Goal: Task Accomplishment & Management: Manage account settings

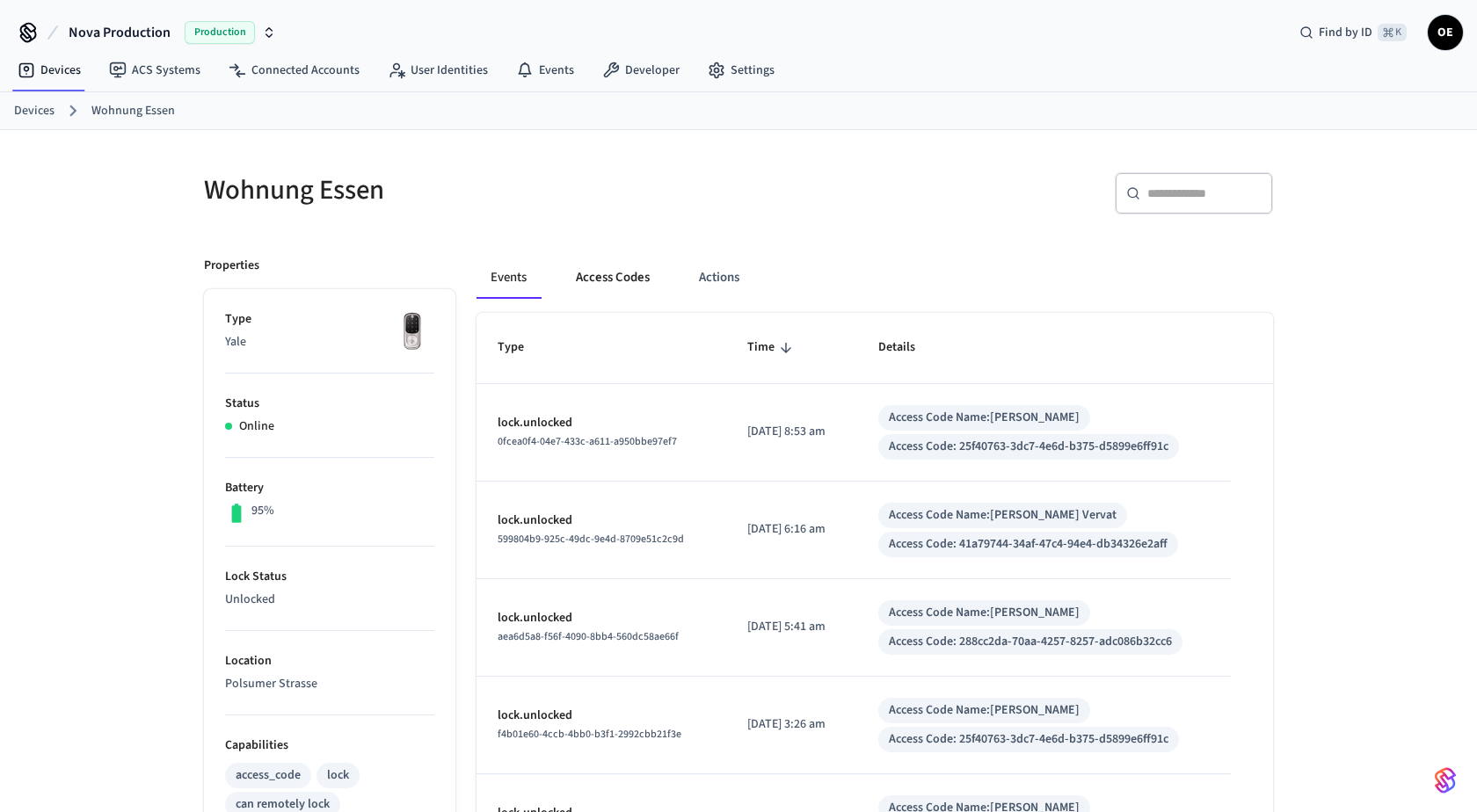
click at [616, 286] on button "Access Codes" at bounding box center [612, 278] width 102 height 42
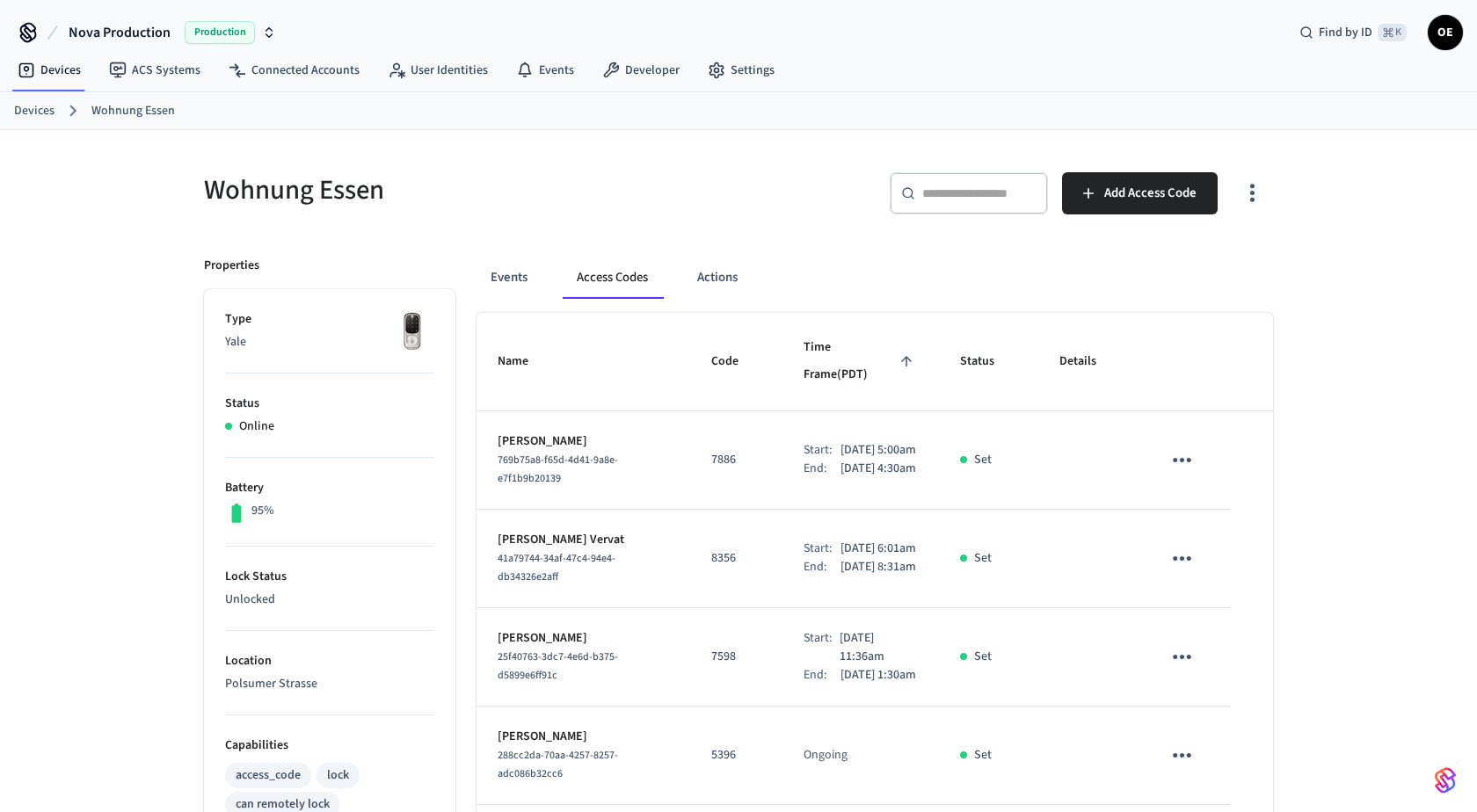
click at [1255, 194] on icon "button" at bounding box center [1252, 192] width 27 height 27
click at [1229, 227] on div "Show unmanaged access codes on device" at bounding box center [1139, 264] width 275 height 75
click at [1226, 242] on li "Show unmanaged access codes on device" at bounding box center [1139, 264] width 247 height 47
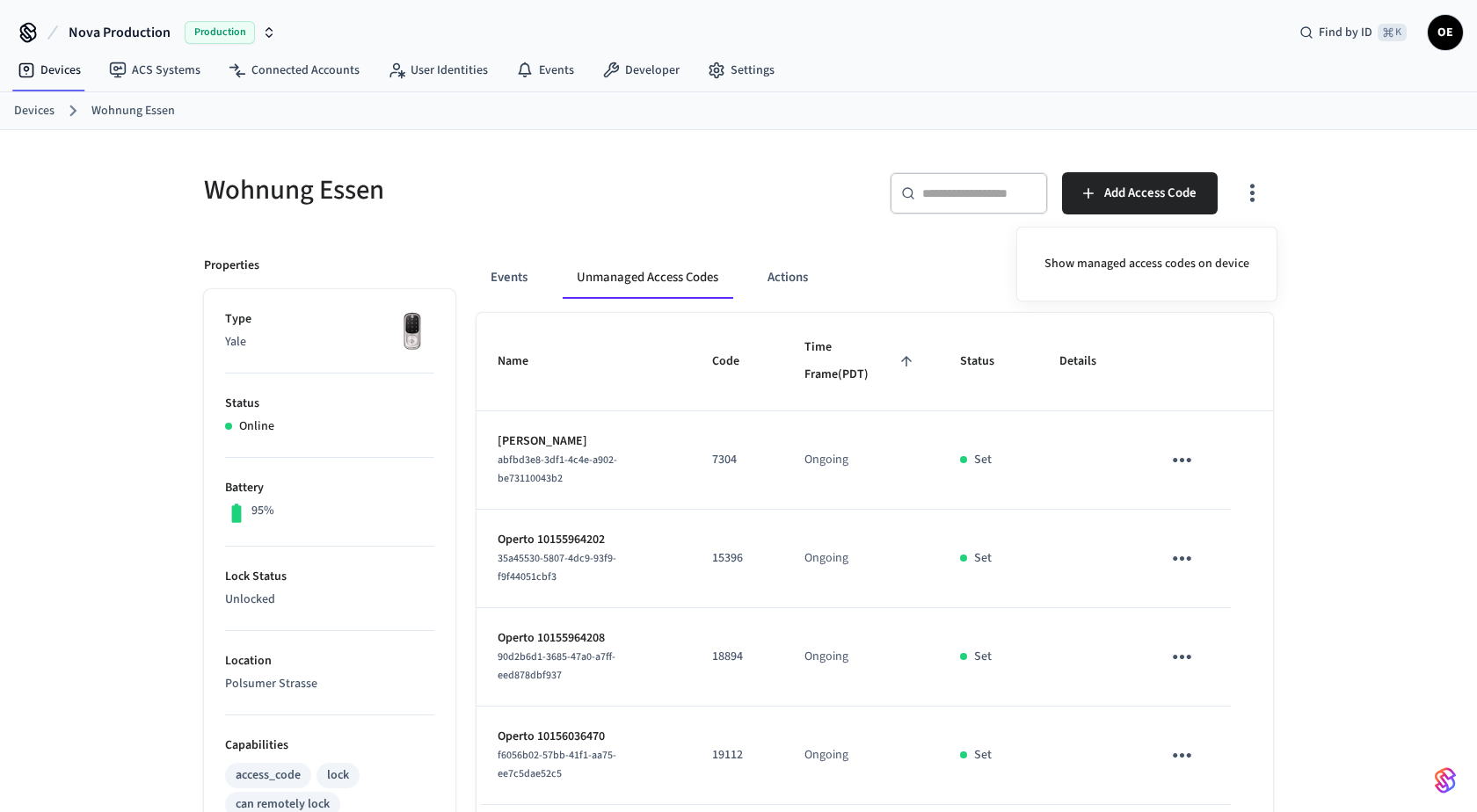
click at [1361, 368] on div at bounding box center [738, 406] width 1477 height 812
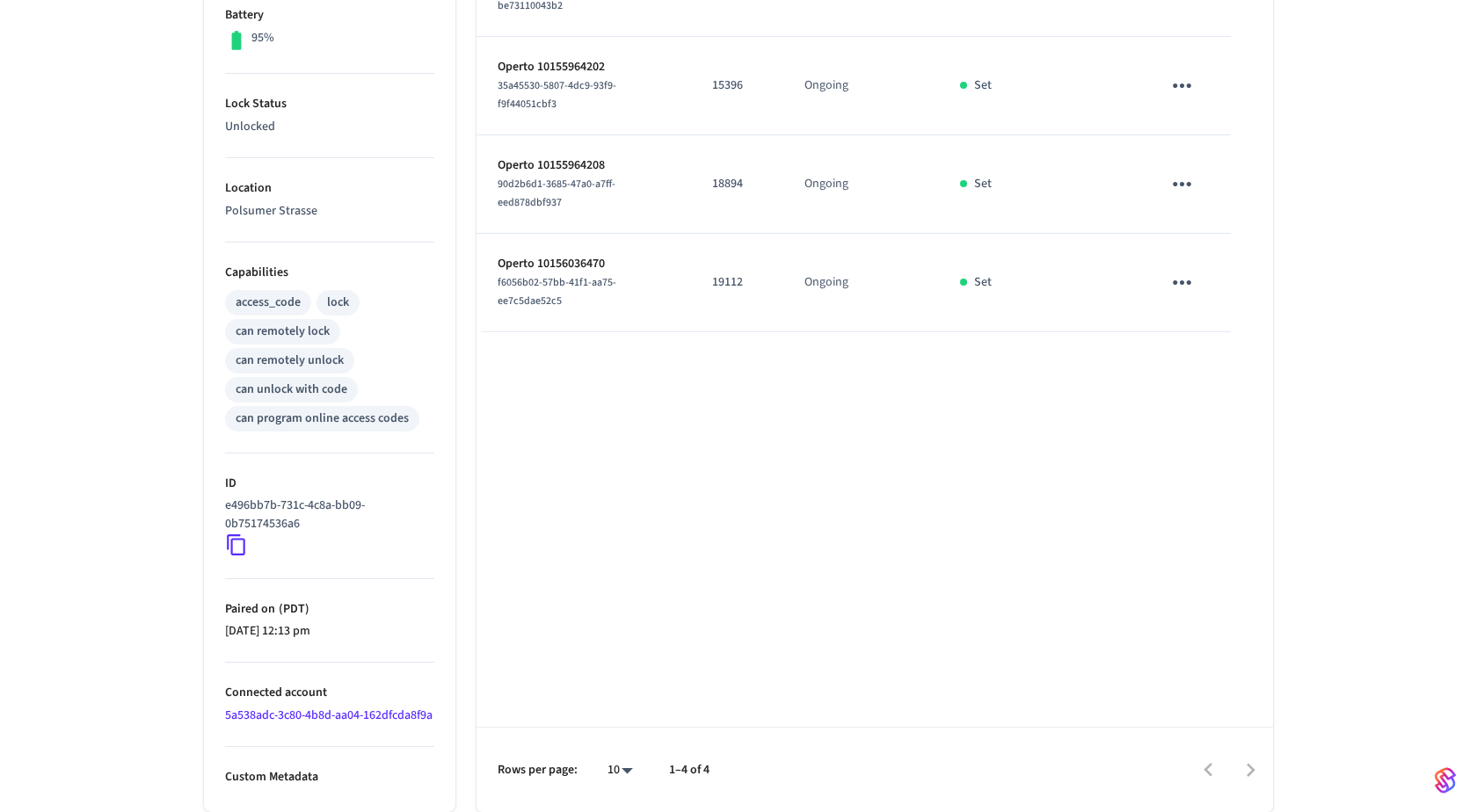
click at [276, 709] on link "5a538adc-3c80-4b8d-aa04-162dfcda8f9a" at bounding box center [328, 715] width 207 height 18
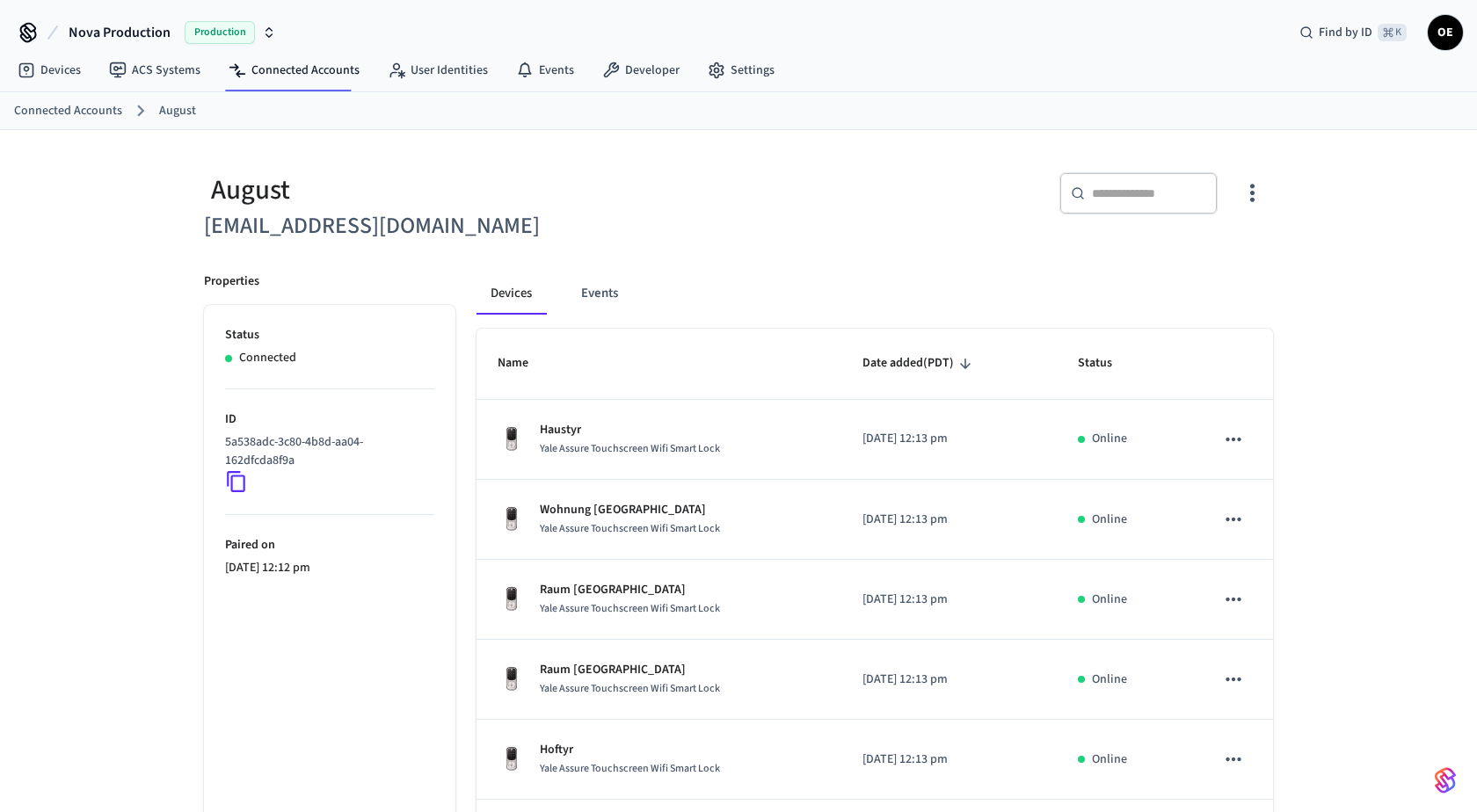
scroll to position [467, 0]
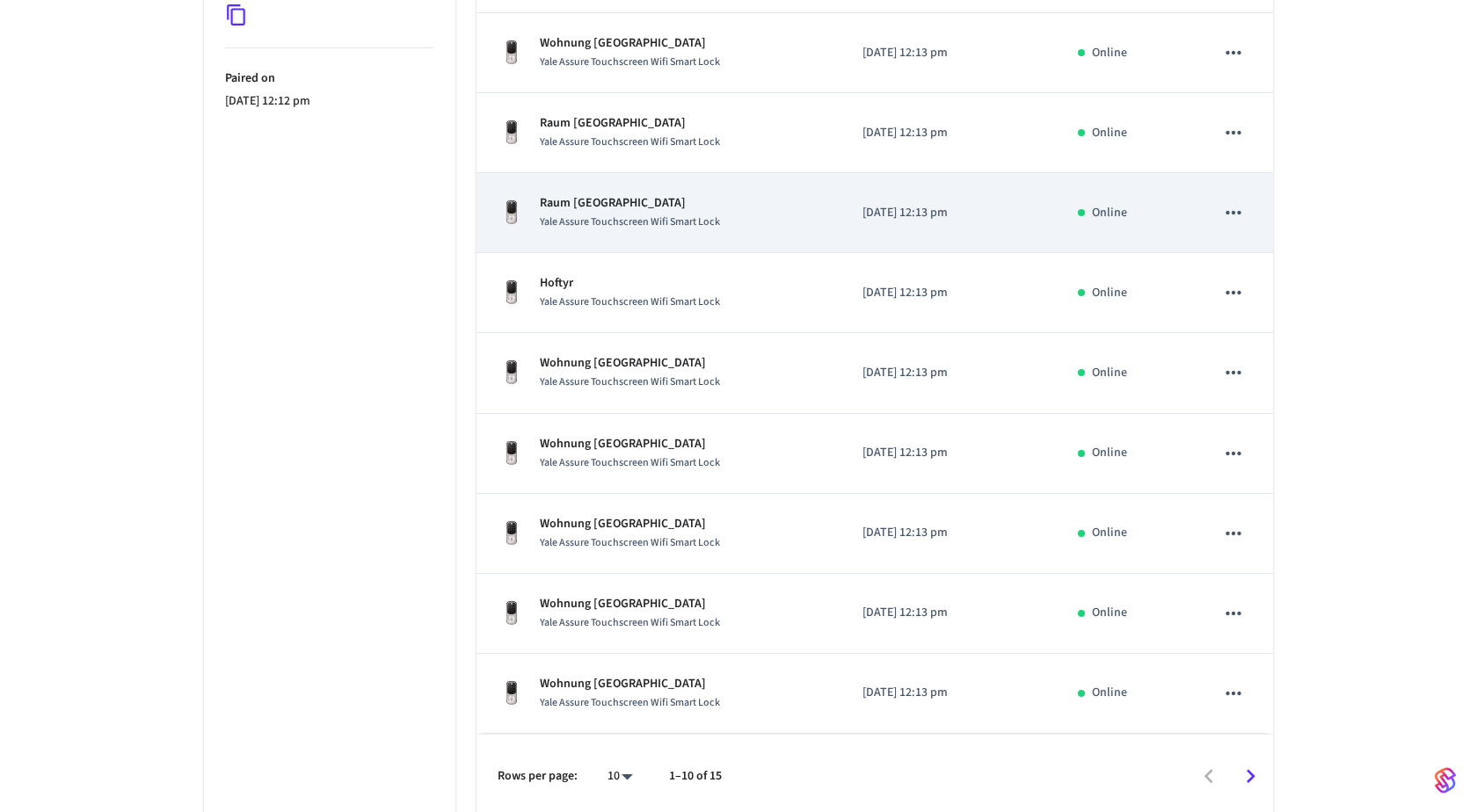
click at [728, 200] on div "Raum Pasing Yale Assure Touchscreen Wifi Smart Lock" at bounding box center [659, 212] width 323 height 37
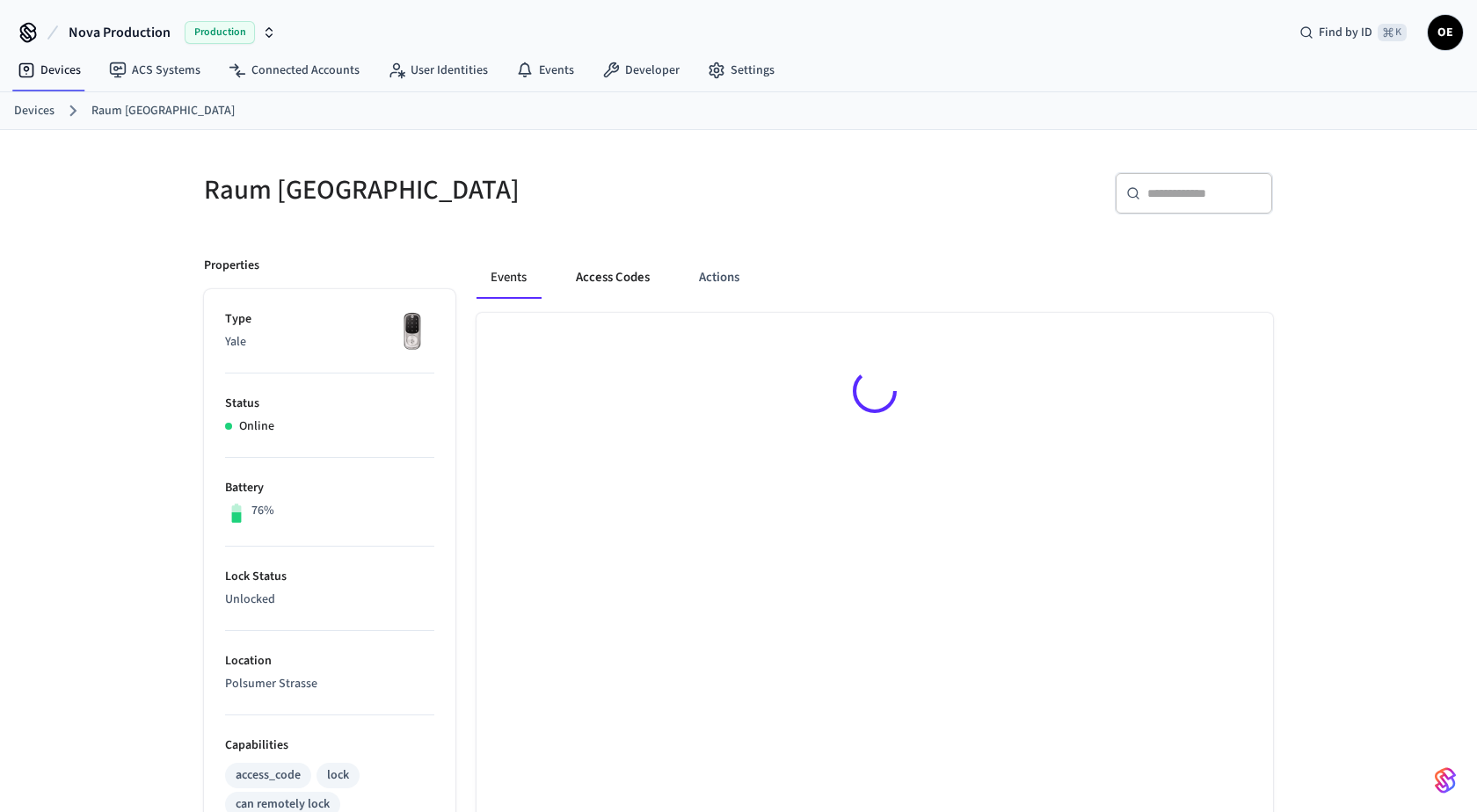
click at [634, 274] on button "Access Codes" at bounding box center [612, 278] width 102 height 42
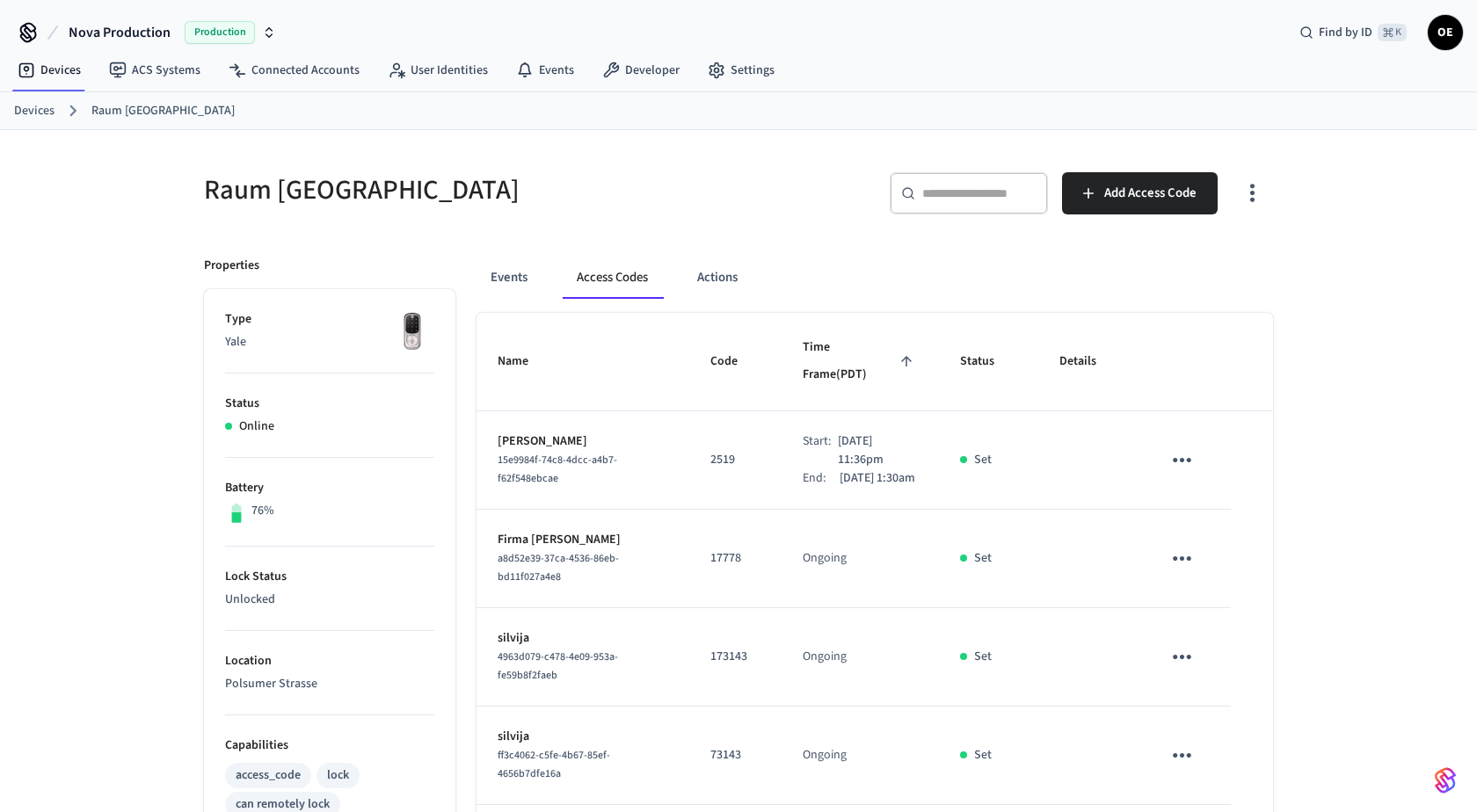
click at [1260, 199] on icon "button" at bounding box center [1252, 192] width 27 height 27
click at [1228, 259] on li "Show unmanaged access codes on device" at bounding box center [1139, 264] width 247 height 47
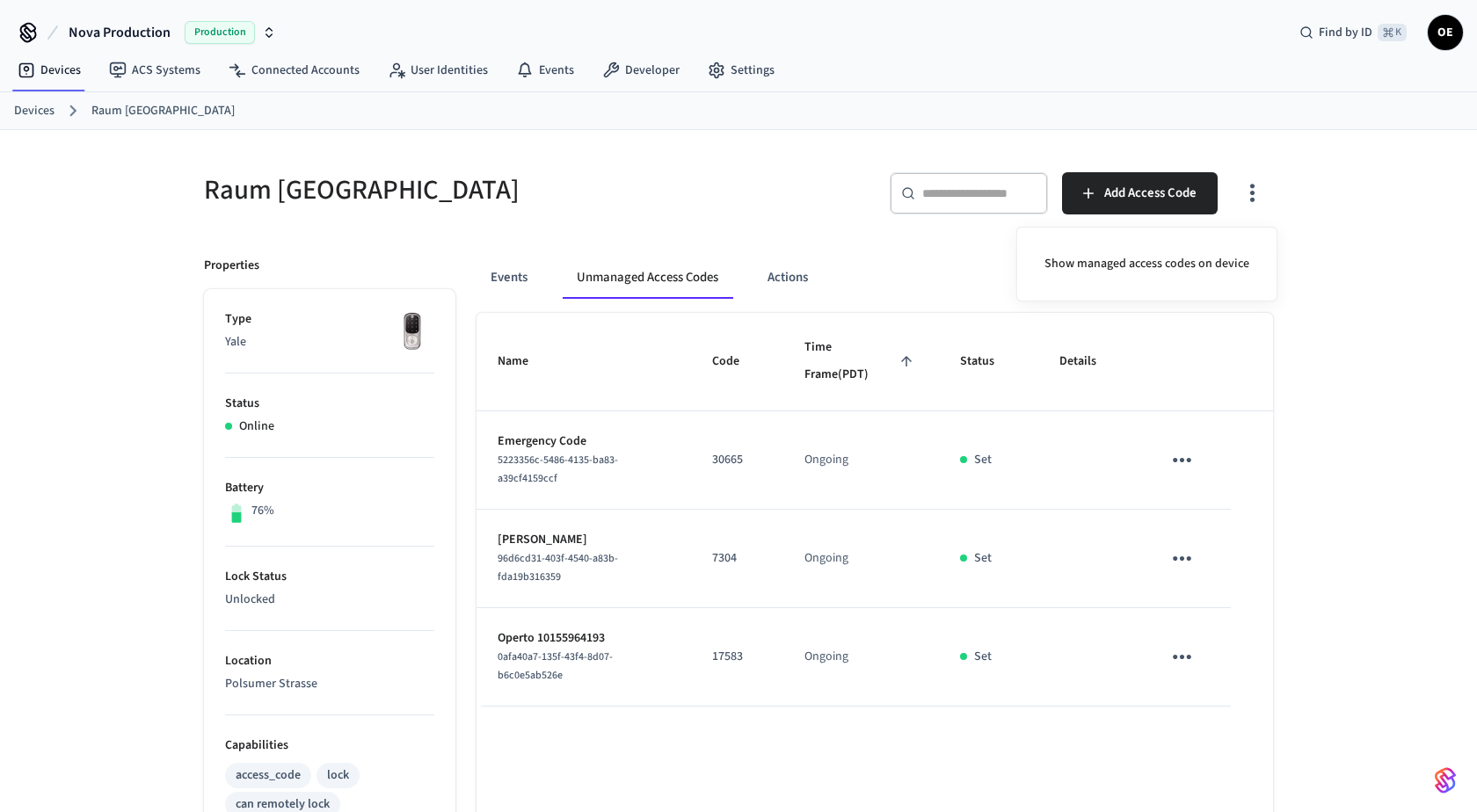
click at [1187, 650] on div at bounding box center [738, 406] width 1477 height 812
click at [1184, 662] on icon "sticky table" at bounding box center [1182, 656] width 27 height 27
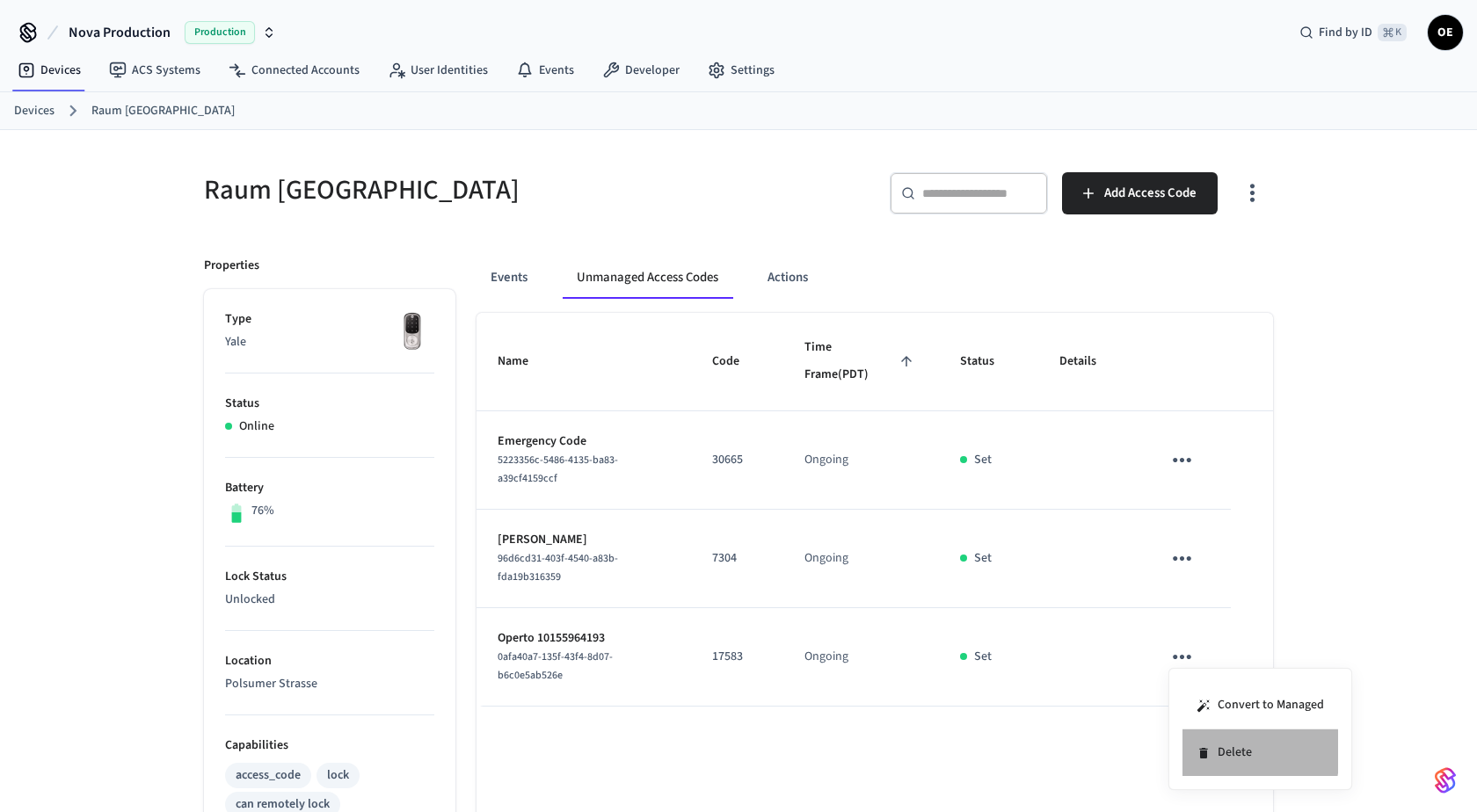
click at [1208, 751] on icon at bounding box center [1203, 753] width 14 height 14
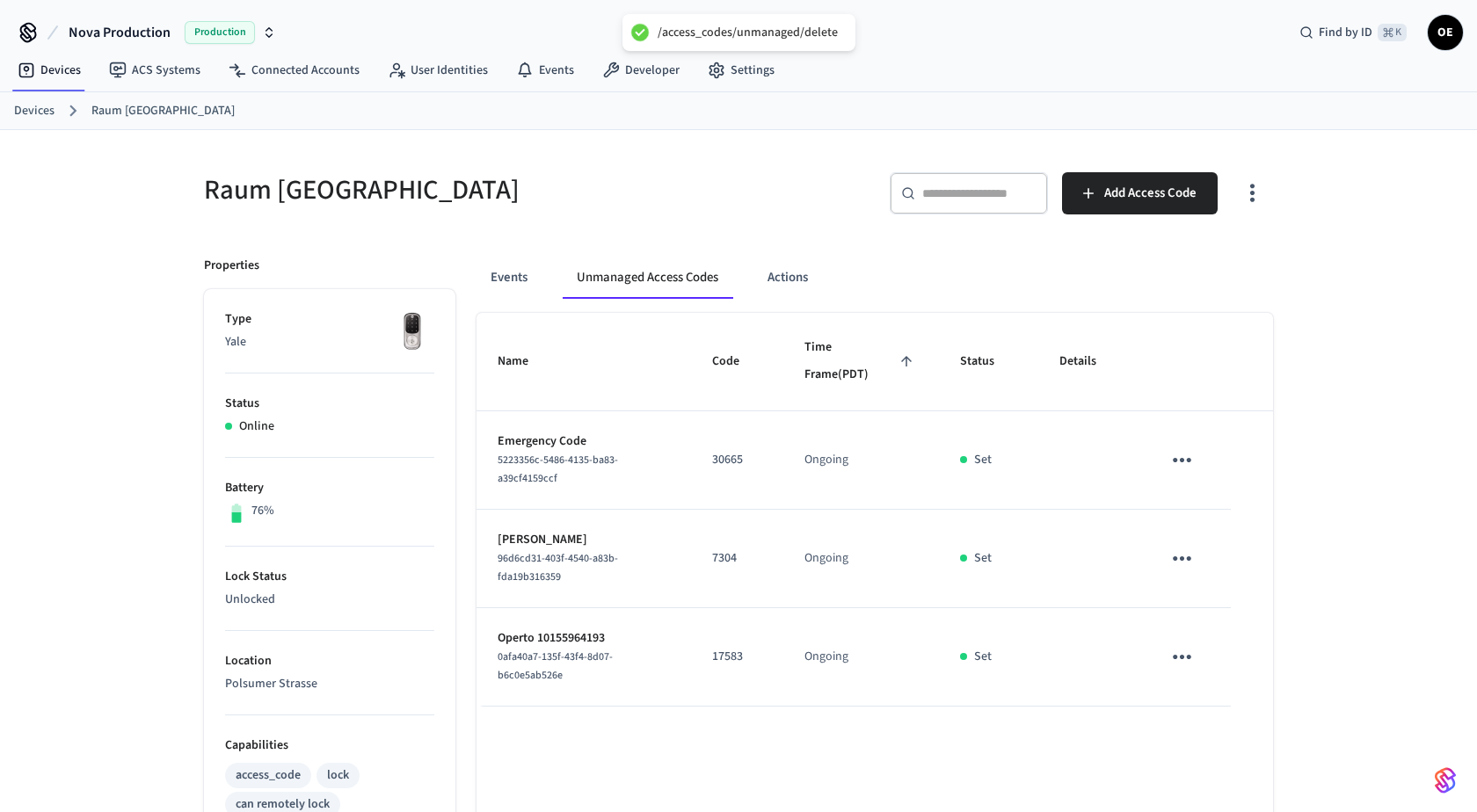
scroll to position [485, 0]
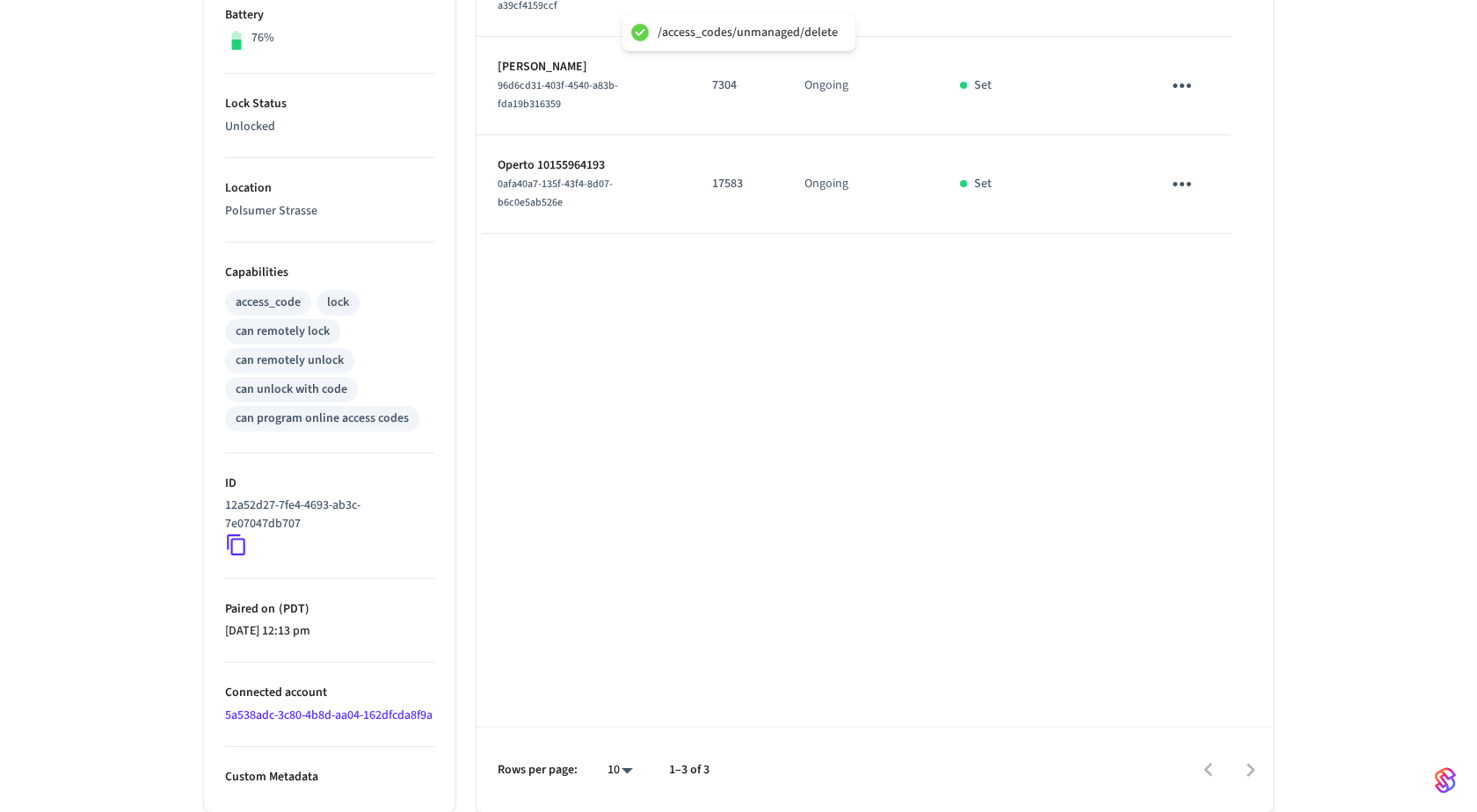
click at [274, 707] on link "5a538adc-3c80-4b8d-aa04-162dfcda8f9a" at bounding box center [328, 715] width 207 height 18
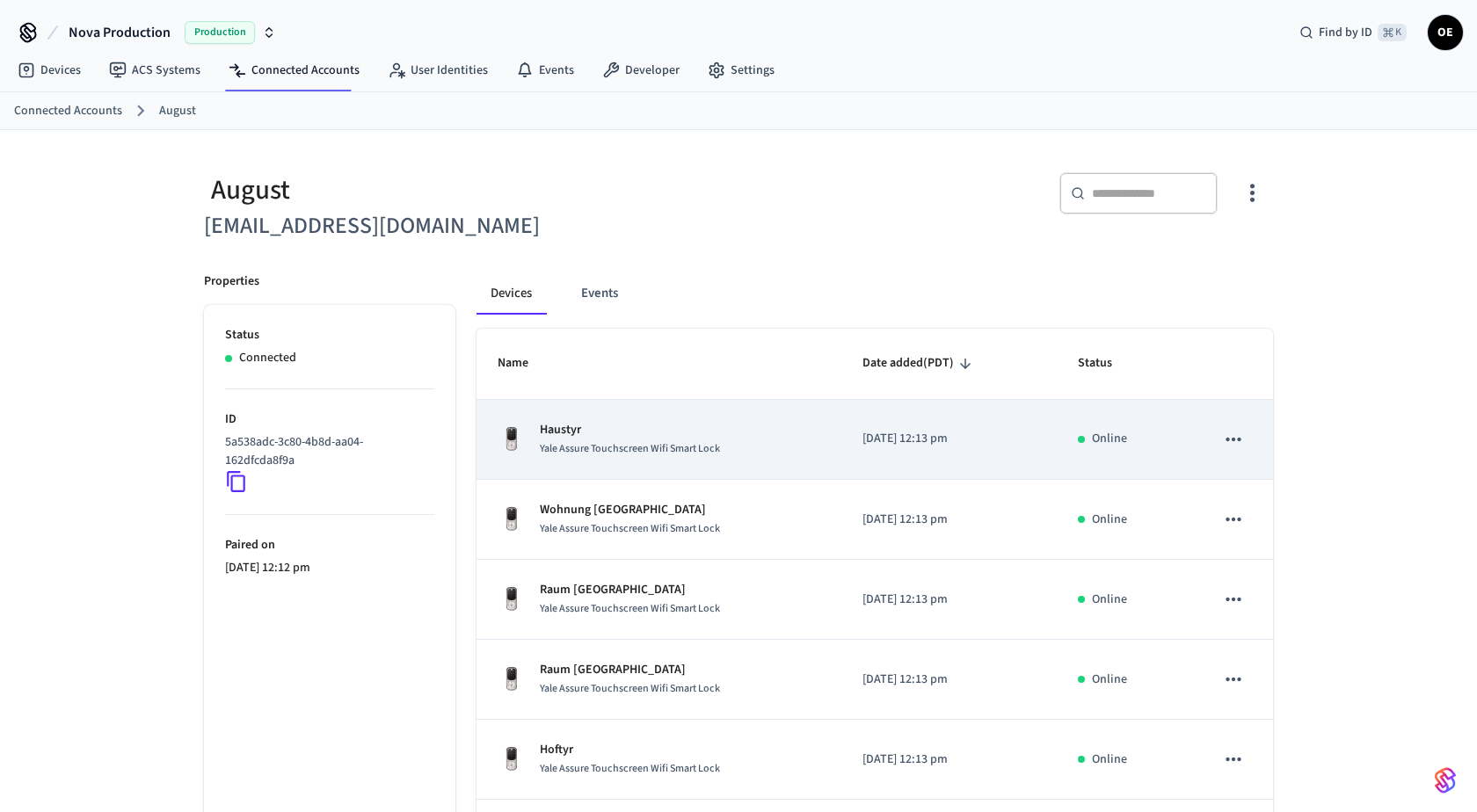
click at [640, 440] on div "Yale Assure Touchscreen Wifi Smart Lock" at bounding box center [630, 449] width 180 height 19
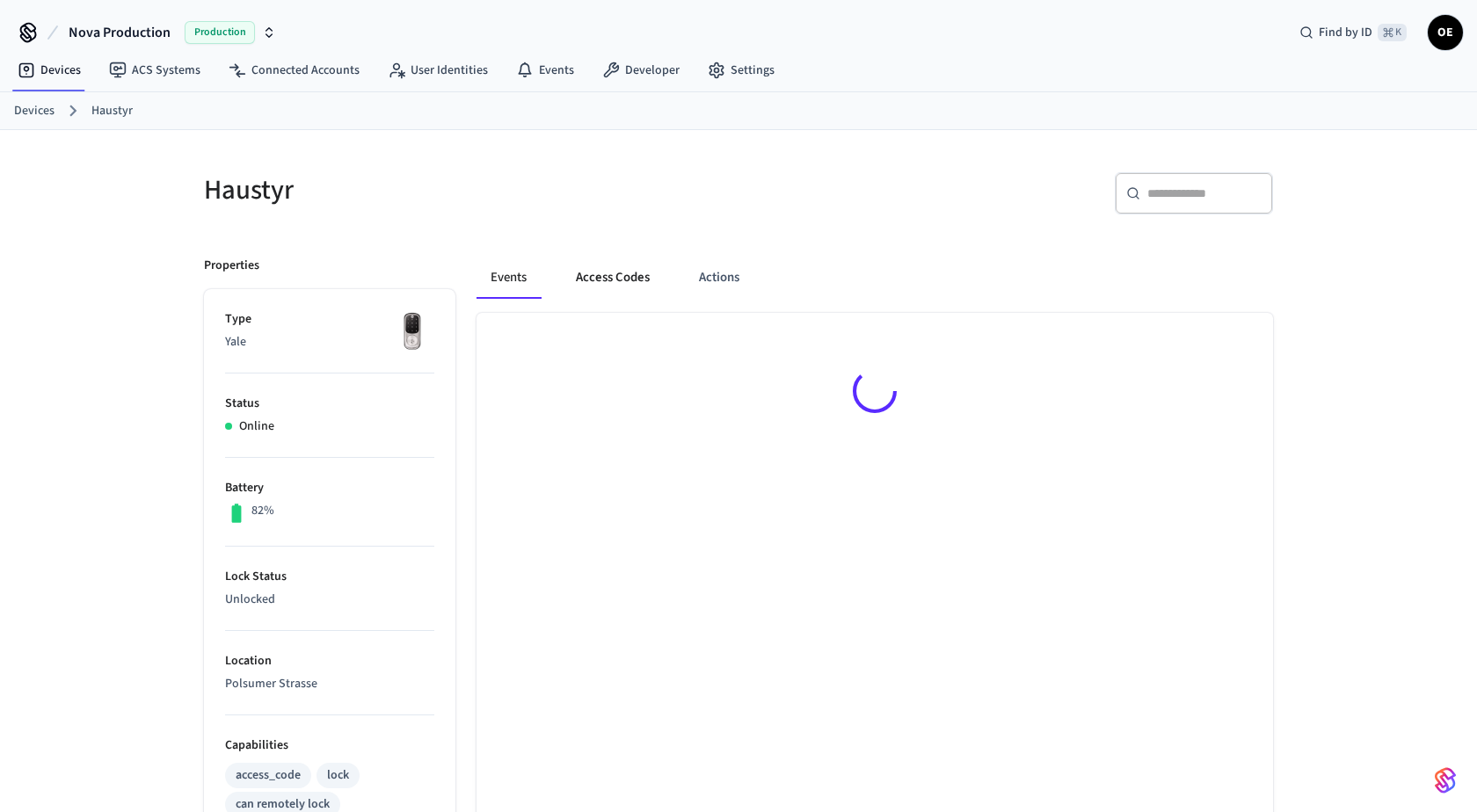
click at [610, 291] on button "Access Codes" at bounding box center [612, 278] width 102 height 42
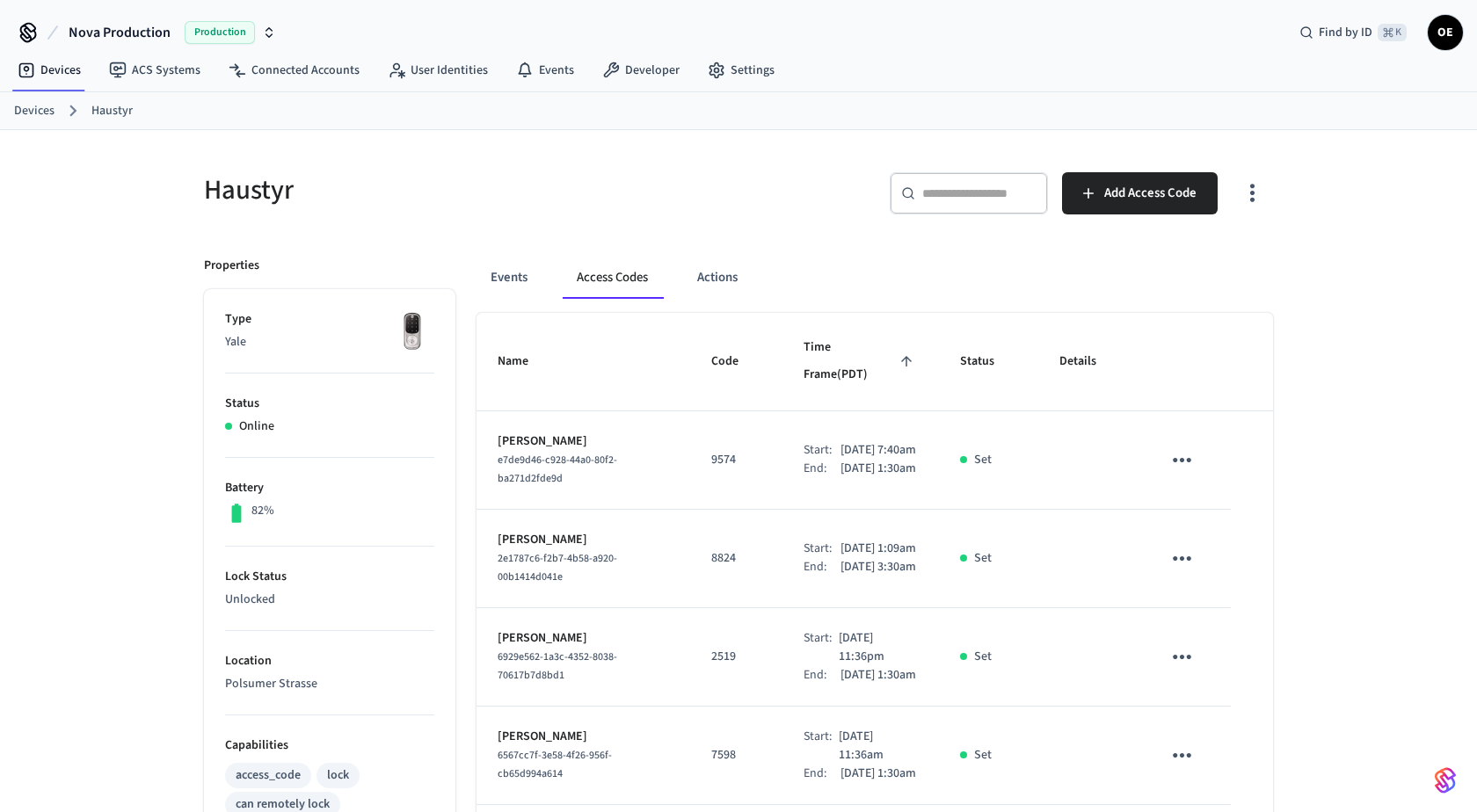
click at [1258, 181] on icon "button" at bounding box center [1252, 192] width 27 height 27
click at [1247, 274] on li "Show unmanaged access codes on device" at bounding box center [1139, 264] width 247 height 47
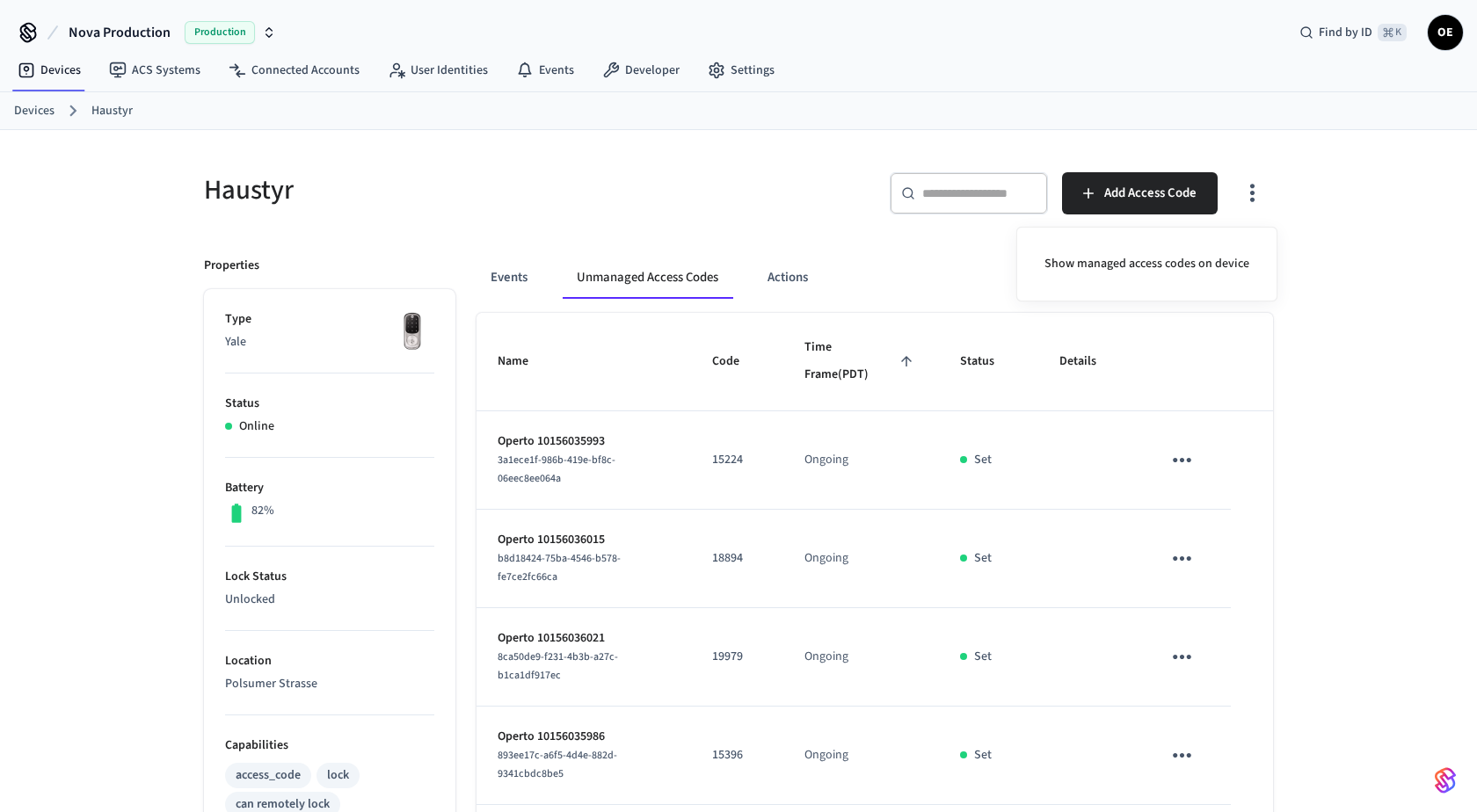
click at [1308, 271] on div at bounding box center [738, 406] width 1477 height 812
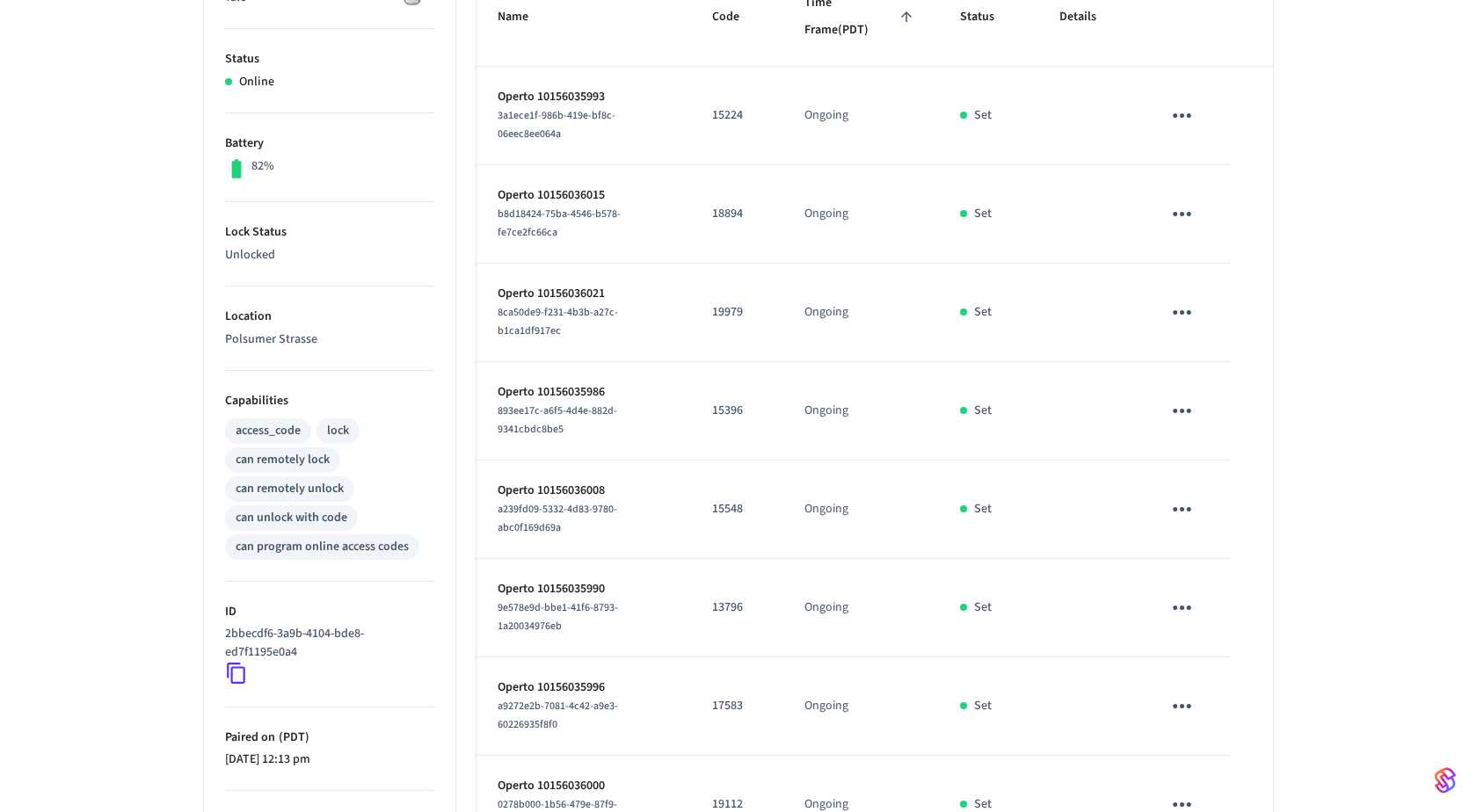
scroll to position [146, 0]
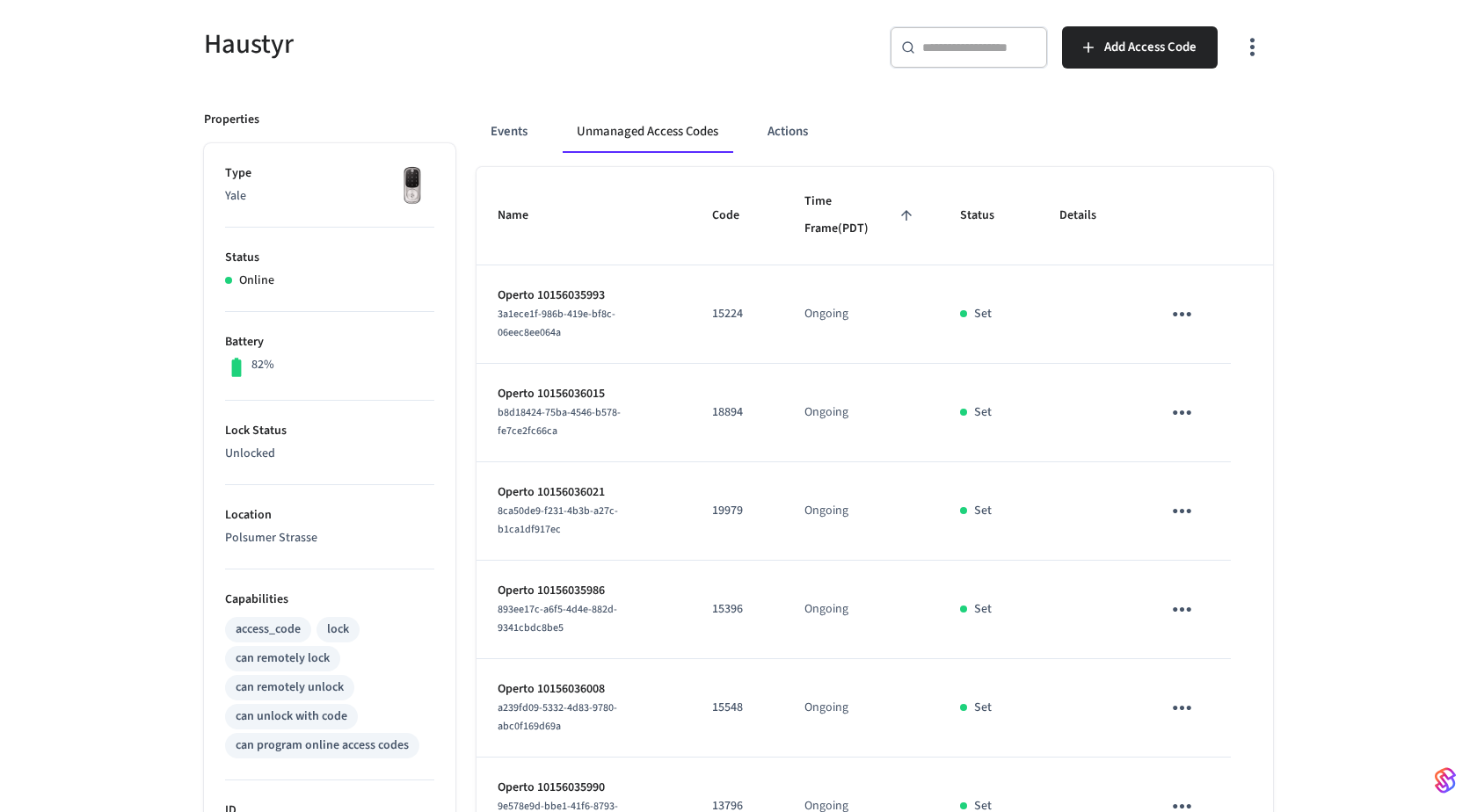
click at [1180, 316] on icon "sticky table" at bounding box center [1182, 314] width 27 height 27
click at [1219, 422] on li "Delete" at bounding box center [1260, 410] width 156 height 47
click at [1186, 414] on icon "sticky table" at bounding box center [1182, 413] width 27 height 27
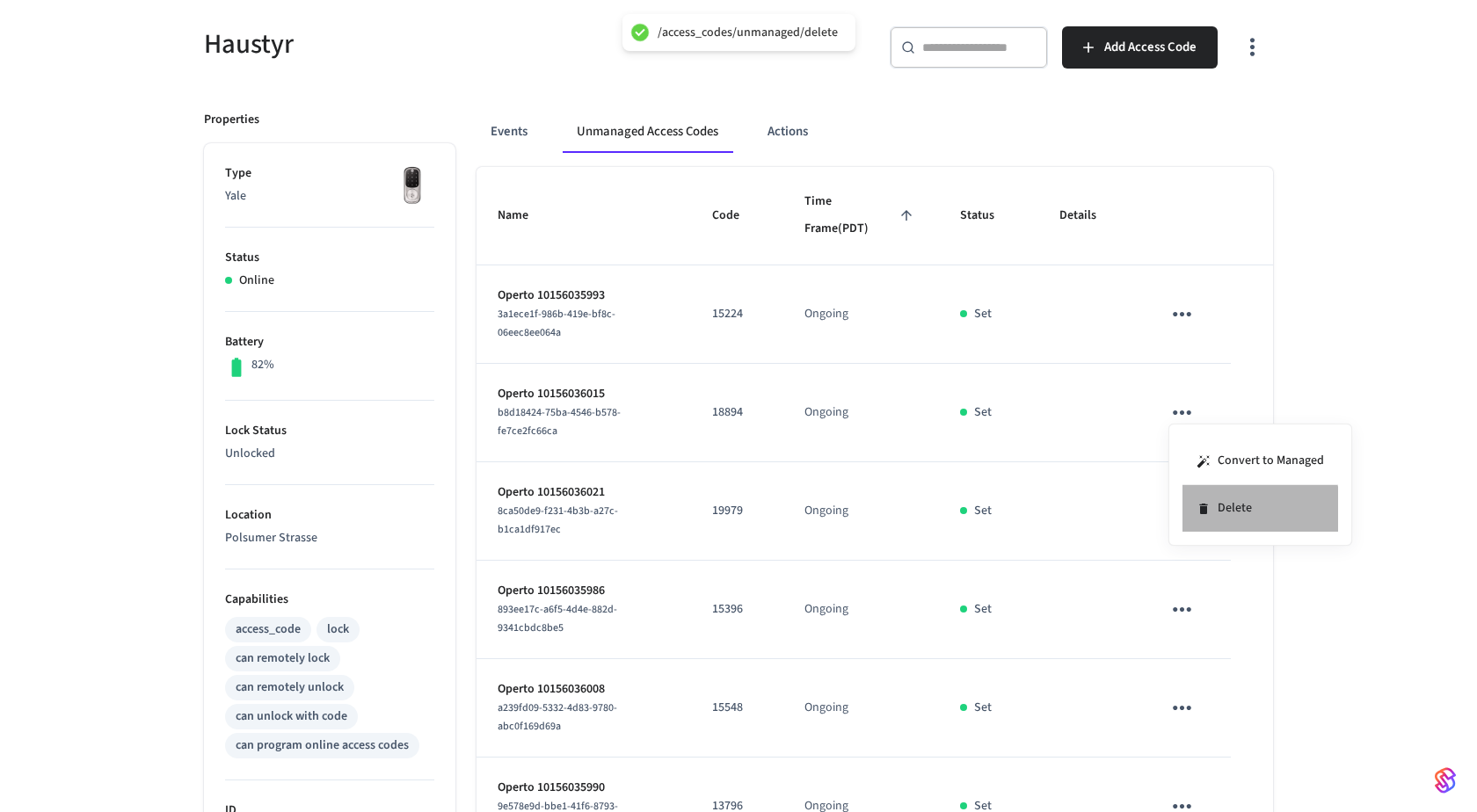
click at [1213, 519] on li "Delete" at bounding box center [1260, 508] width 156 height 47
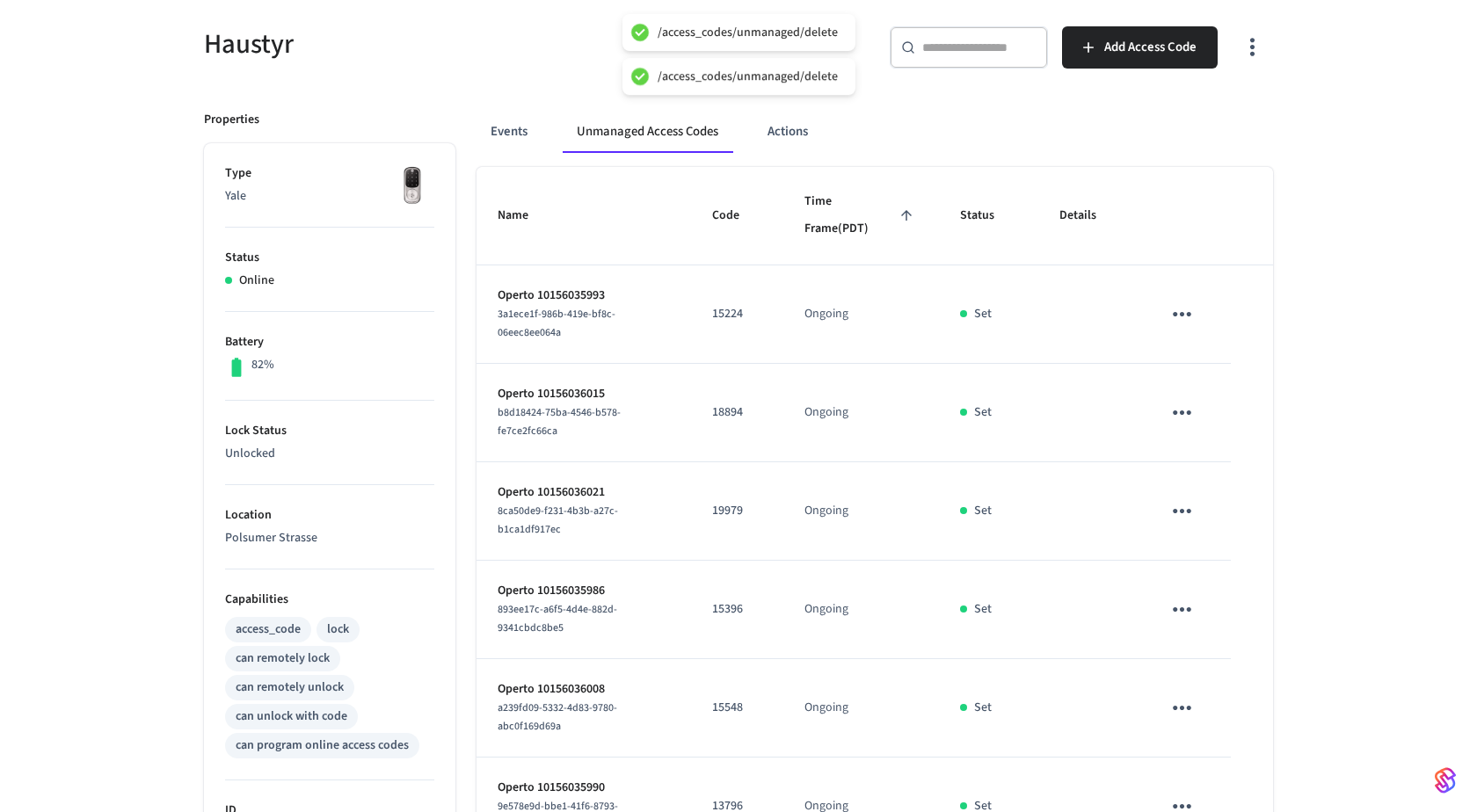
click at [1176, 504] on icon "sticky table" at bounding box center [1182, 511] width 27 height 27
click at [1230, 611] on li "Delete" at bounding box center [1260, 607] width 156 height 47
click at [1178, 598] on icon "sticky table" at bounding box center [1182, 609] width 27 height 27
click at [1191, 685] on li "Delete" at bounding box center [1260, 705] width 156 height 47
click at [1187, 710] on icon "sticky table" at bounding box center [1182, 708] width 27 height 27
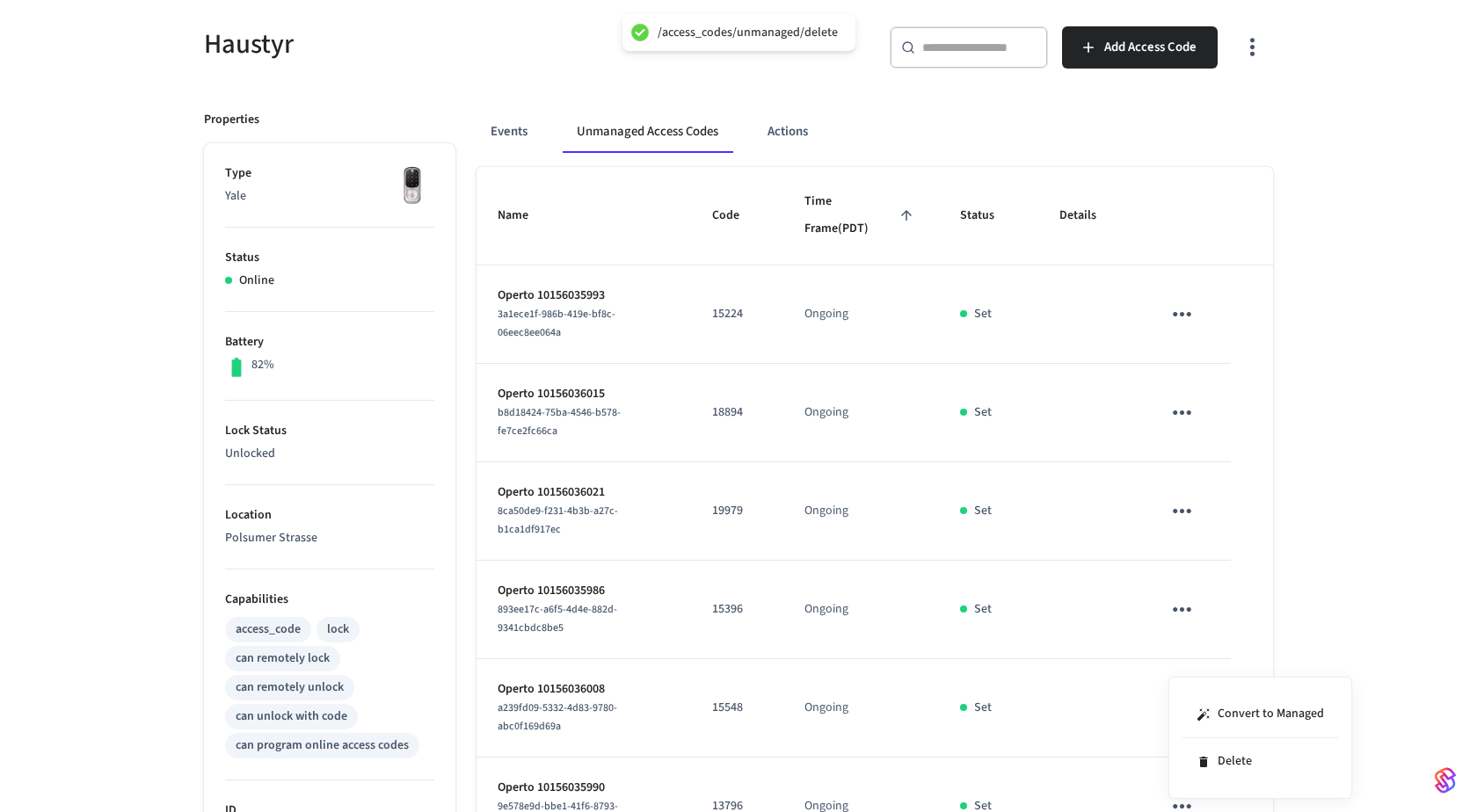
click at [1228, 786] on div "Convert to Managed Delete" at bounding box center [1260, 738] width 184 height 122
click at [1235, 774] on li "Delete" at bounding box center [1260, 761] width 156 height 47
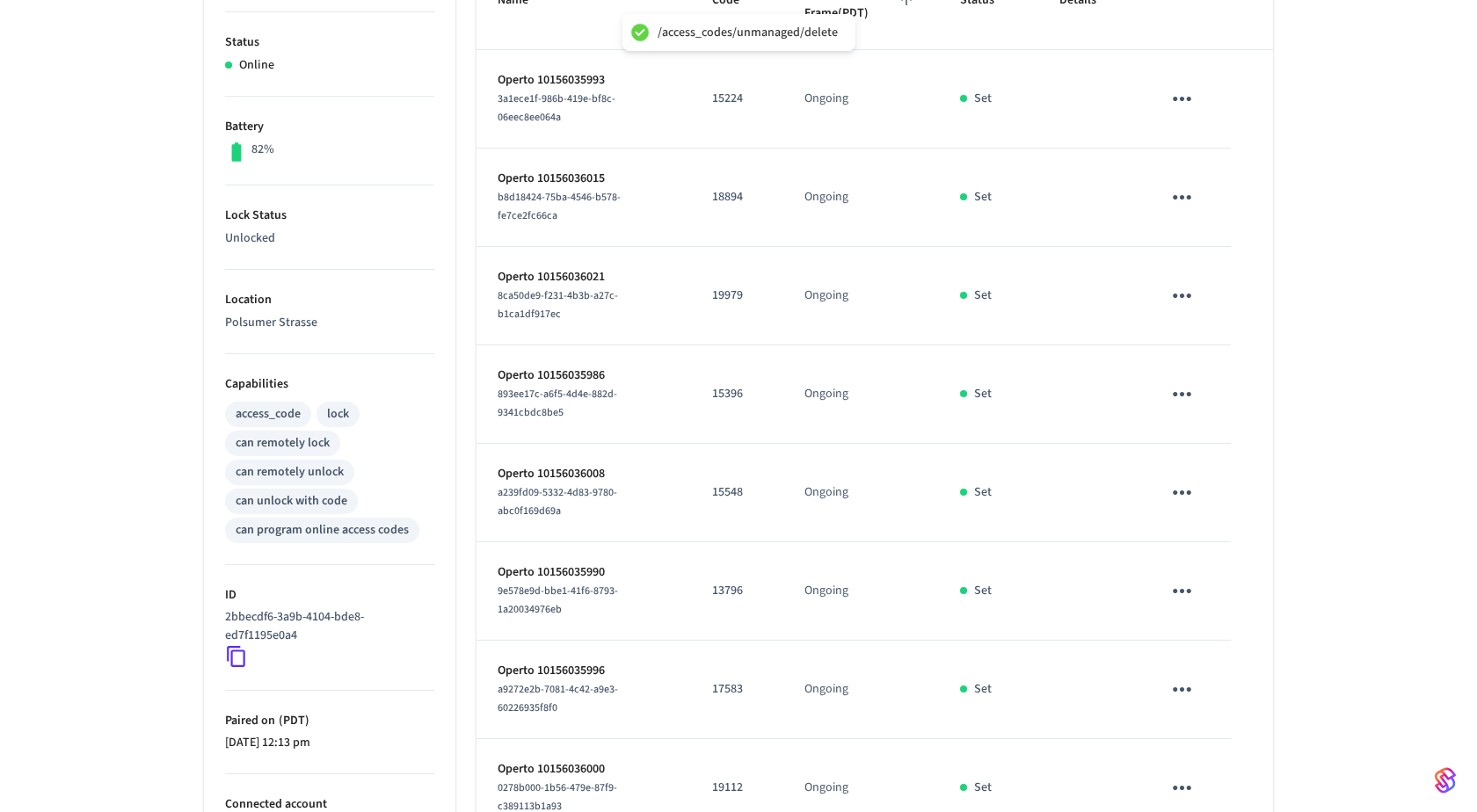
scroll to position [390, 0]
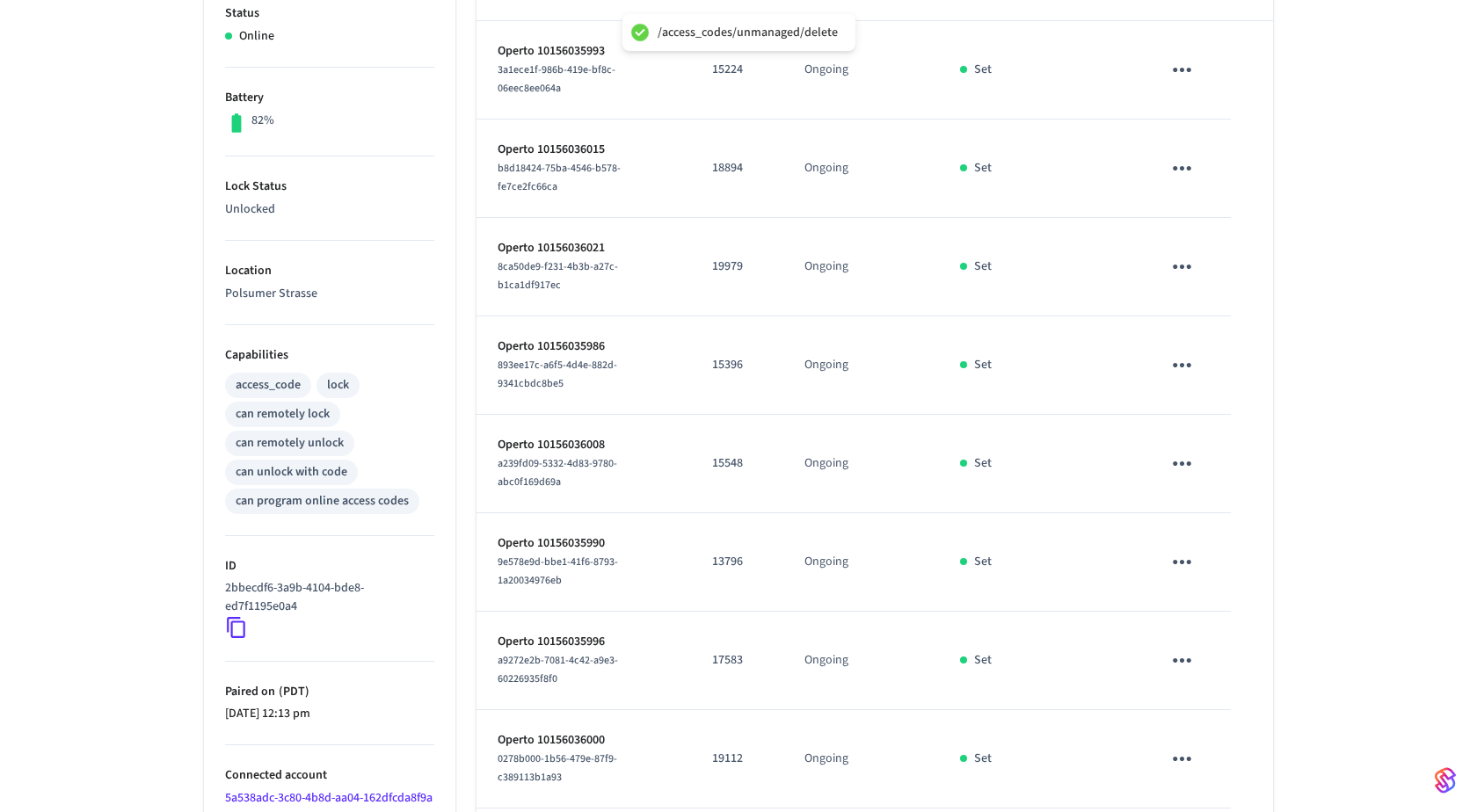
click at [1194, 558] on icon "sticky table" at bounding box center [1182, 562] width 27 height 27
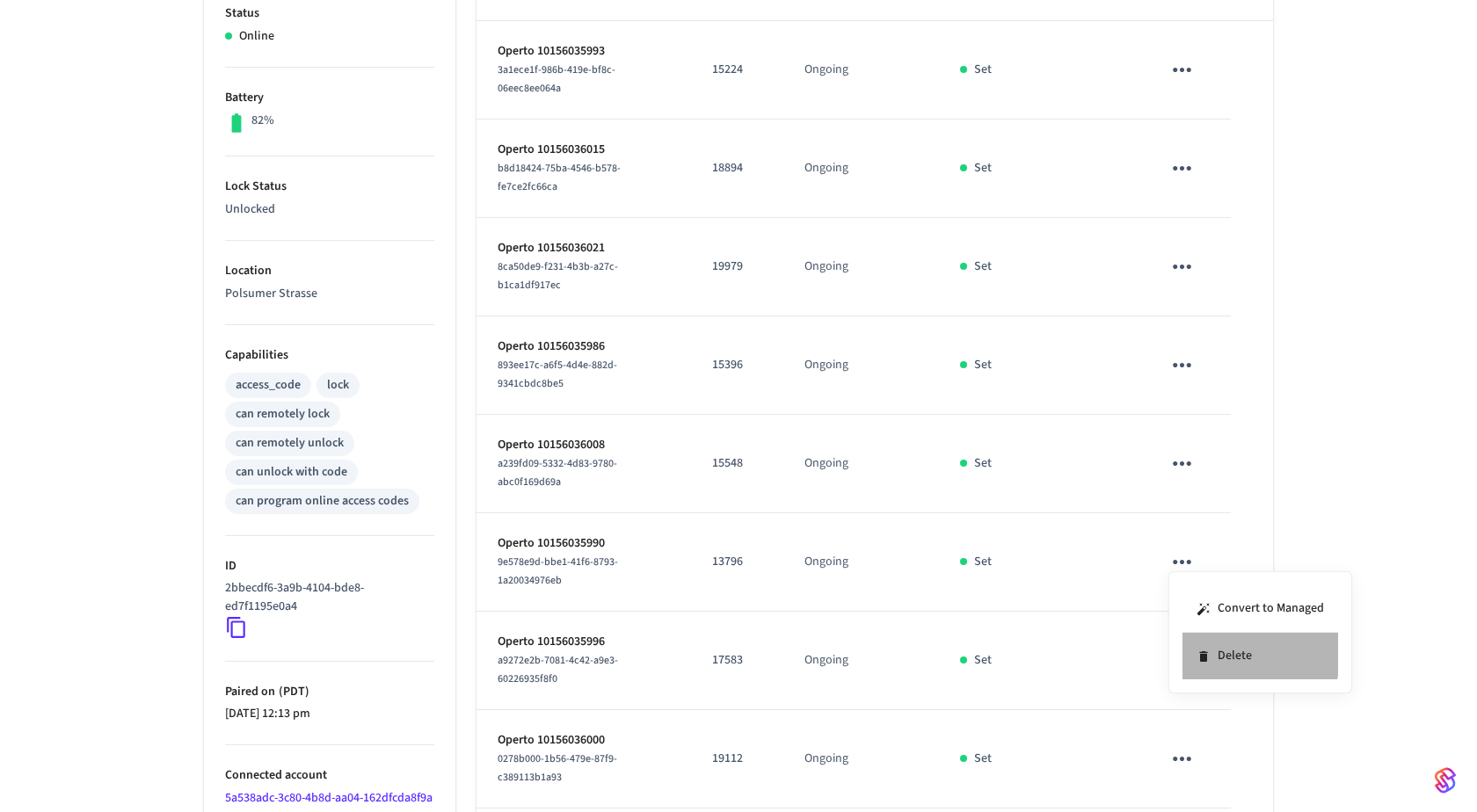
click at [1219, 646] on li "Delete" at bounding box center [1260, 656] width 156 height 47
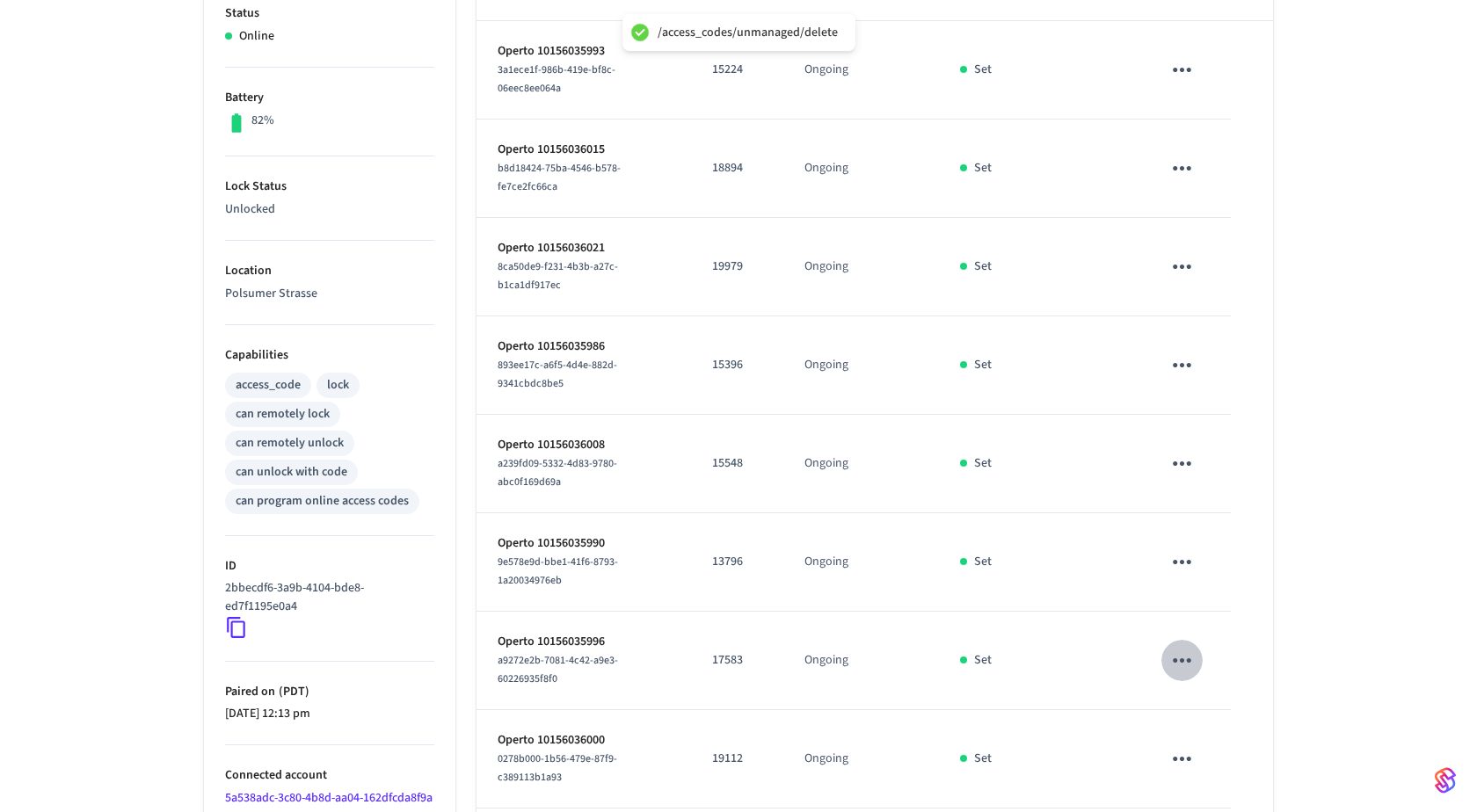
click at [1188, 660] on icon "sticky table" at bounding box center [1182, 660] width 27 height 27
click at [1214, 744] on li "Delete" at bounding box center [1260, 754] width 156 height 47
click at [1171, 756] on icon "sticky table" at bounding box center [1182, 759] width 27 height 27
click at [1218, 767] on li "Delete" at bounding box center [1260, 761] width 156 height 47
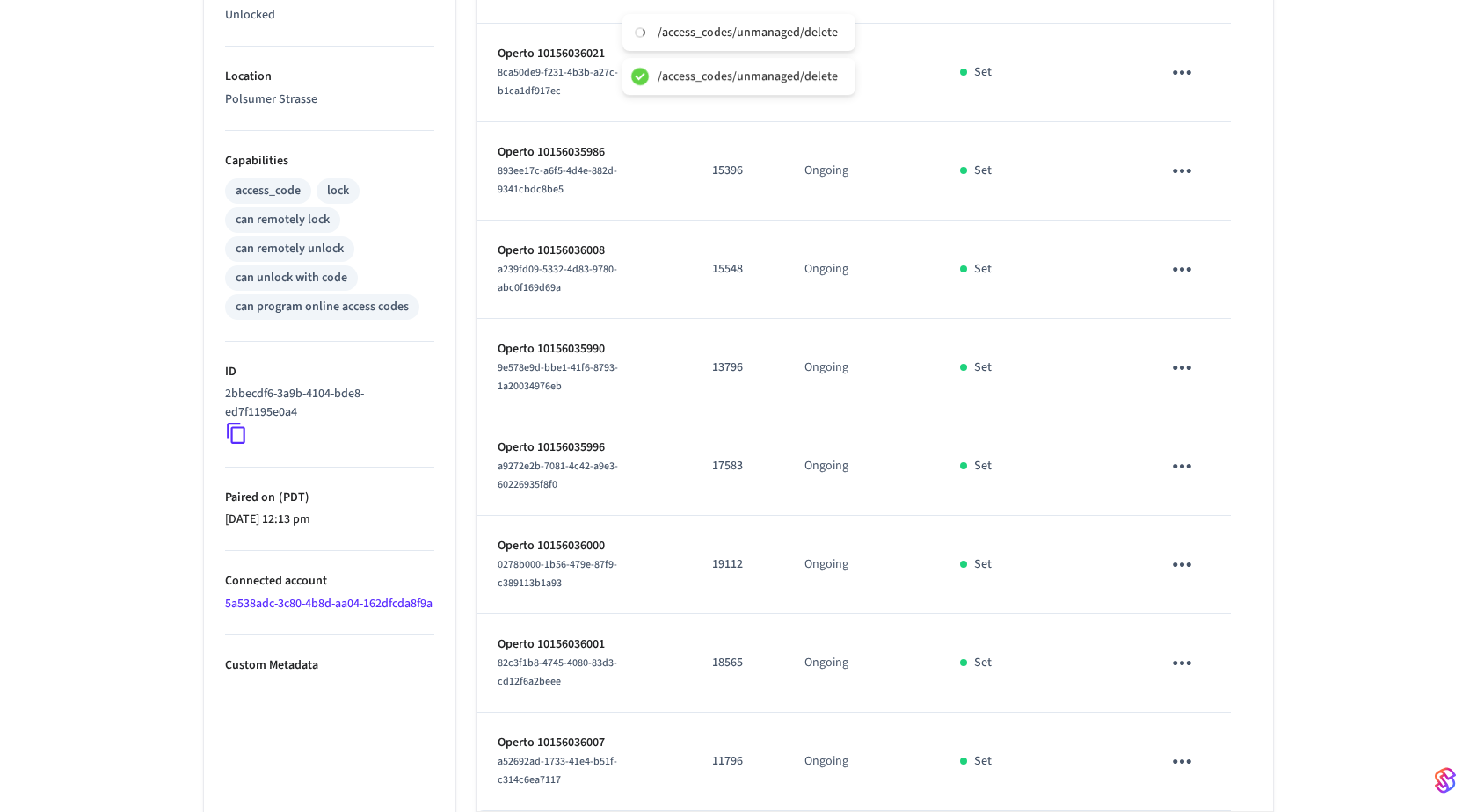
scroll to position [611, 0]
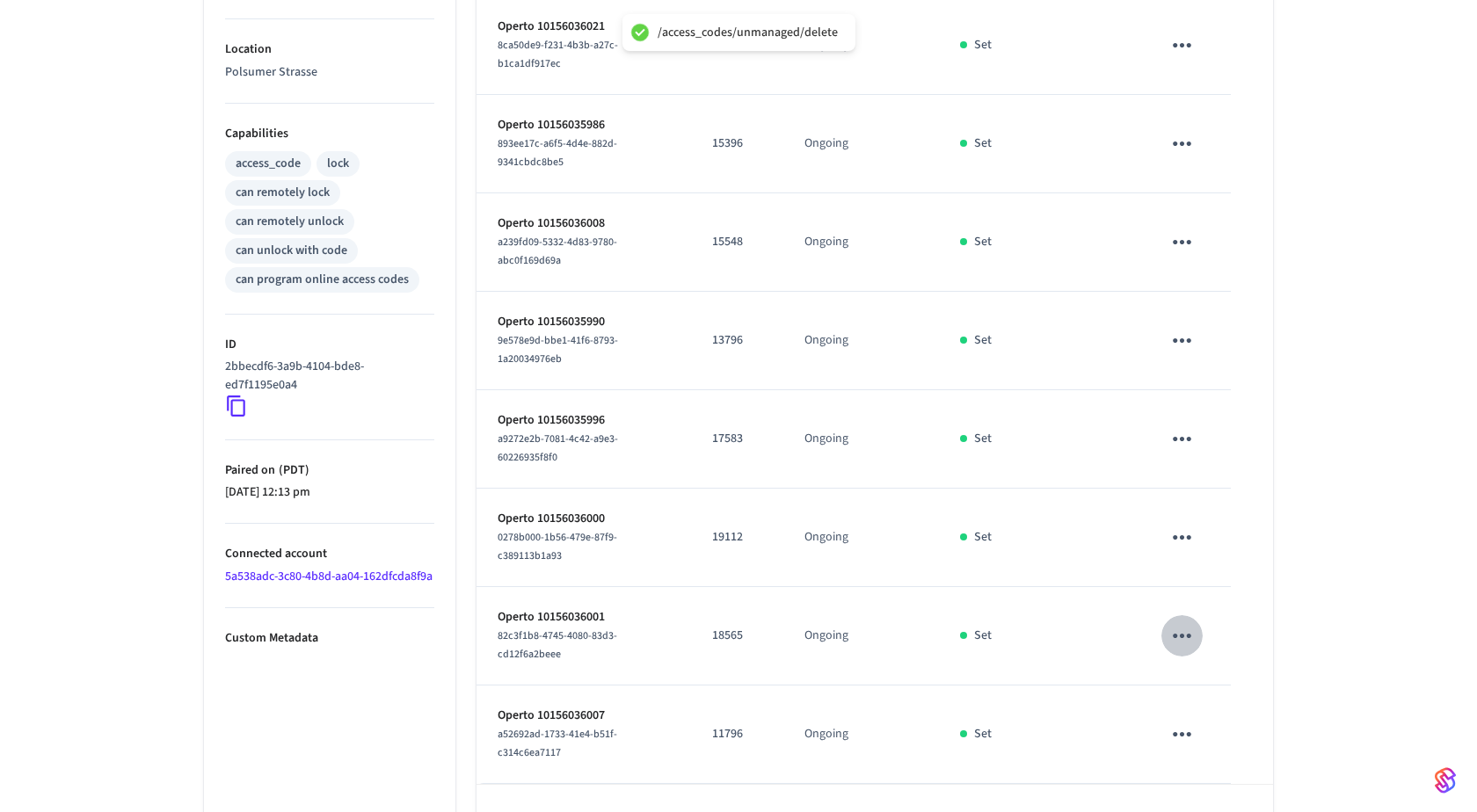
click at [1188, 634] on icon "sticky table" at bounding box center [1183, 636] width 19 height 5
click at [1212, 716] on icon at bounding box center [1208, 716] width 14 height 14
click at [1174, 721] on icon "sticky table" at bounding box center [1182, 734] width 27 height 27
click at [1209, 783] on li "Delete" at bounding box center [1260, 761] width 156 height 47
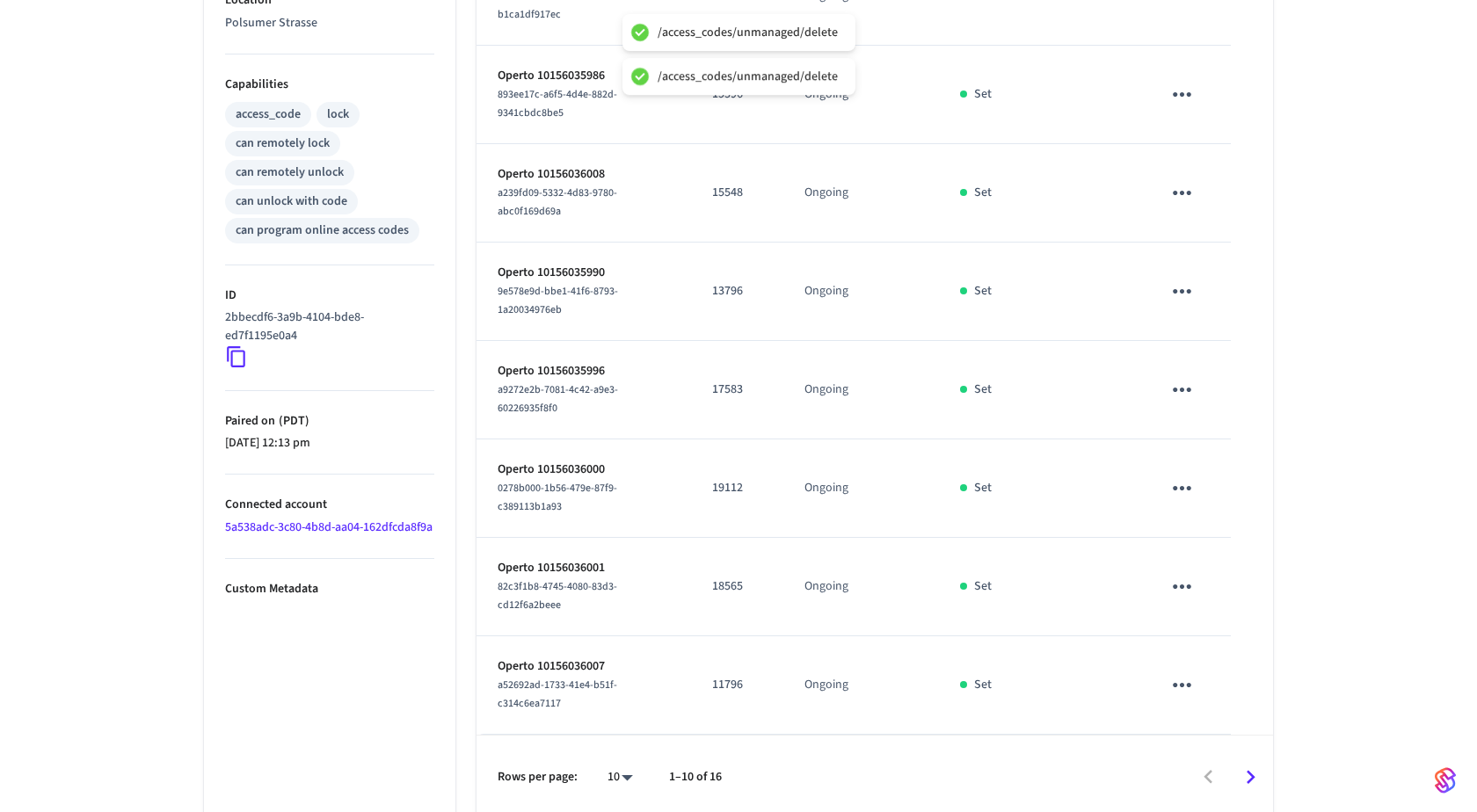
scroll to position [0, 0]
click at [1244, 766] on icon "Go to next page" at bounding box center [1250, 777] width 27 height 27
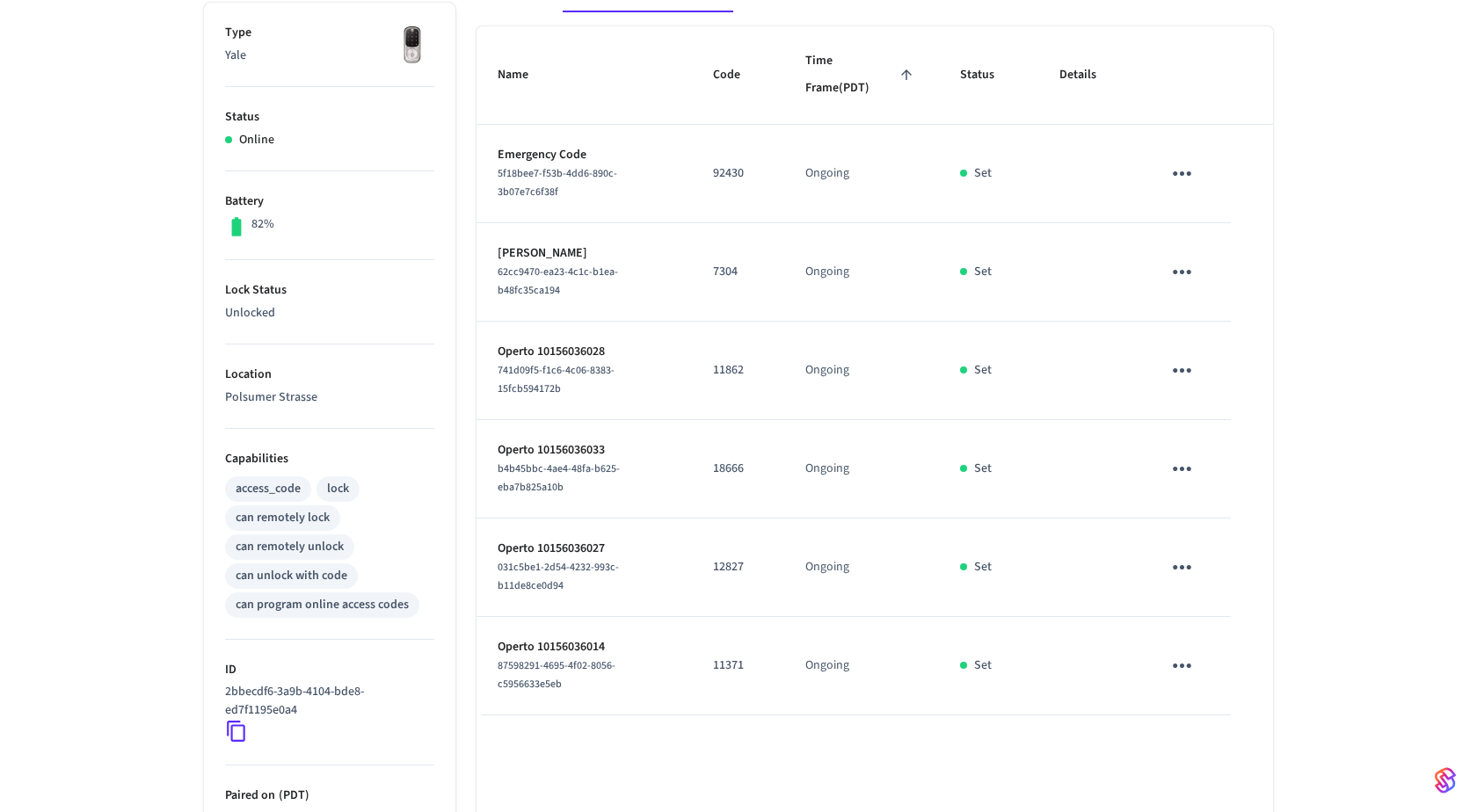
scroll to position [296, 0]
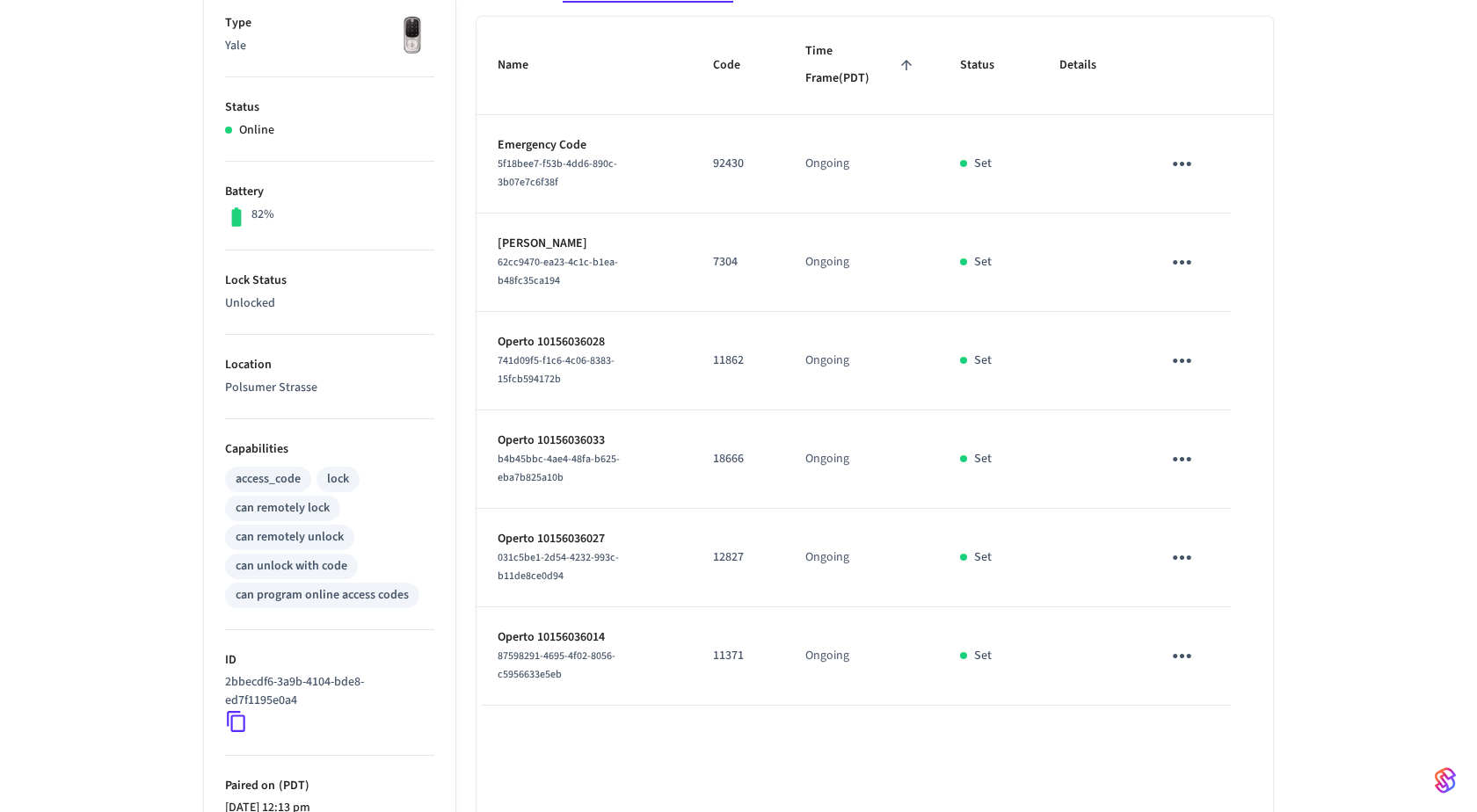
click at [1174, 367] on icon "sticky table" at bounding box center [1182, 360] width 27 height 27
click at [1206, 452] on icon at bounding box center [1203, 457] width 8 height 10
click at [1177, 470] on button "sticky table" at bounding box center [1182, 459] width 41 height 41
click at [1224, 570] on li "Delete" at bounding box center [1253, 562] width 156 height 47
click at [1203, 555] on td "sticky table" at bounding box center [1185, 558] width 91 height 98
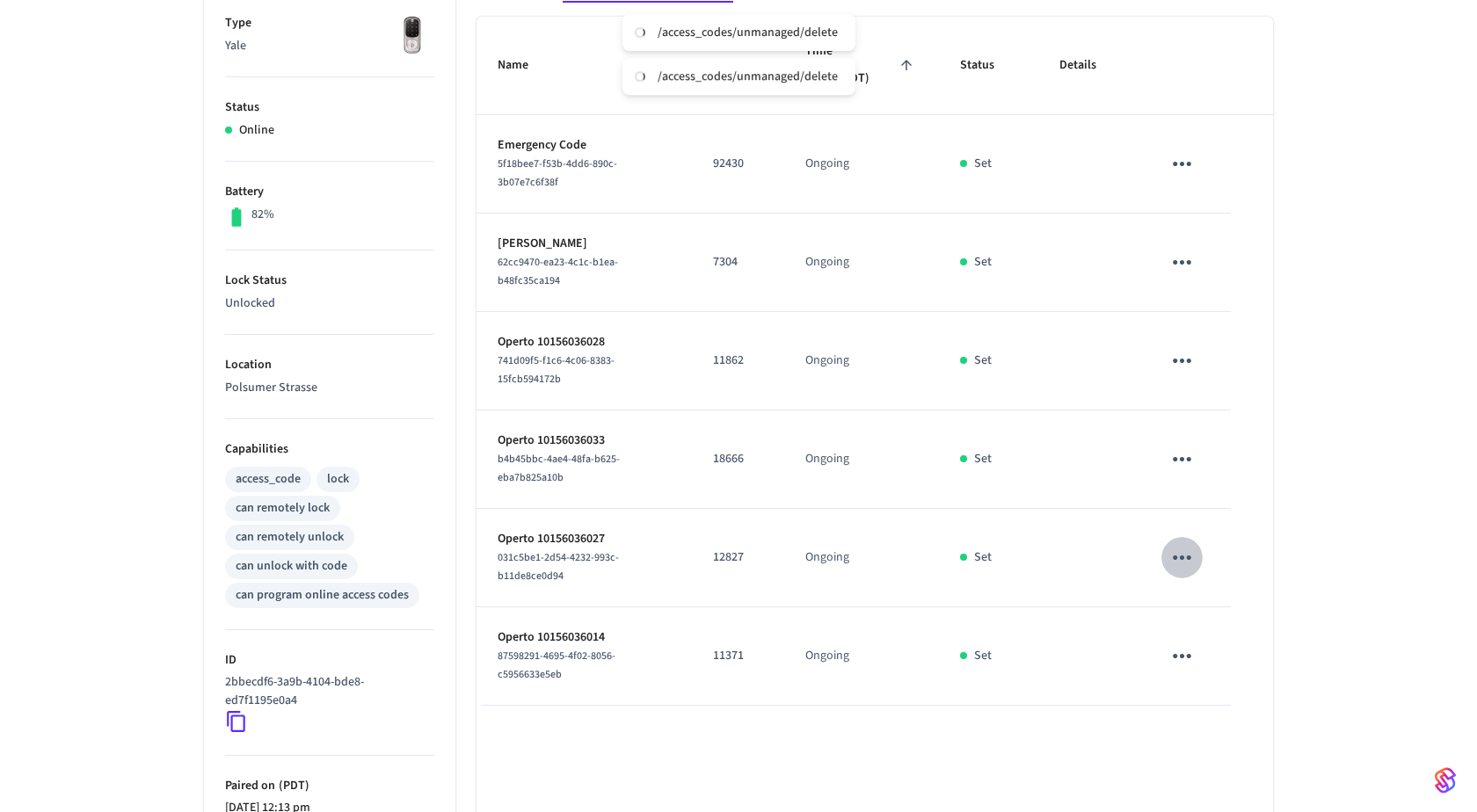
click at [1185, 545] on icon "sticky table" at bounding box center [1182, 557] width 27 height 27
click at [1230, 638] on li "Delete" at bounding box center [1260, 653] width 156 height 47
click at [1187, 648] on icon "sticky table" at bounding box center [1182, 655] width 27 height 27
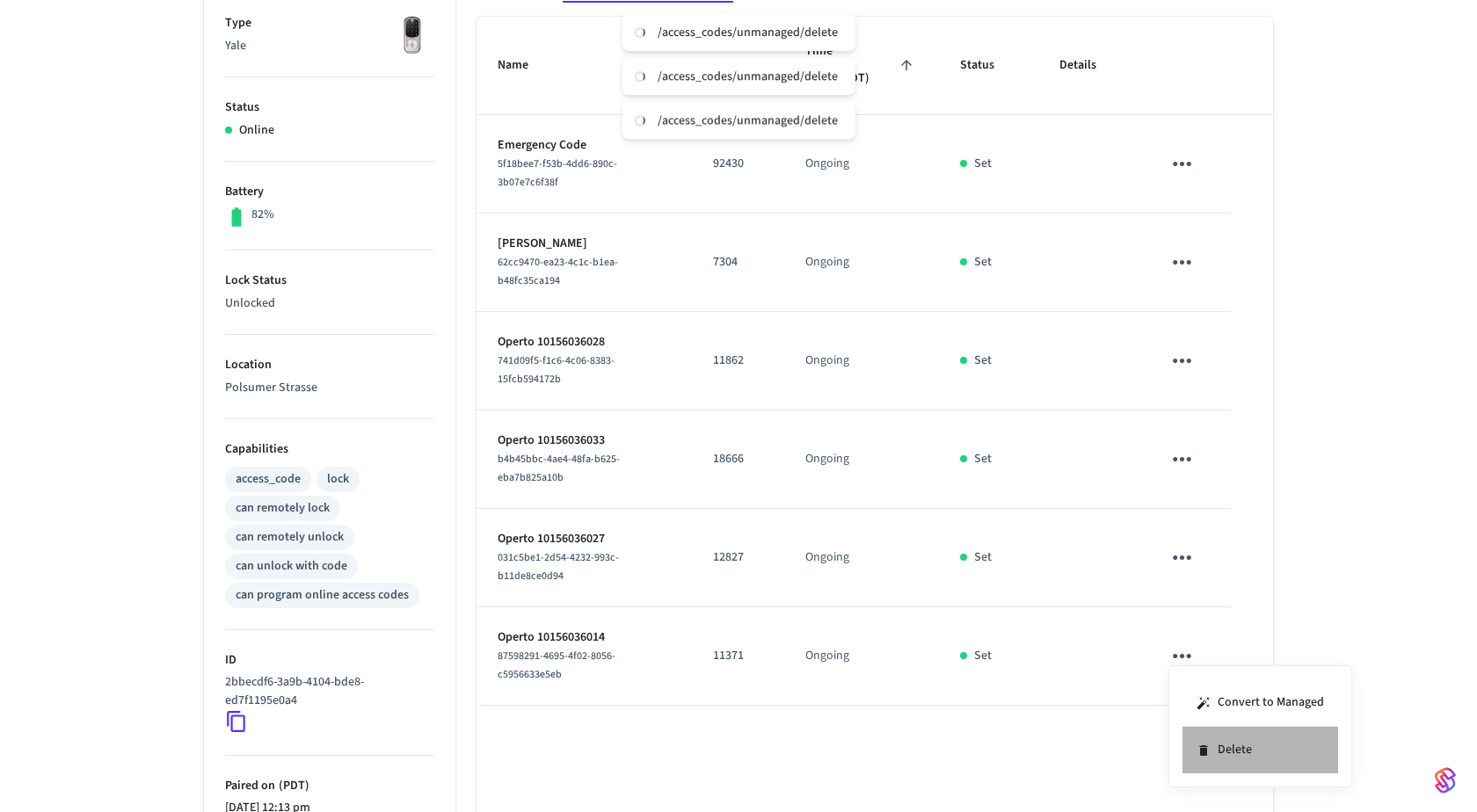
click at [1210, 758] on li "Delete" at bounding box center [1260, 750] width 156 height 47
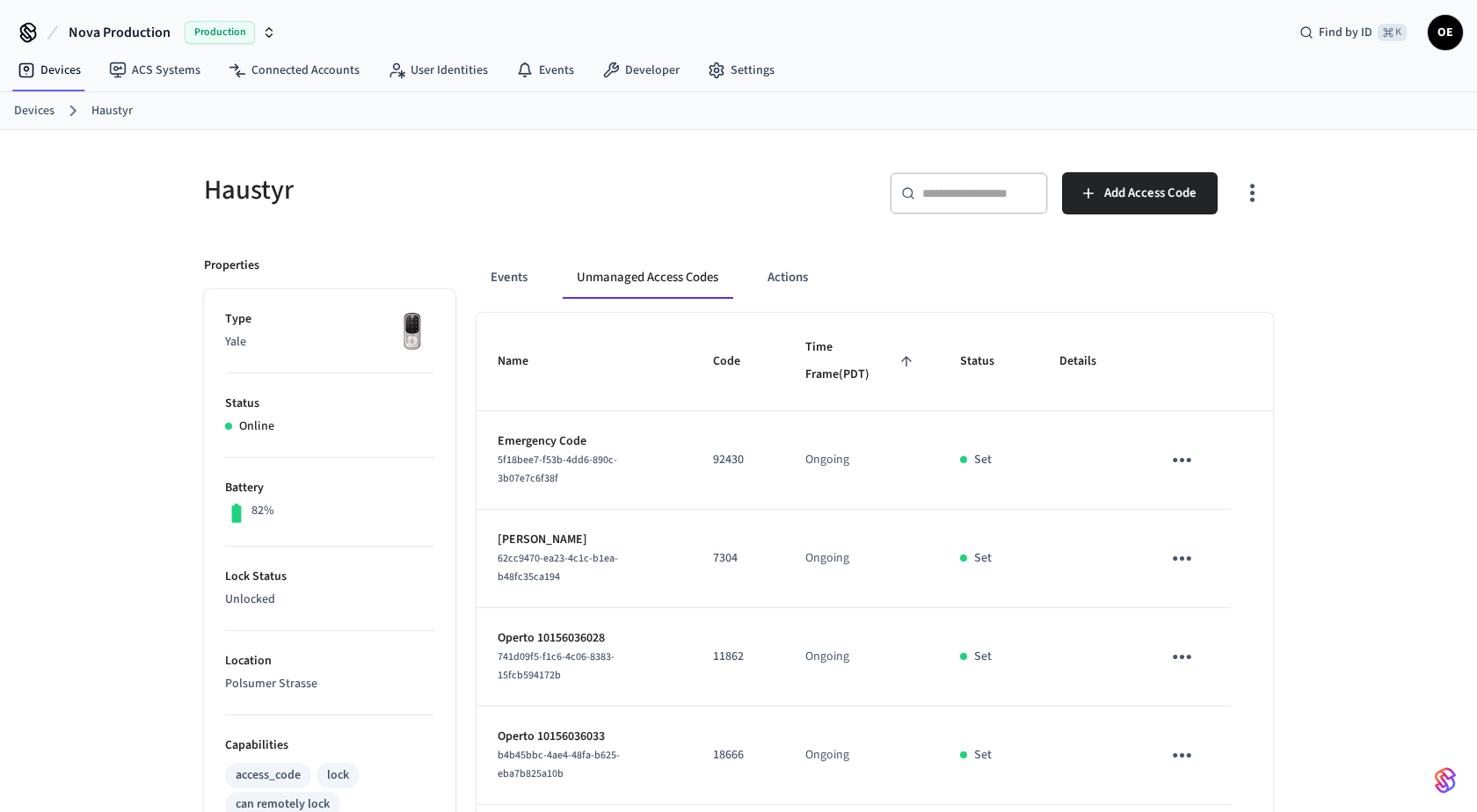
scroll to position [485, 0]
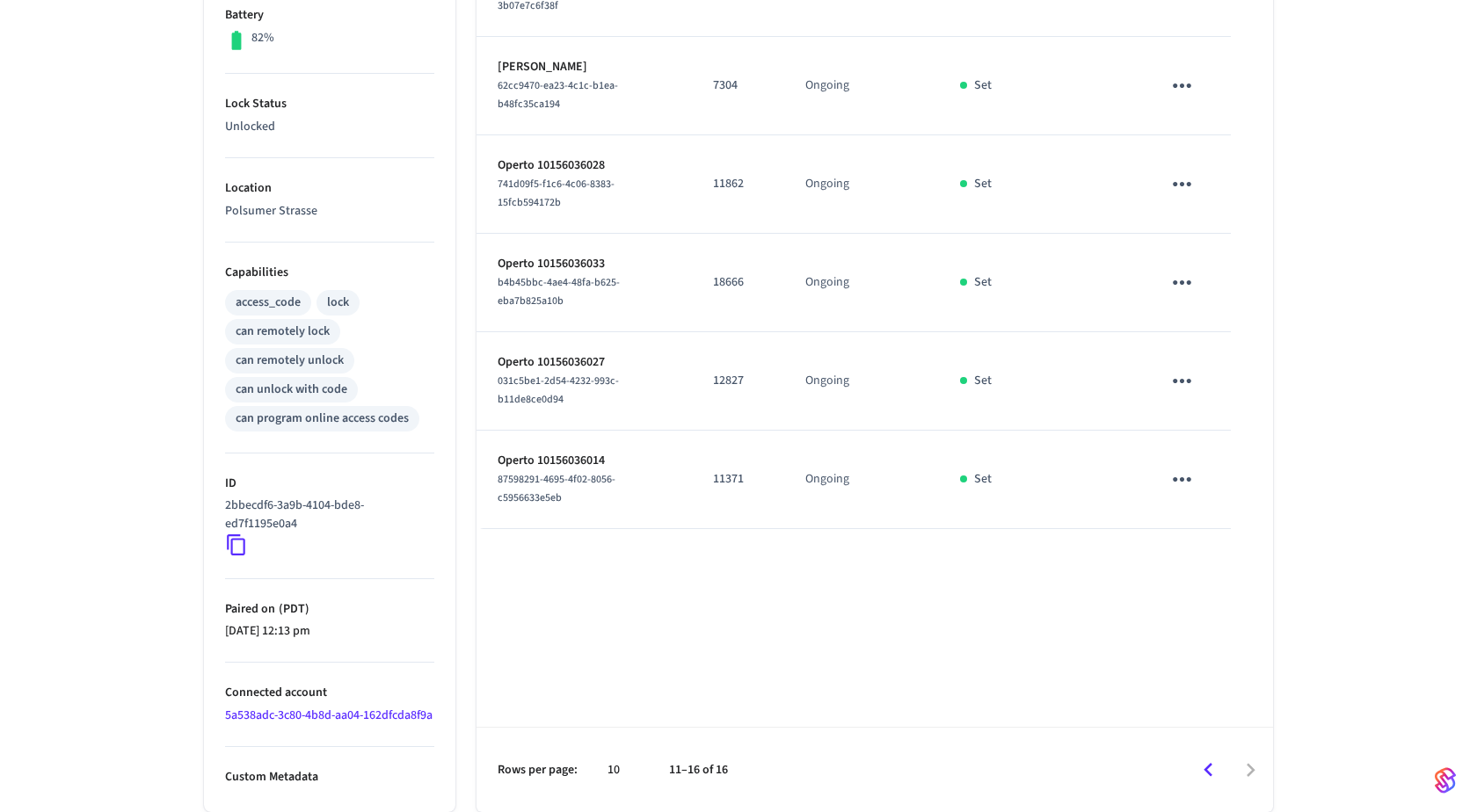
click at [302, 707] on link "5a538adc-3c80-4b8d-aa04-162dfcda8f9a" at bounding box center [328, 715] width 207 height 18
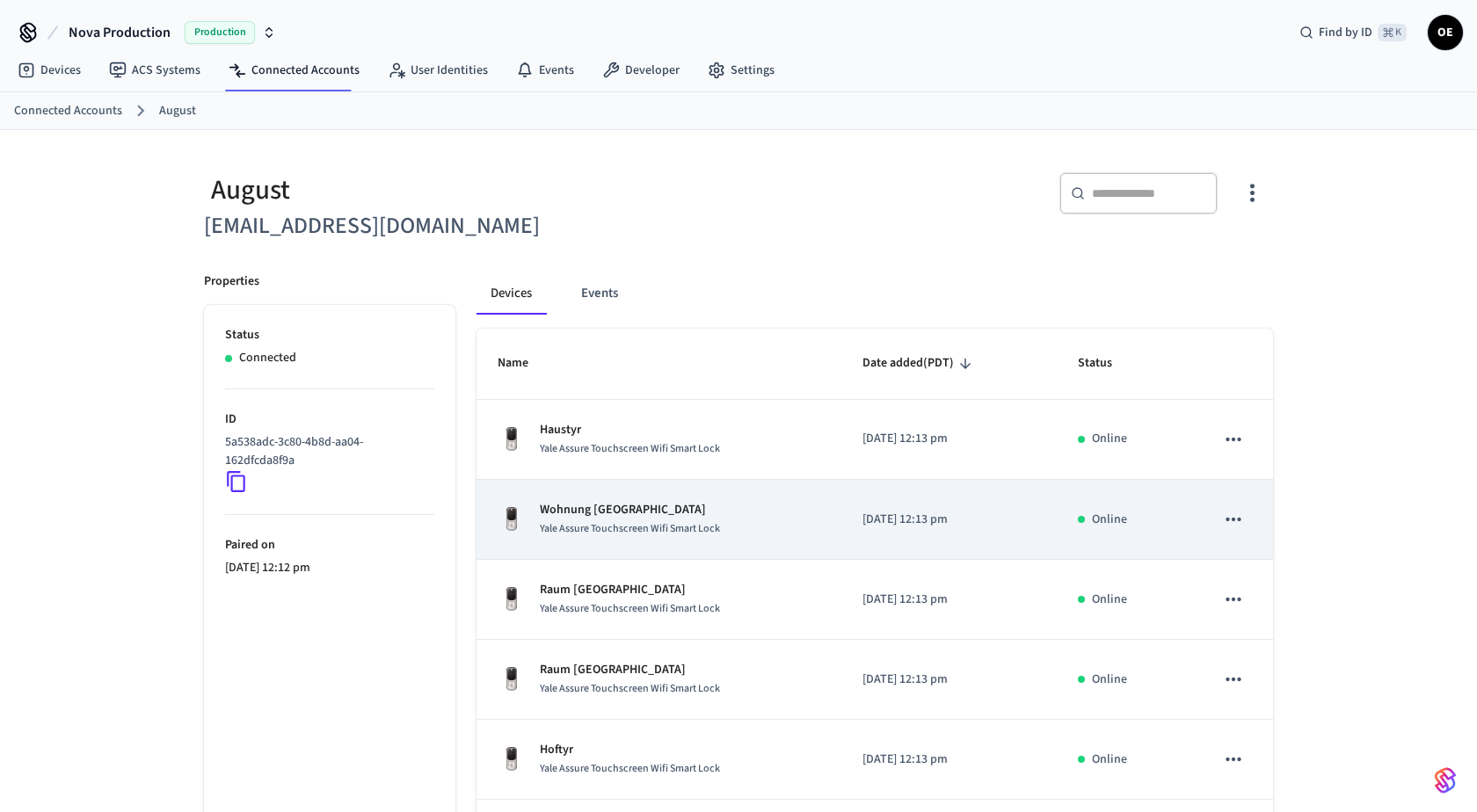
click at [632, 539] on td "Wohnung Hamburg Yale Assure Touchscreen Wifi Smart Lock" at bounding box center [658, 519] width 365 height 80
click at [639, 501] on p "Wohnung Hamburg" at bounding box center [630, 510] width 180 height 19
click at [743, 521] on div "Wohnung Hamburg Yale Assure Touchscreen Wifi Smart Lock" at bounding box center [659, 519] width 323 height 37
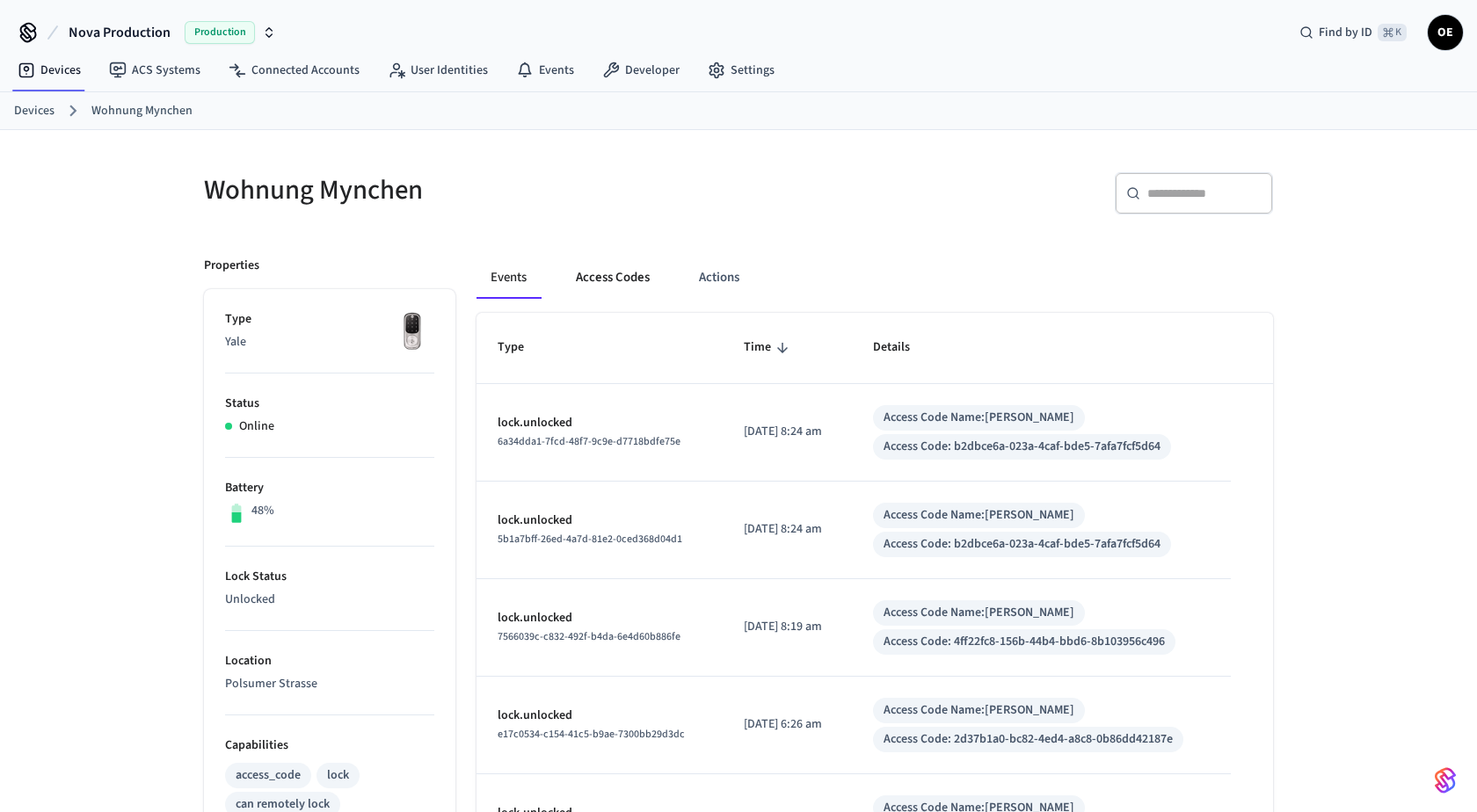
click at [578, 273] on button "Access Codes" at bounding box center [612, 278] width 102 height 42
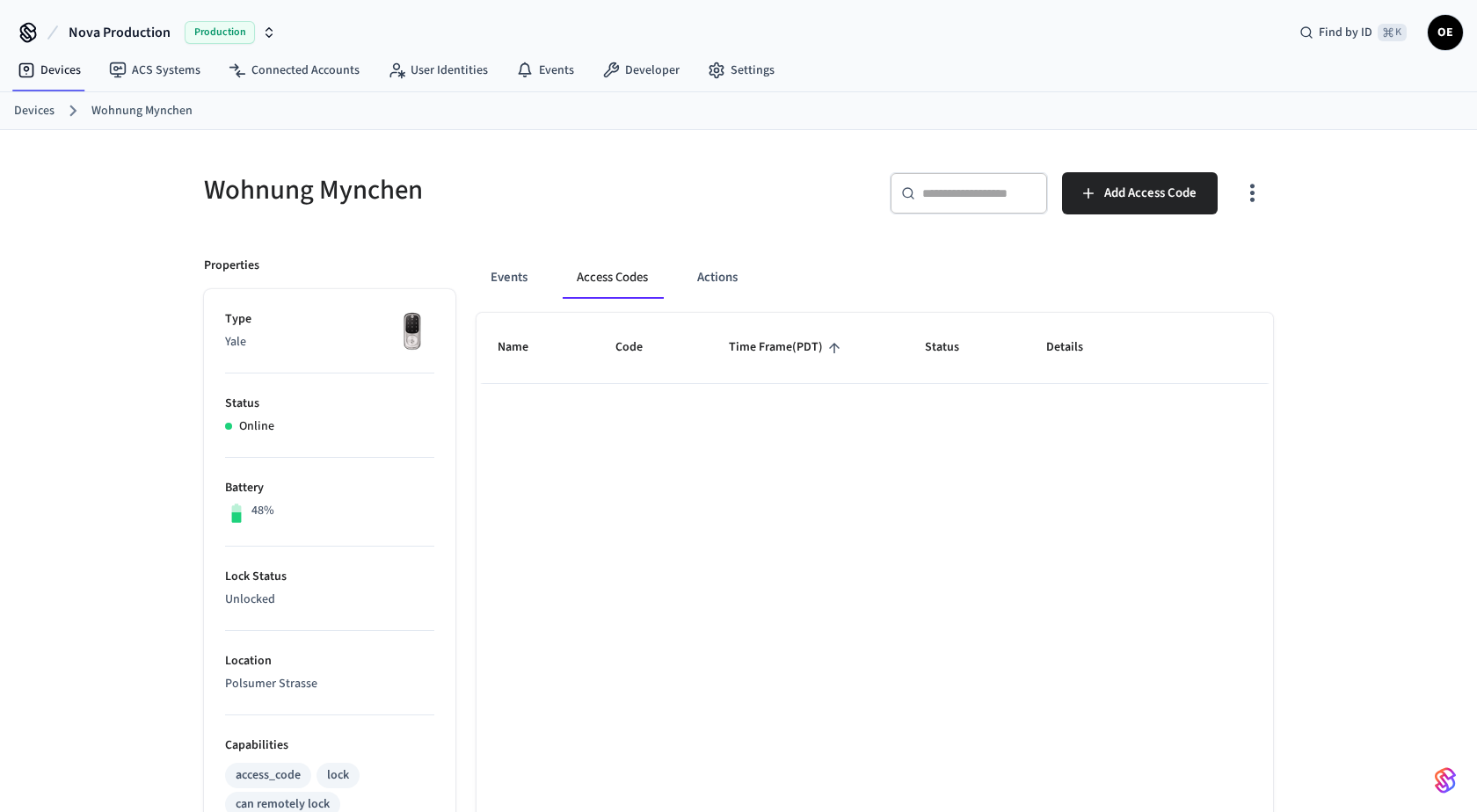
click at [1243, 184] on icon "button" at bounding box center [1252, 192] width 27 height 27
click at [1241, 262] on li "Show unmanaged access codes on device" at bounding box center [1139, 264] width 247 height 47
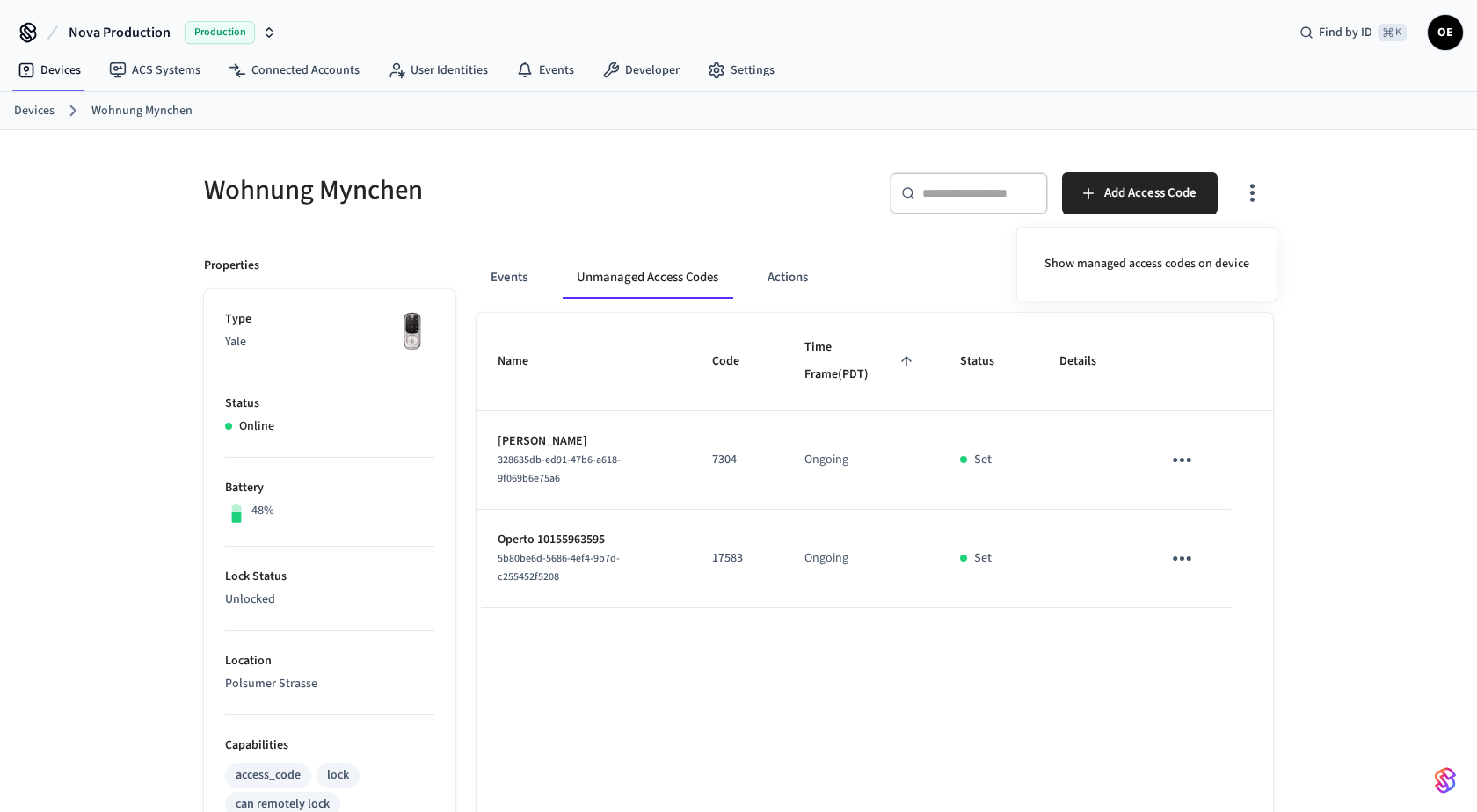
click at [1188, 557] on div at bounding box center [738, 406] width 1477 height 812
click at [1179, 553] on icon "sticky table" at bounding box center [1182, 558] width 27 height 27
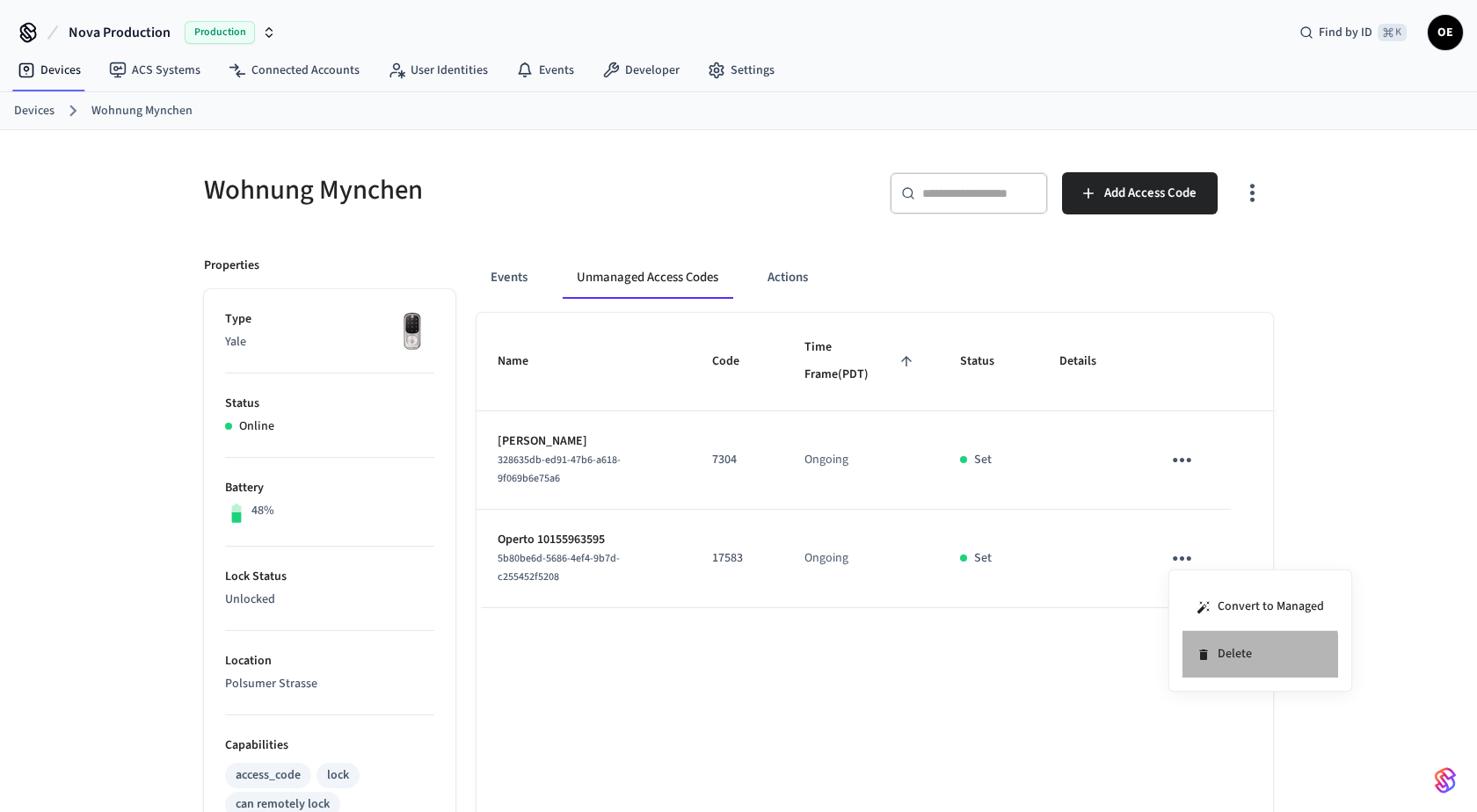
click at [1209, 660] on icon at bounding box center [1203, 654] width 14 height 14
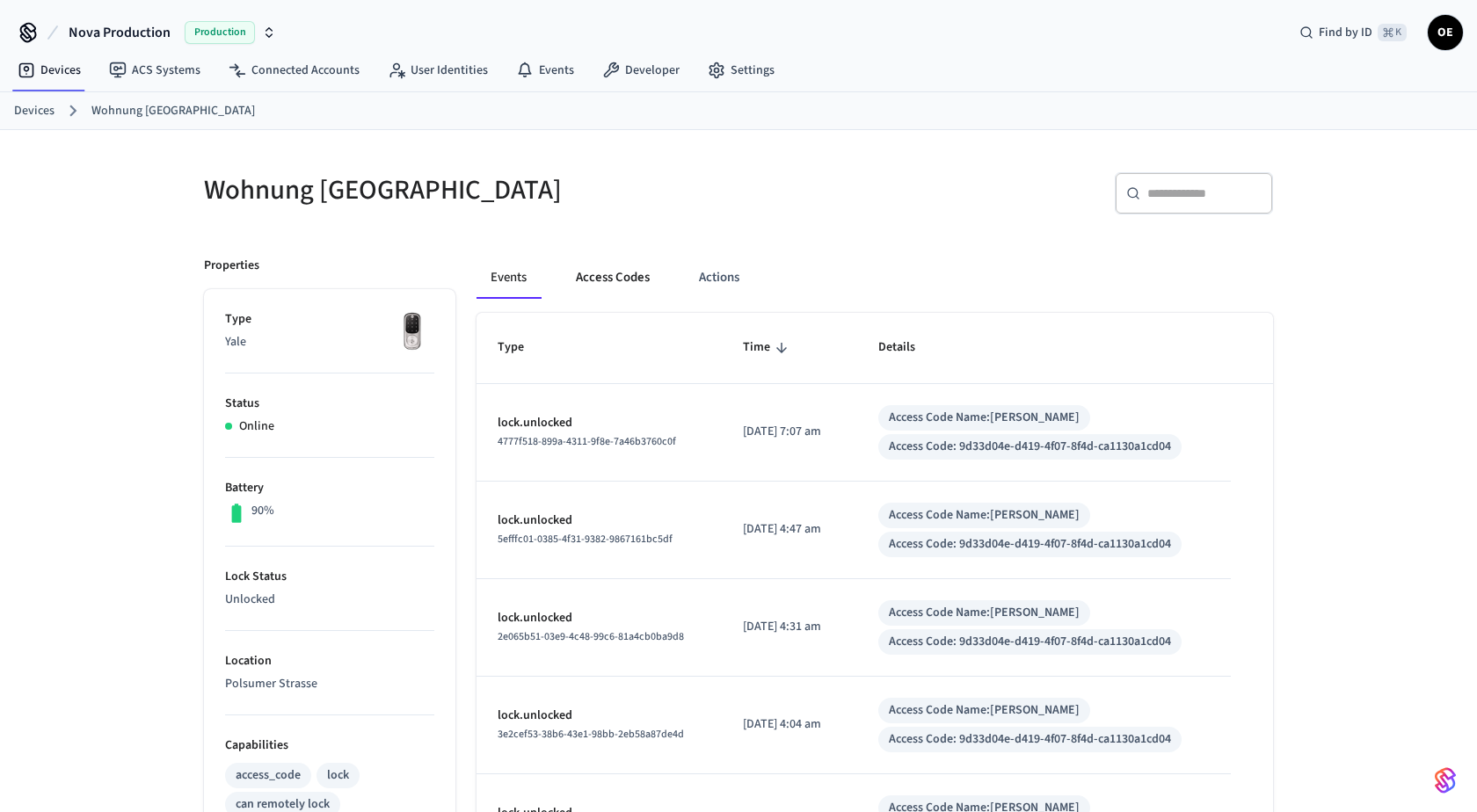
click at [623, 286] on button "Access Codes" at bounding box center [612, 278] width 102 height 42
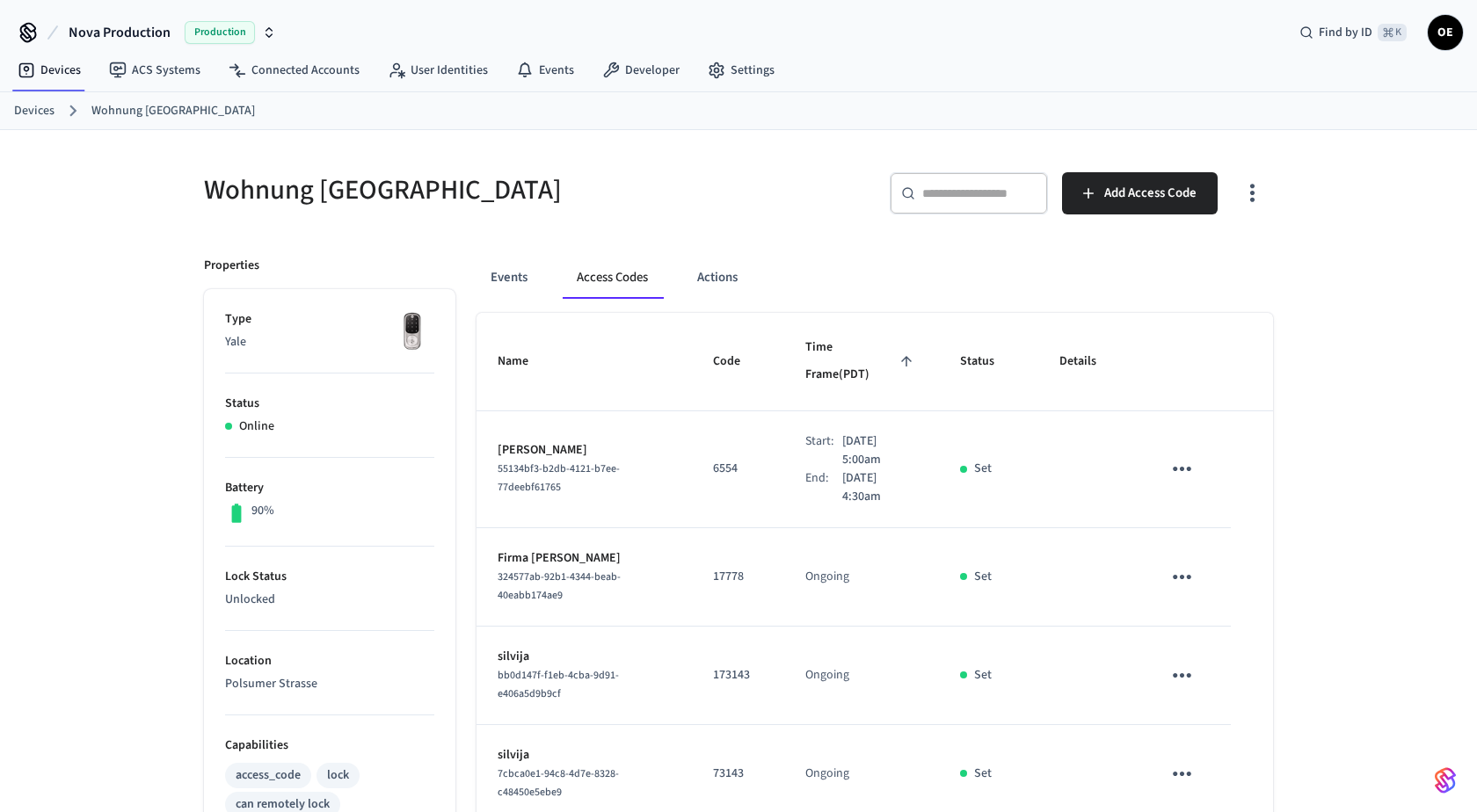
click at [1256, 189] on icon "button" at bounding box center [1252, 192] width 27 height 27
click at [1225, 284] on li "Show unmanaged access codes on device" at bounding box center [1139, 264] width 247 height 47
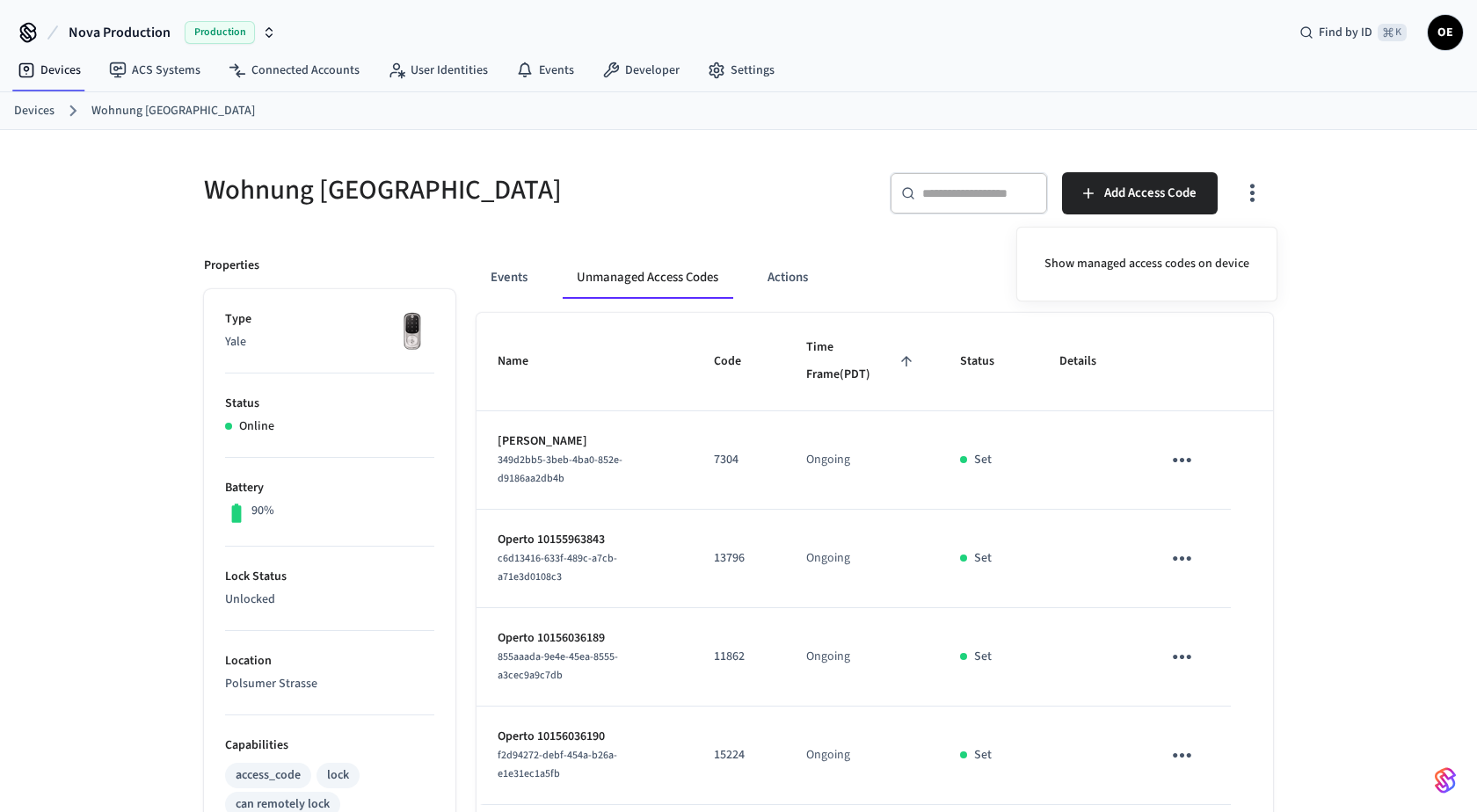
click at [1181, 549] on div at bounding box center [738, 406] width 1477 height 812
click at [1179, 570] on button "sticky table" at bounding box center [1182, 559] width 41 height 41
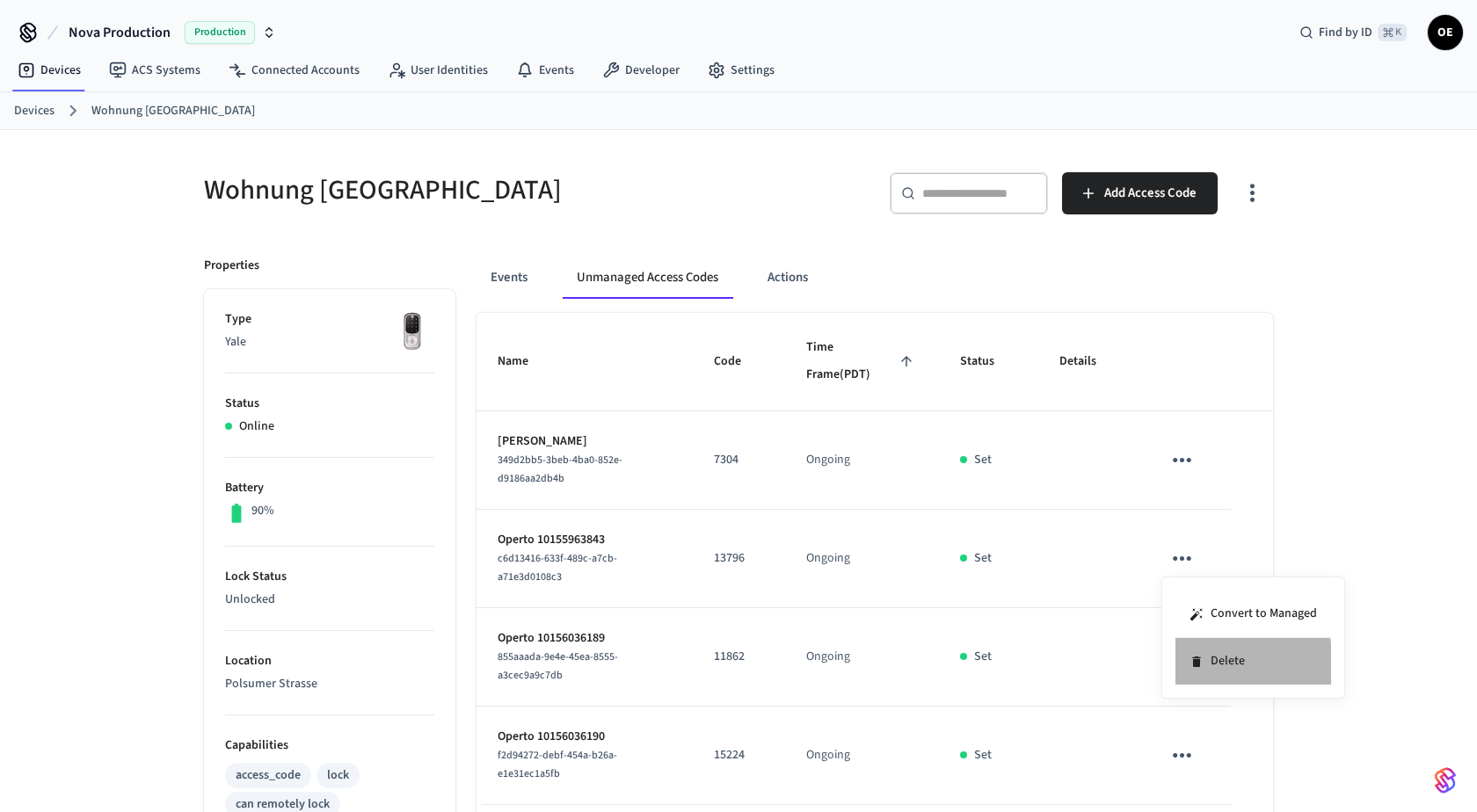
click at [1203, 664] on li "Delete" at bounding box center [1253, 662] width 156 height 47
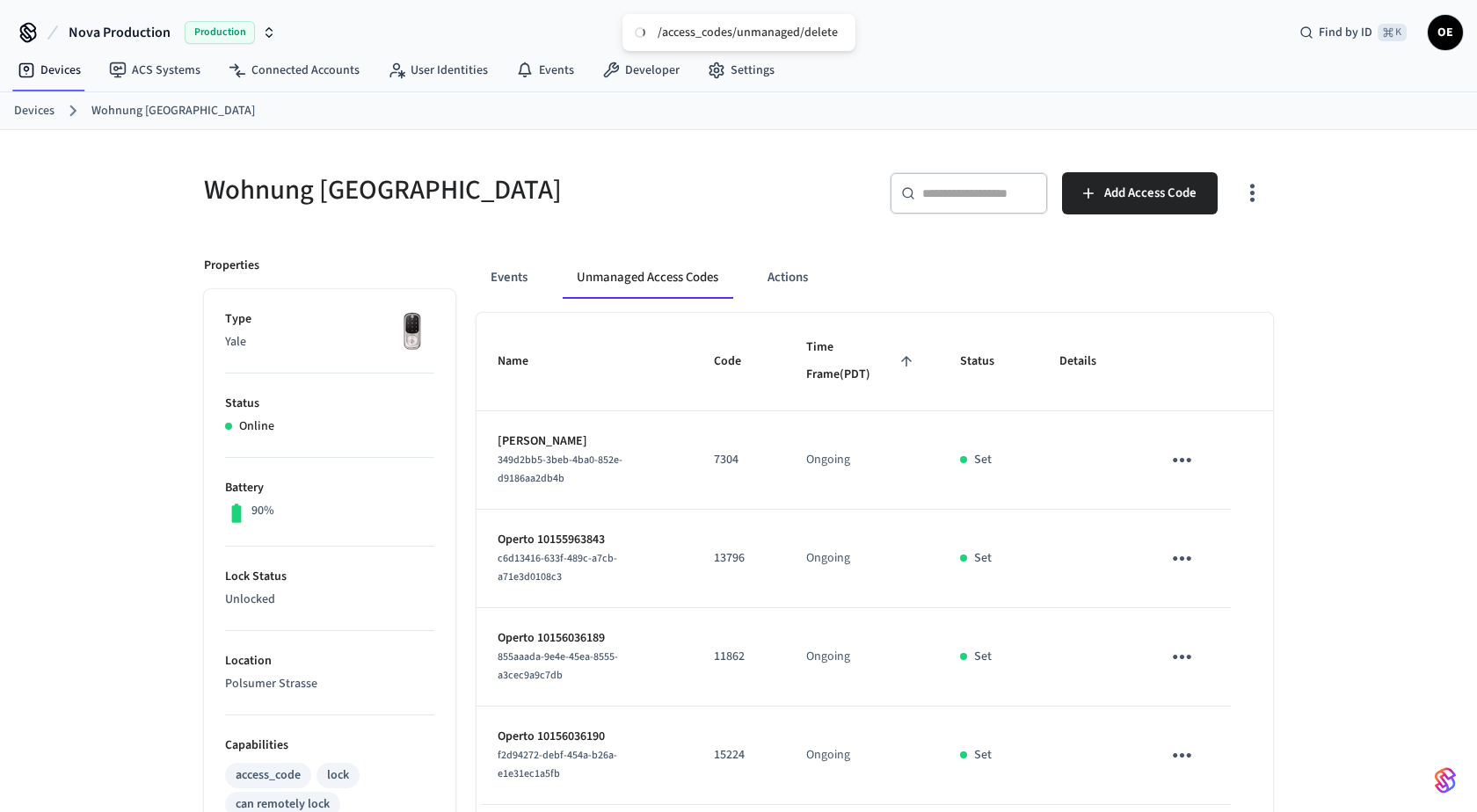
click at [1184, 658] on icon "sticky table" at bounding box center [1182, 656] width 27 height 27
click at [1207, 752] on icon at bounding box center [1203, 753] width 14 height 14
click at [1184, 754] on icon "sticky table" at bounding box center [1182, 755] width 27 height 27
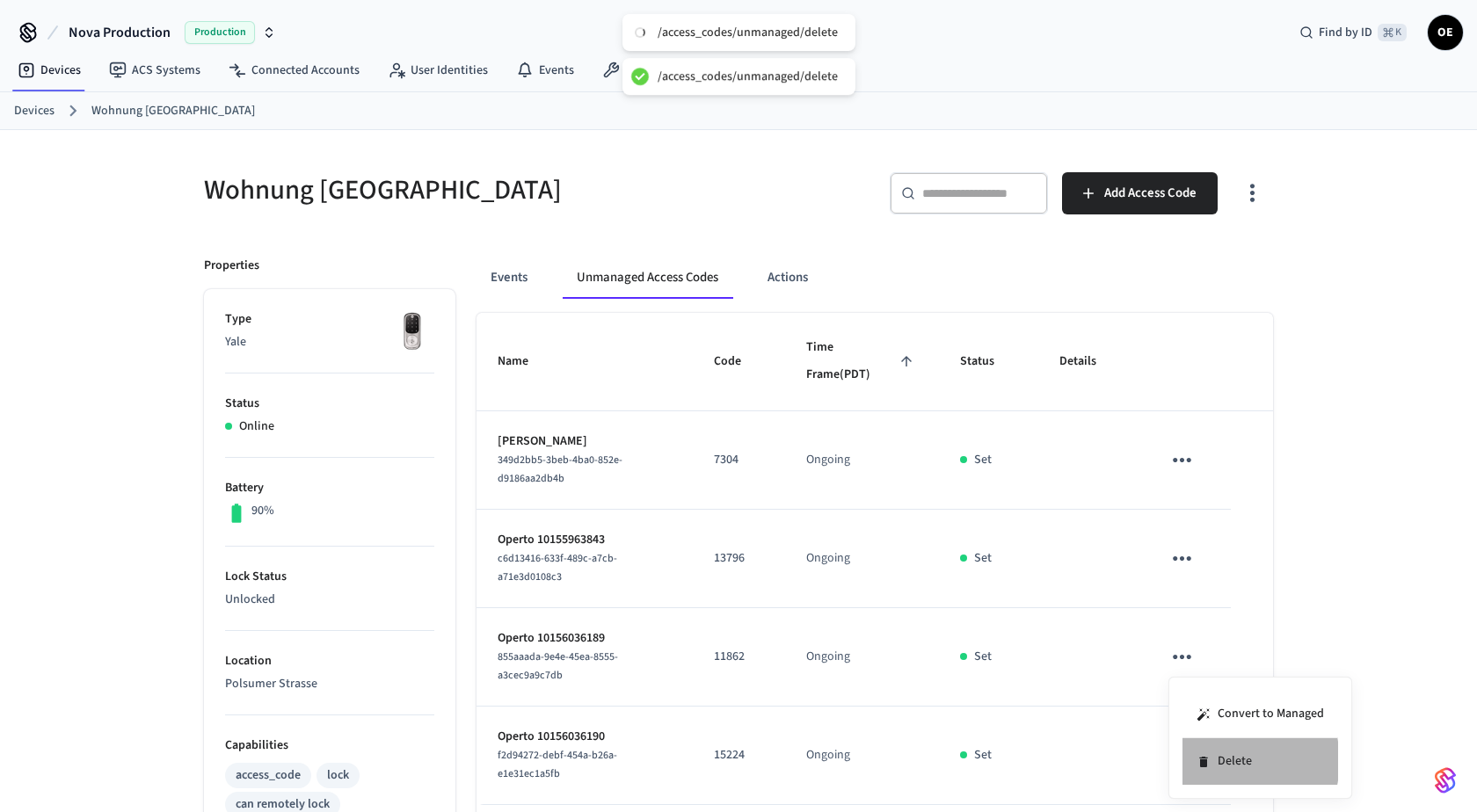
click at [1231, 760] on li "Delete" at bounding box center [1260, 761] width 156 height 47
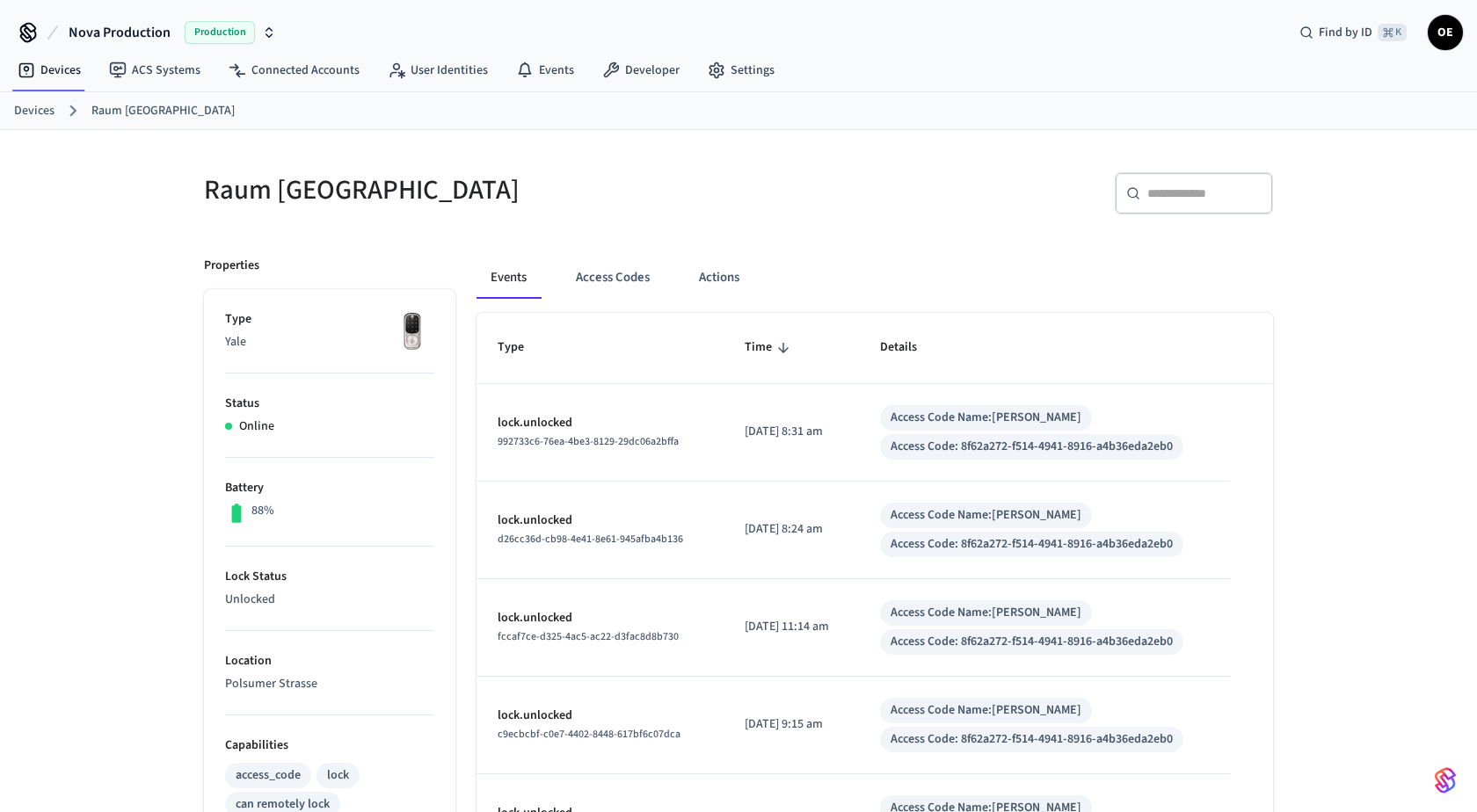
click at [573, 302] on div "Events Access Codes Actions" at bounding box center [874, 285] width 796 height 56
click at [615, 293] on button "Access Codes" at bounding box center [612, 278] width 102 height 42
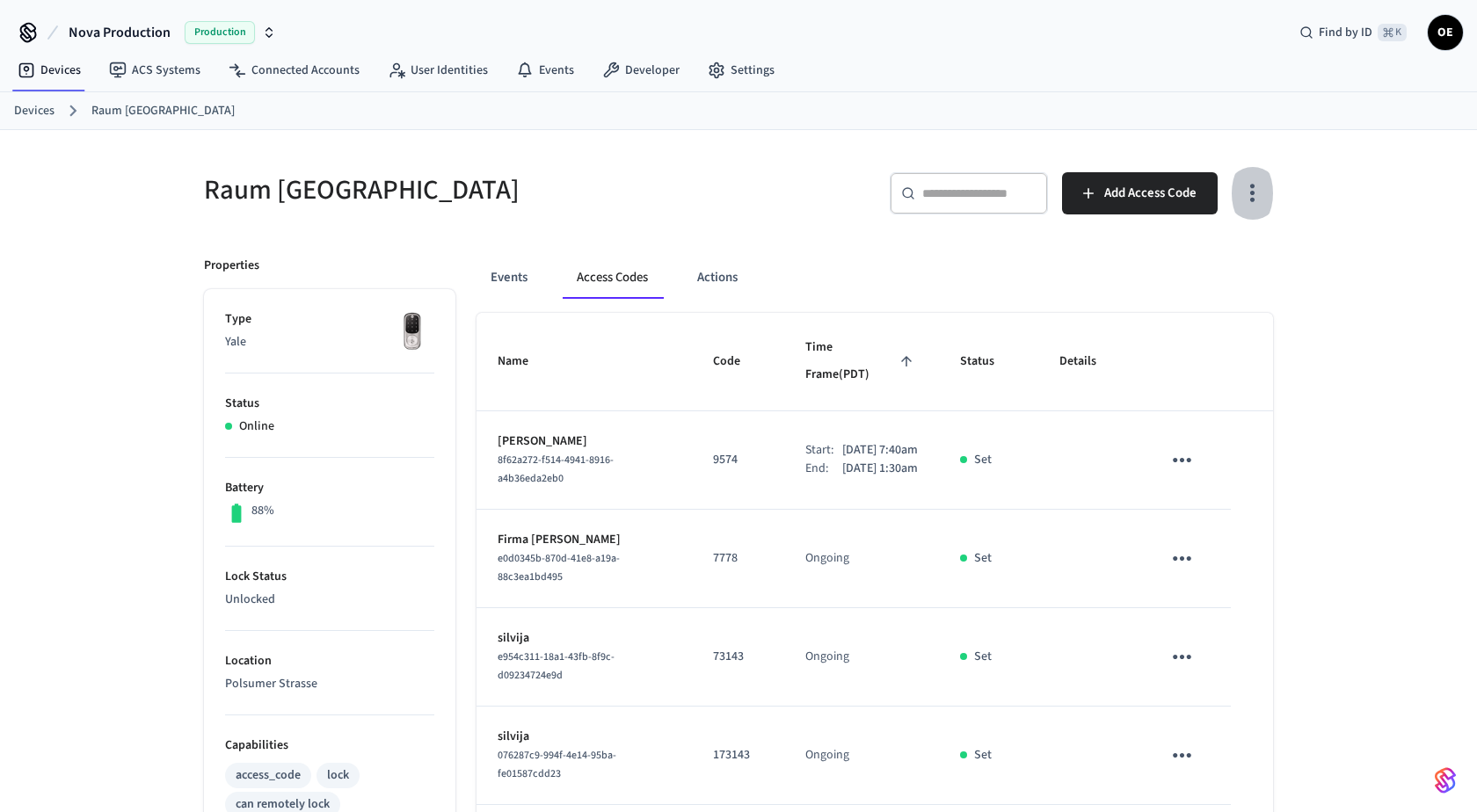
click at [1263, 187] on icon "button" at bounding box center [1252, 192] width 27 height 27
click at [1172, 275] on li "Show unmanaged access codes on device" at bounding box center [1139, 264] width 247 height 47
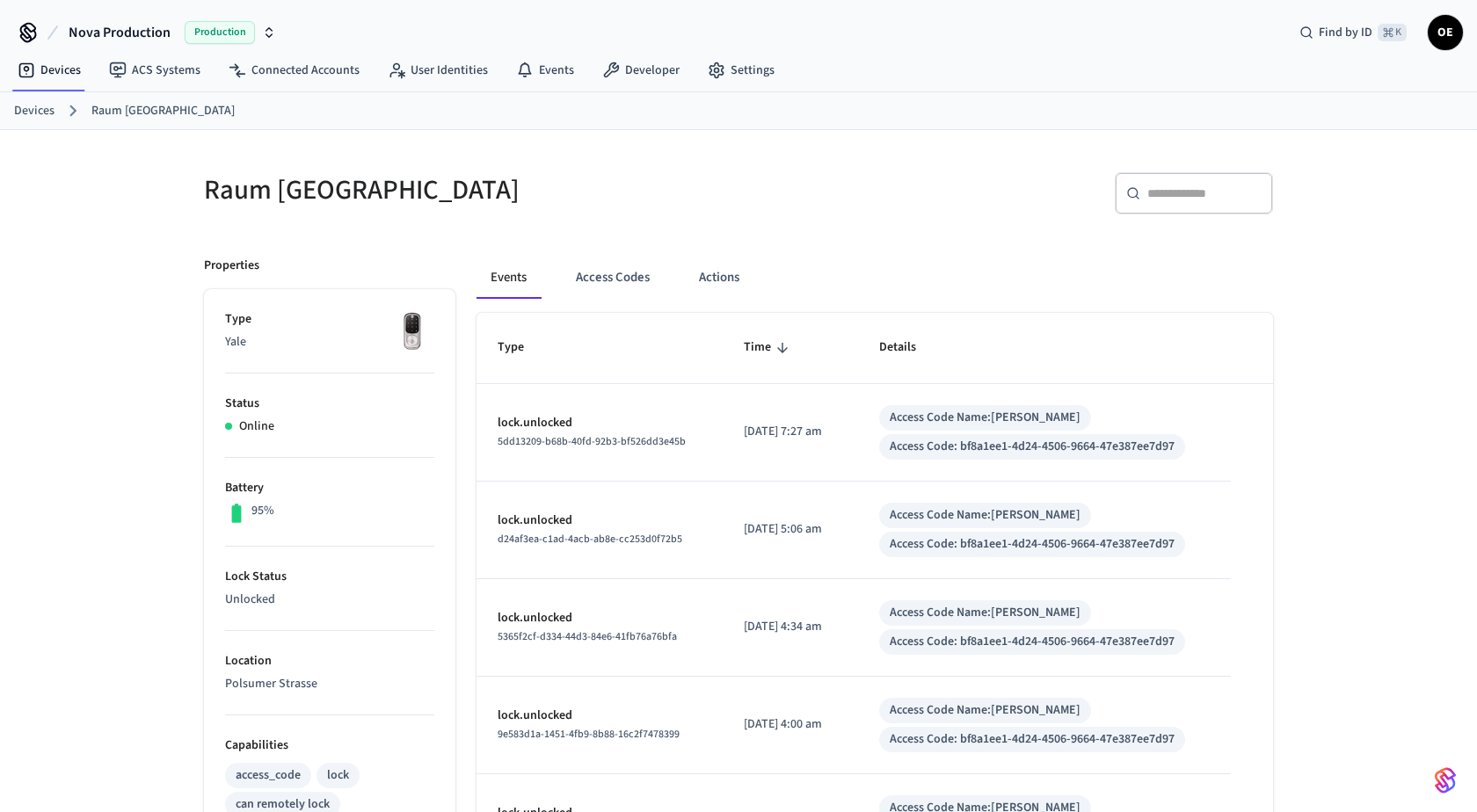
click at [600, 282] on button "Access Codes" at bounding box center [612, 278] width 102 height 42
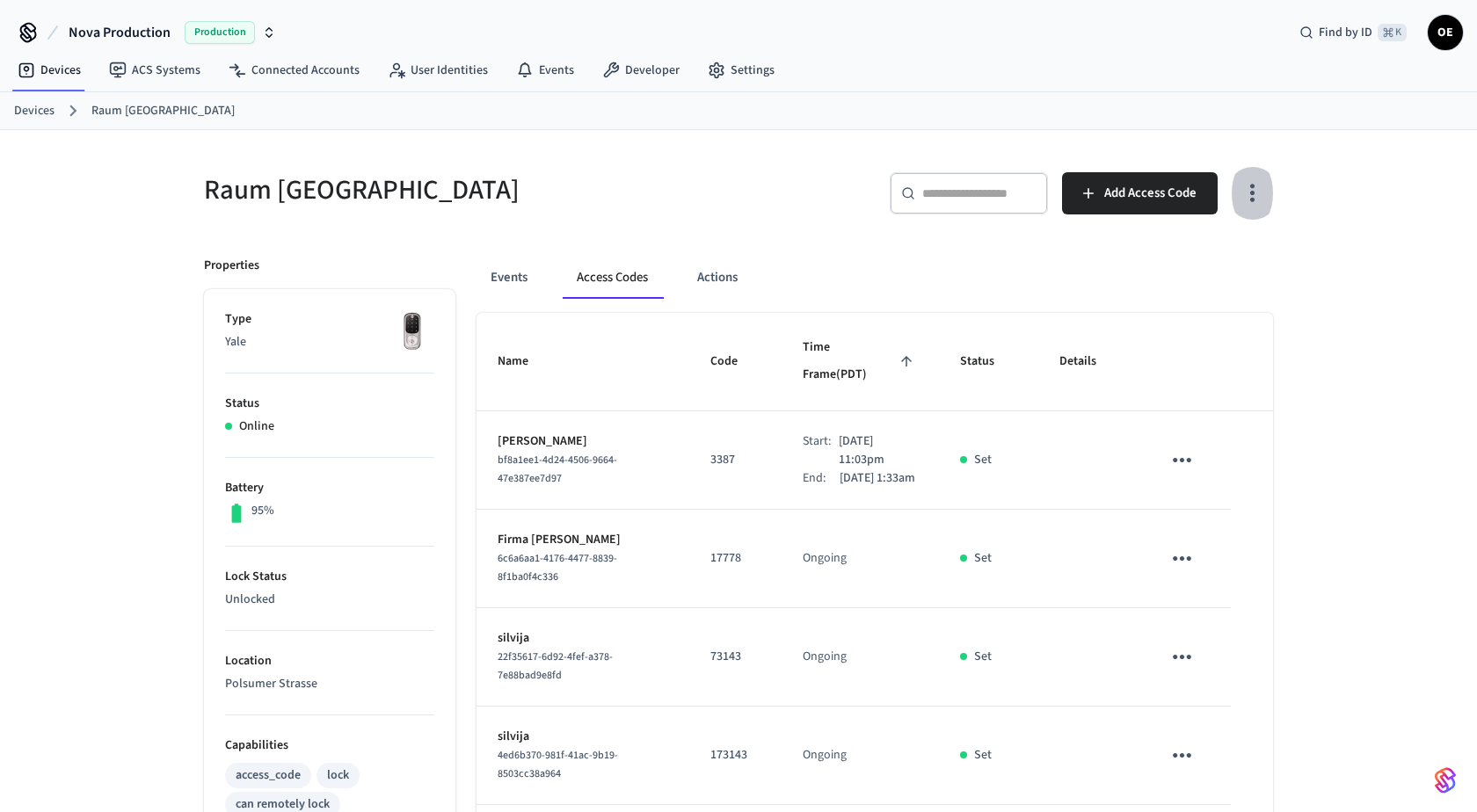
click at [1239, 214] on button "button" at bounding box center [1252, 193] width 41 height 70
click at [1202, 272] on li "Show unmanaged access codes on device" at bounding box center [1139, 264] width 247 height 47
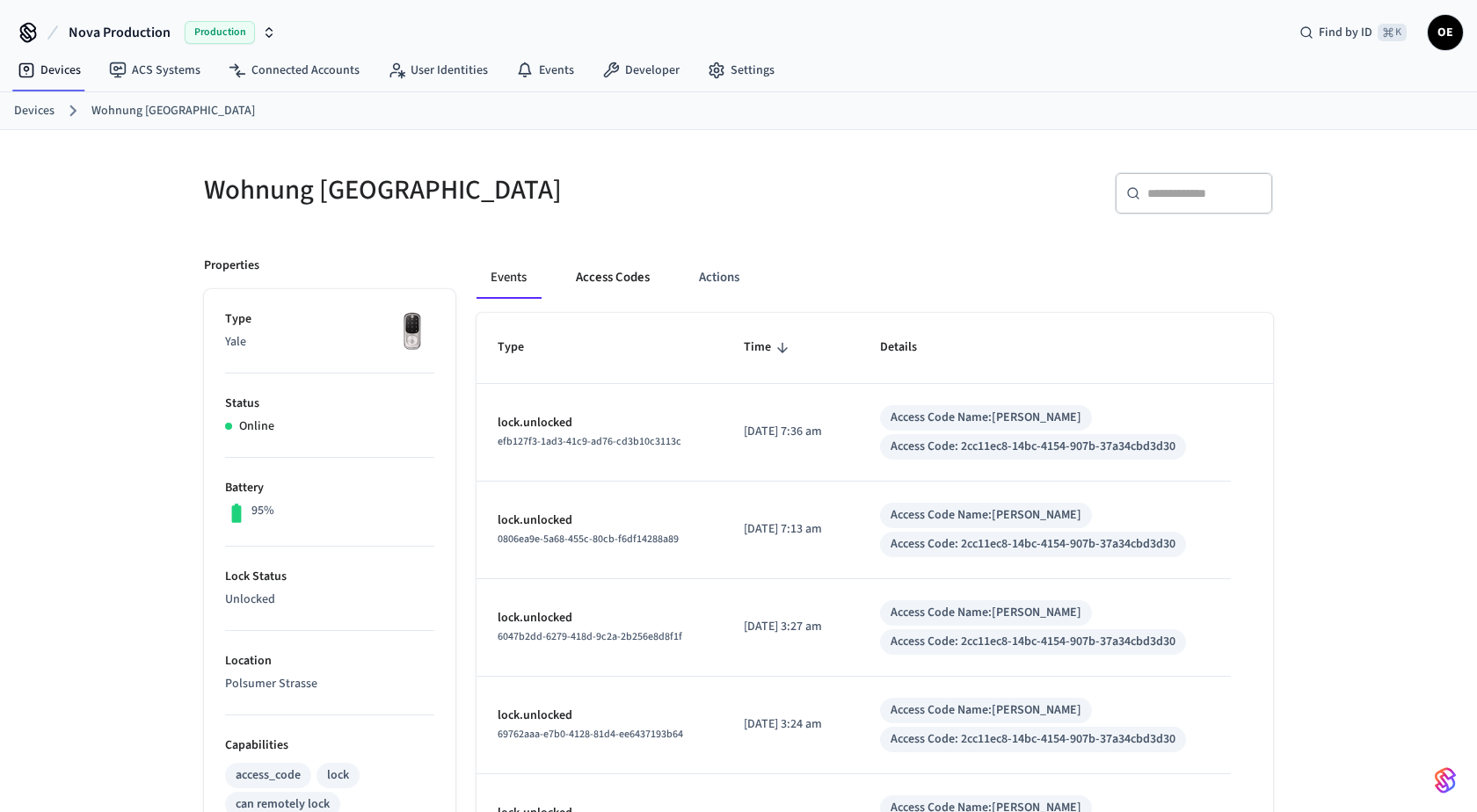
click at [639, 289] on button "Access Codes" at bounding box center [612, 278] width 102 height 42
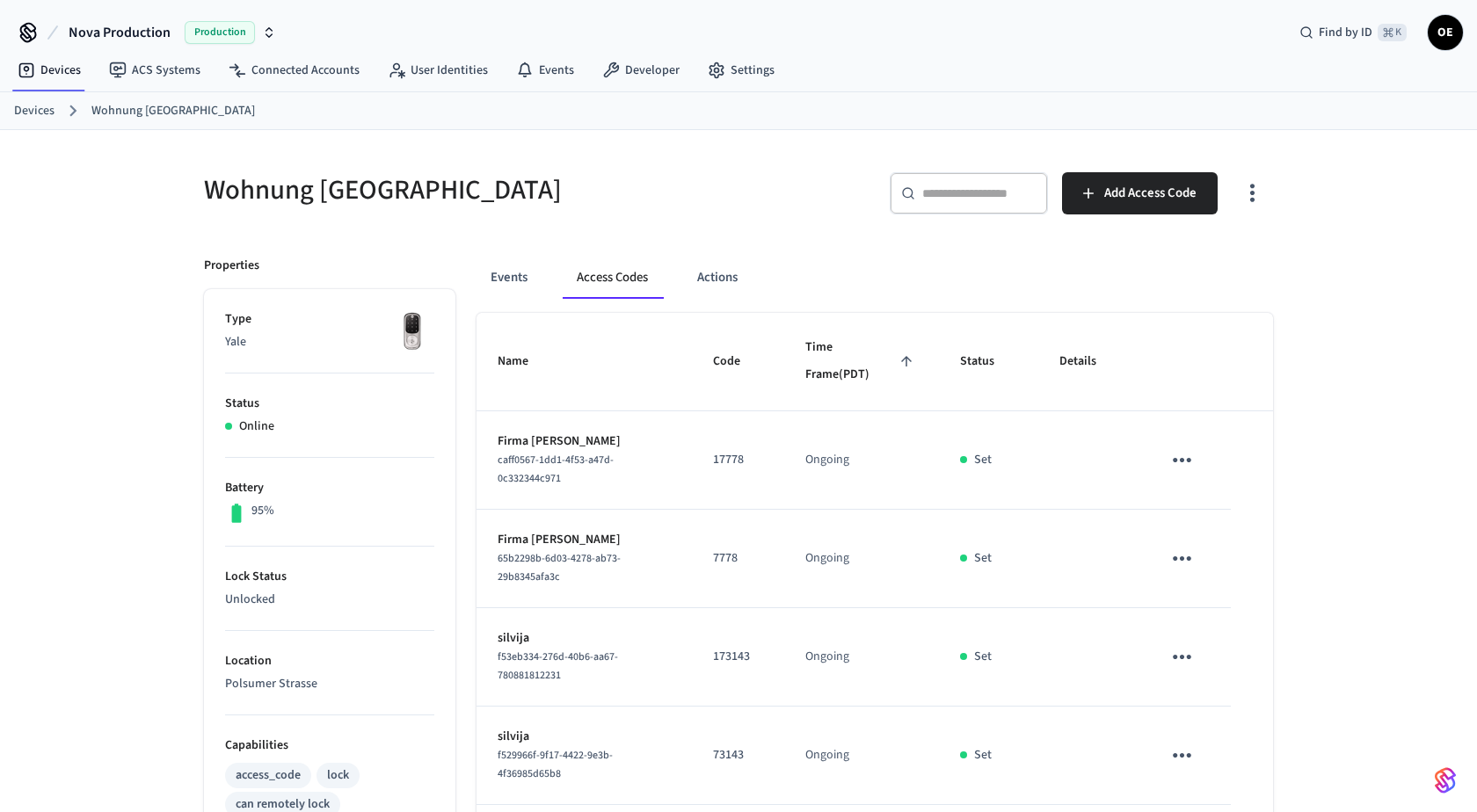
click at [1267, 191] on button "button" at bounding box center [1252, 193] width 41 height 70
click at [1216, 261] on li "Show unmanaged access codes on device" at bounding box center [1139, 264] width 247 height 47
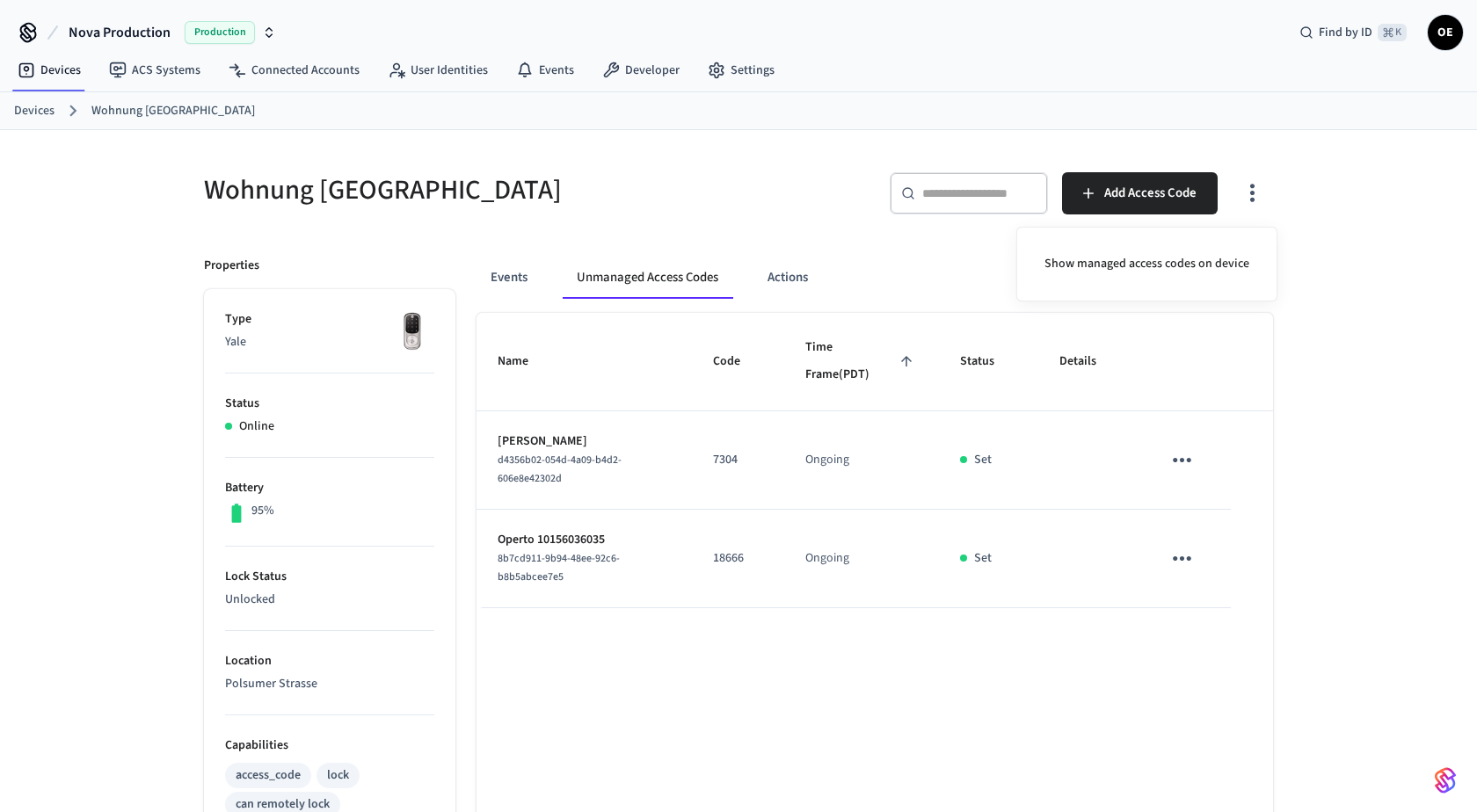
click at [1193, 549] on div at bounding box center [738, 406] width 1477 height 812
click at [1192, 549] on icon "sticky table" at bounding box center [1182, 558] width 27 height 27
click at [1198, 654] on icon at bounding box center [1203, 654] width 14 height 14
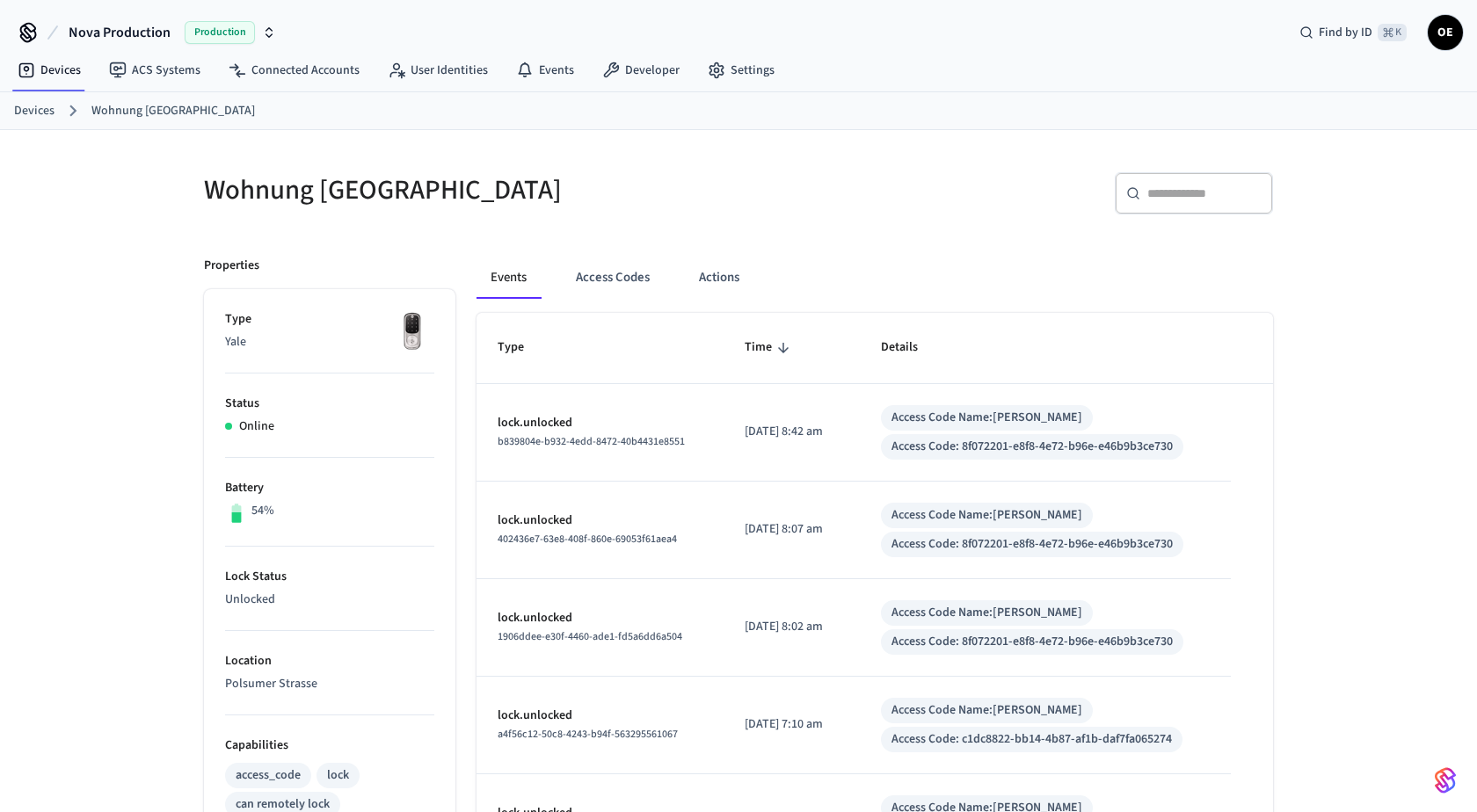
click at [543, 270] on div "Events Access Codes Actions" at bounding box center [874, 278] width 796 height 42
click at [625, 278] on button "Access Codes" at bounding box center [612, 278] width 102 height 42
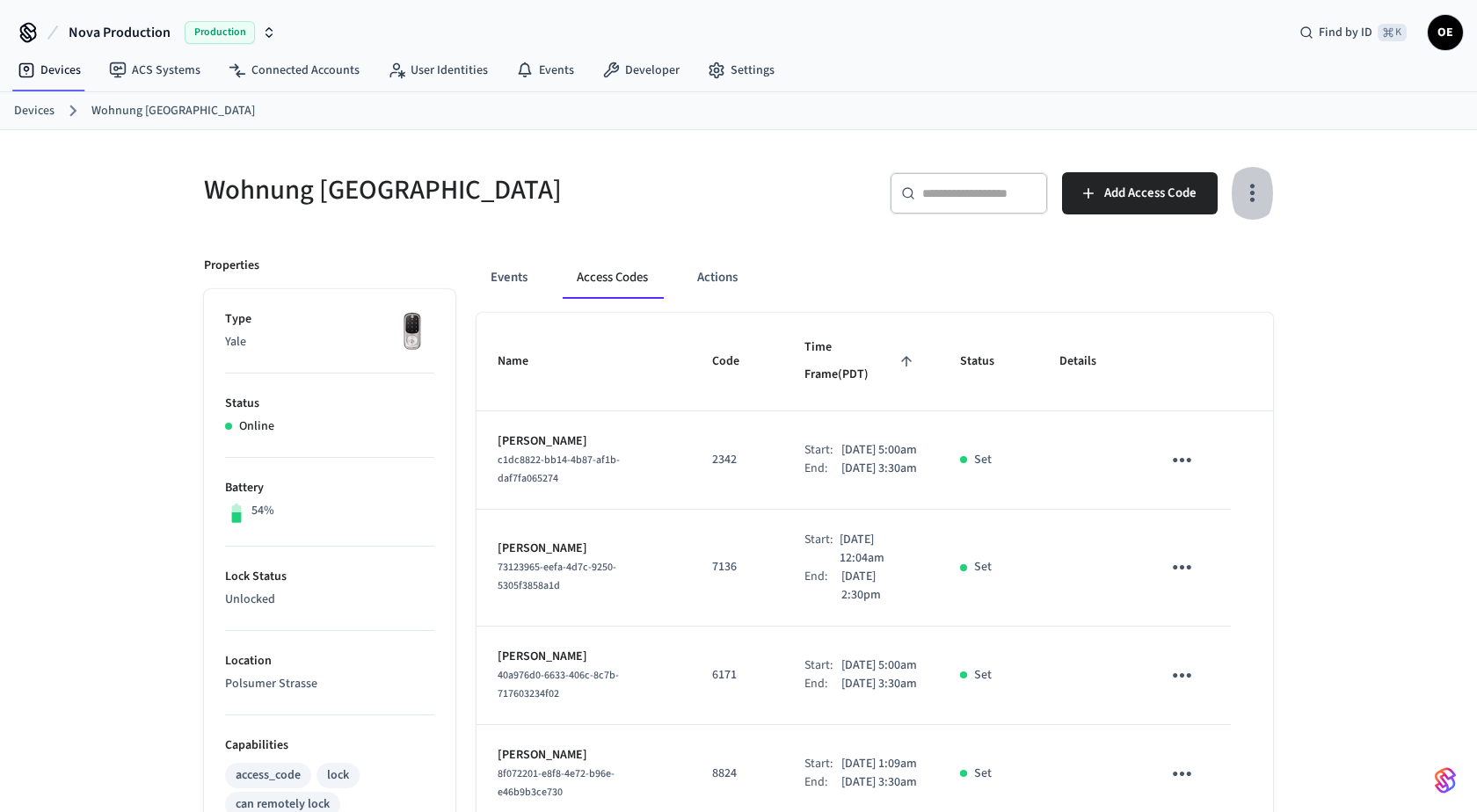
click at [1267, 198] on button "button" at bounding box center [1252, 193] width 41 height 70
click at [1261, 269] on div "Show unmanaged access codes on device" at bounding box center [1139, 264] width 275 height 75
click at [1248, 267] on li "Show unmanaged access codes on device" at bounding box center [1139, 264] width 247 height 47
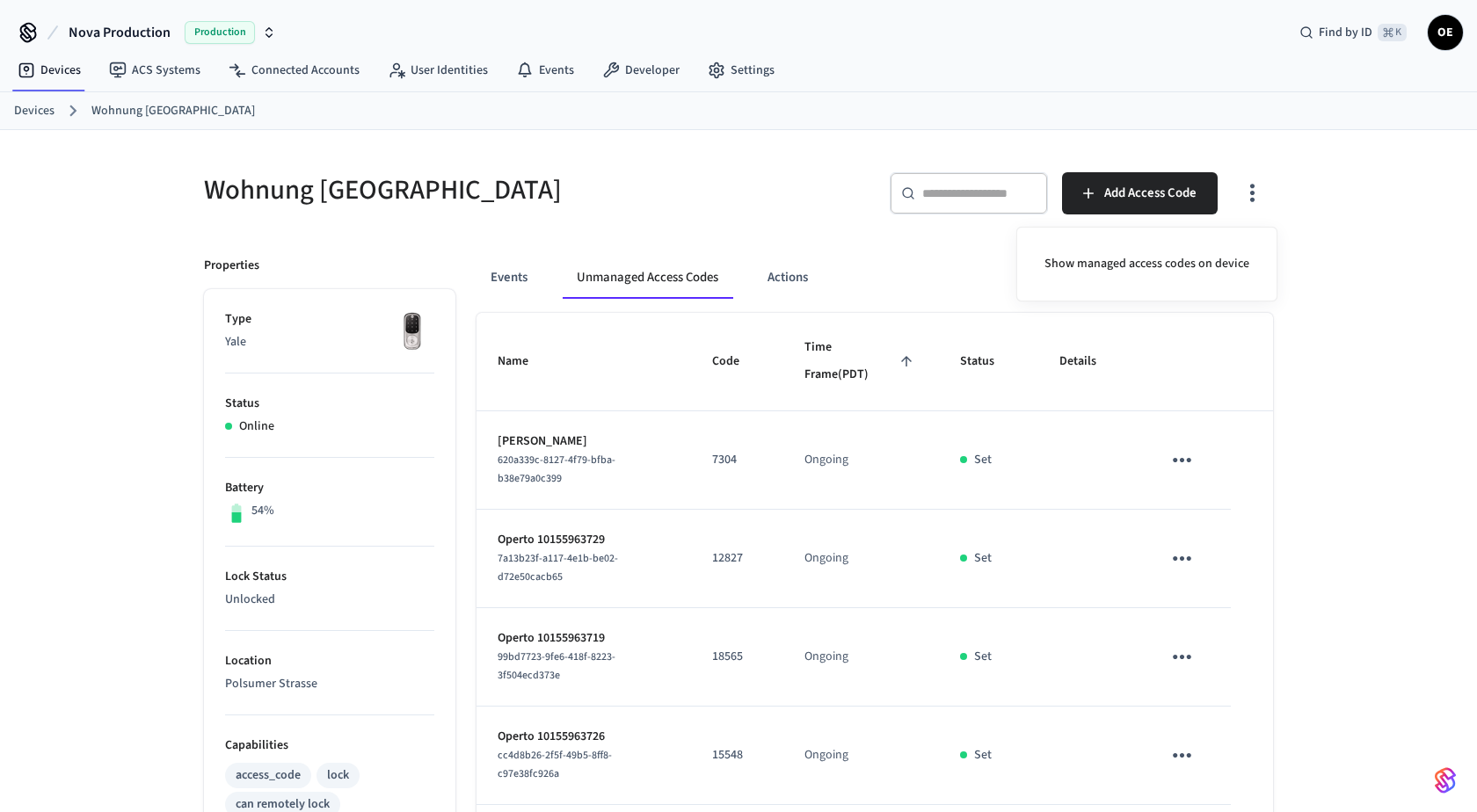
click at [1175, 560] on div at bounding box center [738, 406] width 1477 height 812
click at [1188, 556] on icon "sticky table" at bounding box center [1183, 558] width 19 height 5
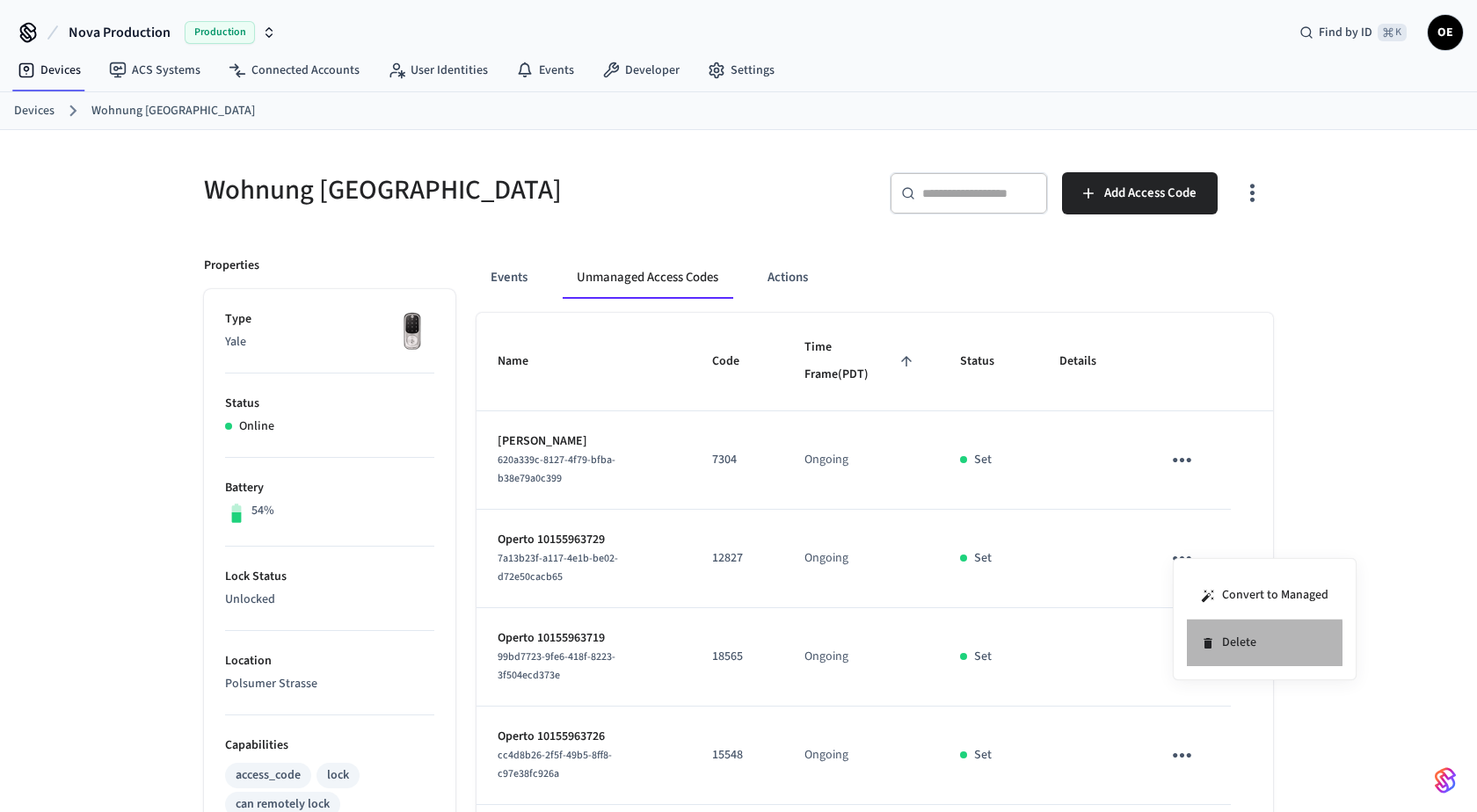
click at [1210, 642] on icon at bounding box center [1207, 643] width 8 height 10
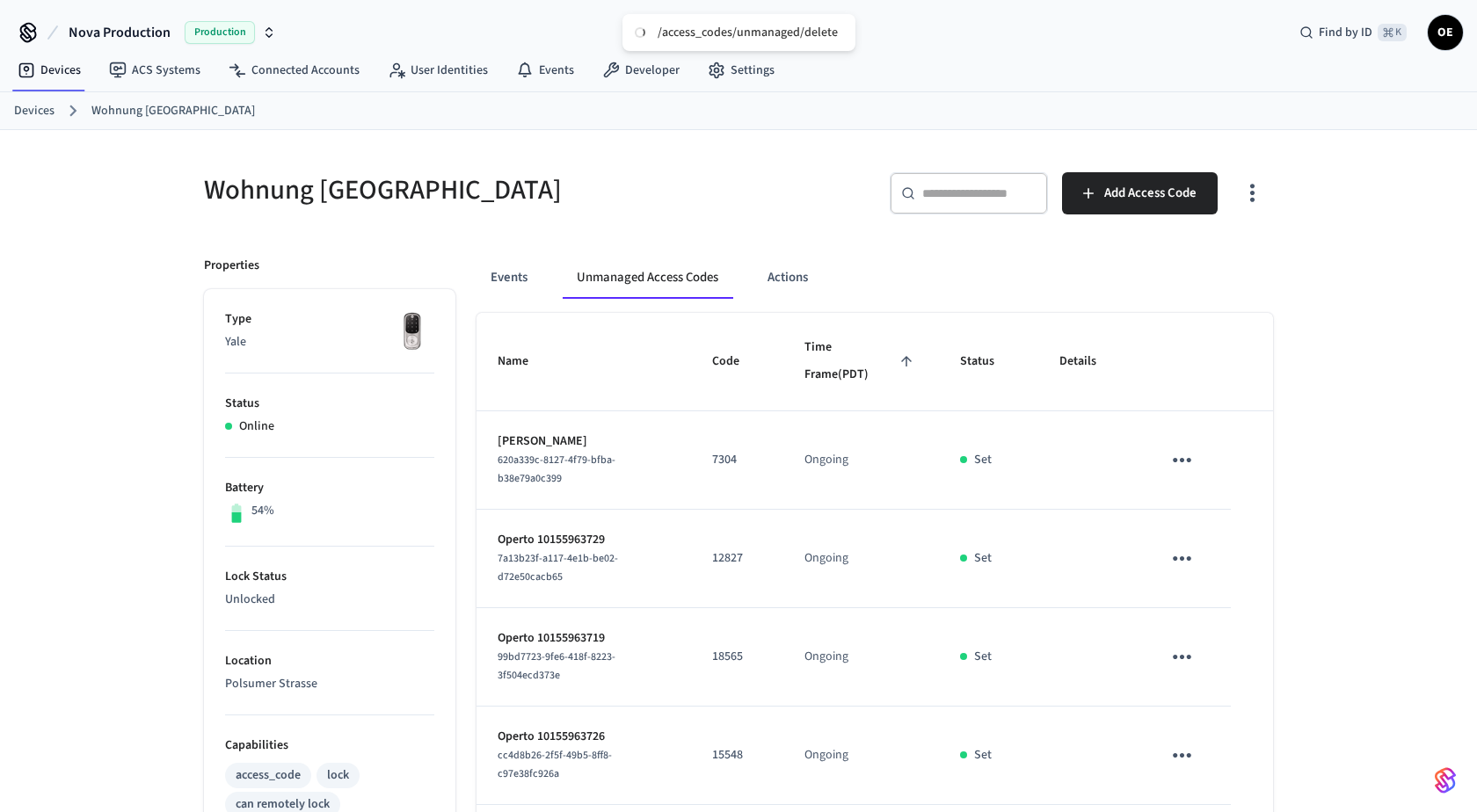
click at [1168, 656] on icon "sticky table" at bounding box center [1182, 656] width 27 height 27
click at [1229, 761] on li "Delete" at bounding box center [1260, 753] width 156 height 47
click at [1183, 742] on icon "sticky table" at bounding box center [1182, 755] width 27 height 27
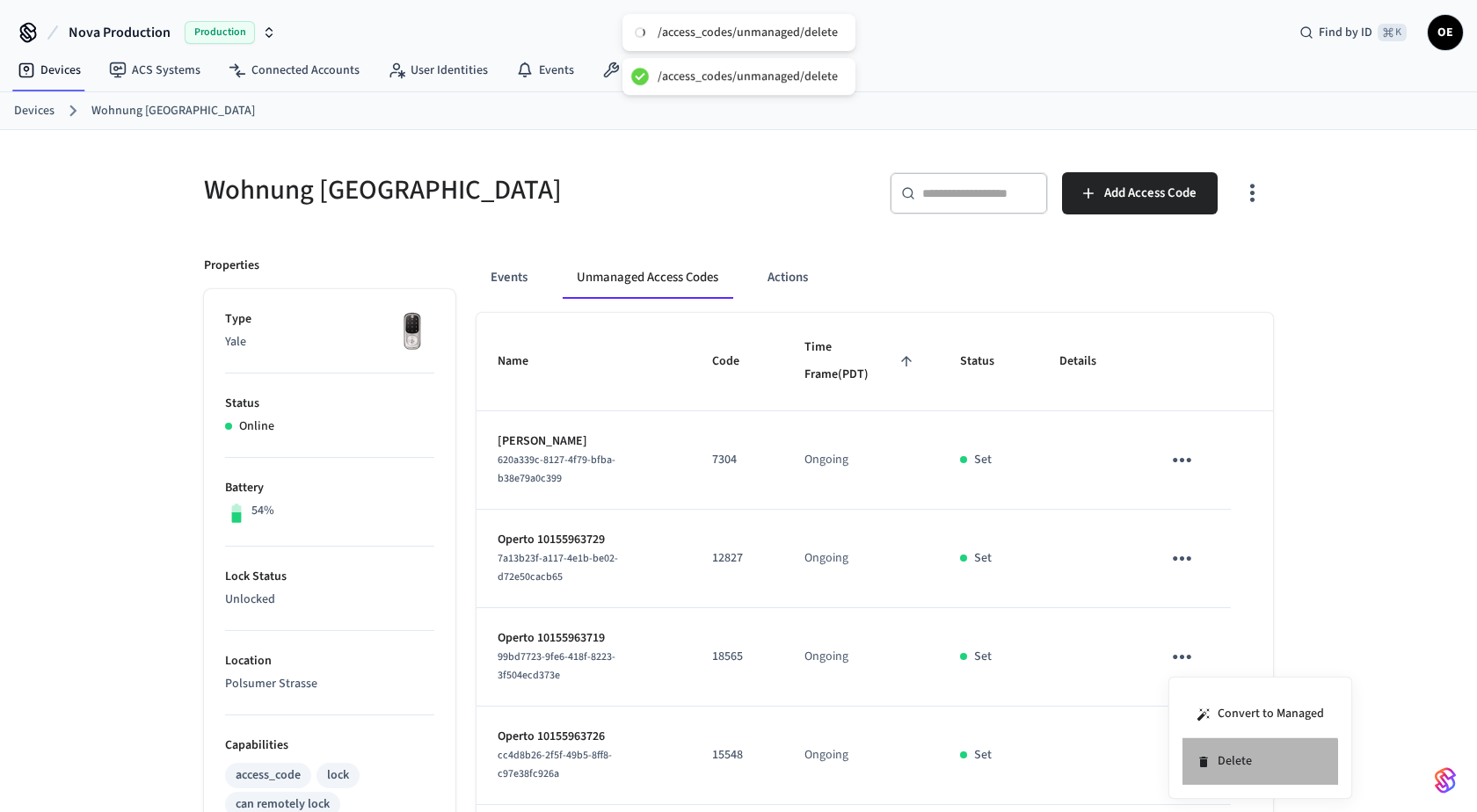
click at [1250, 783] on li "Delete" at bounding box center [1260, 761] width 156 height 47
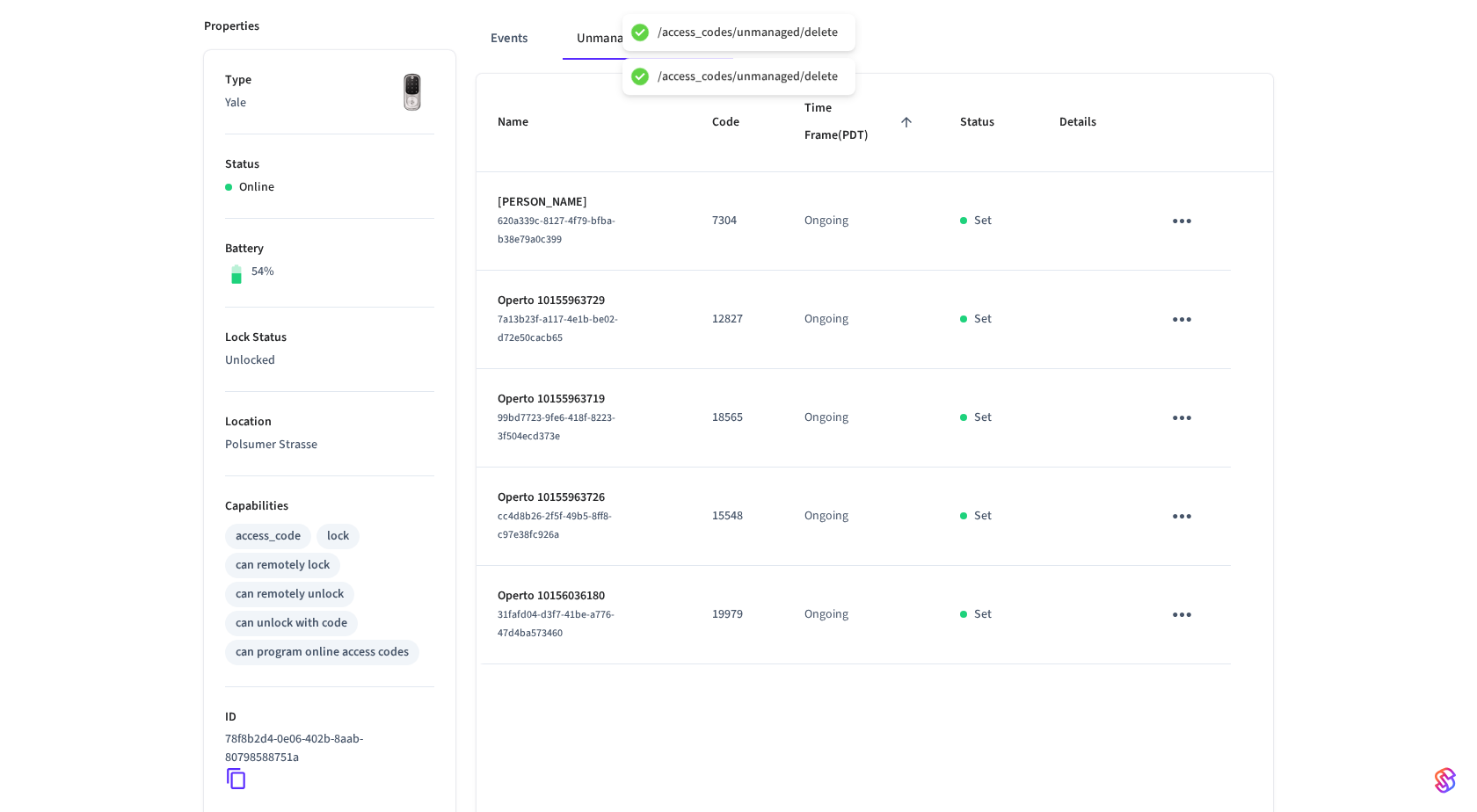
scroll to position [231, 0]
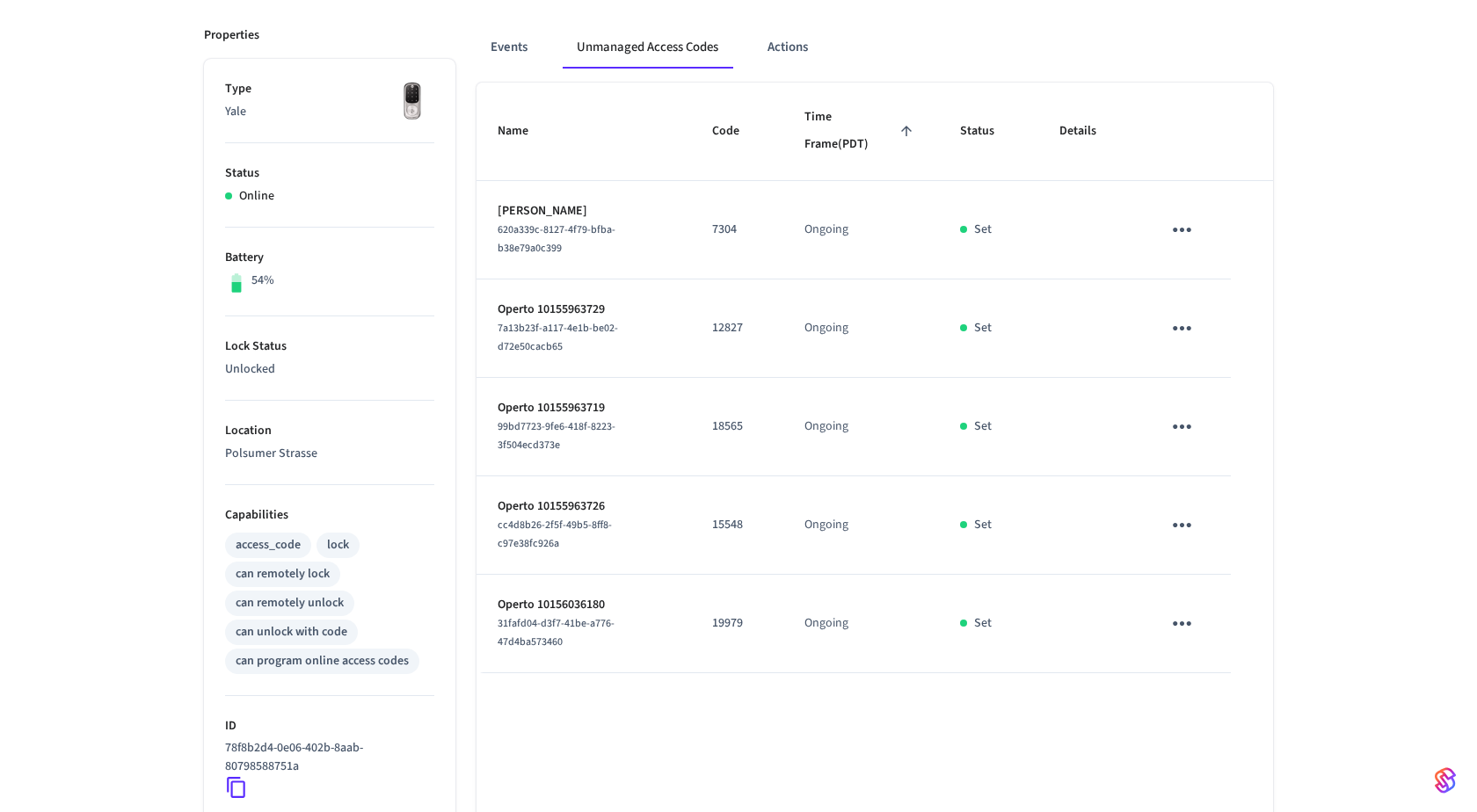
click at [1178, 610] on icon "sticky table" at bounding box center [1182, 624] width 27 height 27
click at [1208, 710] on li "Delete" at bounding box center [1260, 704] width 156 height 47
click at [1183, 523] on icon "sticky table" at bounding box center [1183, 525] width 19 height 5
click at [1223, 611] on li "Delete" at bounding box center [1265, 602] width 156 height 47
click at [1184, 426] on icon "sticky table" at bounding box center [1182, 427] width 27 height 27
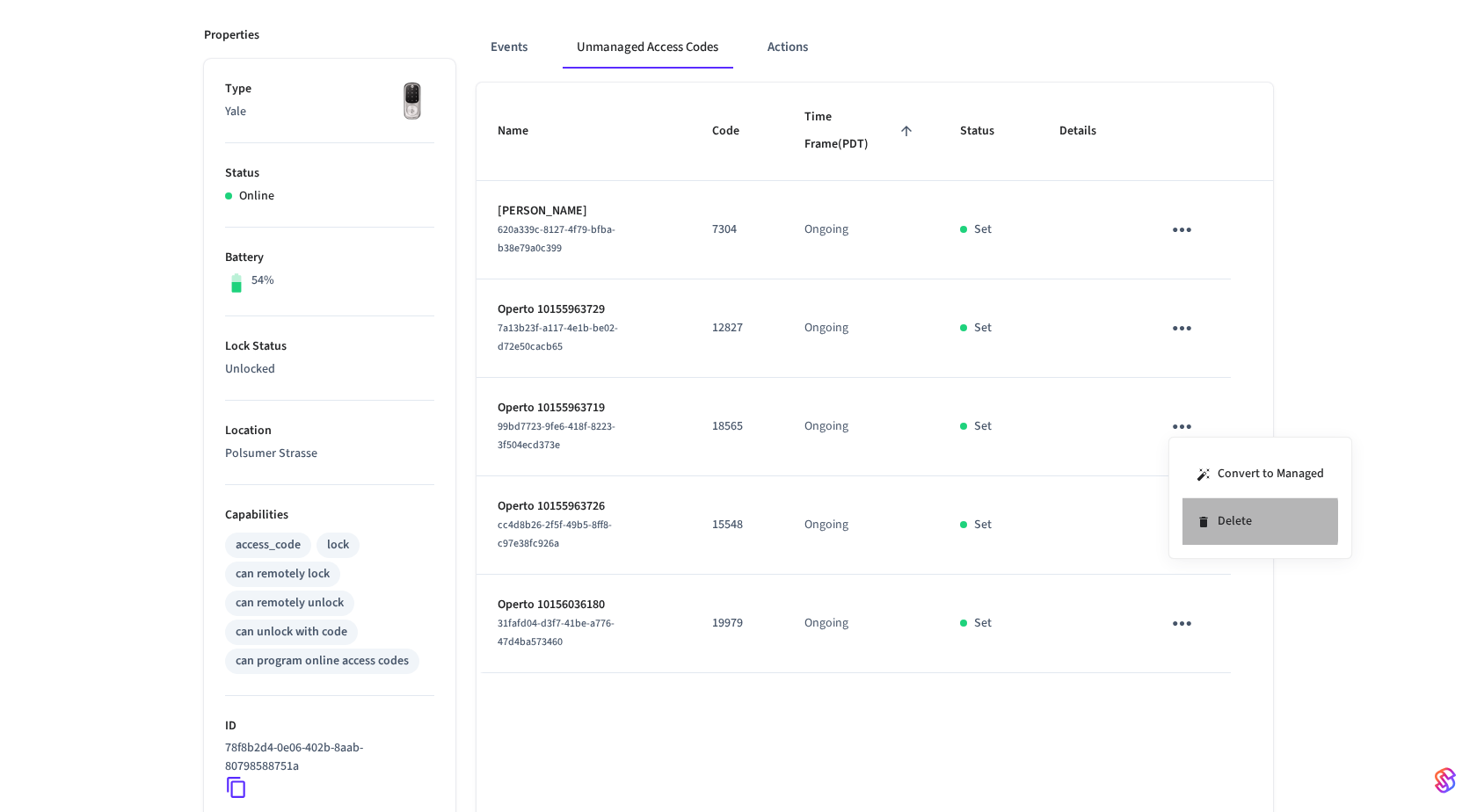
click at [1227, 520] on li "Delete" at bounding box center [1260, 522] width 156 height 47
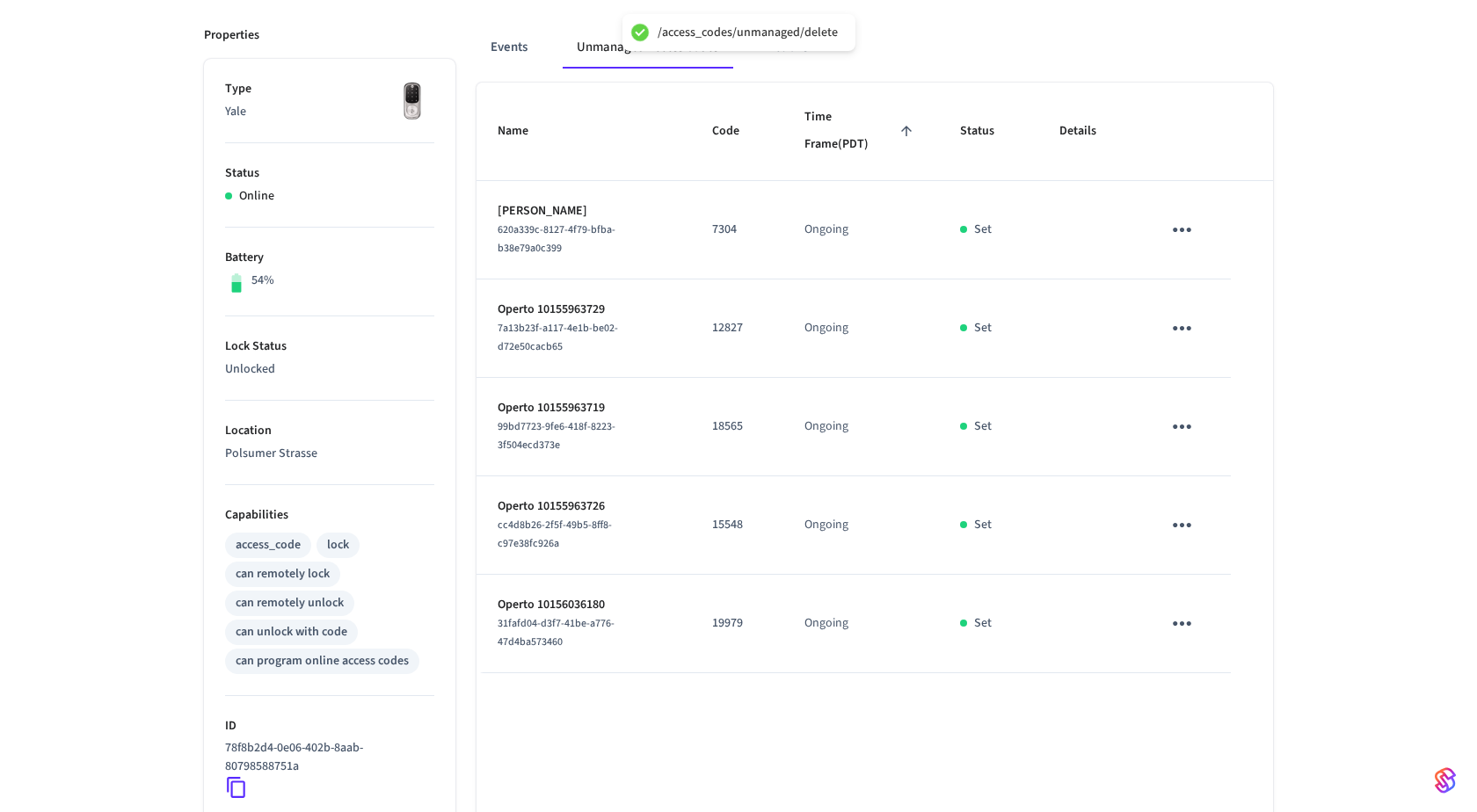
click at [1100, 293] on td "sticky table" at bounding box center [1089, 328] width 102 height 98
click at [1266, 322] on table "Name Code Time Frame (PDT) Status Details Malte Hohenstein 620a339c-8127-4f79-b…" at bounding box center [874, 378] width 796 height 591
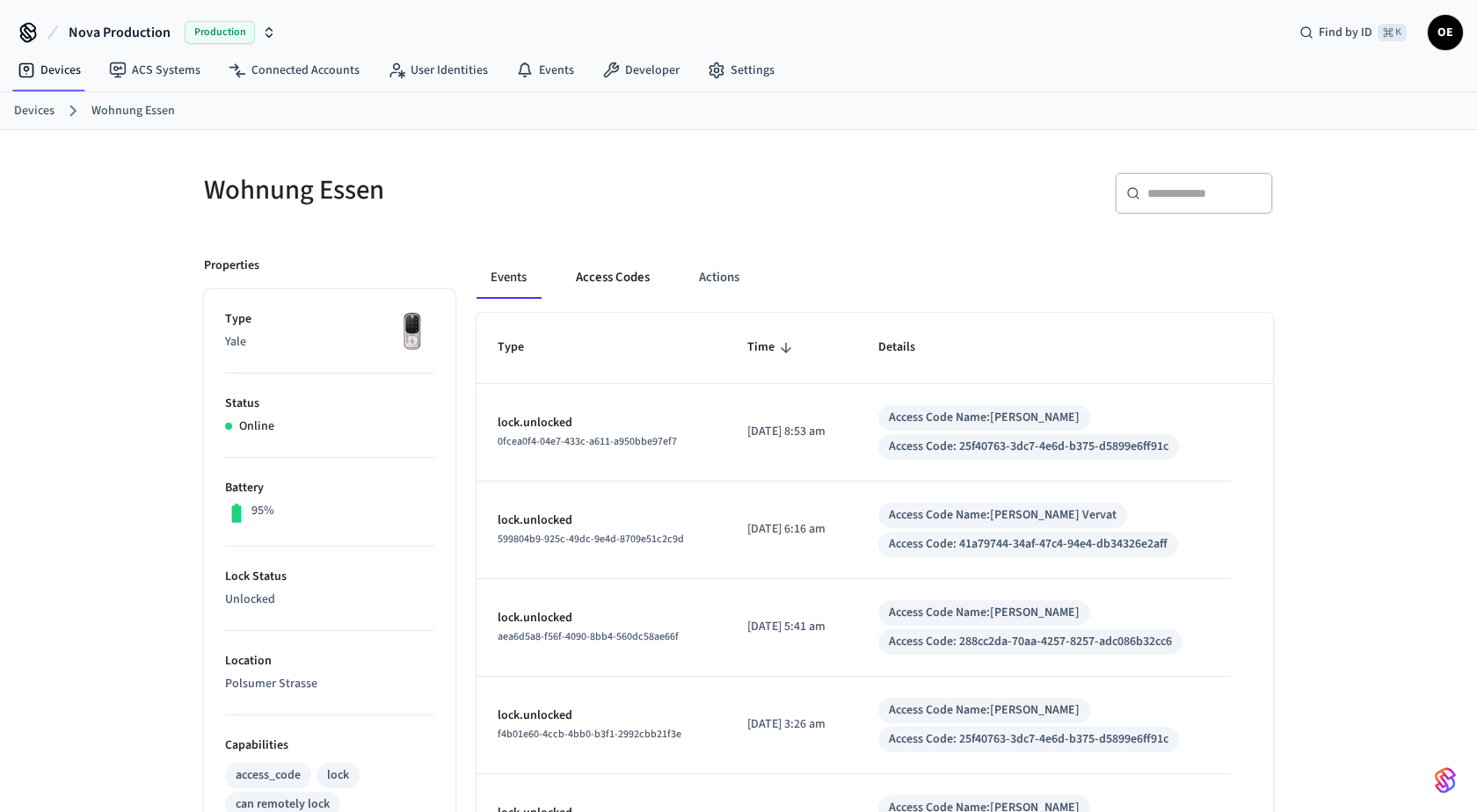
click at [628, 280] on button "Access Codes" at bounding box center [612, 278] width 102 height 42
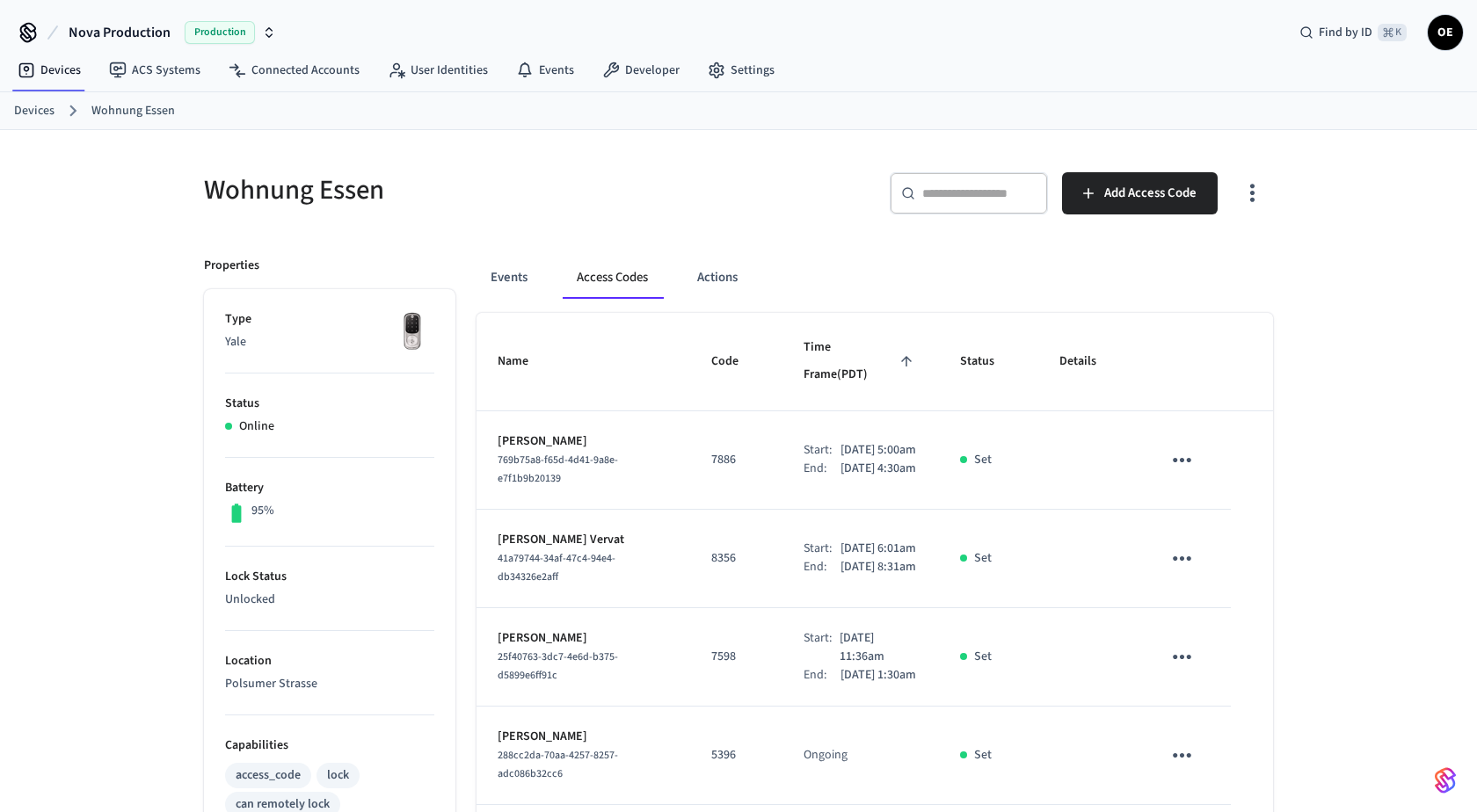
click at [1234, 207] on button "button" at bounding box center [1252, 193] width 41 height 70
click at [1199, 280] on li "Show unmanaged access codes on device" at bounding box center [1139, 264] width 247 height 47
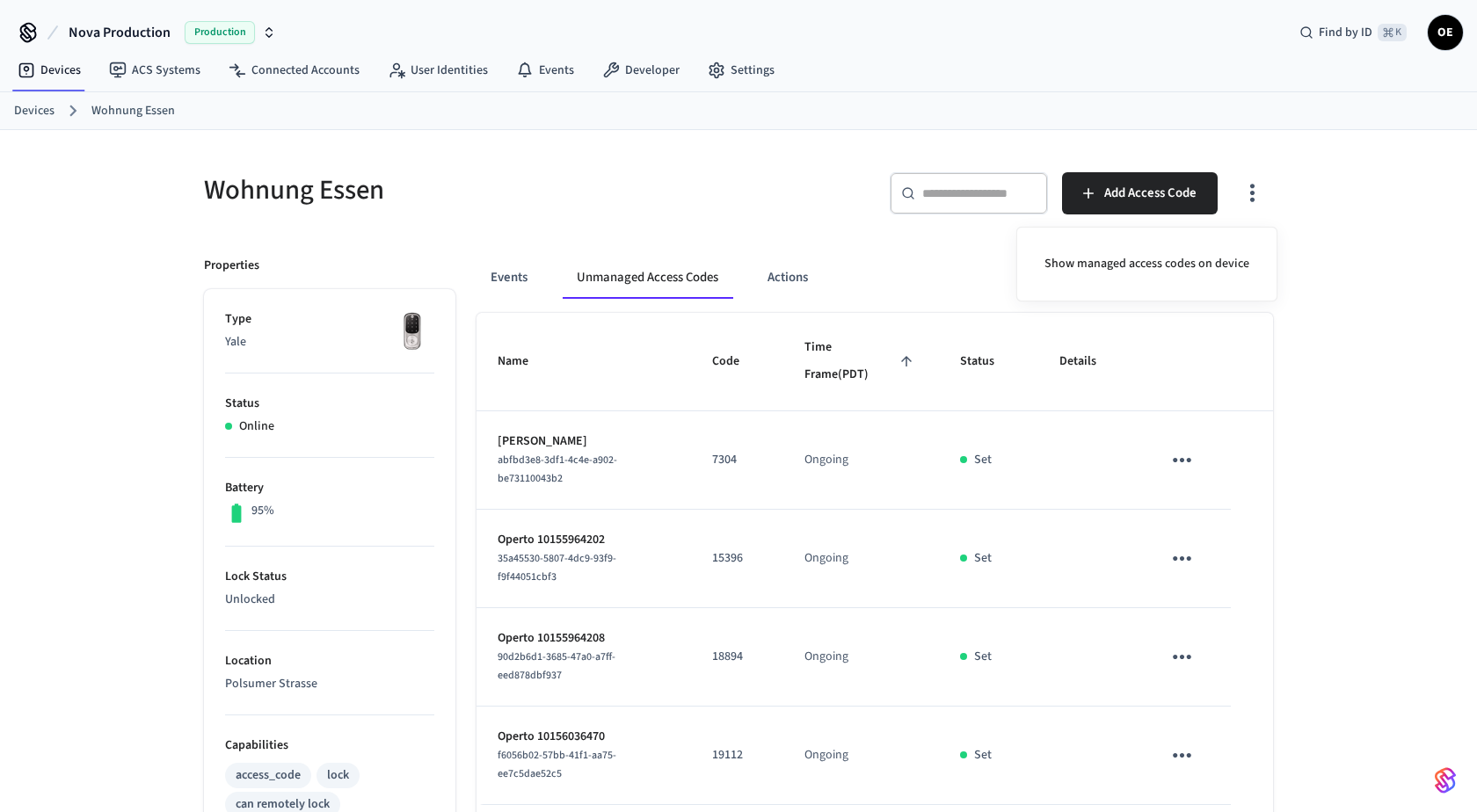
click at [1313, 429] on div at bounding box center [738, 406] width 1477 height 812
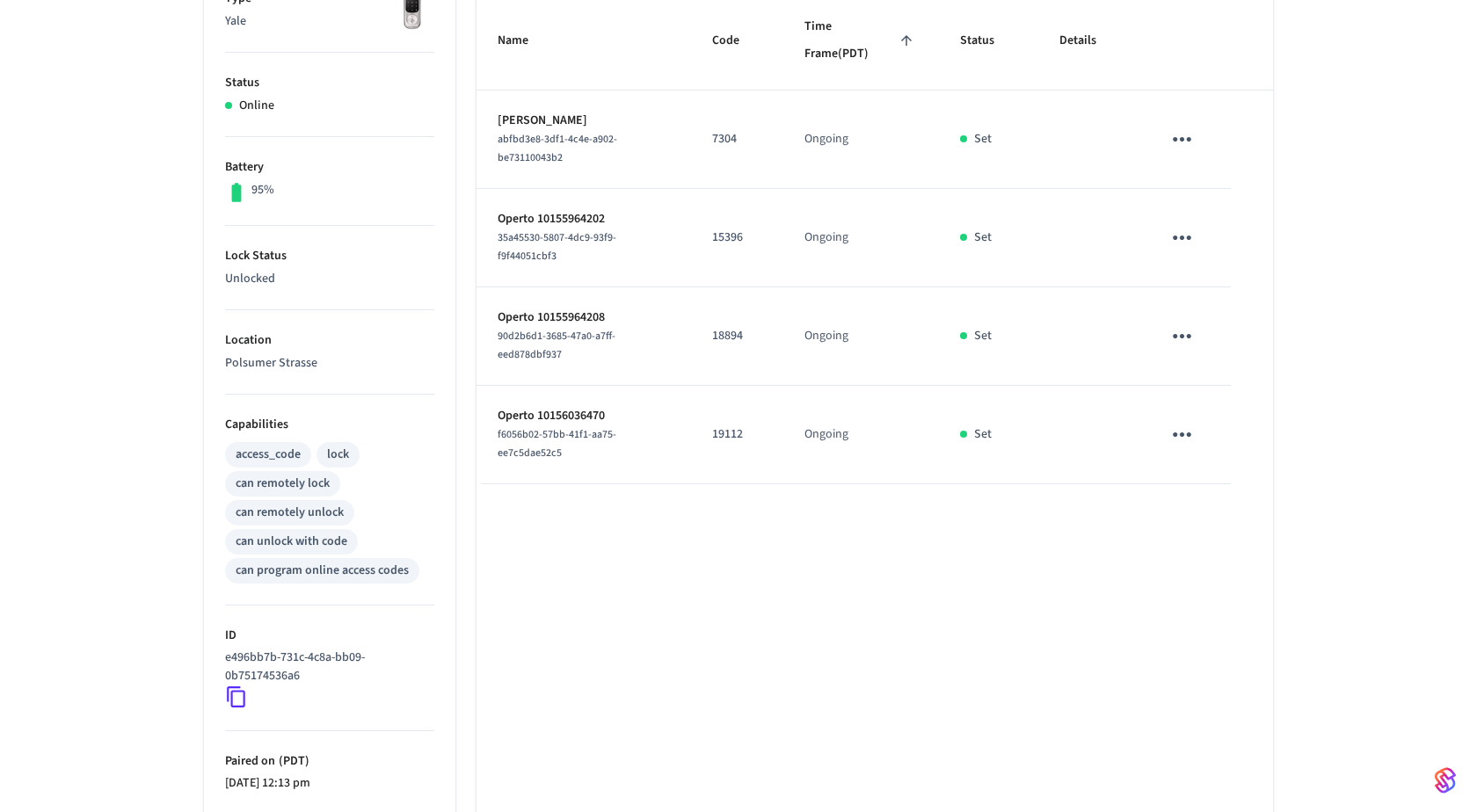
scroll to position [312, 0]
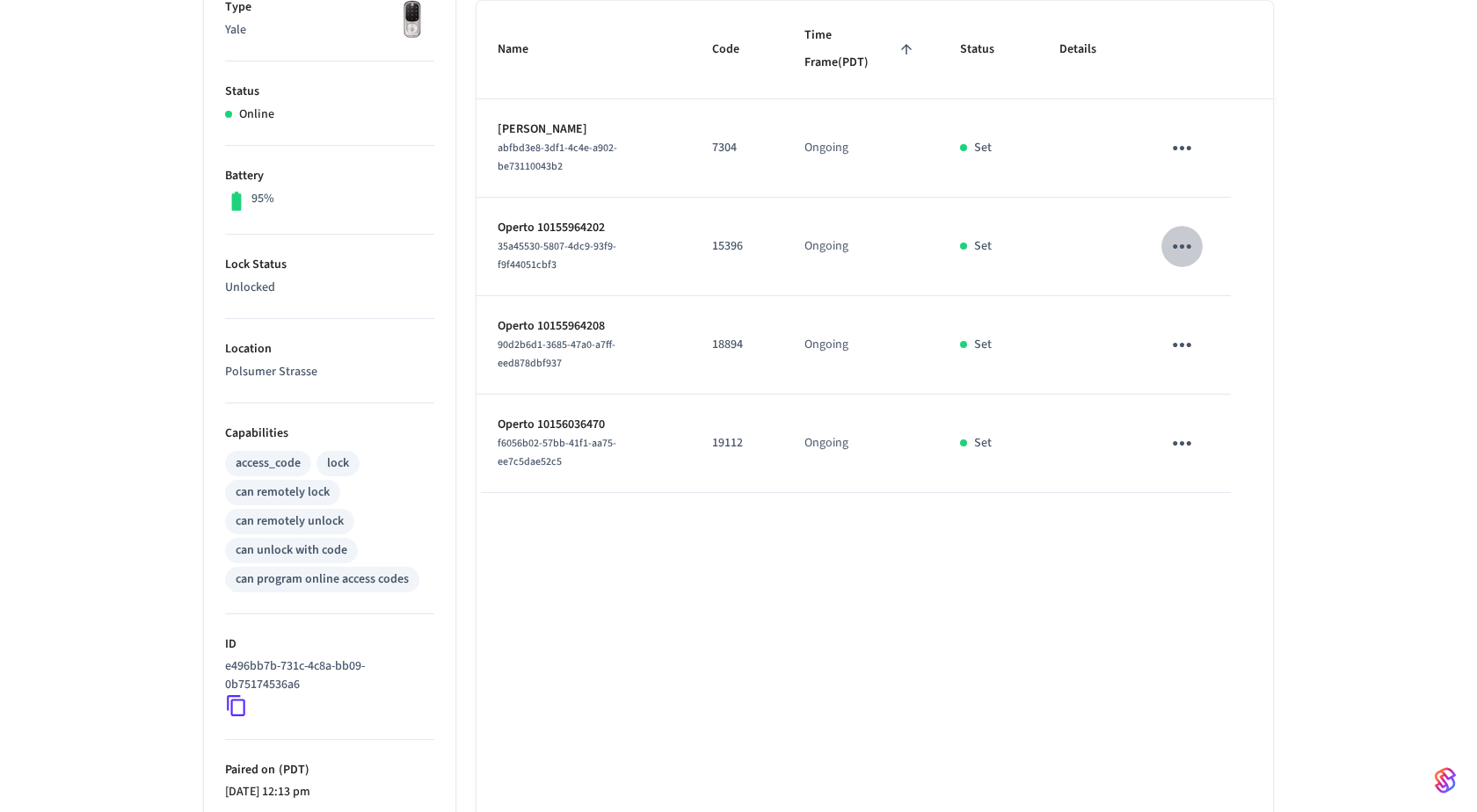
click at [1188, 240] on icon "sticky table" at bounding box center [1182, 246] width 27 height 27
click at [1213, 350] on li "Delete" at bounding box center [1260, 342] width 156 height 47
click at [1170, 352] on icon "sticky table" at bounding box center [1182, 344] width 27 height 27
click at [1231, 455] on li "Delete" at bounding box center [1260, 440] width 156 height 47
click at [1188, 444] on icon "sticky table" at bounding box center [1182, 443] width 27 height 27
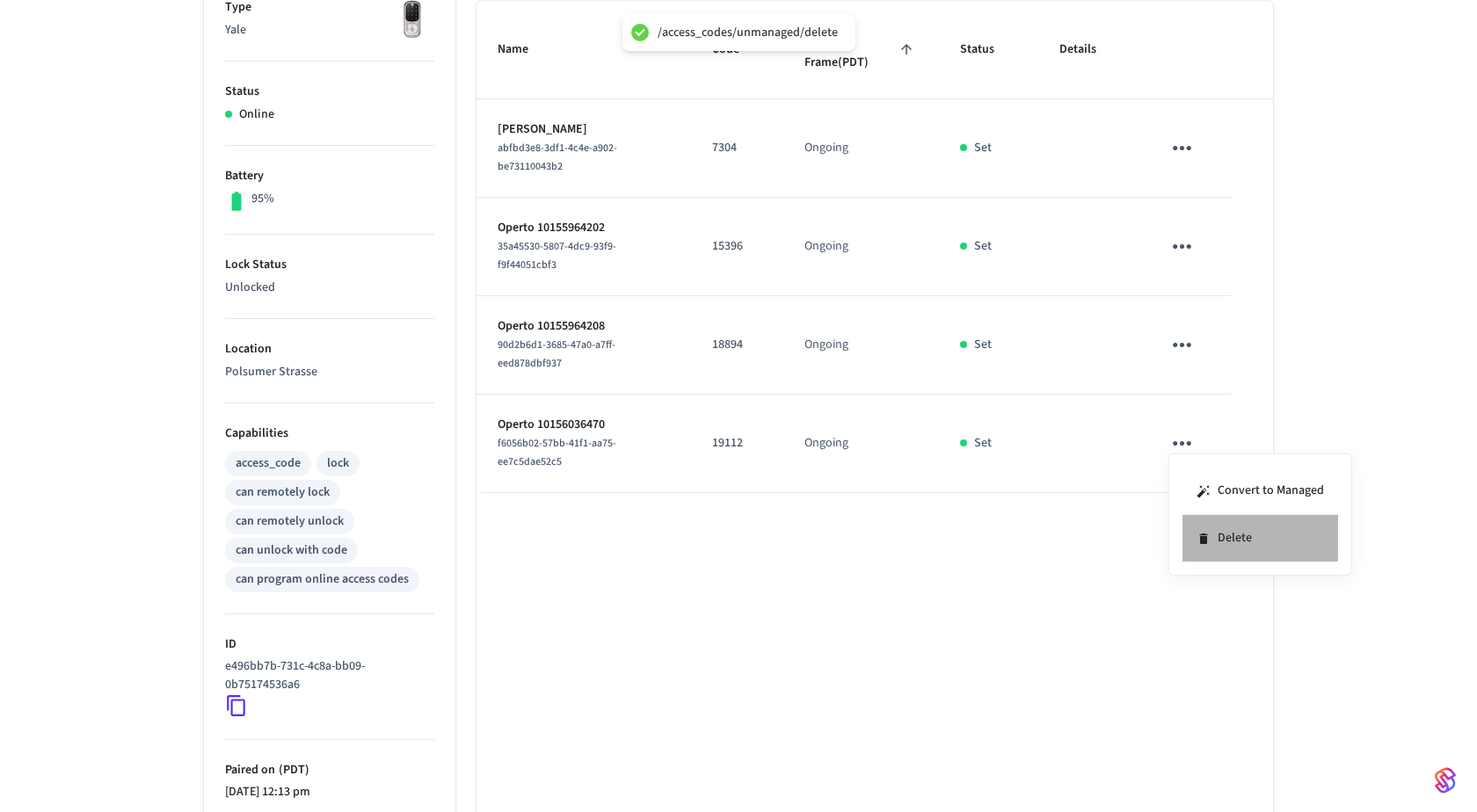
click at [1211, 525] on li "Delete" at bounding box center [1260, 538] width 156 height 47
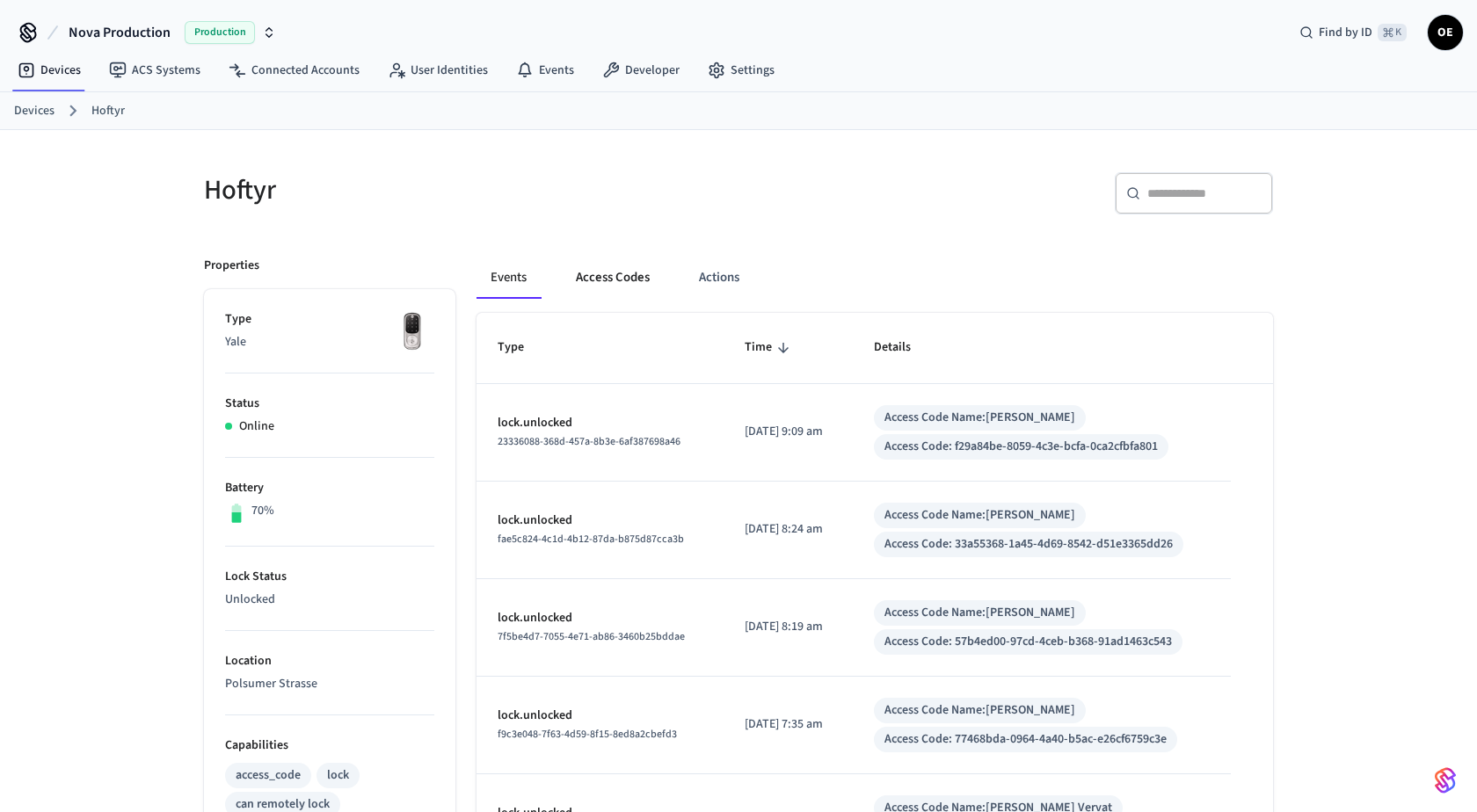
click at [620, 265] on button "Access Codes" at bounding box center [612, 278] width 102 height 42
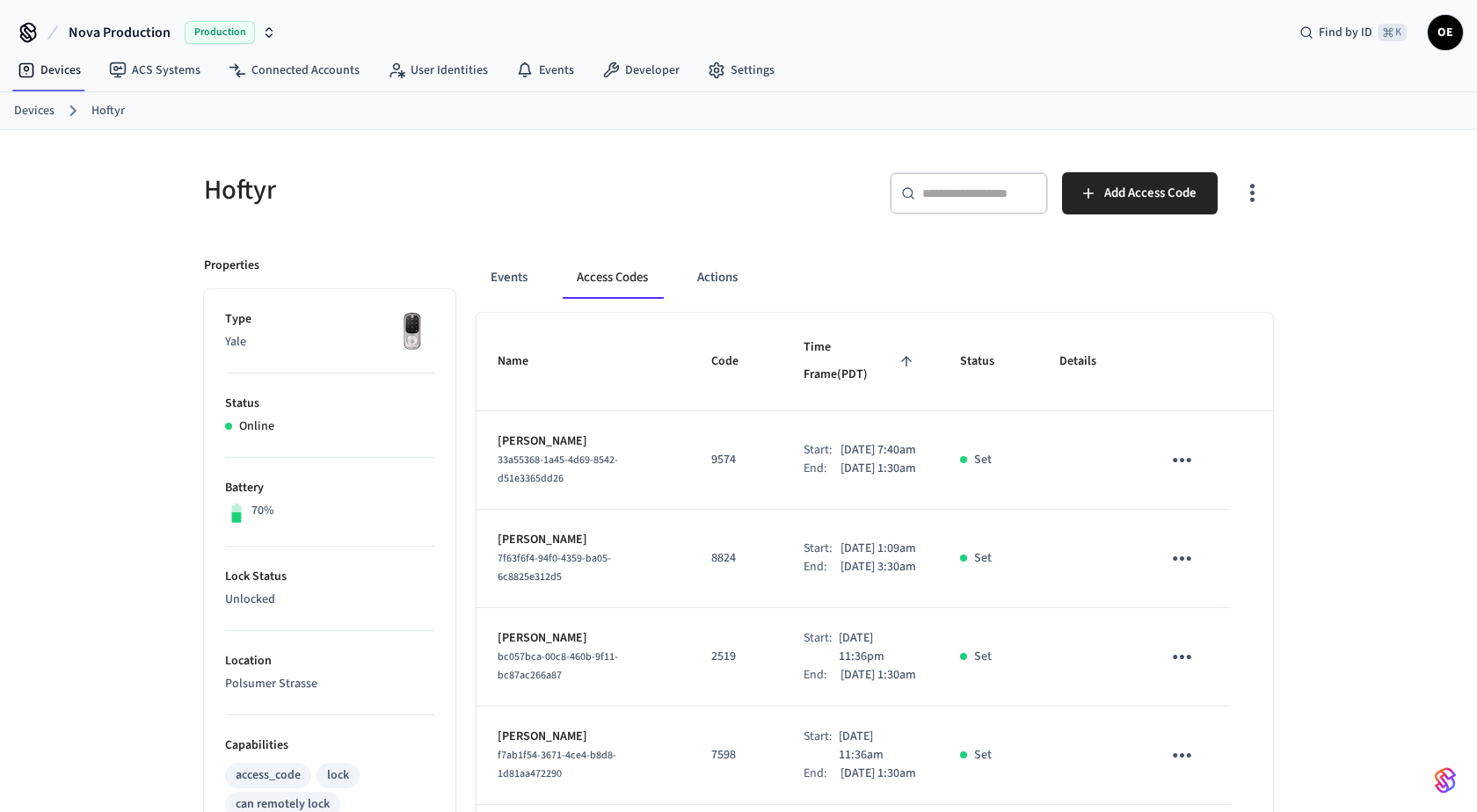
click at [1258, 213] on button "button" at bounding box center [1252, 193] width 41 height 70
click at [1255, 250] on li "Show unmanaged access codes on device" at bounding box center [1139, 264] width 247 height 47
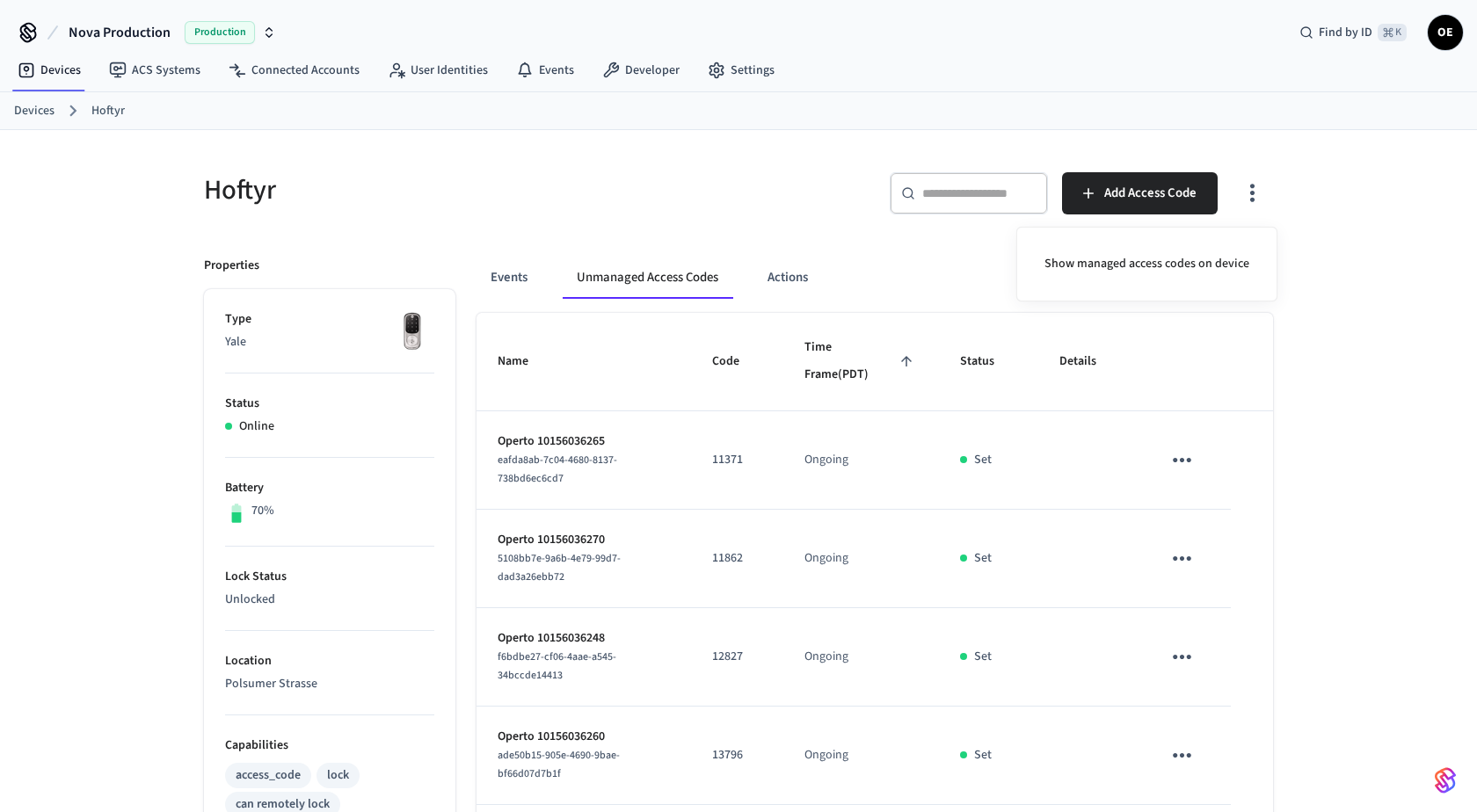
click at [1198, 372] on div at bounding box center [738, 406] width 1477 height 812
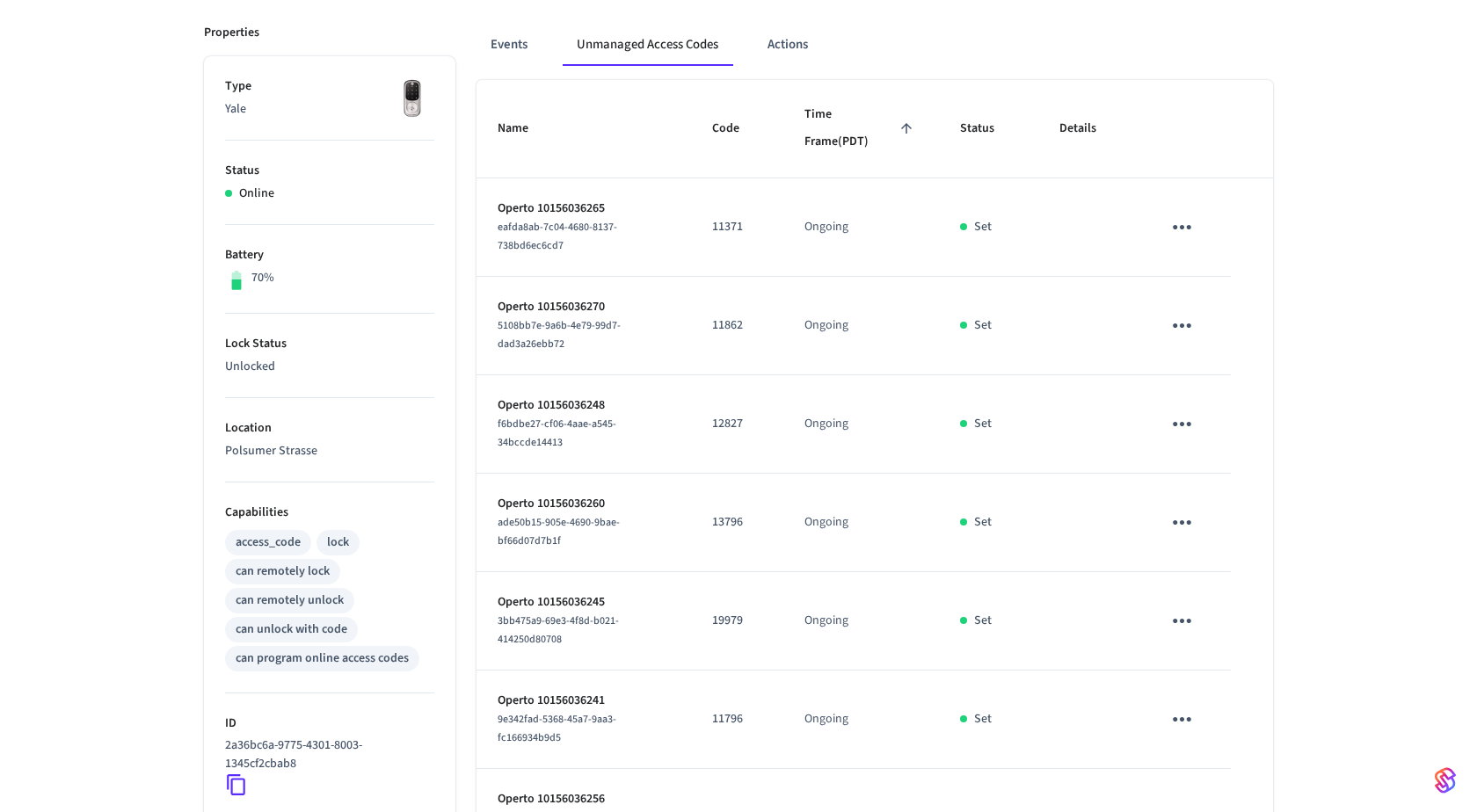
scroll to position [241, 0]
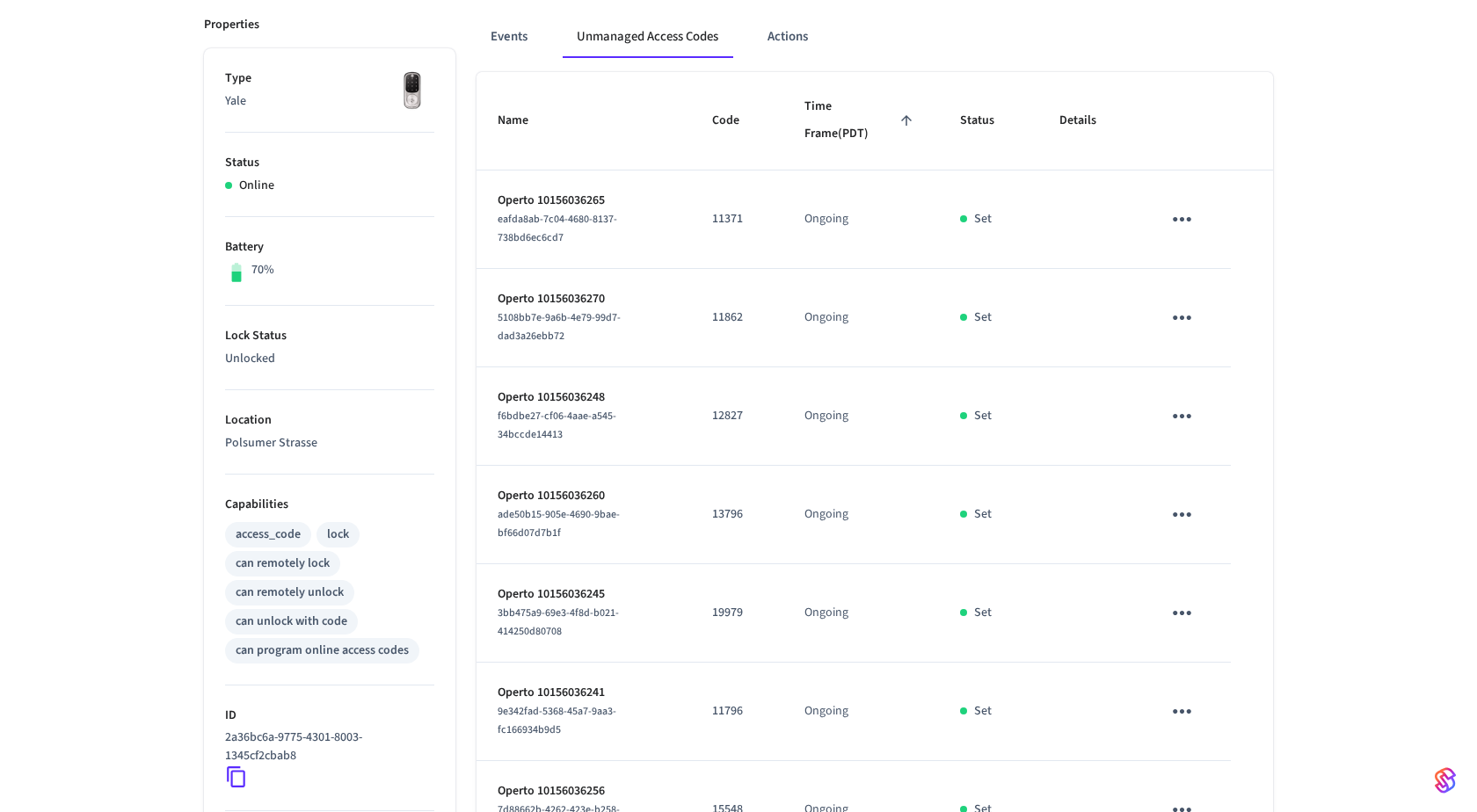
click at [1186, 218] on icon "sticky table" at bounding box center [1182, 218] width 27 height 27
click at [1218, 324] on li "Delete" at bounding box center [1260, 315] width 156 height 47
click at [1186, 309] on icon "sticky table" at bounding box center [1182, 317] width 27 height 27
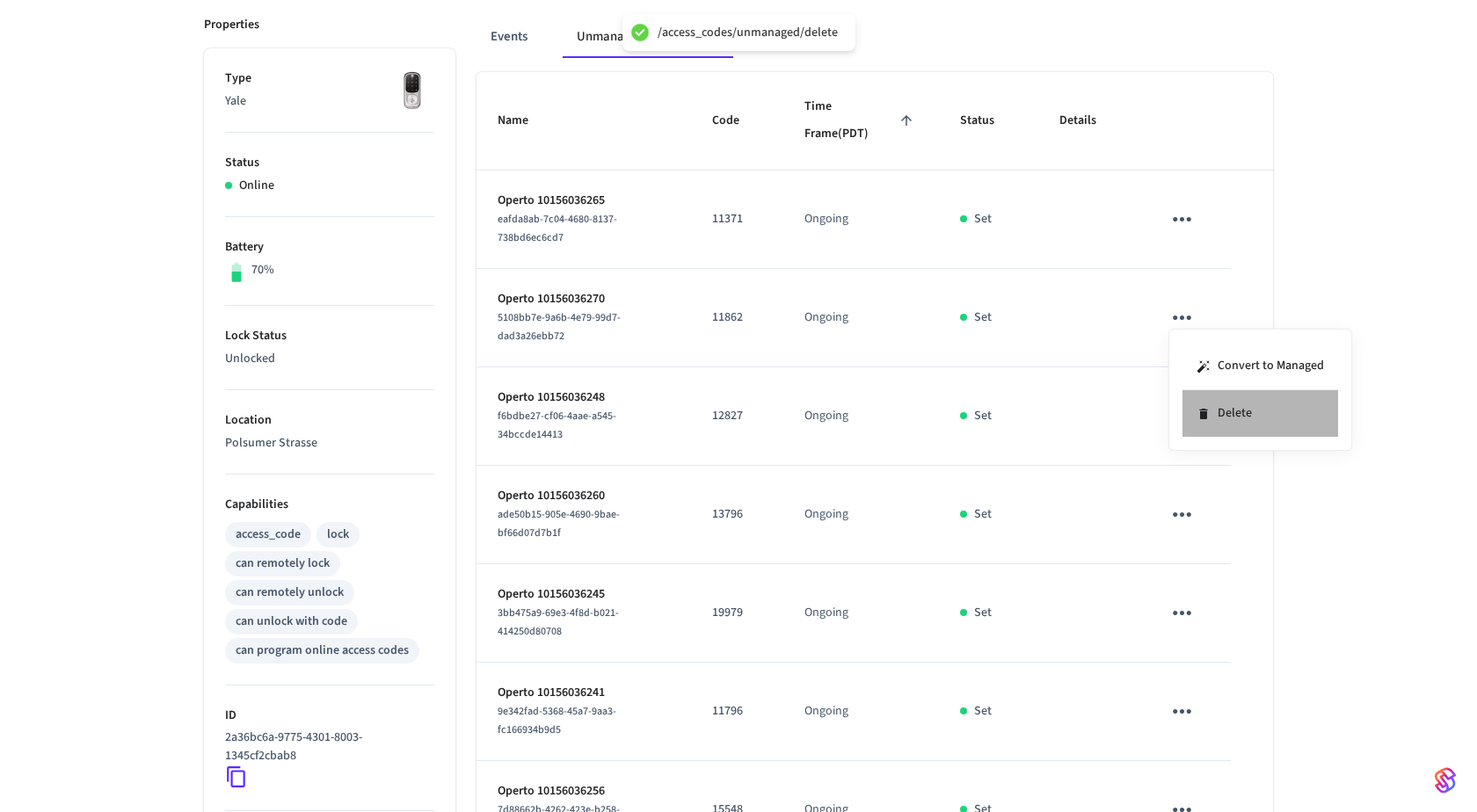
click at [1214, 405] on li "Delete" at bounding box center [1260, 414] width 156 height 47
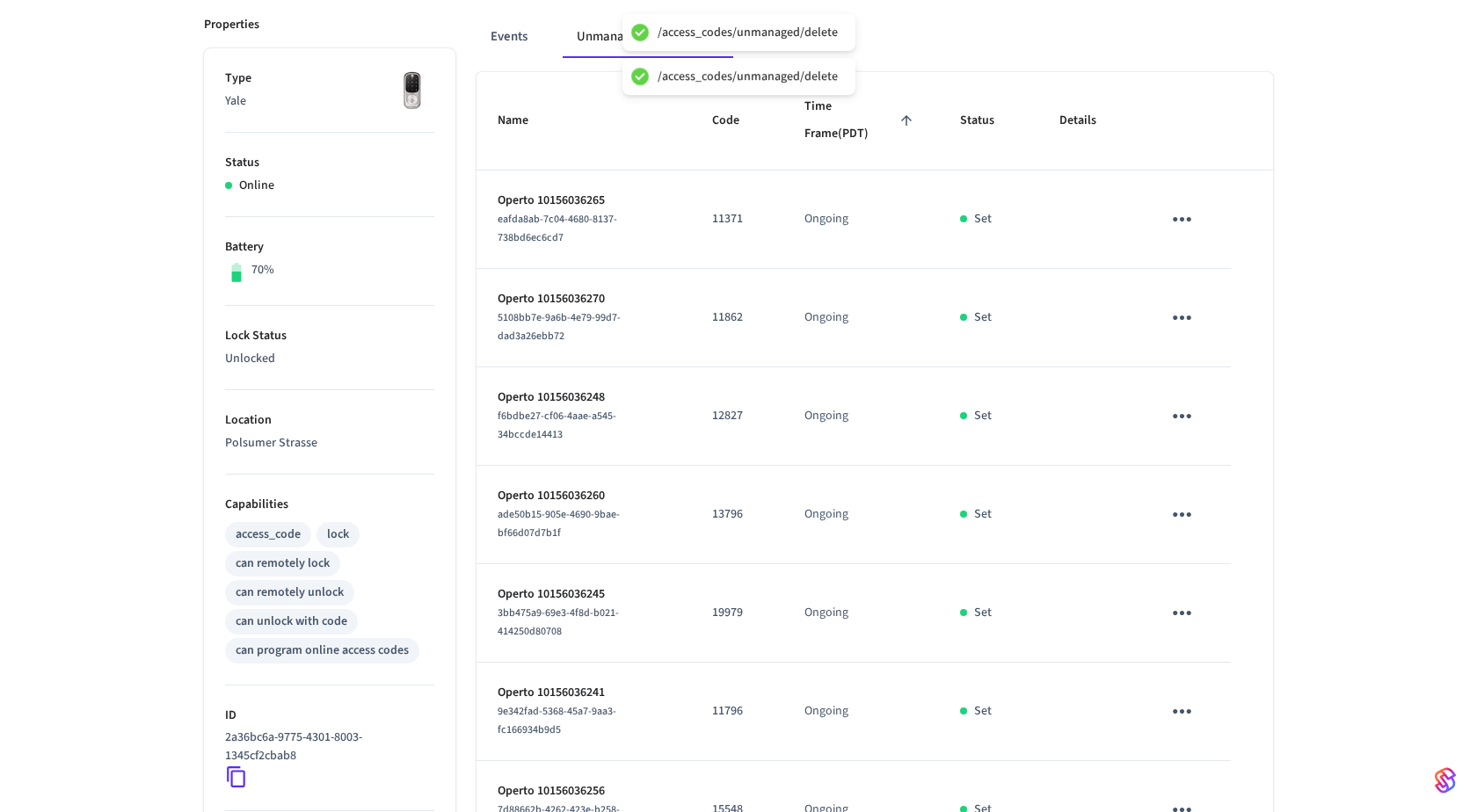
click at [1179, 406] on icon "sticky table" at bounding box center [1182, 415] width 27 height 27
click at [1218, 513] on li "Delete" at bounding box center [1260, 511] width 156 height 47
click at [1175, 513] on icon "sticky table" at bounding box center [1182, 514] width 27 height 27
click at [1217, 607] on li "Delete" at bounding box center [1260, 609] width 156 height 47
click at [1186, 610] on icon "sticky table" at bounding box center [1182, 612] width 27 height 27
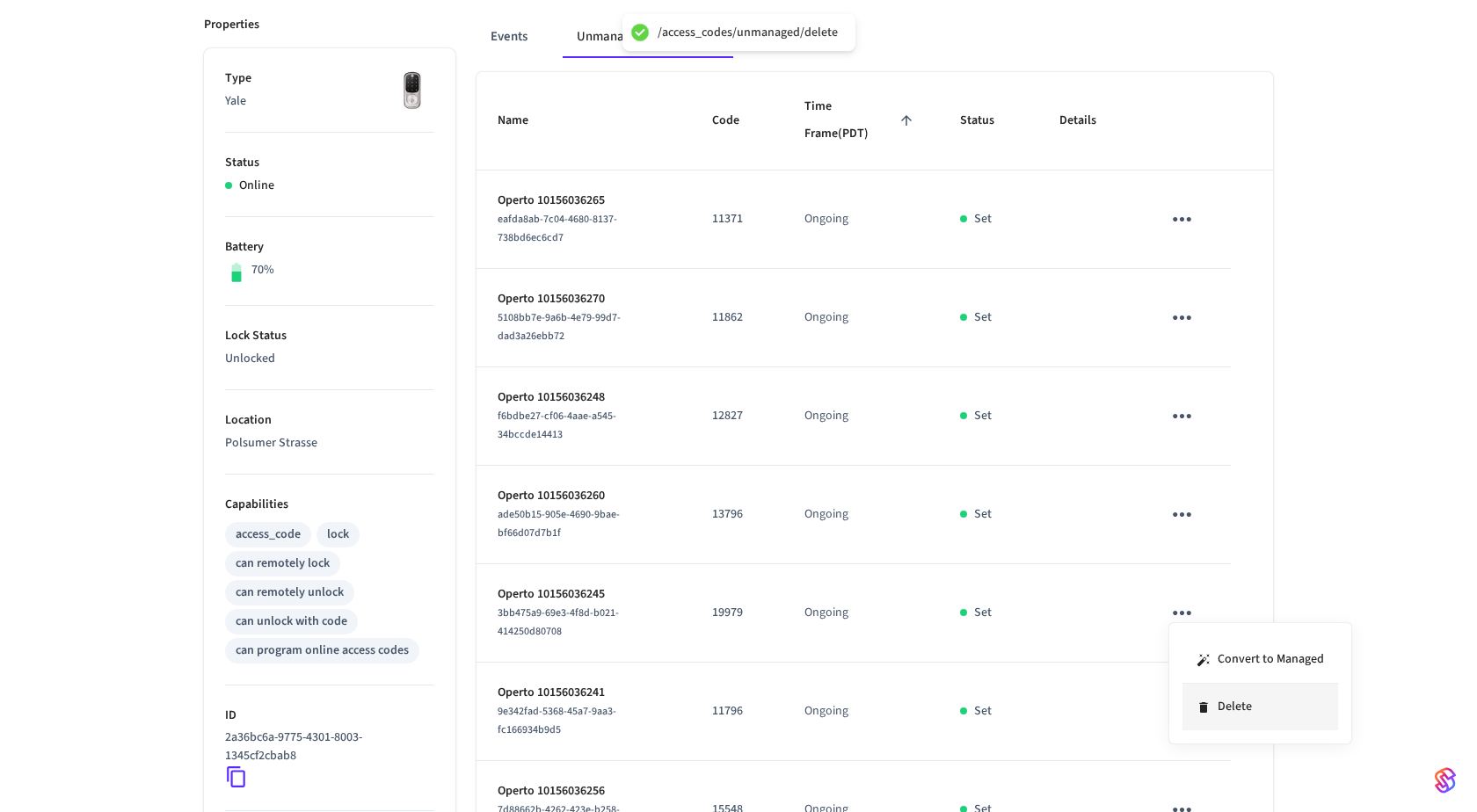
click at [1221, 692] on li "Delete" at bounding box center [1260, 707] width 156 height 47
click at [1188, 701] on icon "sticky table" at bounding box center [1182, 711] width 27 height 27
click at [1225, 766] on li "Delete" at bounding box center [1260, 761] width 156 height 47
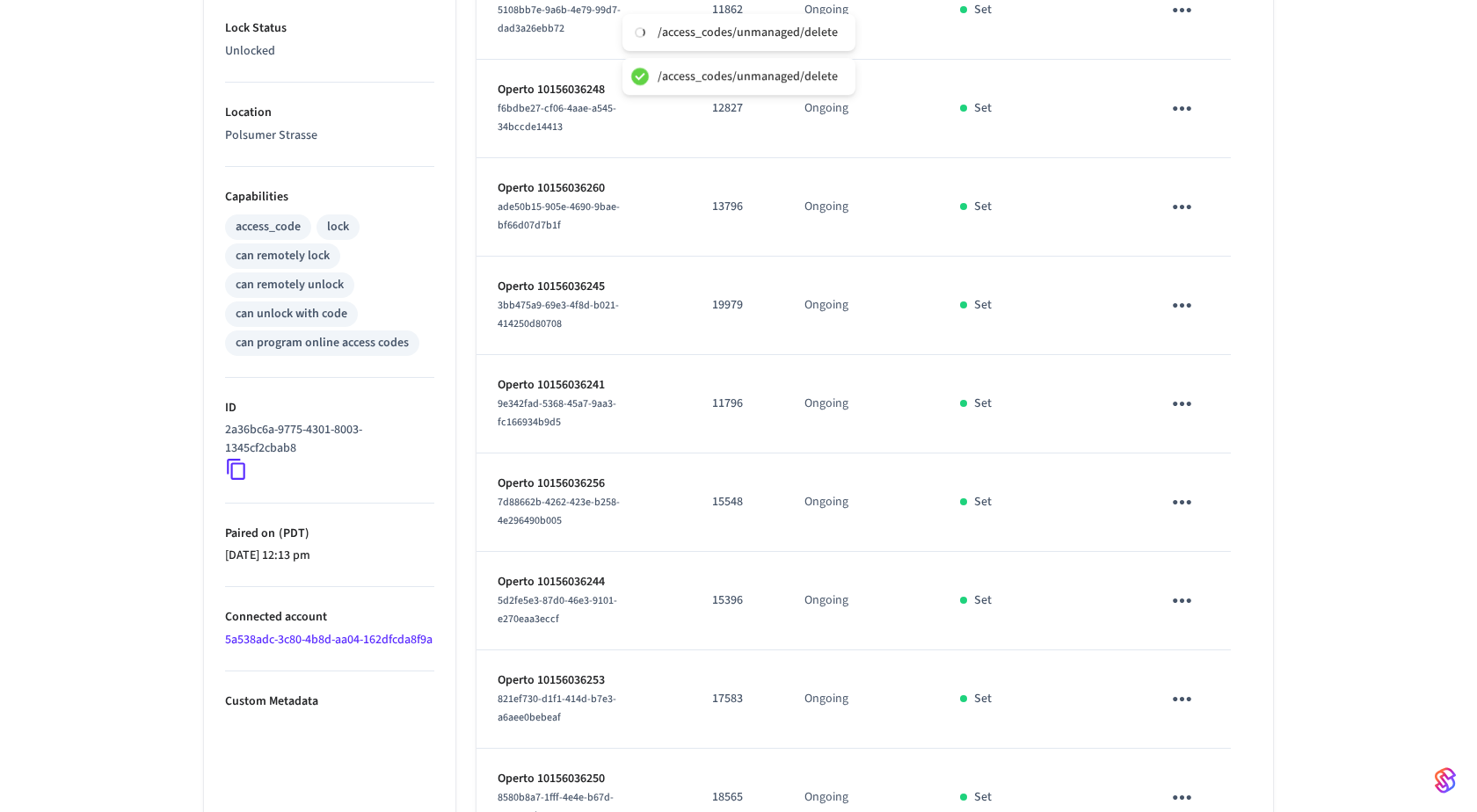
scroll to position [590, 0]
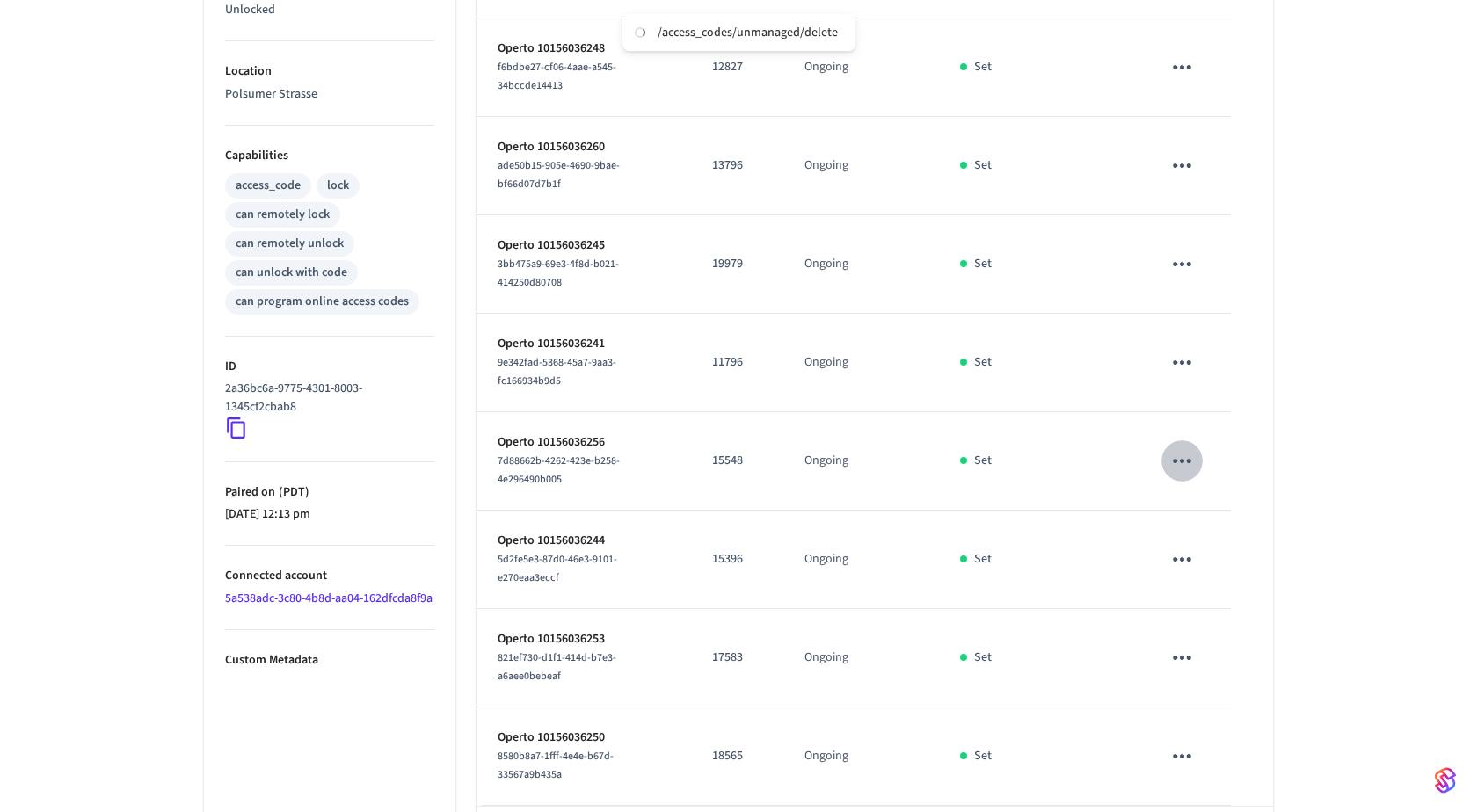
click at [1174, 459] on icon "sticky table" at bounding box center [1182, 460] width 27 height 27
click at [1210, 554] on li "Delete" at bounding box center [1260, 555] width 156 height 47
click at [1185, 552] on icon "sticky table" at bounding box center [1182, 559] width 27 height 27
click at [1205, 639] on li "Delete" at bounding box center [1260, 653] width 156 height 47
click at [1193, 638] on button "sticky table" at bounding box center [1182, 658] width 41 height 41
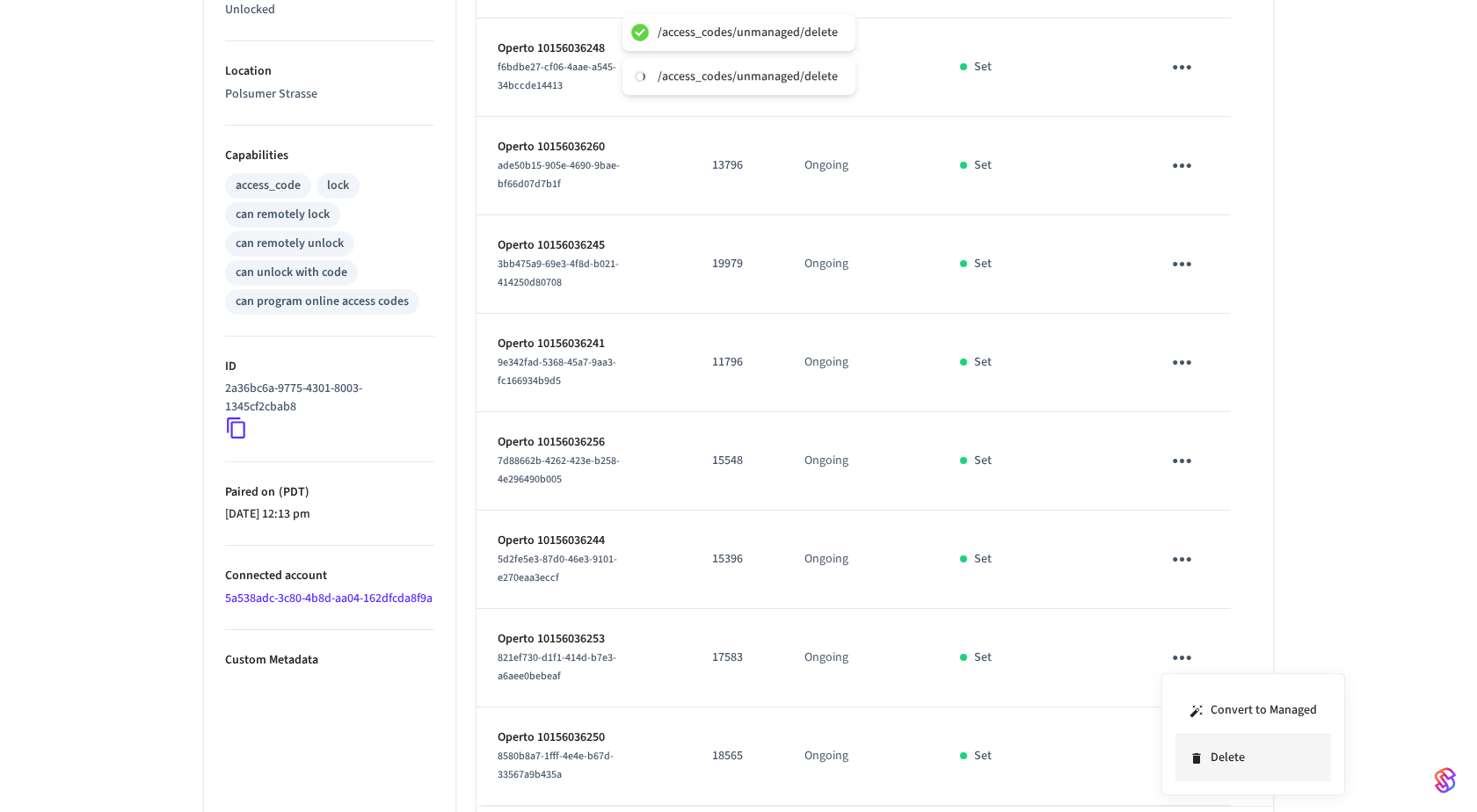
click at [1206, 757] on li "Delete" at bounding box center [1253, 759] width 156 height 47
click at [1194, 747] on icon "sticky table" at bounding box center [1182, 756] width 27 height 27
click at [1220, 787] on div "Convert to Managed Delete" at bounding box center [1260, 738] width 184 height 122
click at [1221, 777] on li "Delete" at bounding box center [1260, 761] width 156 height 47
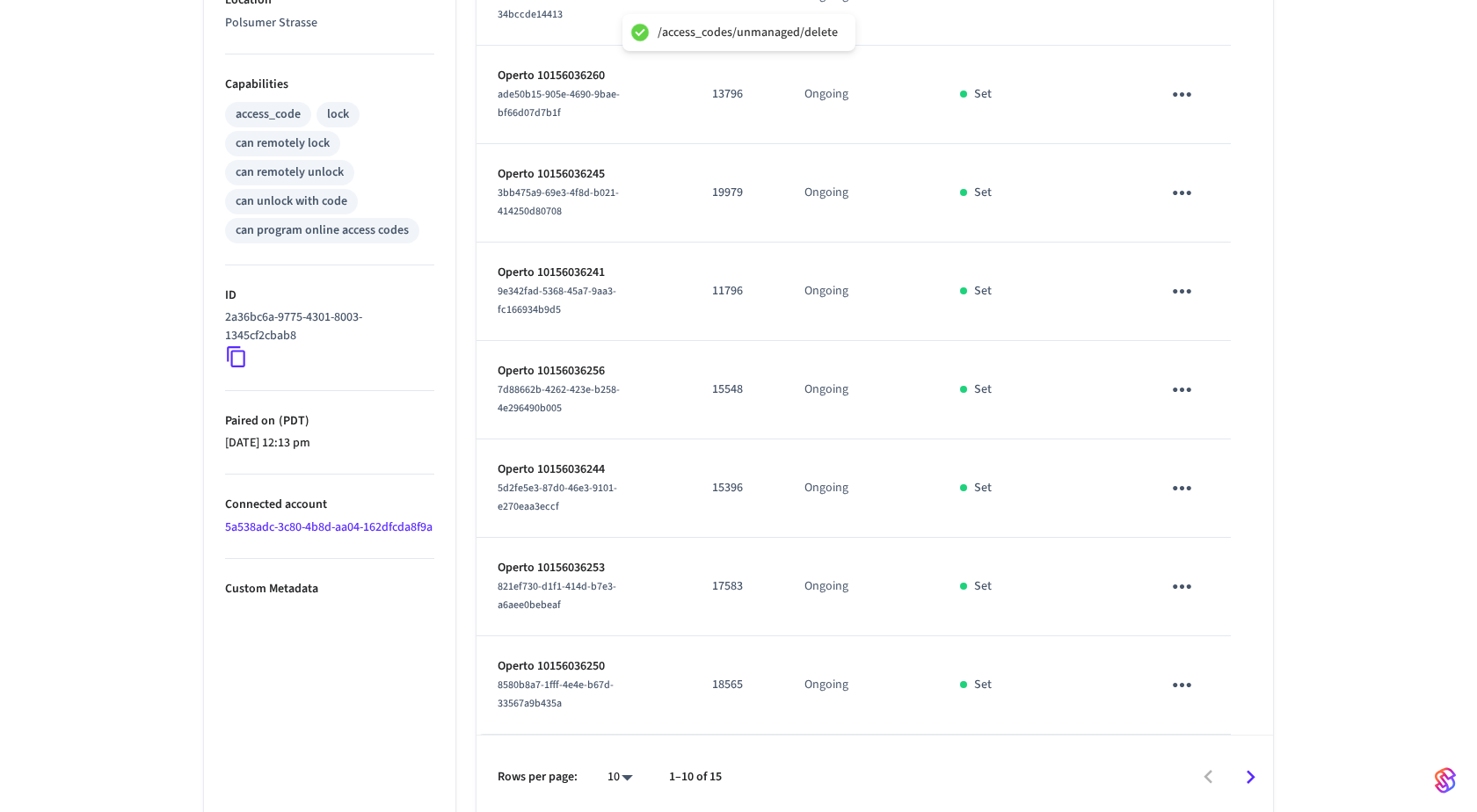
click at [1242, 765] on icon "Go to next page" at bounding box center [1250, 777] width 27 height 27
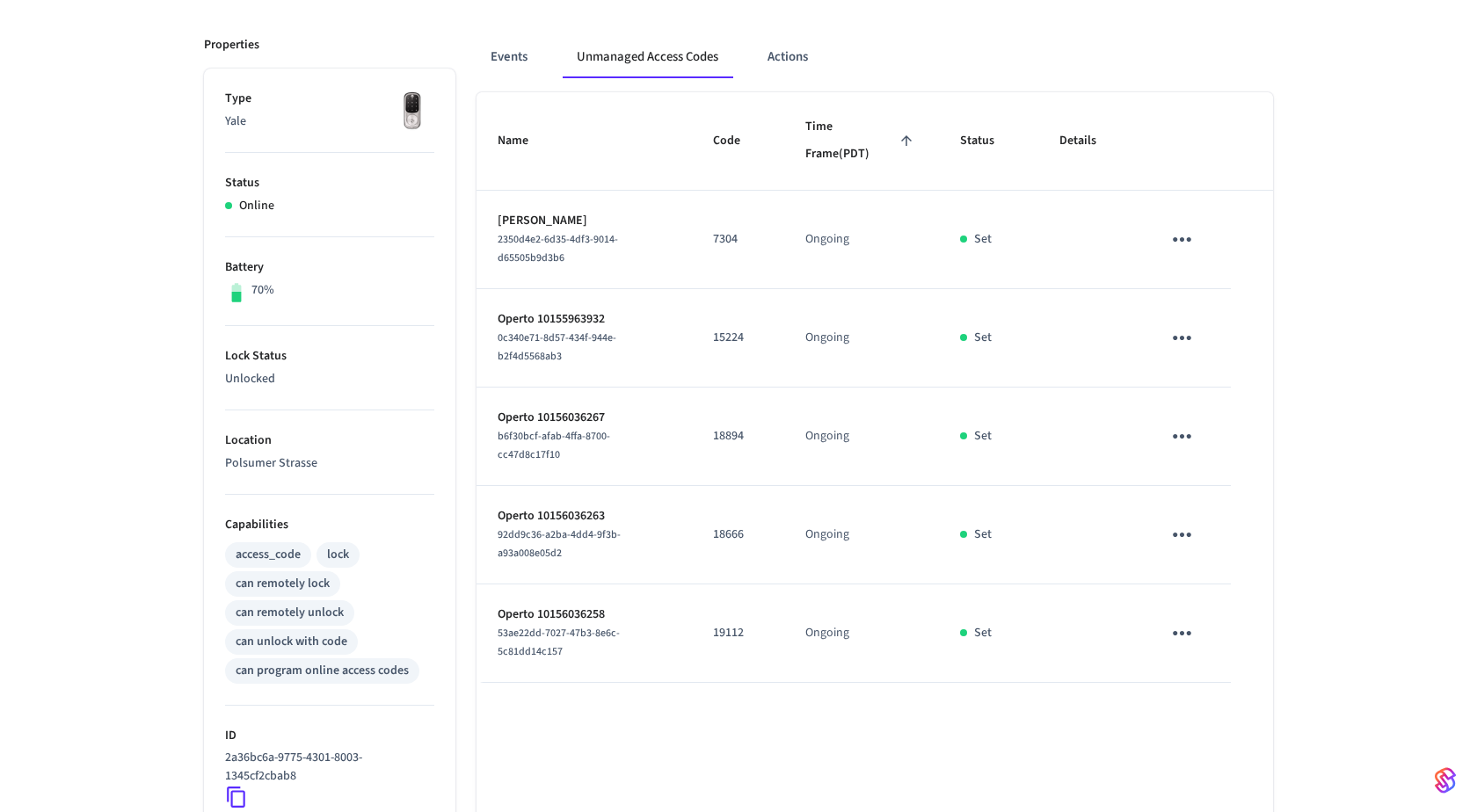
scroll to position [201, 0]
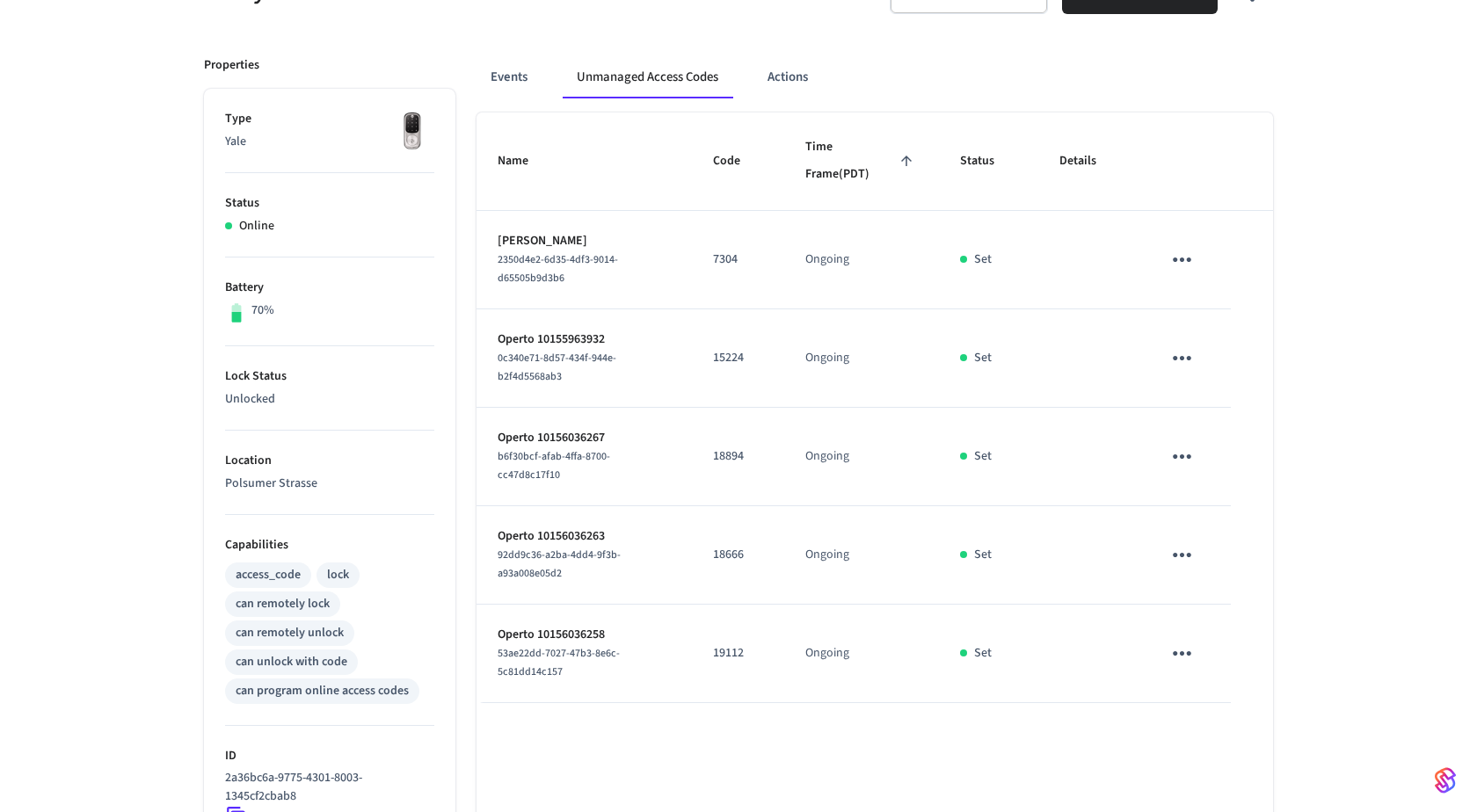
click at [1178, 360] on icon "sticky table" at bounding box center [1182, 357] width 27 height 27
click at [1188, 453] on li "Delete" at bounding box center [1260, 454] width 156 height 47
click at [1183, 443] on icon "sticky table" at bounding box center [1182, 456] width 27 height 27
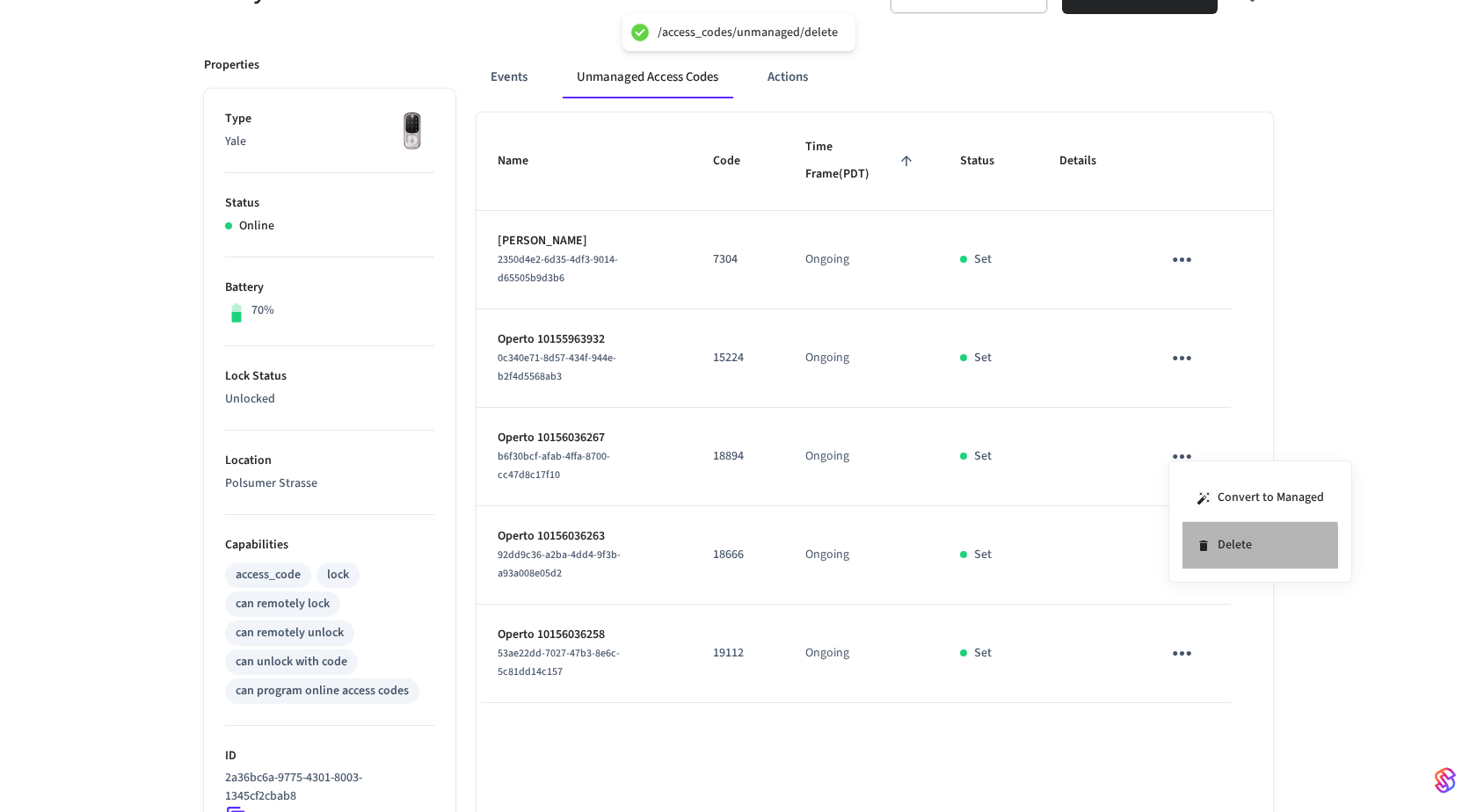
click at [1222, 546] on li "Delete" at bounding box center [1260, 546] width 156 height 47
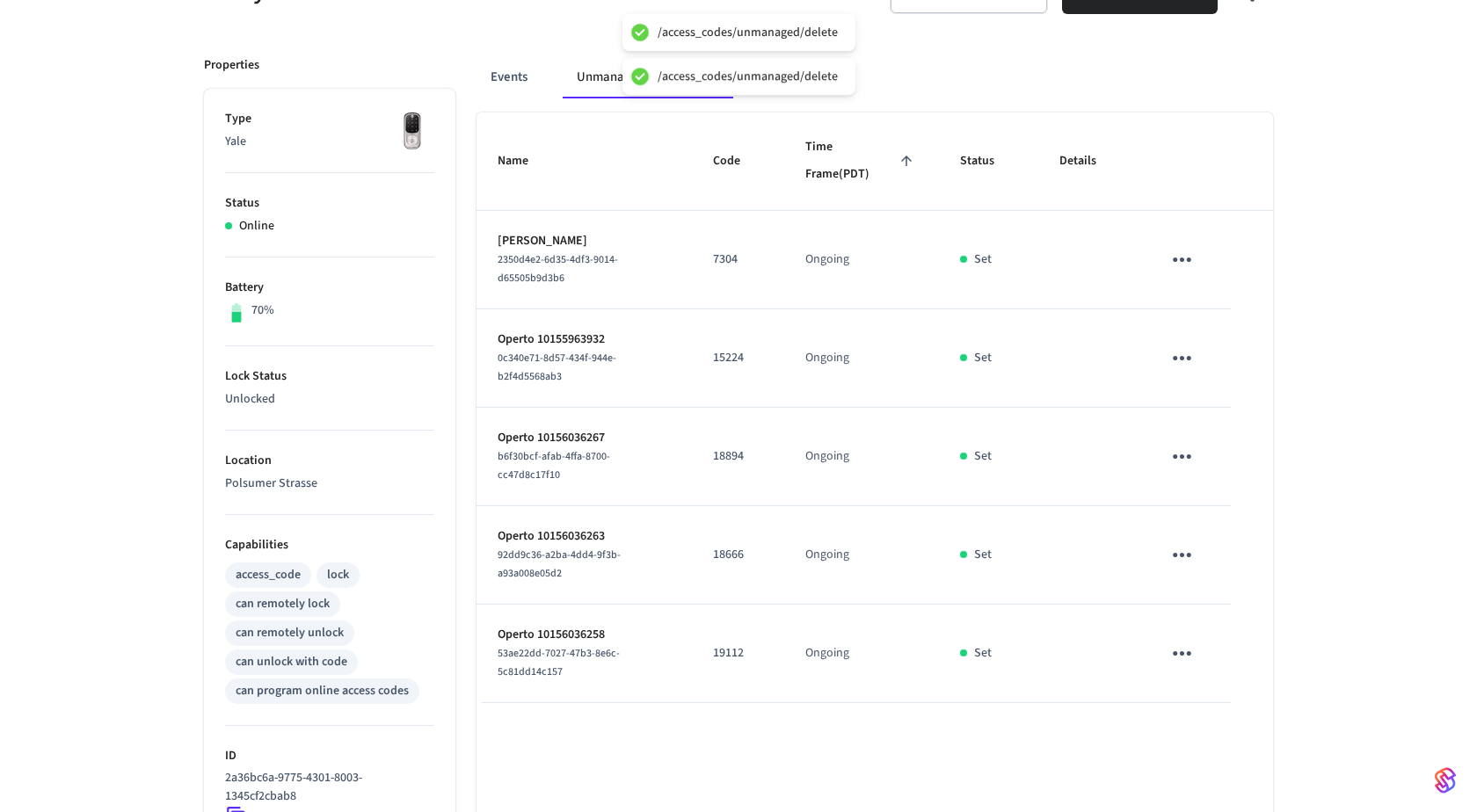
click at [1186, 541] on icon "sticky table" at bounding box center [1182, 554] width 27 height 27
click at [1216, 626] on li "Delete" at bounding box center [1260, 636] width 156 height 47
click at [1183, 652] on icon "sticky table" at bounding box center [1183, 654] width 19 height 5
click at [1230, 724] on li "Delete" at bounding box center [1265, 723] width 156 height 47
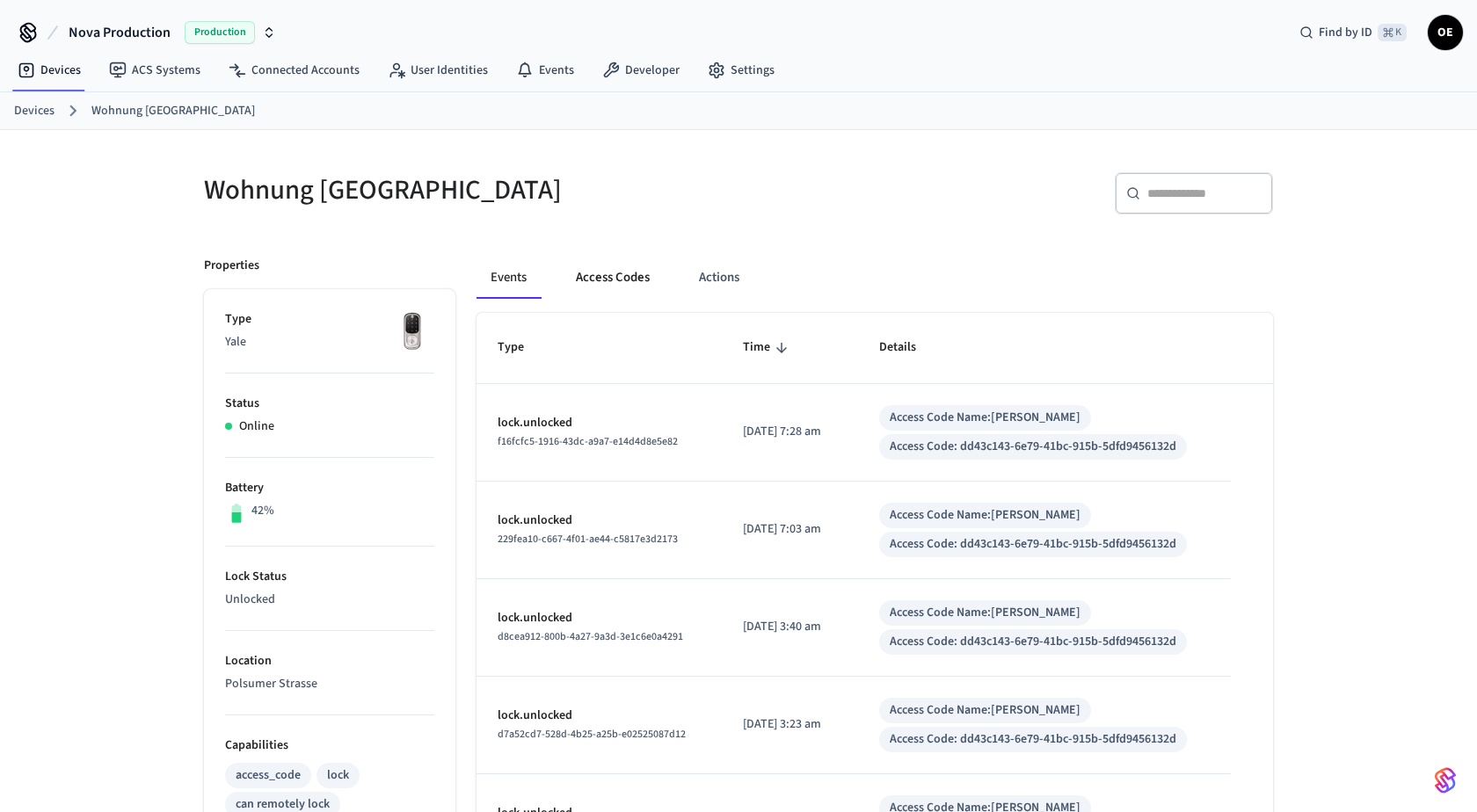
click at [594, 288] on button "Access Codes" at bounding box center [612, 278] width 102 height 42
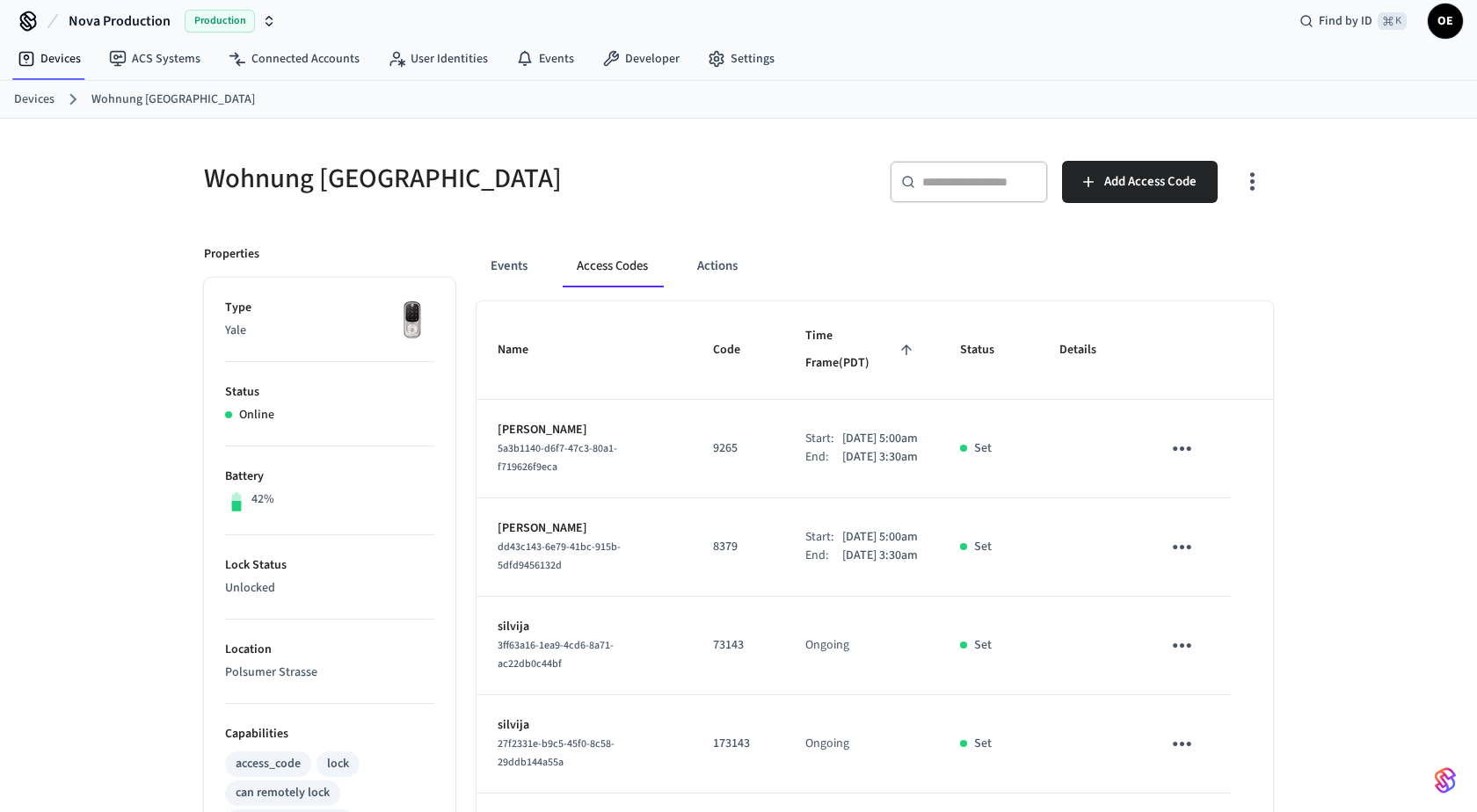
scroll to position [38, 0]
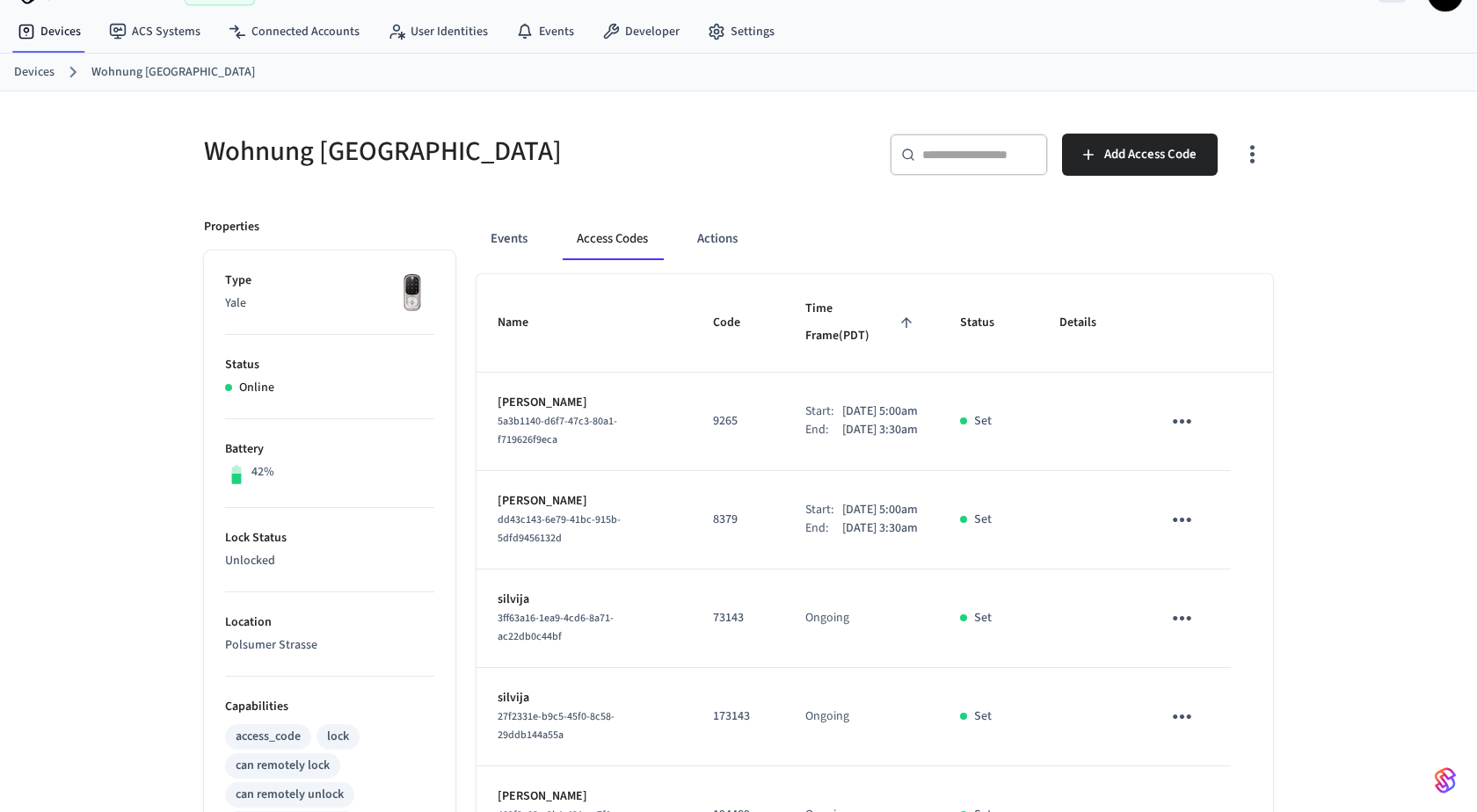
click at [1254, 147] on icon "button" at bounding box center [1252, 154] width 27 height 27
click at [1254, 235] on li "Show unmanaged access codes on device" at bounding box center [1139, 226] width 247 height 47
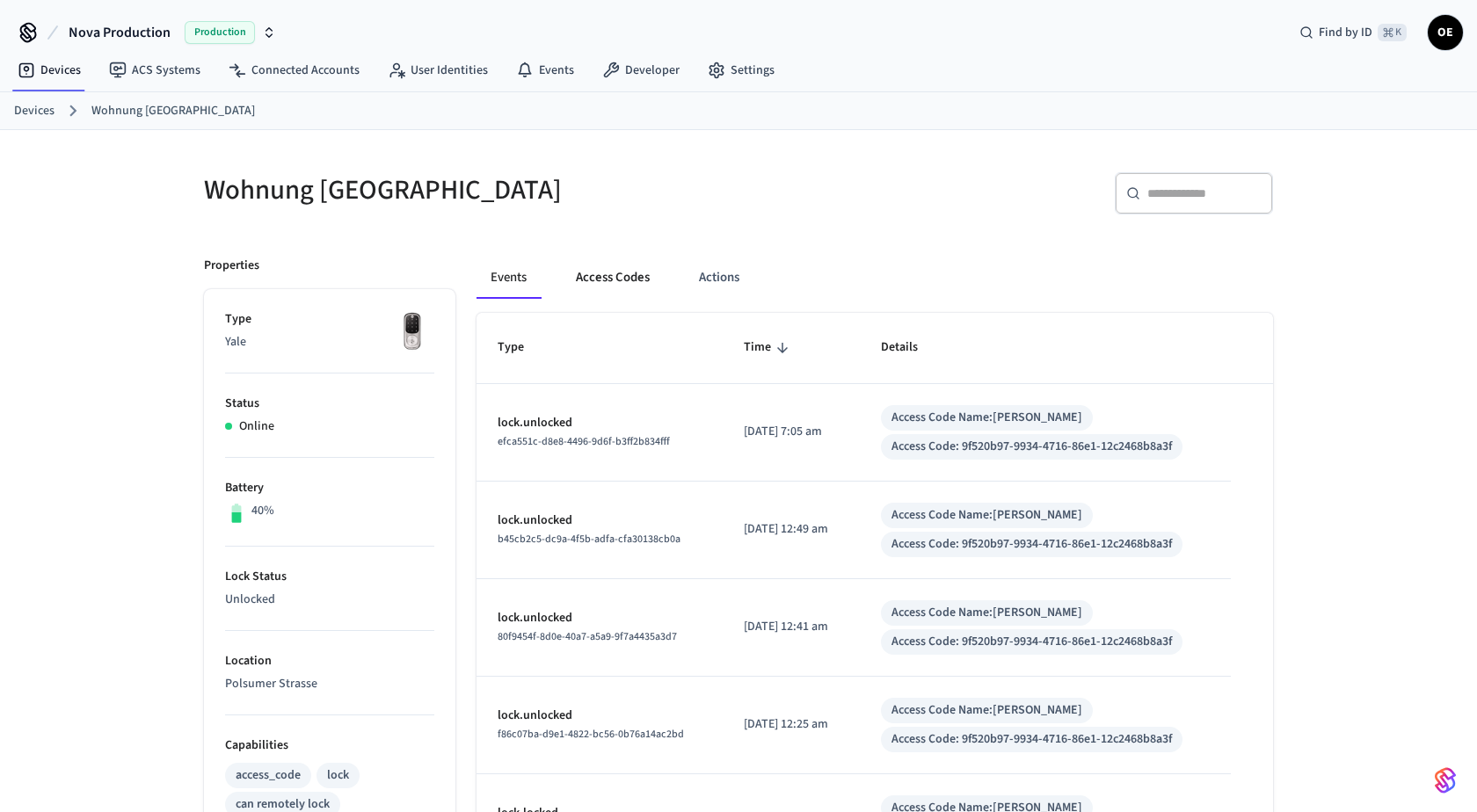
click at [648, 281] on button "Access Codes" at bounding box center [612, 278] width 102 height 42
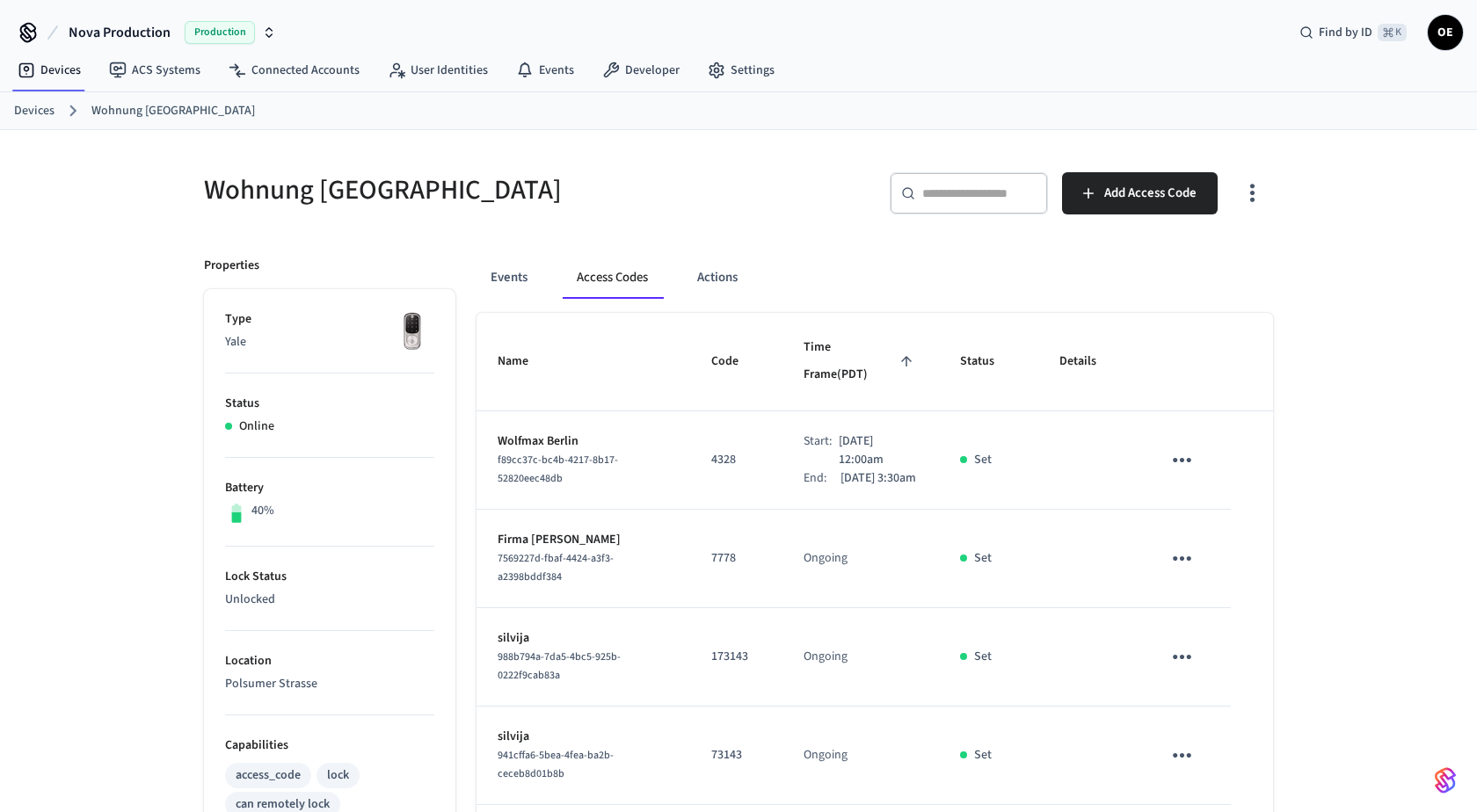
click at [1243, 199] on icon "button" at bounding box center [1252, 192] width 27 height 27
click at [1243, 272] on li "Show unmanaged access codes on device" at bounding box center [1139, 264] width 247 height 47
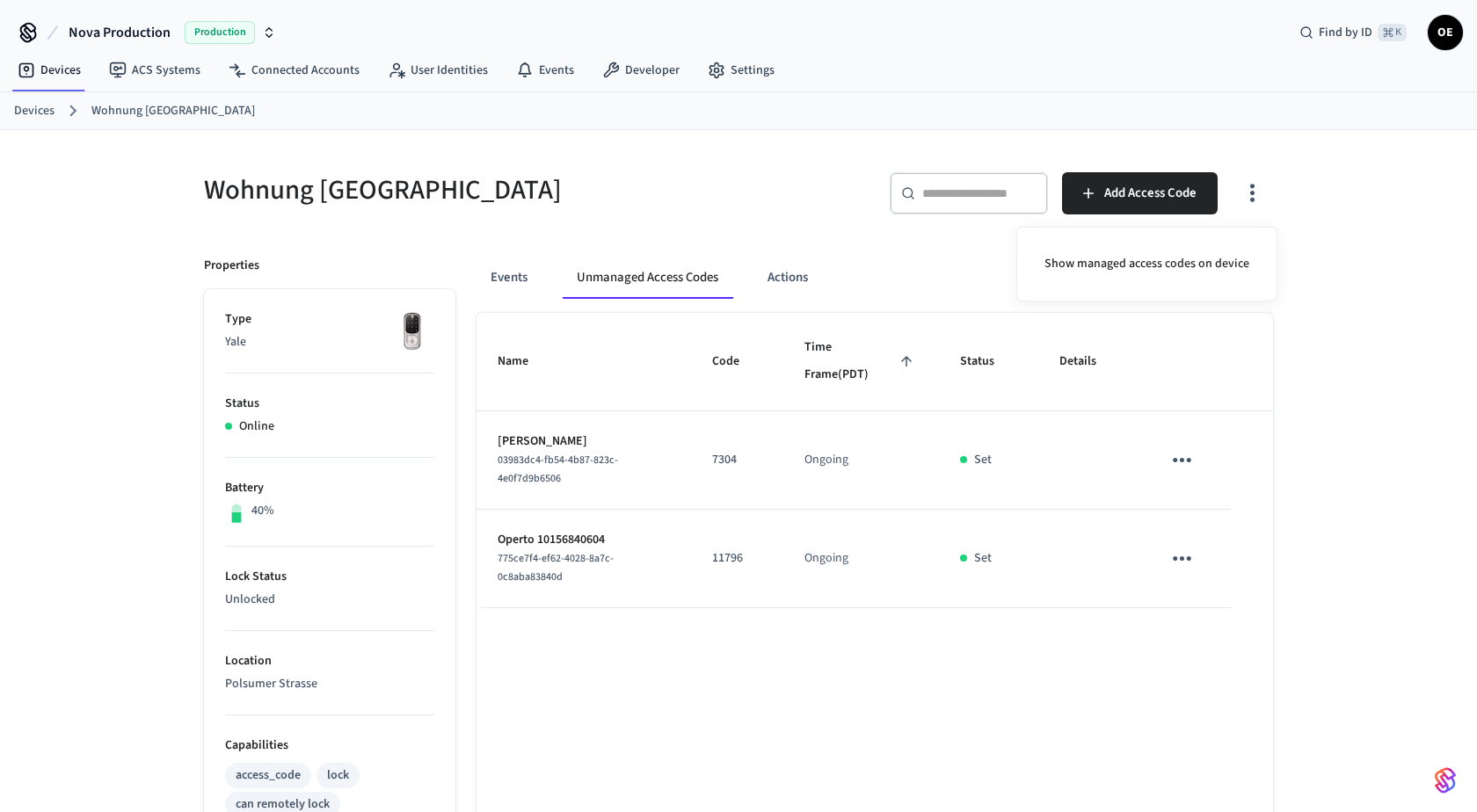
click at [1189, 554] on div at bounding box center [738, 406] width 1477 height 812
click at [1181, 563] on icon "sticky table" at bounding box center [1182, 558] width 27 height 27
click at [1192, 639] on li "Delete" at bounding box center [1260, 654] width 156 height 47
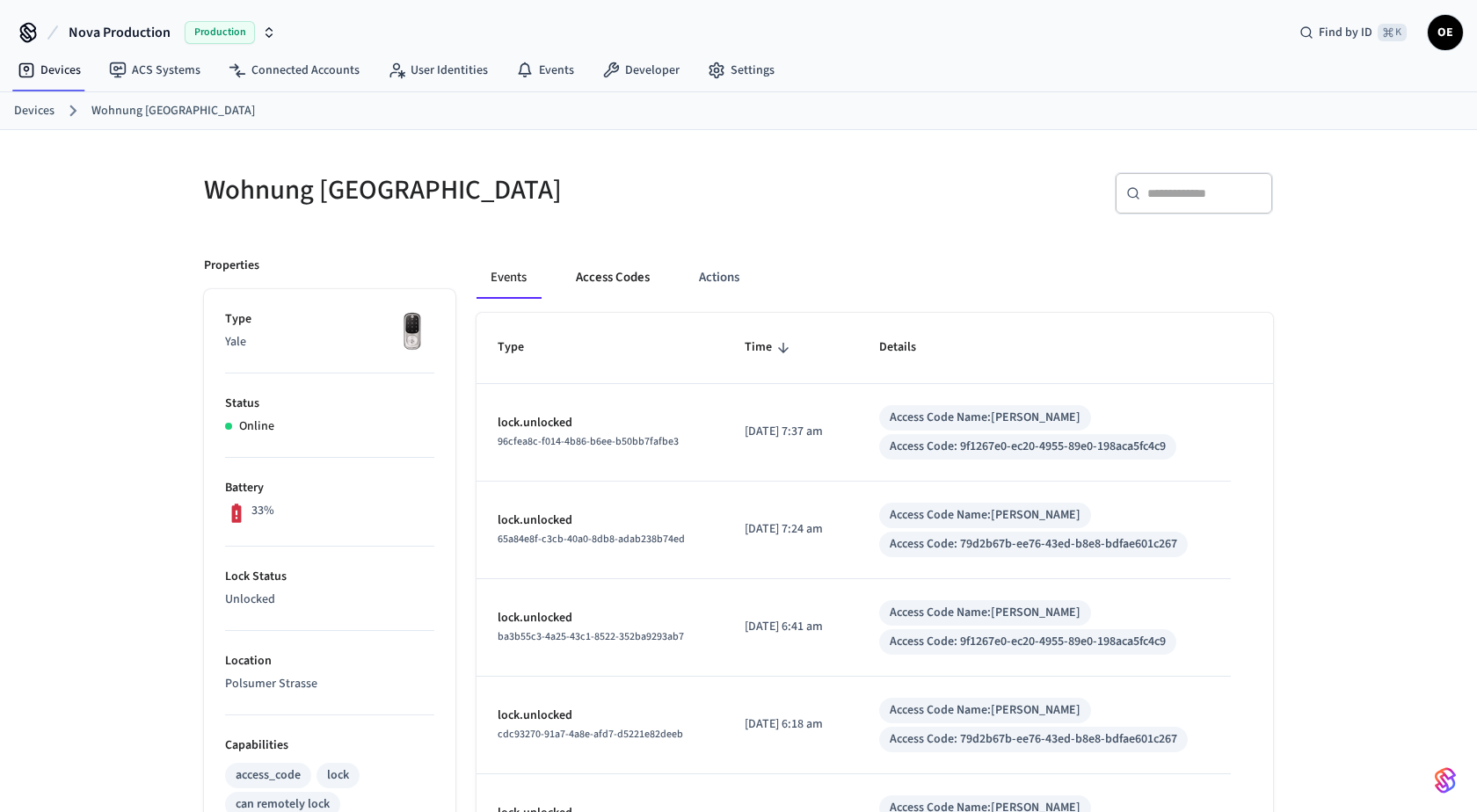
click at [587, 277] on button "Access Codes" at bounding box center [612, 278] width 102 height 42
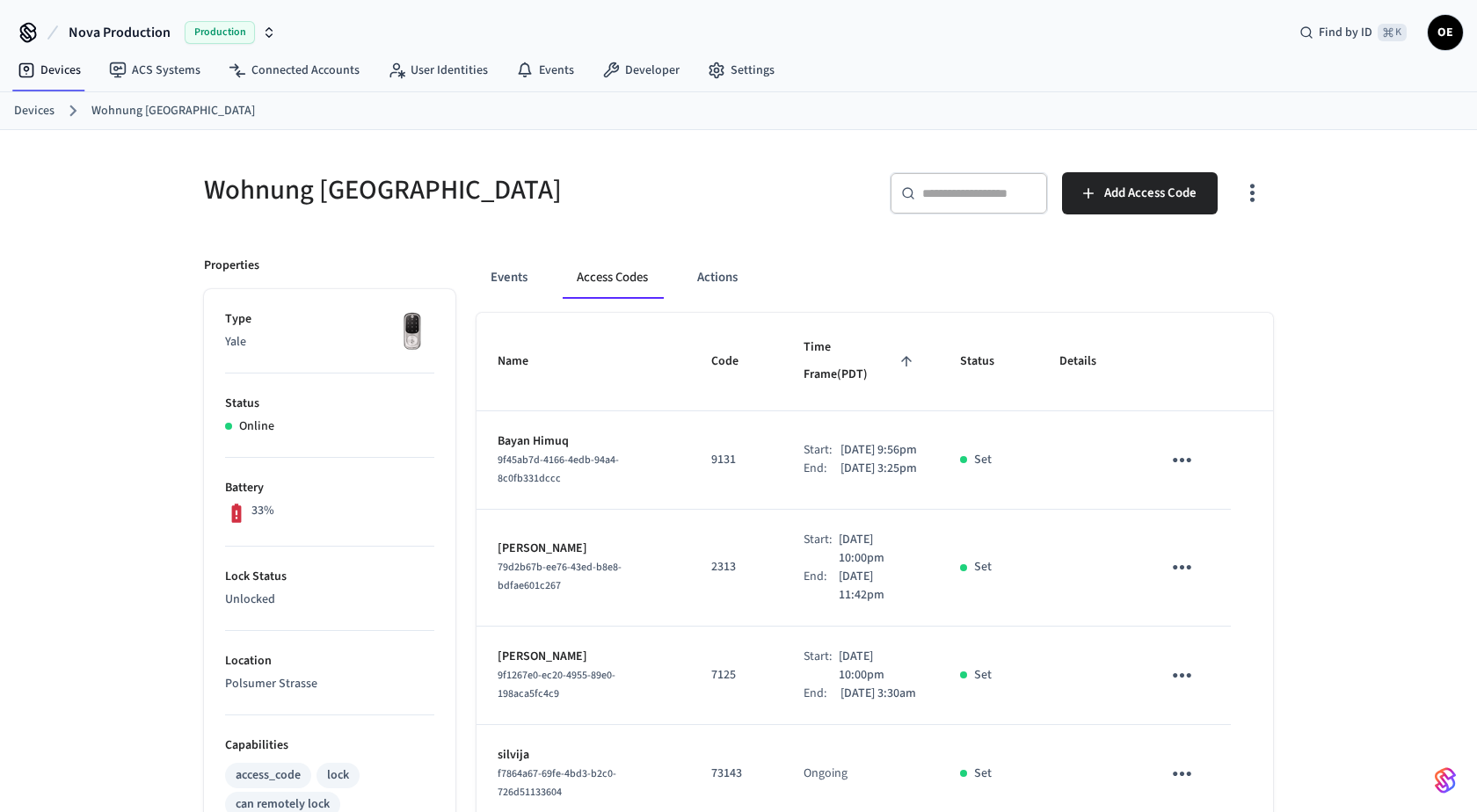
click at [1257, 189] on icon "button" at bounding box center [1252, 192] width 27 height 27
click at [1208, 260] on li "Show unmanaged access codes on device" at bounding box center [1139, 264] width 247 height 47
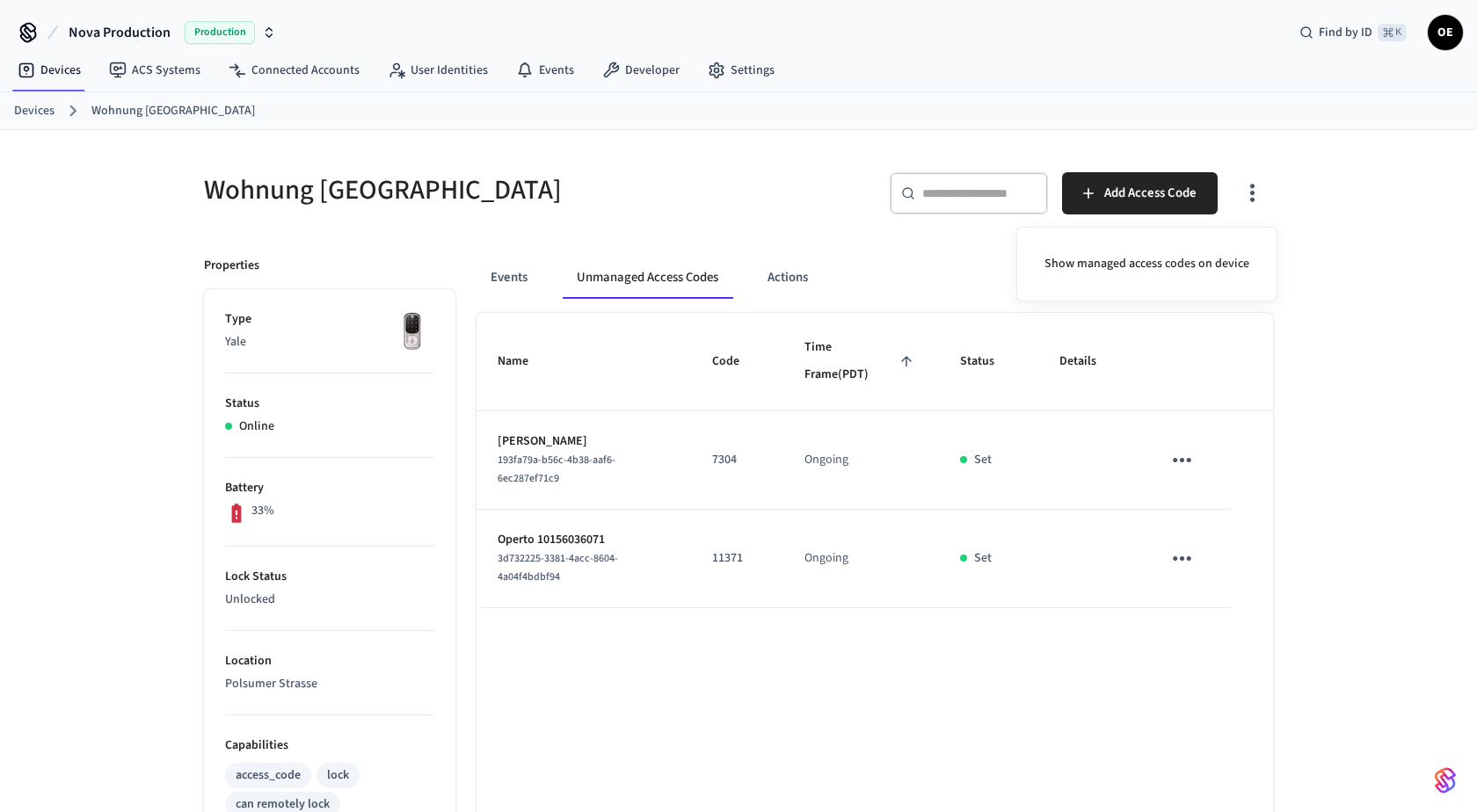
click at [1198, 544] on div at bounding box center [738, 406] width 1477 height 812
click at [1185, 549] on body "Nova Production Production Find by ID ⌘ K OE Devices ACS Systems Connected Acco…" at bounding box center [738, 642] width 1477 height 1286
click at [1183, 564] on icon "sticky table" at bounding box center [1182, 558] width 27 height 27
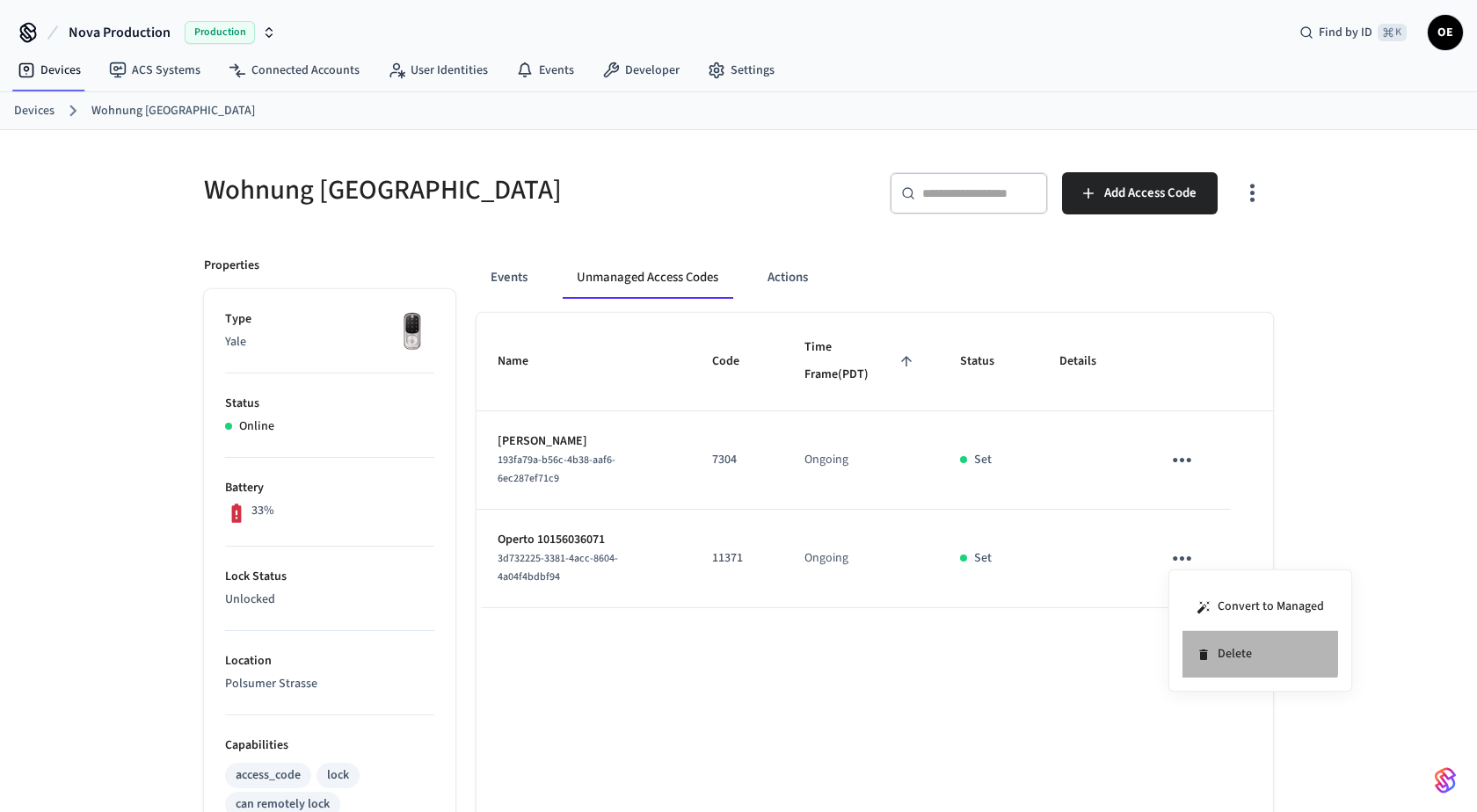
click at [1190, 640] on li "Delete" at bounding box center [1260, 654] width 156 height 47
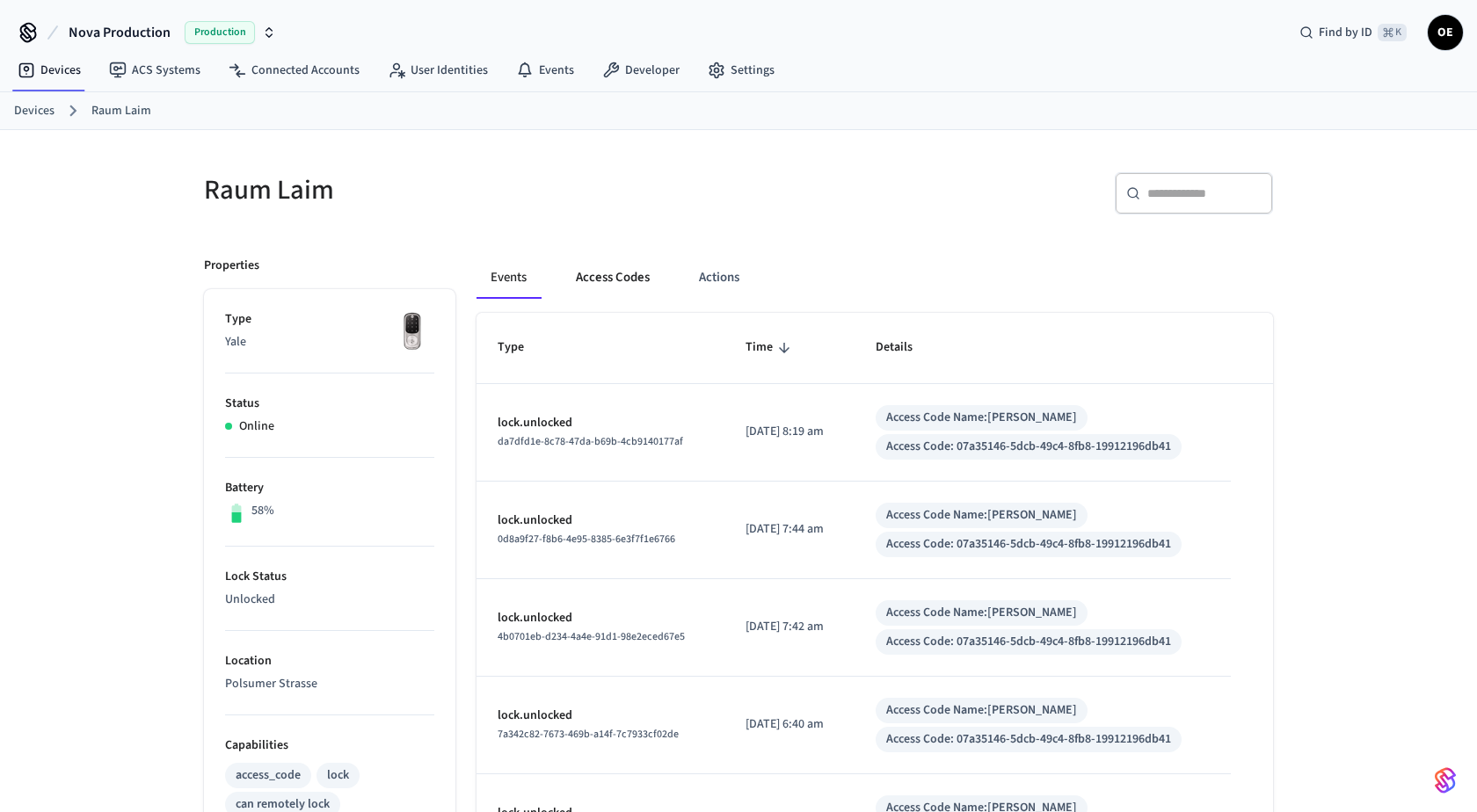
click at [600, 277] on button "Access Codes" at bounding box center [612, 278] width 102 height 42
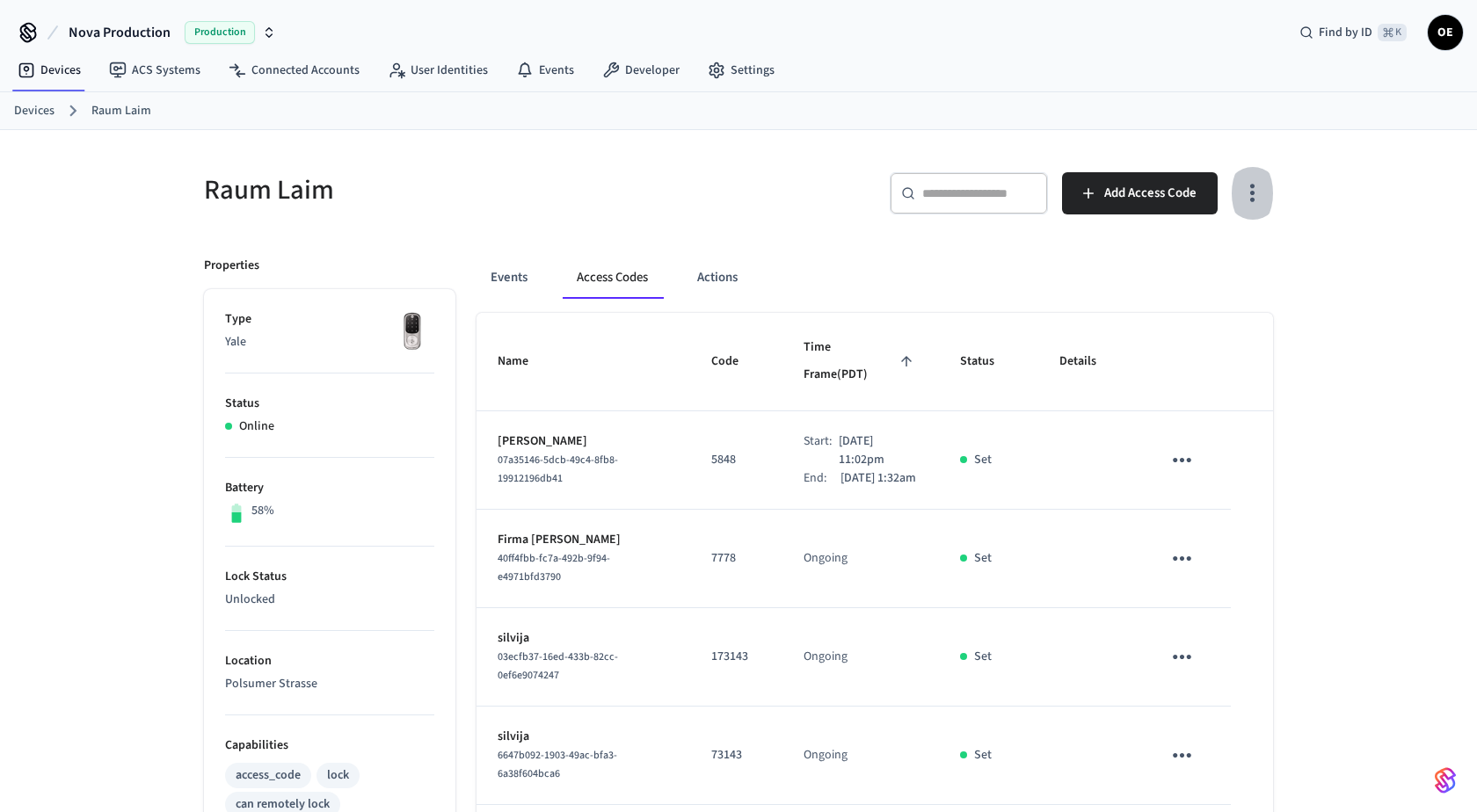
click at [1256, 170] on button "button" at bounding box center [1252, 193] width 41 height 70
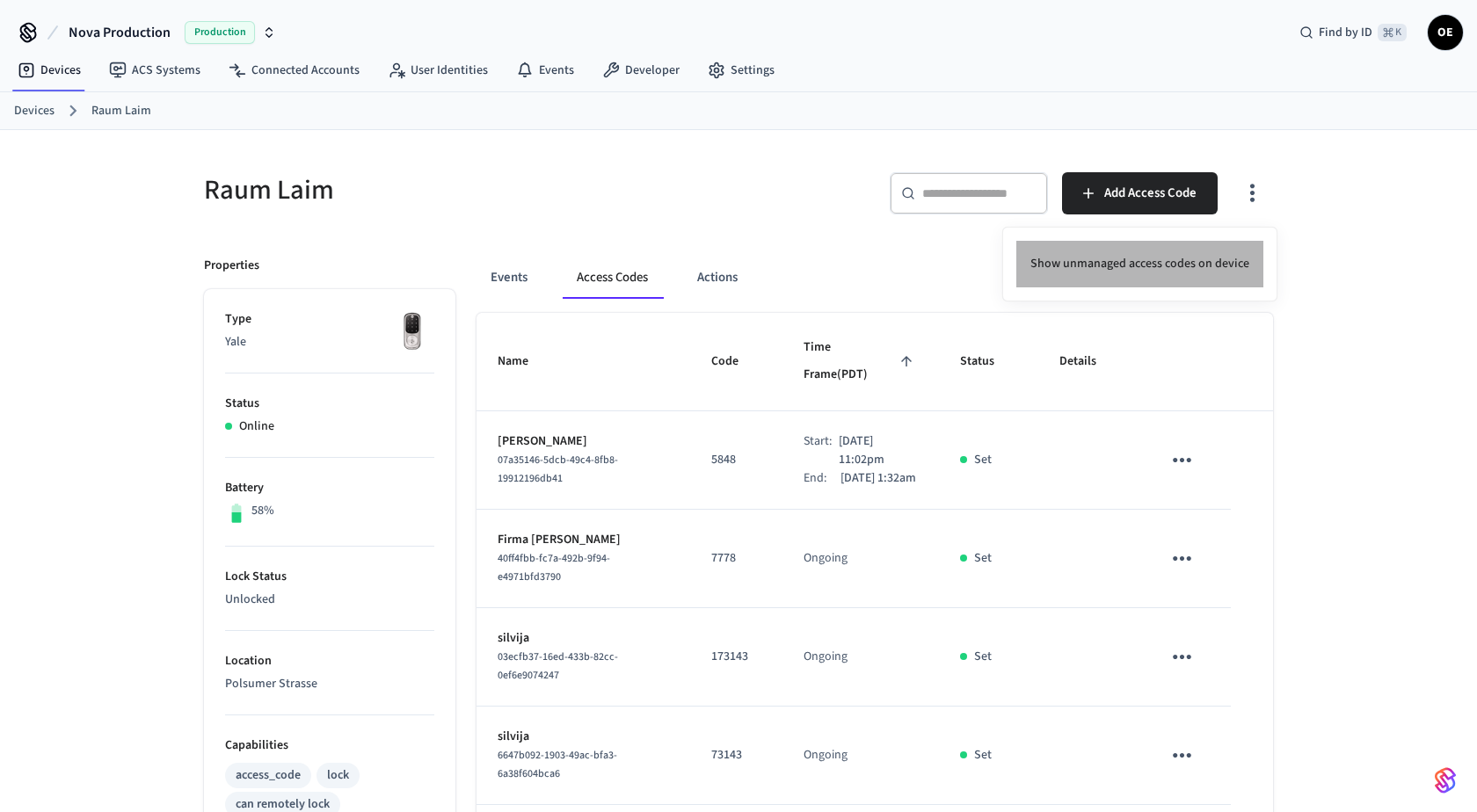
click at [1246, 268] on li "Show unmanaged access codes on device" at bounding box center [1139, 264] width 247 height 47
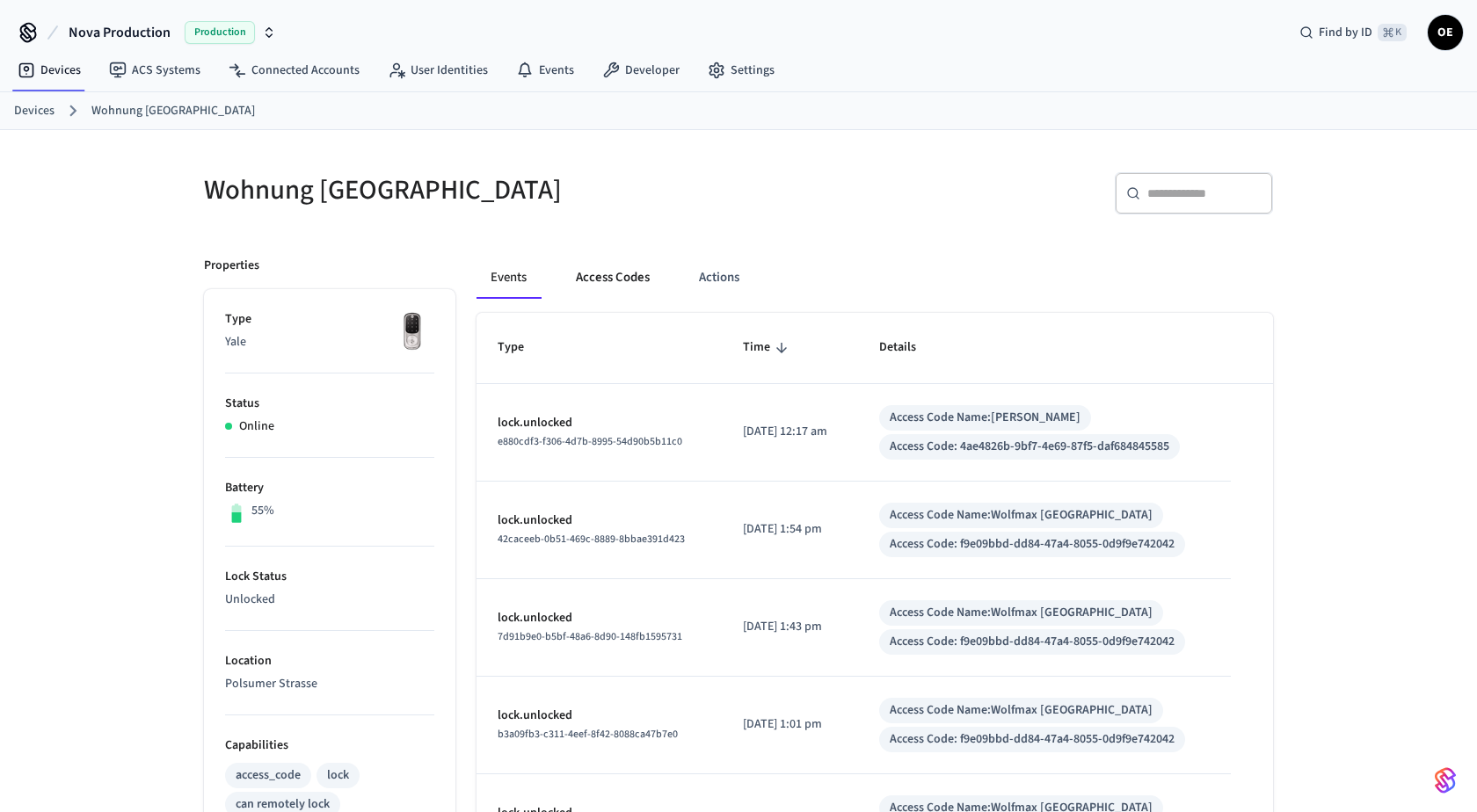
click at [611, 257] on button "Access Codes" at bounding box center [612, 278] width 102 height 42
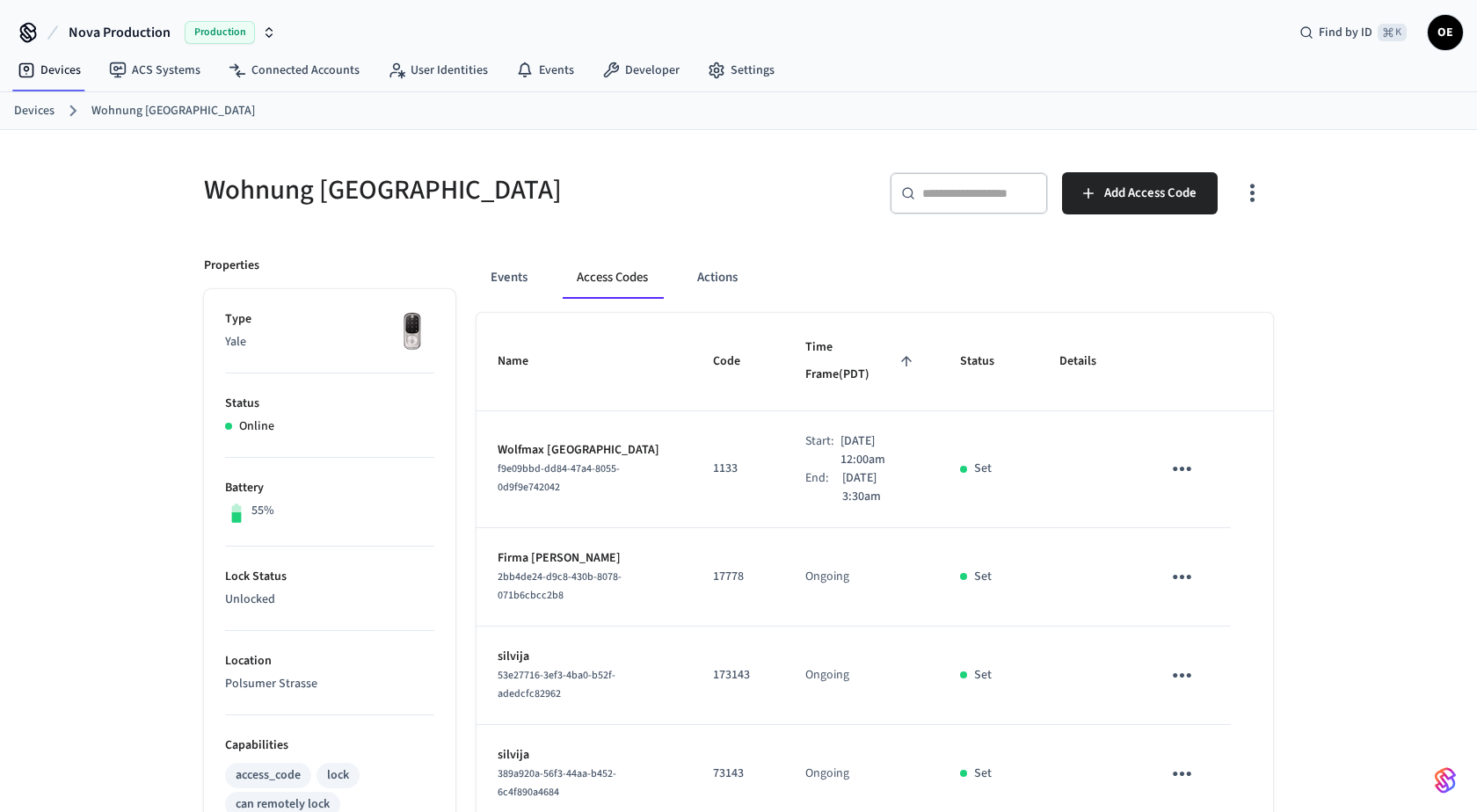
click at [1259, 195] on icon "button" at bounding box center [1252, 192] width 27 height 27
click at [1223, 276] on li "Show unmanaged access codes on device" at bounding box center [1139, 264] width 247 height 47
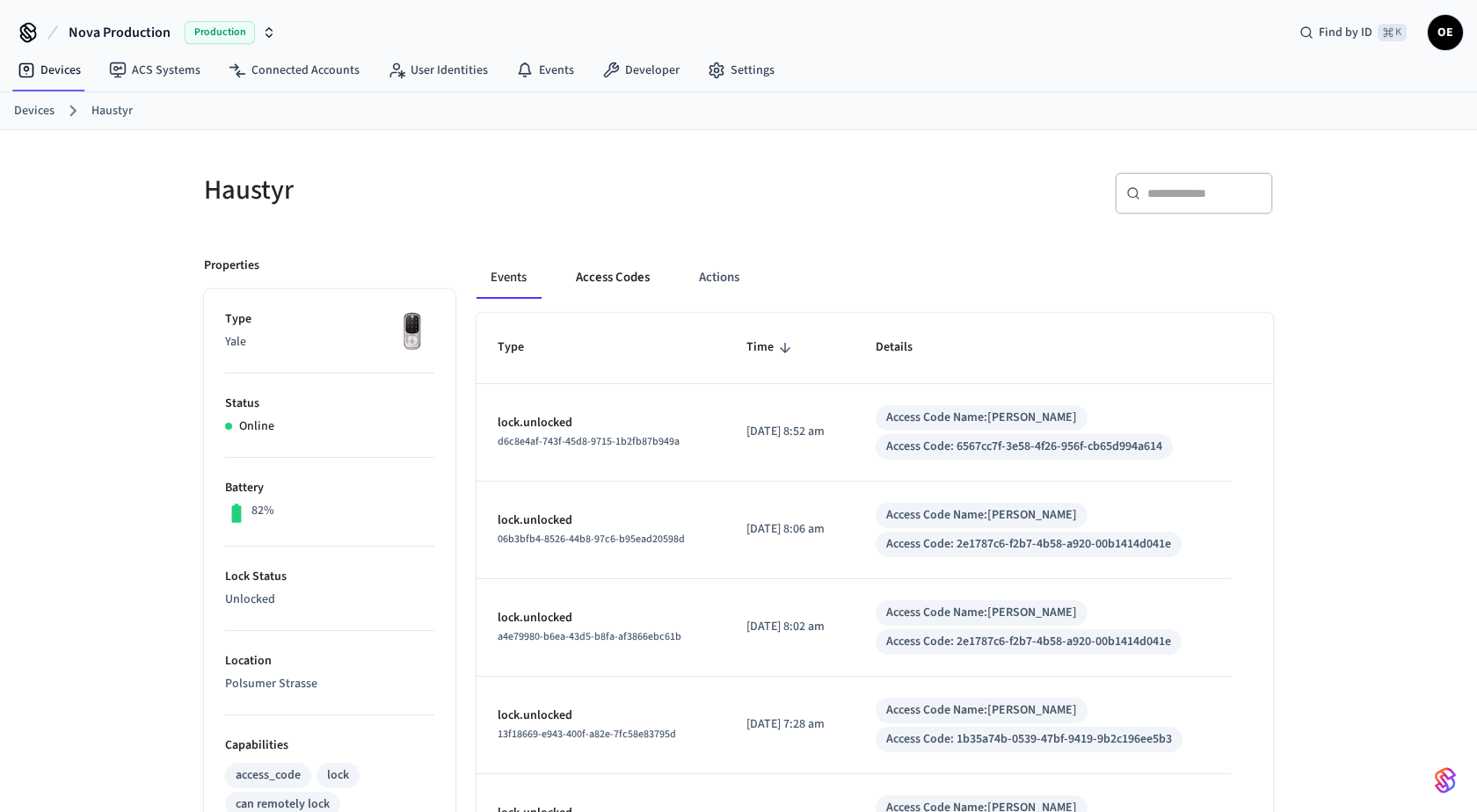
click at [647, 283] on button "Access Codes" at bounding box center [612, 278] width 102 height 42
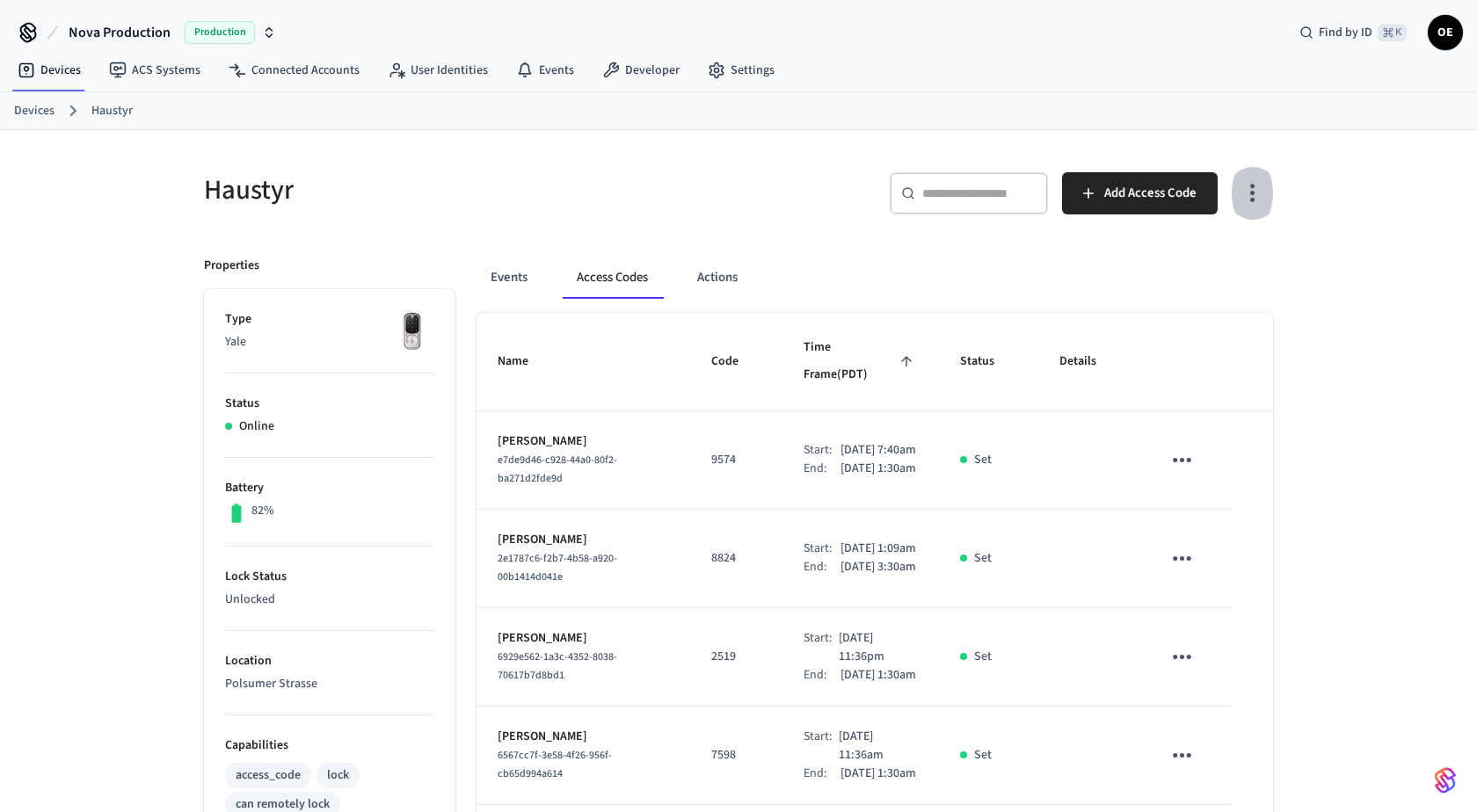
click at [1251, 200] on icon "button" at bounding box center [1252, 194] width 5 height 19
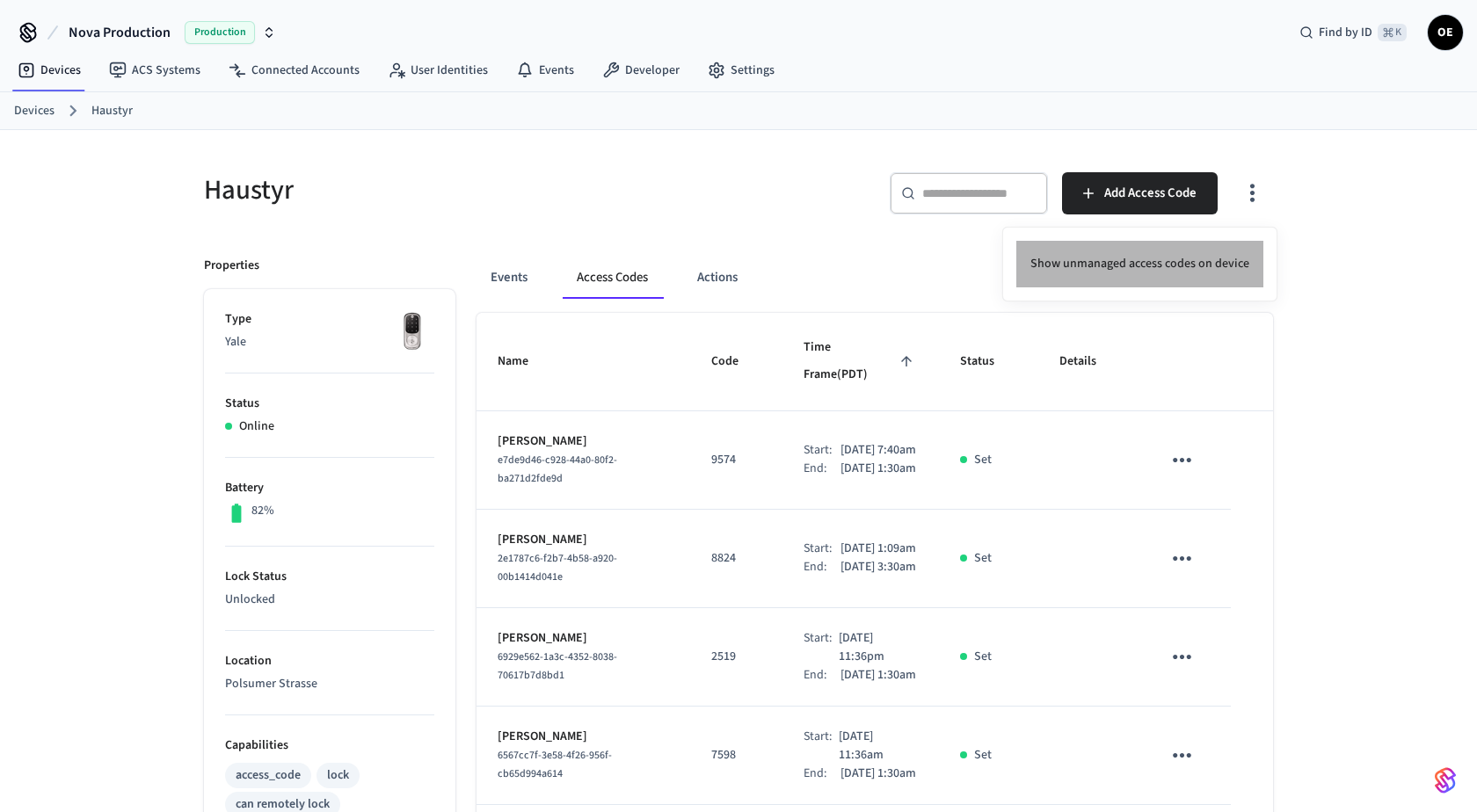
click at [1188, 278] on li "Show unmanaged access codes on device" at bounding box center [1139, 264] width 247 height 47
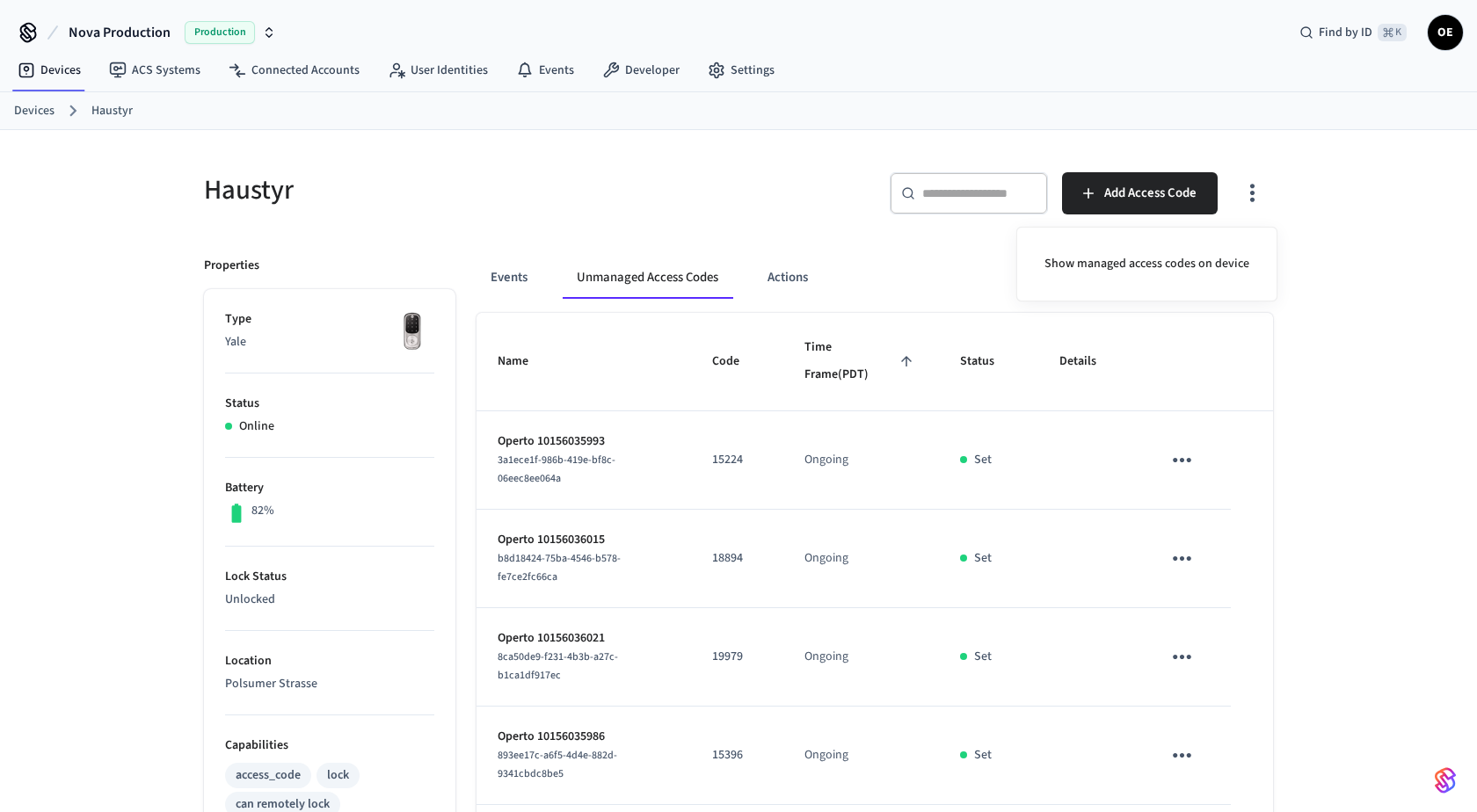
click at [1231, 358] on div at bounding box center [738, 406] width 1477 height 812
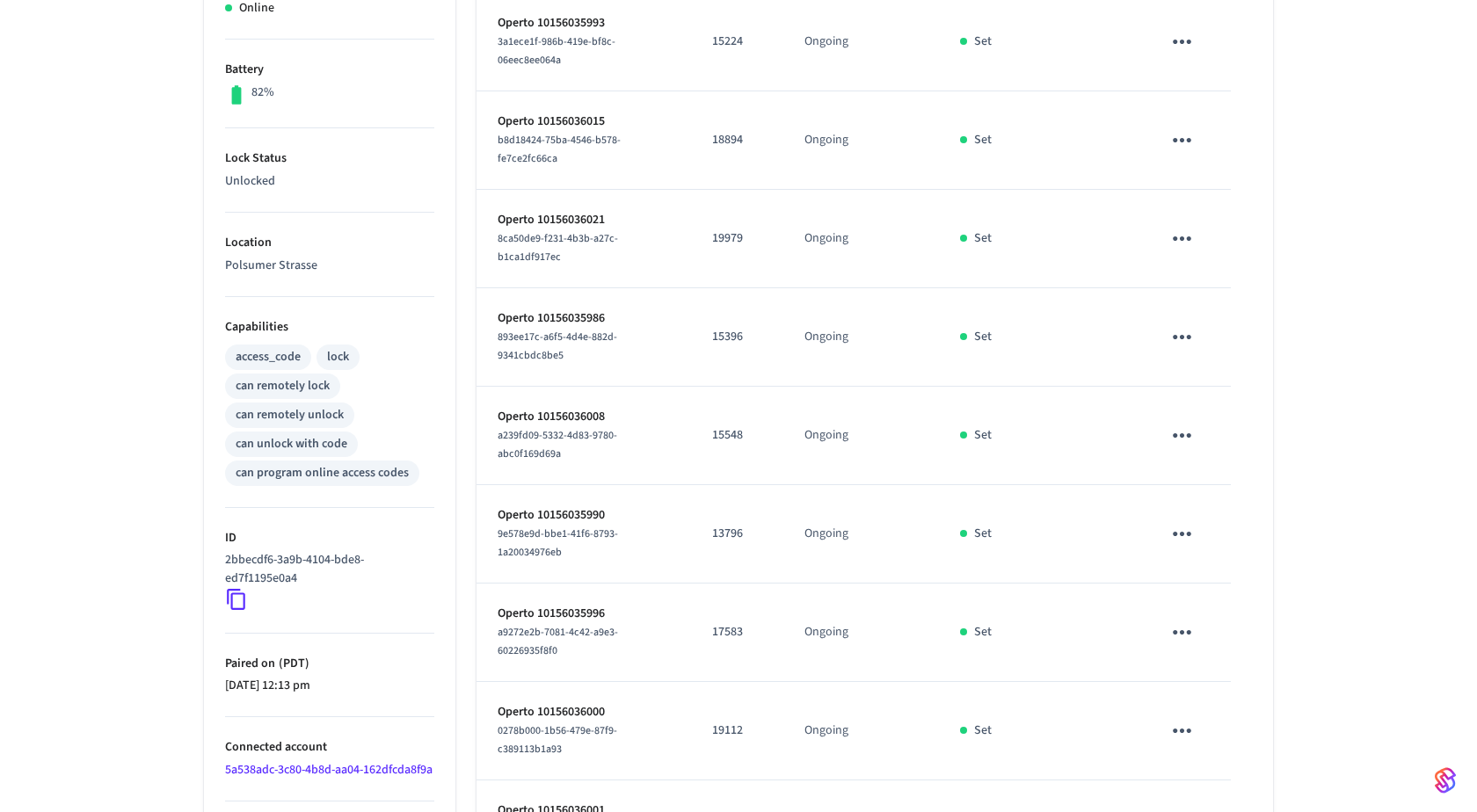
scroll to position [233, 0]
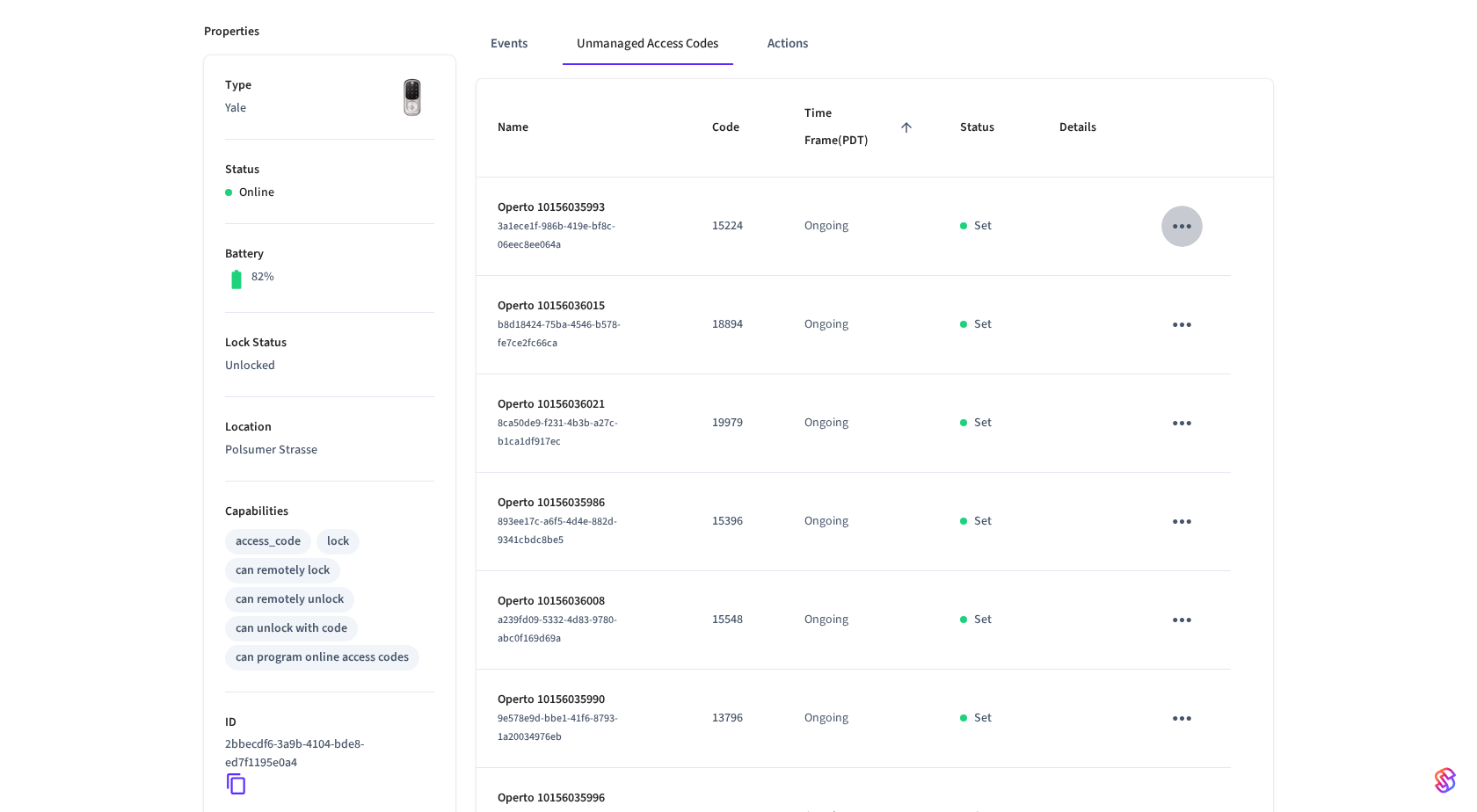
click at [1165, 222] on button "sticky table" at bounding box center [1182, 226] width 41 height 41
click at [1229, 328] on li "Delete" at bounding box center [1253, 330] width 156 height 47
click at [1189, 330] on icon "sticky table" at bounding box center [1182, 324] width 27 height 27
click at [1212, 420] on li "Delete" at bounding box center [1260, 421] width 156 height 47
click at [1191, 424] on icon "sticky table" at bounding box center [1182, 423] width 27 height 27
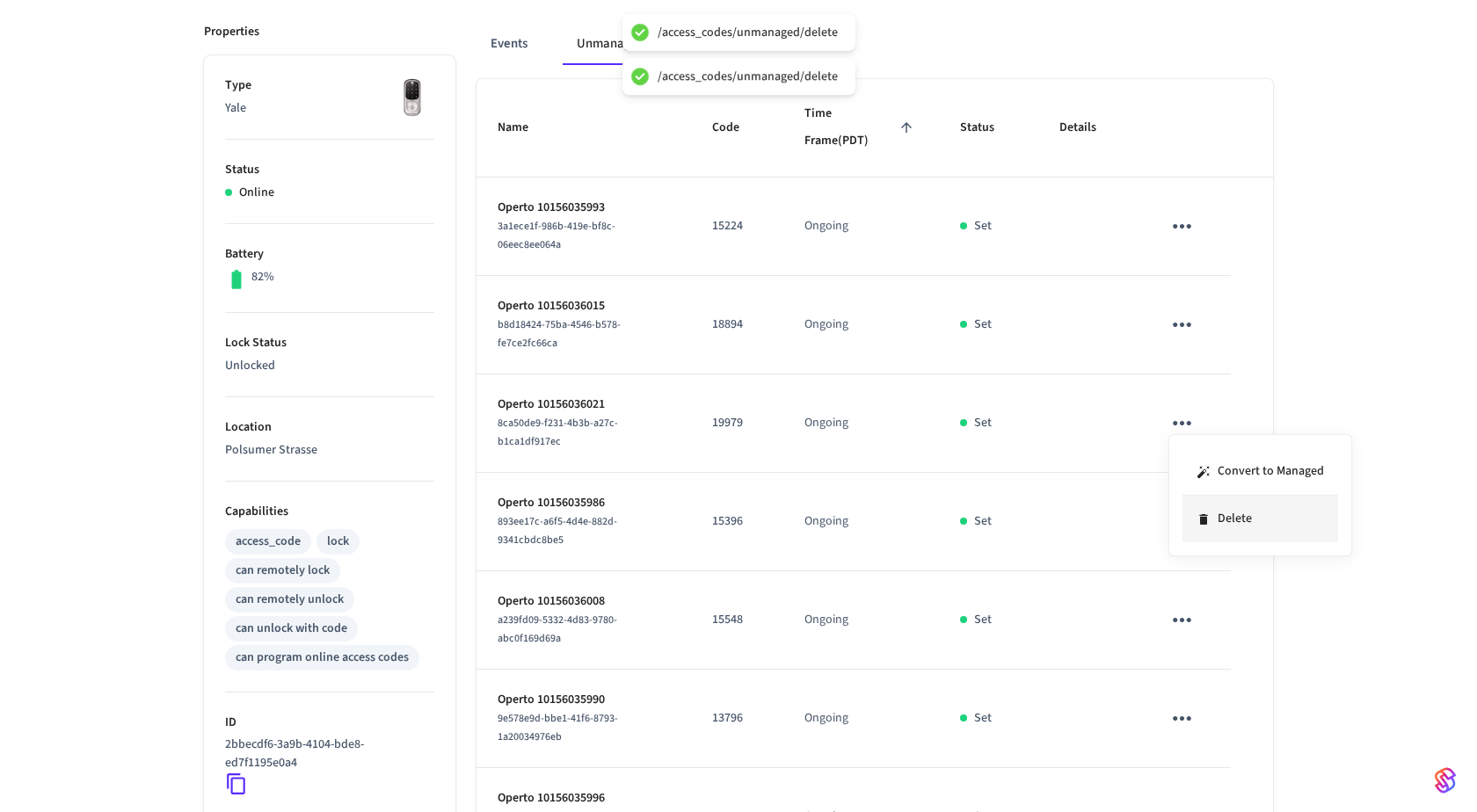
click at [1202, 513] on icon at bounding box center [1203, 519] width 14 height 14
click at [1185, 531] on icon "sticky table" at bounding box center [1182, 521] width 27 height 27
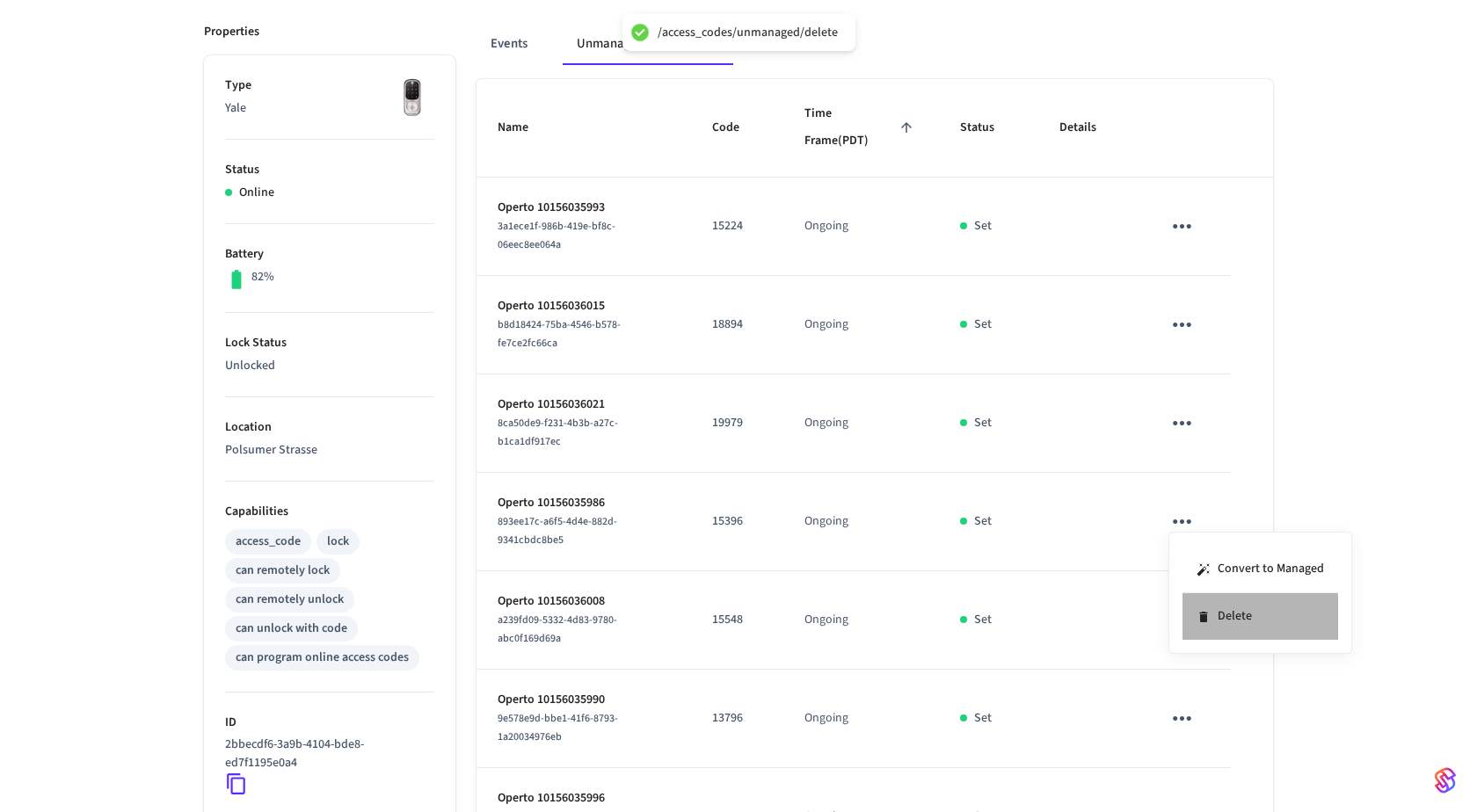
click at [1238, 617] on li "Delete" at bounding box center [1260, 617] width 156 height 47
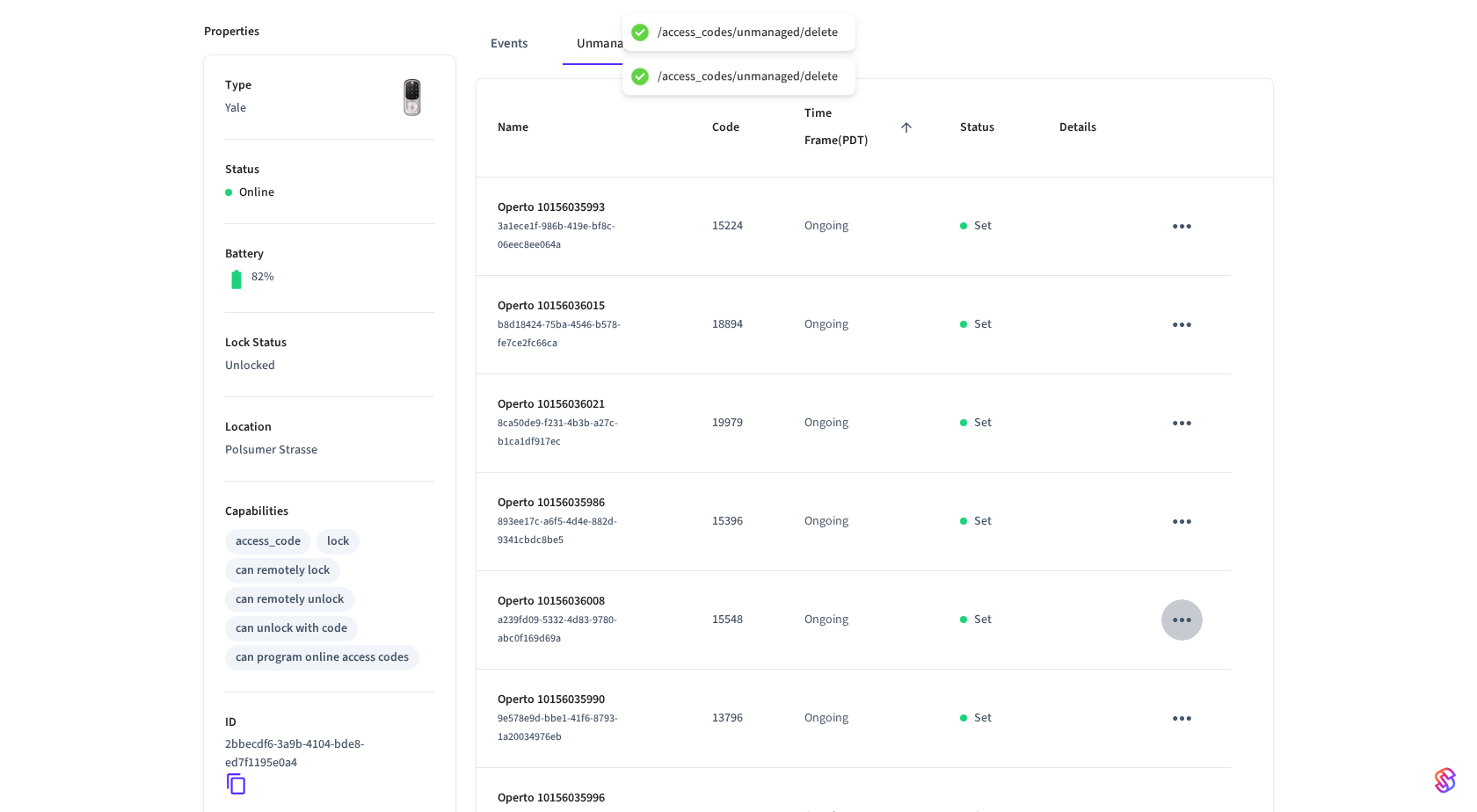
click at [1173, 625] on icon "sticky table" at bounding box center [1182, 620] width 27 height 27
click at [1235, 714] on li "Delete" at bounding box center [1260, 715] width 156 height 47
click at [1184, 725] on icon "sticky table" at bounding box center [1182, 718] width 27 height 27
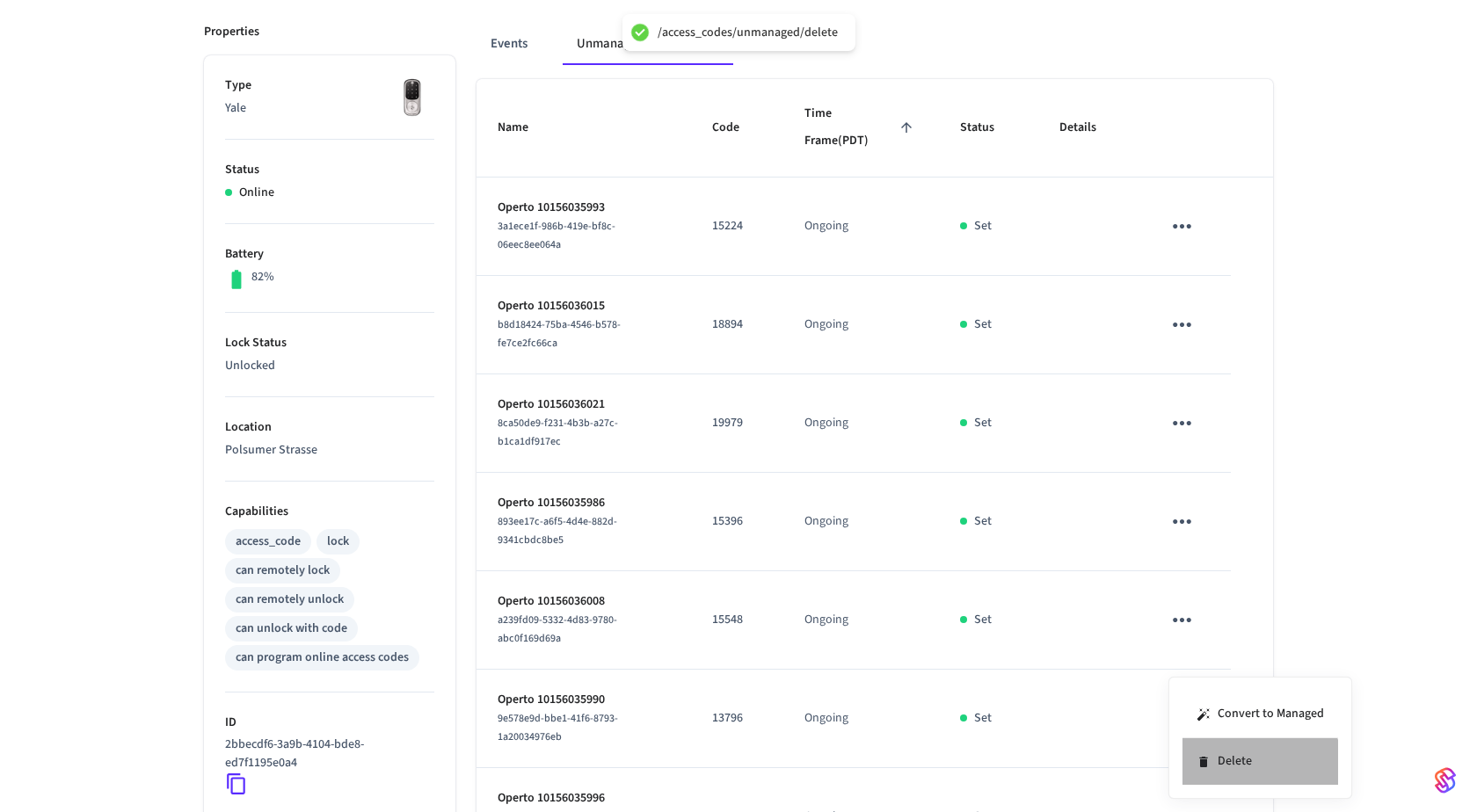
click at [1229, 781] on li "Delete" at bounding box center [1260, 761] width 156 height 47
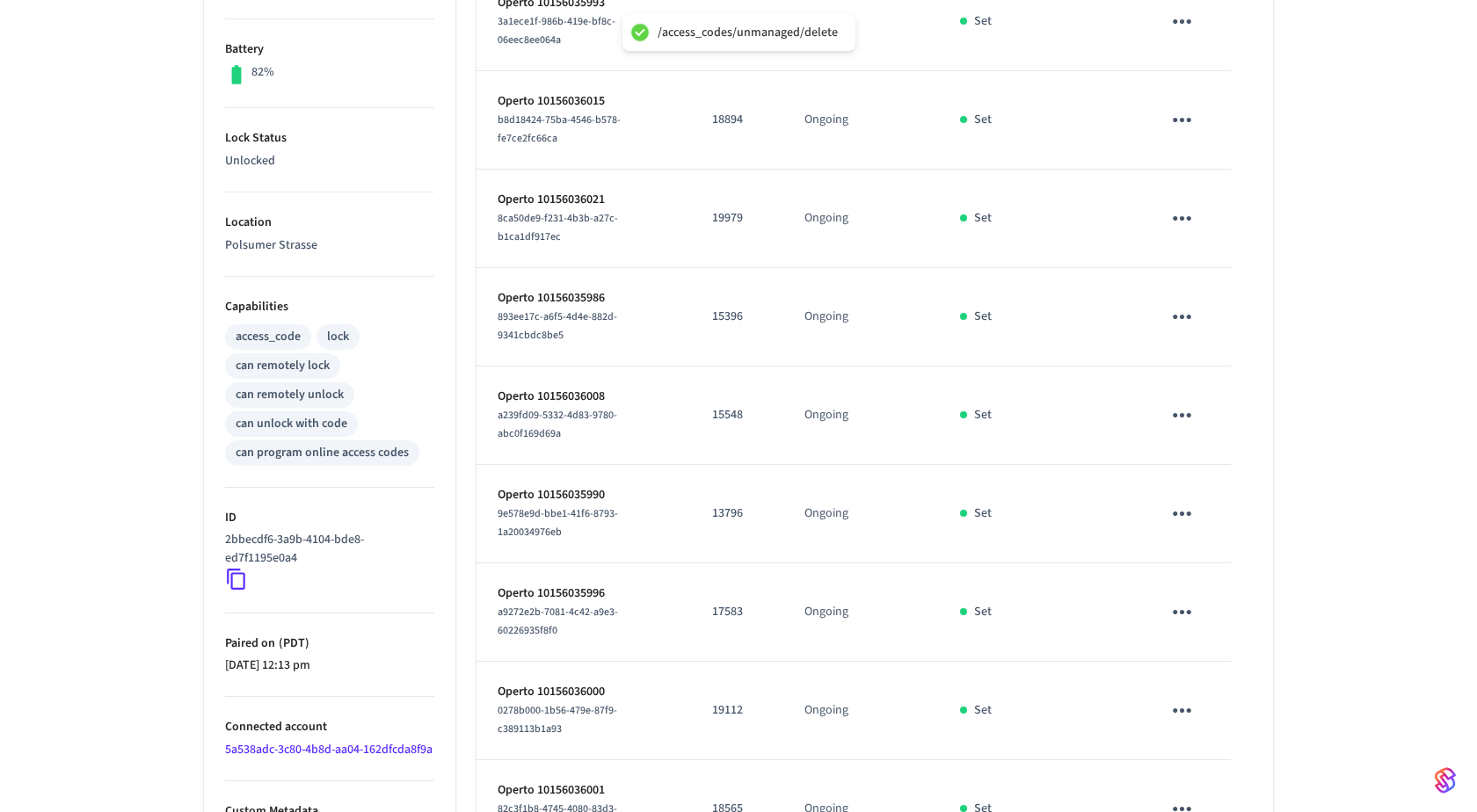
scroll to position [471, 0]
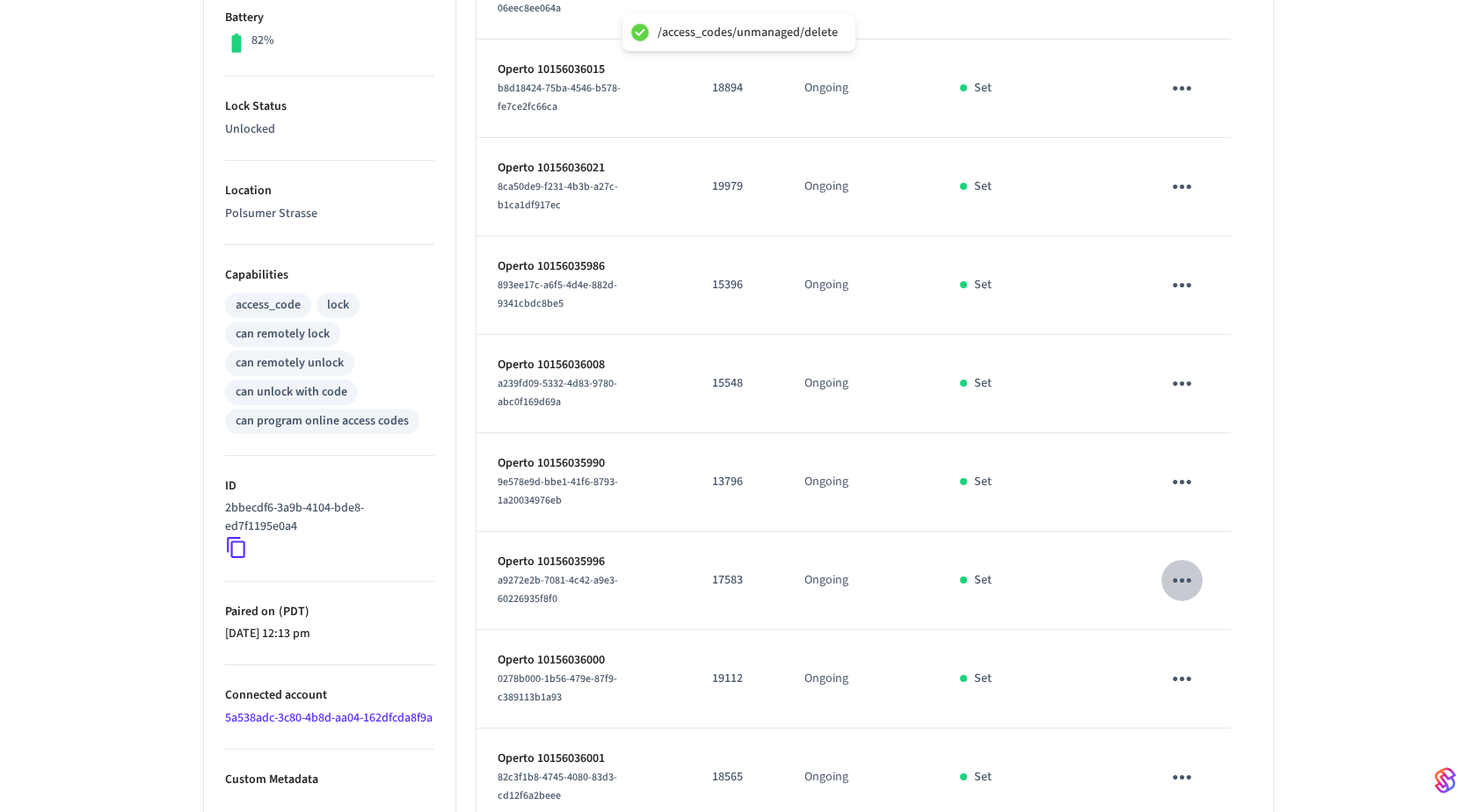
click at [1195, 583] on icon "sticky table" at bounding box center [1182, 580] width 27 height 27
click at [1212, 661] on li "Delete" at bounding box center [1260, 675] width 156 height 47
click at [1178, 669] on icon "sticky table" at bounding box center [1182, 679] width 27 height 27
click at [1233, 762] on li "Delete" at bounding box center [1260, 761] width 156 height 47
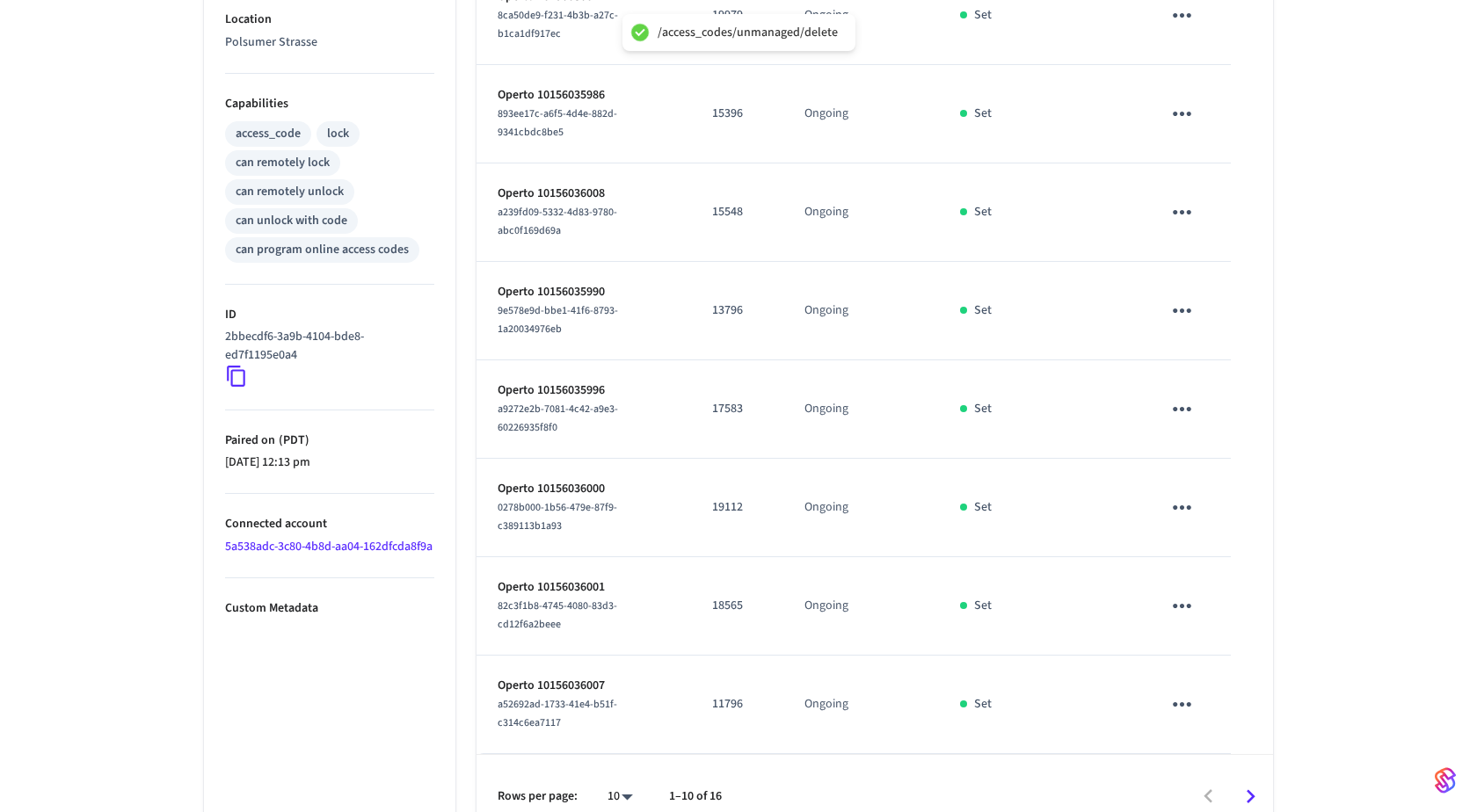
scroll to position [661, 0]
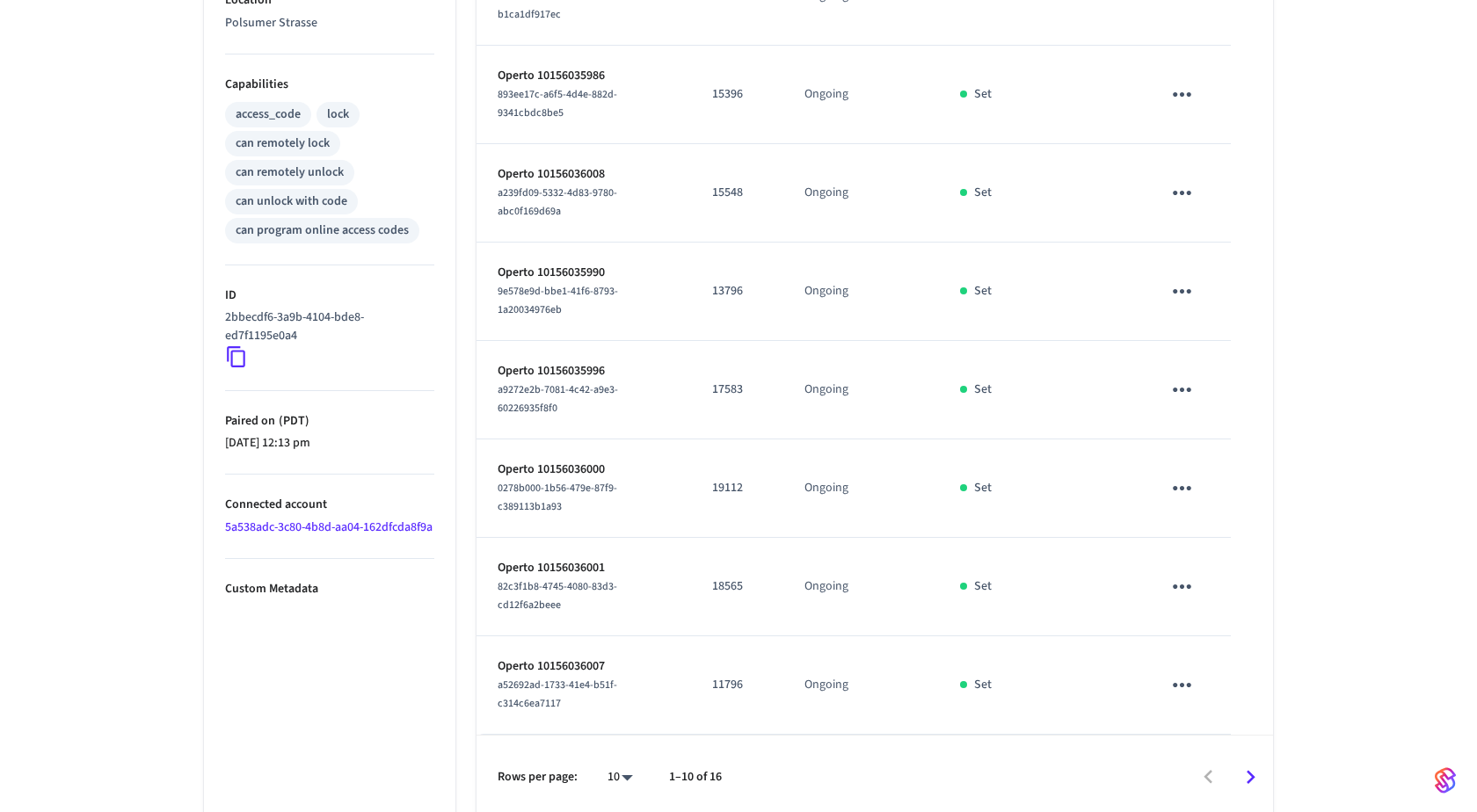
click at [1171, 579] on icon "sticky table" at bounding box center [1182, 586] width 27 height 27
click at [1215, 688] on li "Delete" at bounding box center [1260, 679] width 156 height 47
click at [1188, 683] on icon "sticky table" at bounding box center [1183, 684] width 19 height 5
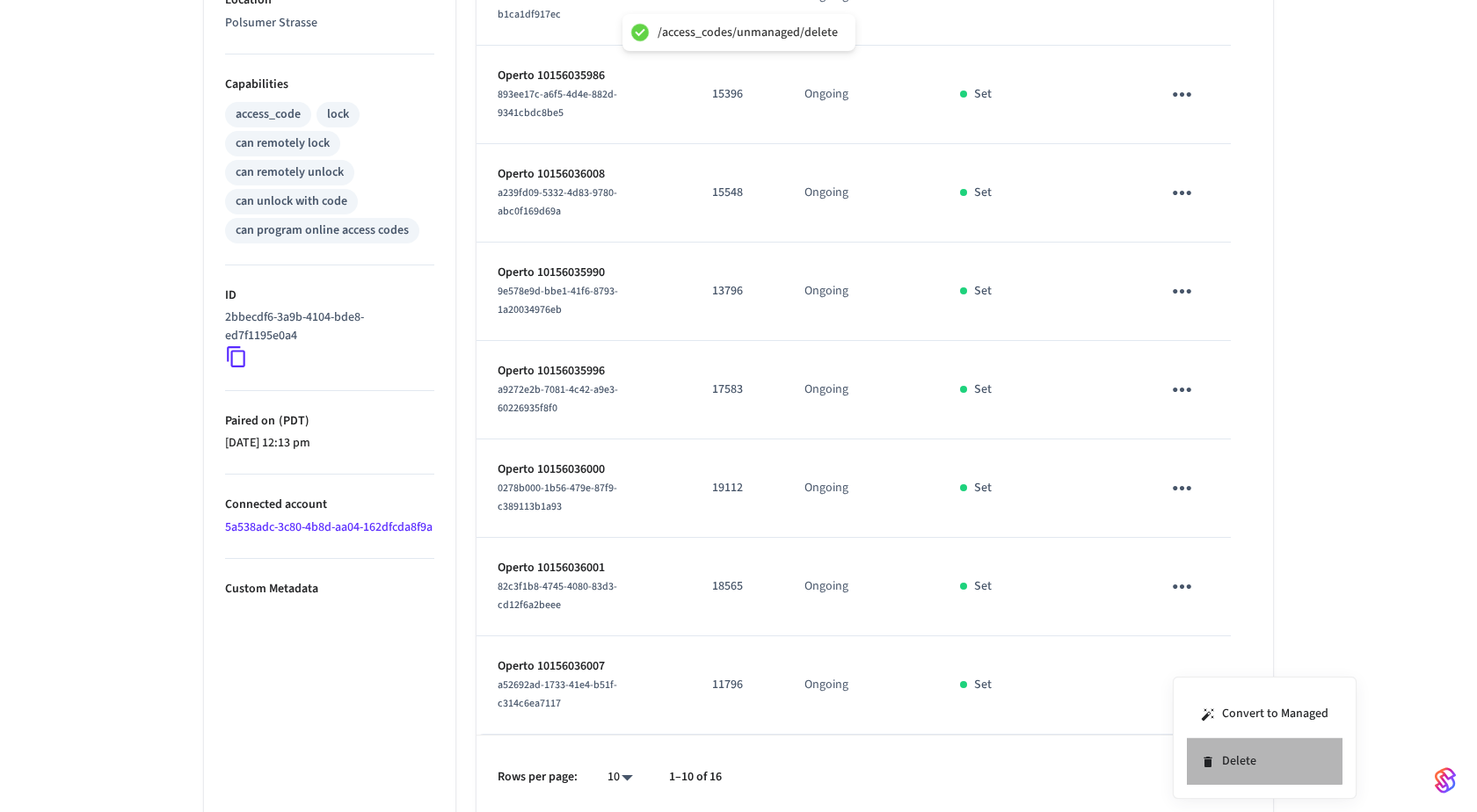
click at [1215, 749] on li "Delete" at bounding box center [1265, 761] width 156 height 47
click at [1266, 779] on button "Go to next page" at bounding box center [1251, 777] width 41 height 41
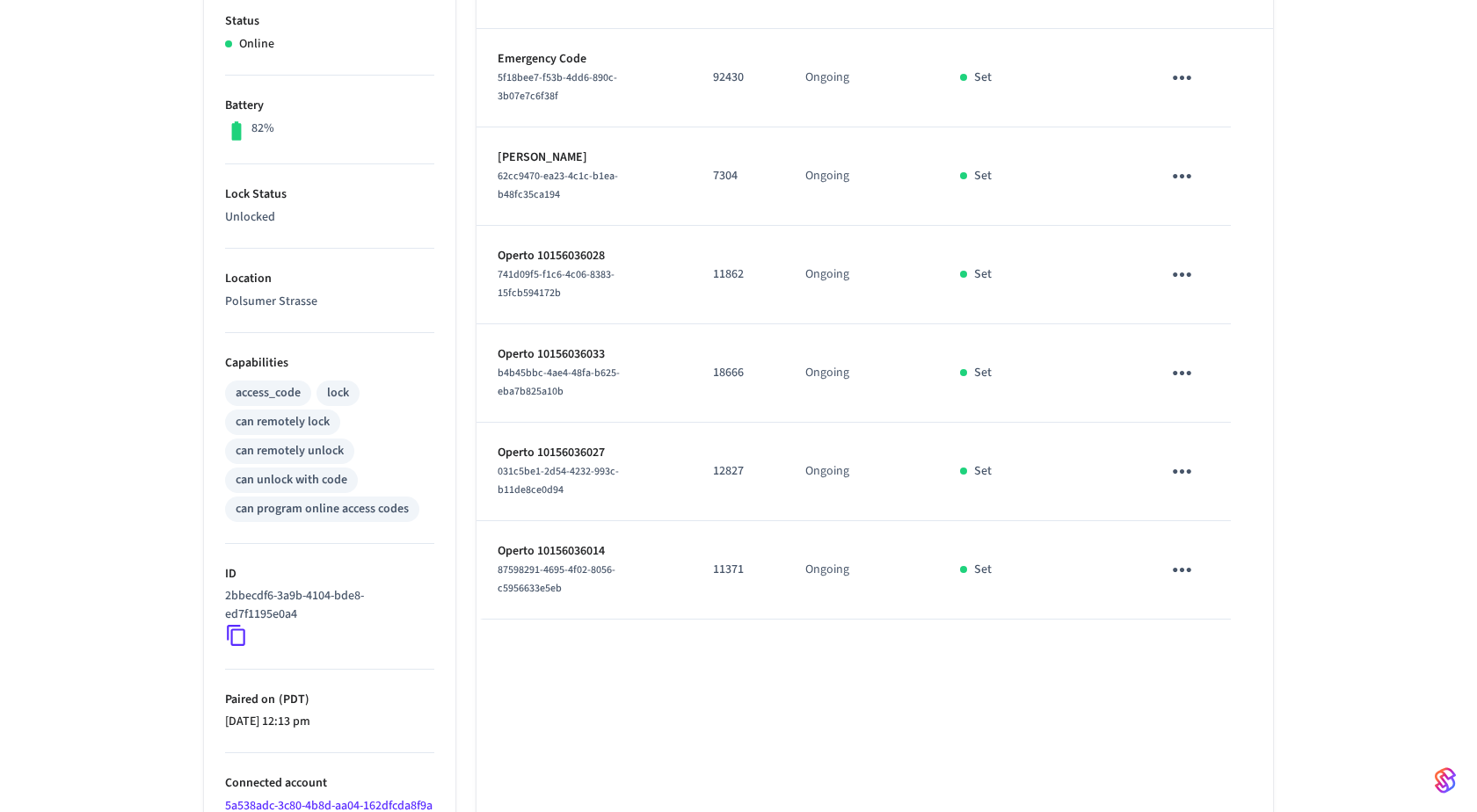
scroll to position [366, 0]
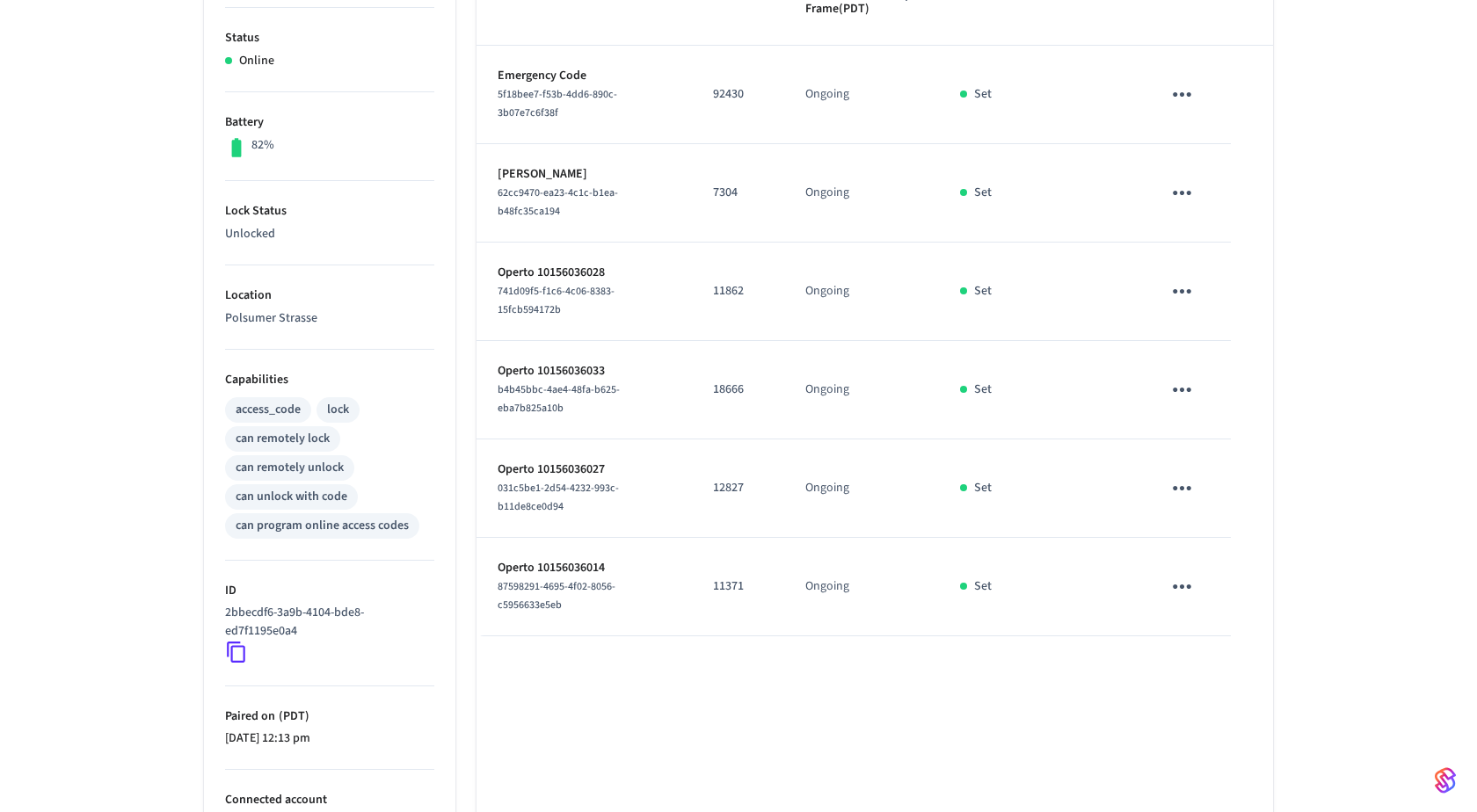
click at [1177, 573] on icon "sticky table" at bounding box center [1182, 586] width 27 height 27
click at [1212, 667] on li "Delete" at bounding box center [1260, 681] width 156 height 47
click at [1192, 479] on icon "sticky table" at bounding box center [1182, 488] width 27 height 27
click at [1239, 586] on li "Delete" at bounding box center [1260, 583] width 156 height 47
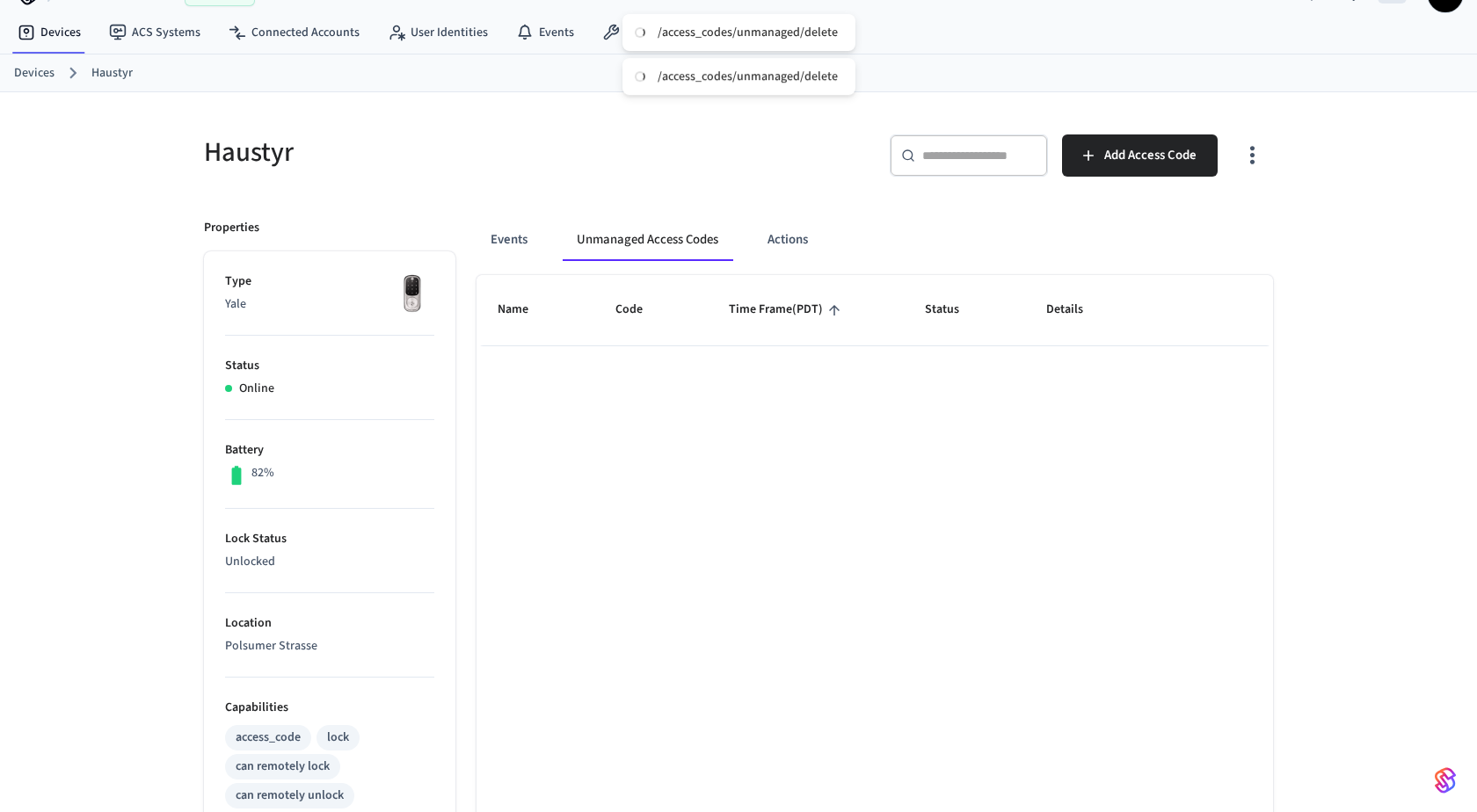
scroll to position [485, 0]
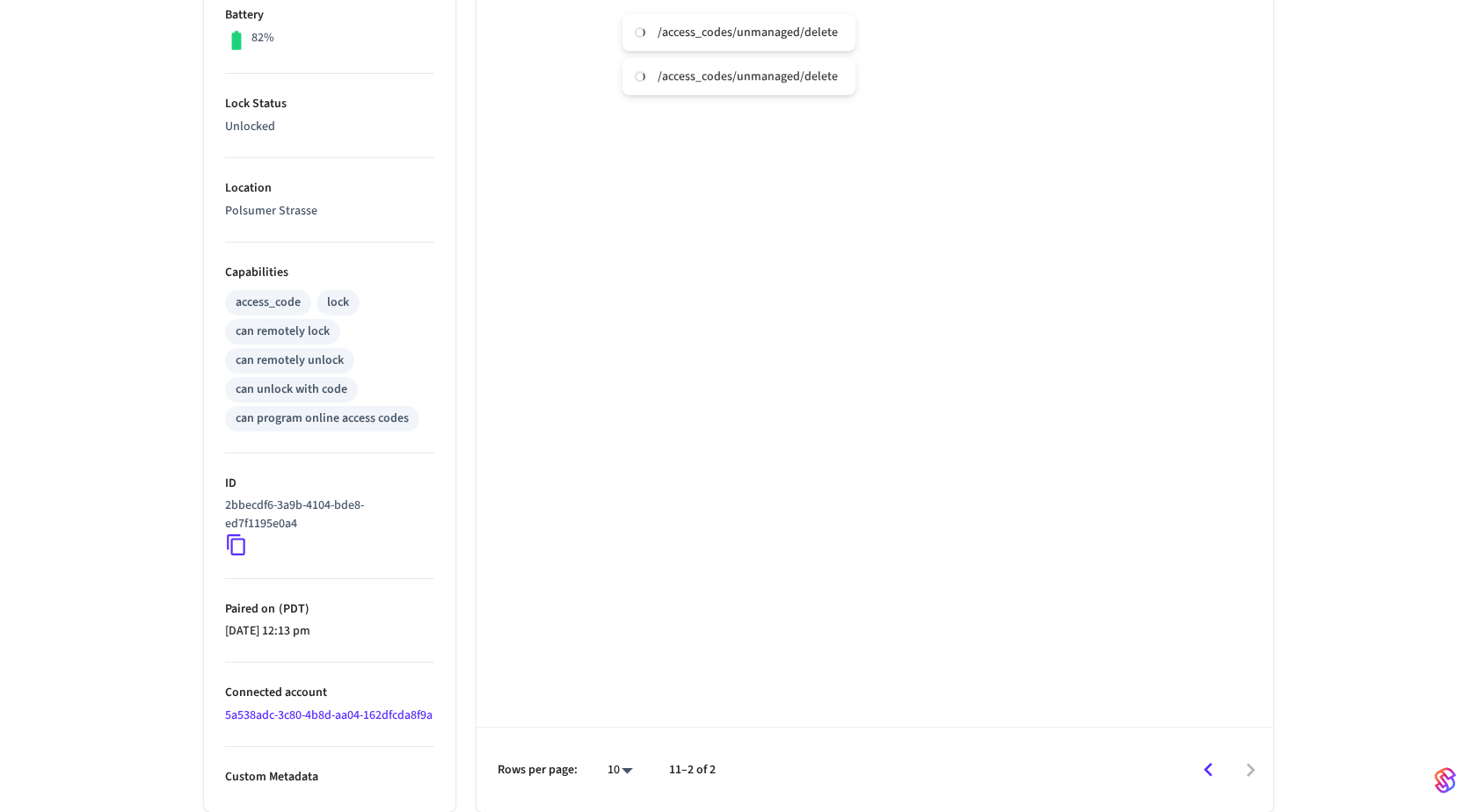
click at [1198, 777] on icon "Go to previous page" at bounding box center [1208, 770] width 27 height 27
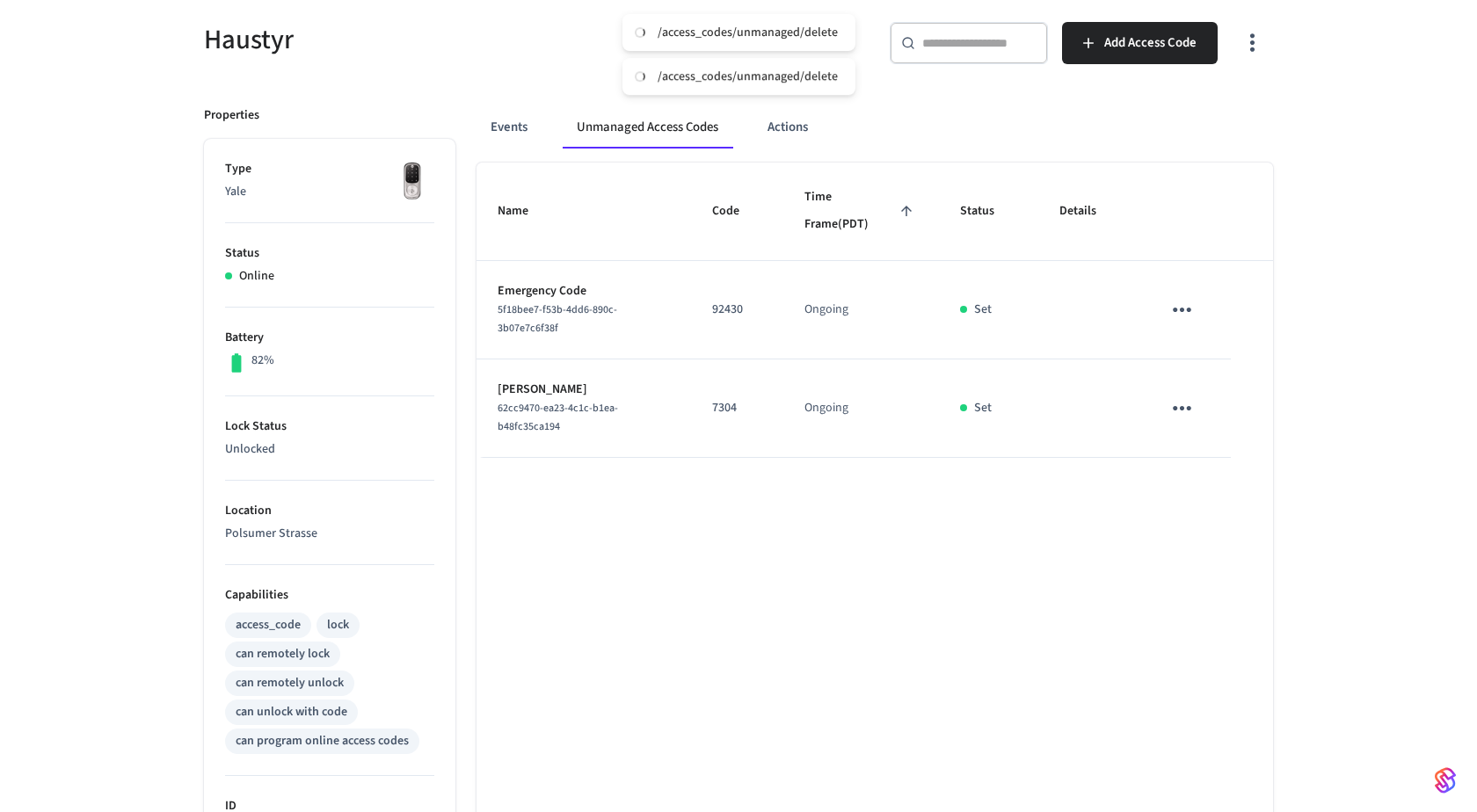
scroll to position [0, 0]
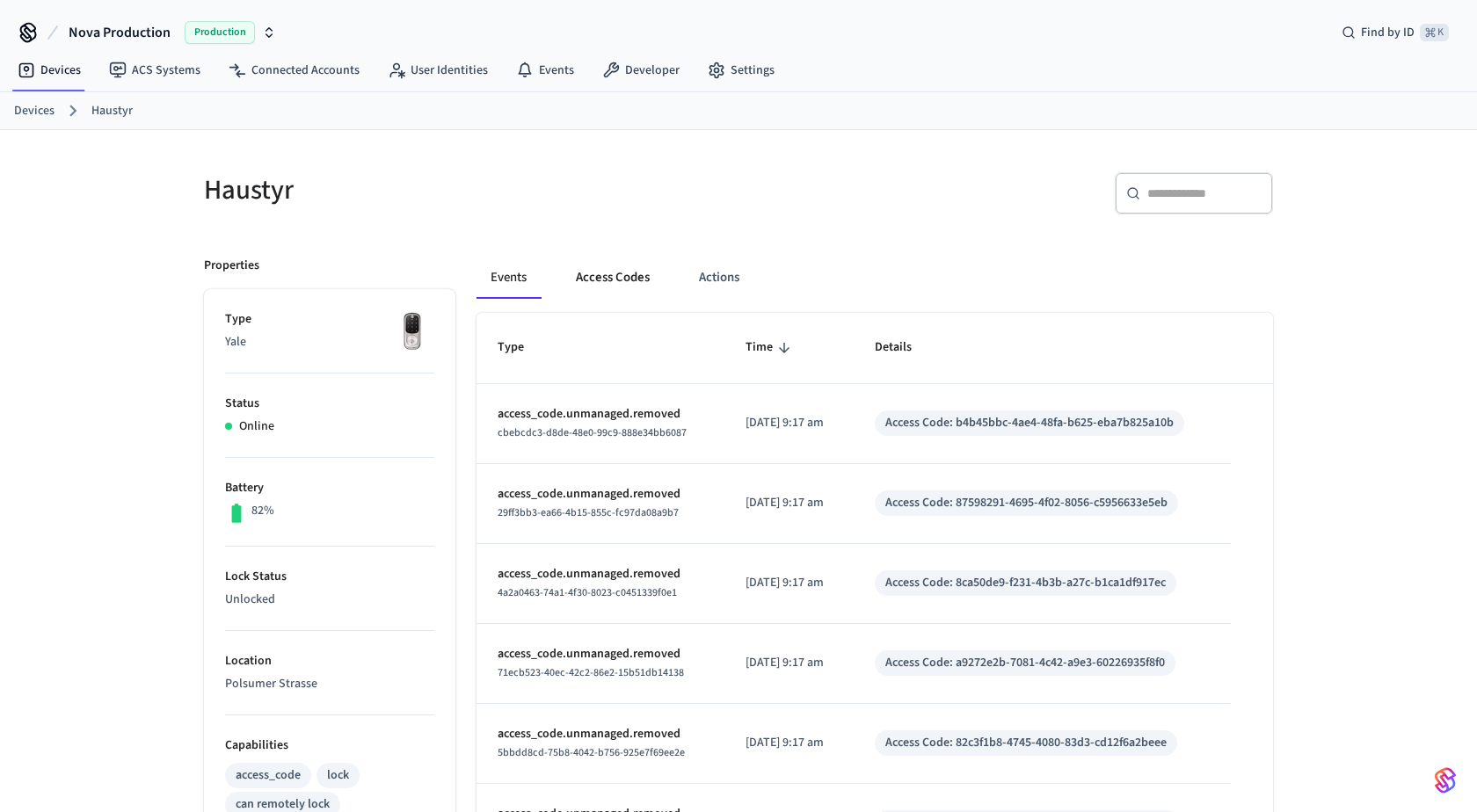
click at [592, 277] on button "Access Codes" at bounding box center [612, 278] width 102 height 42
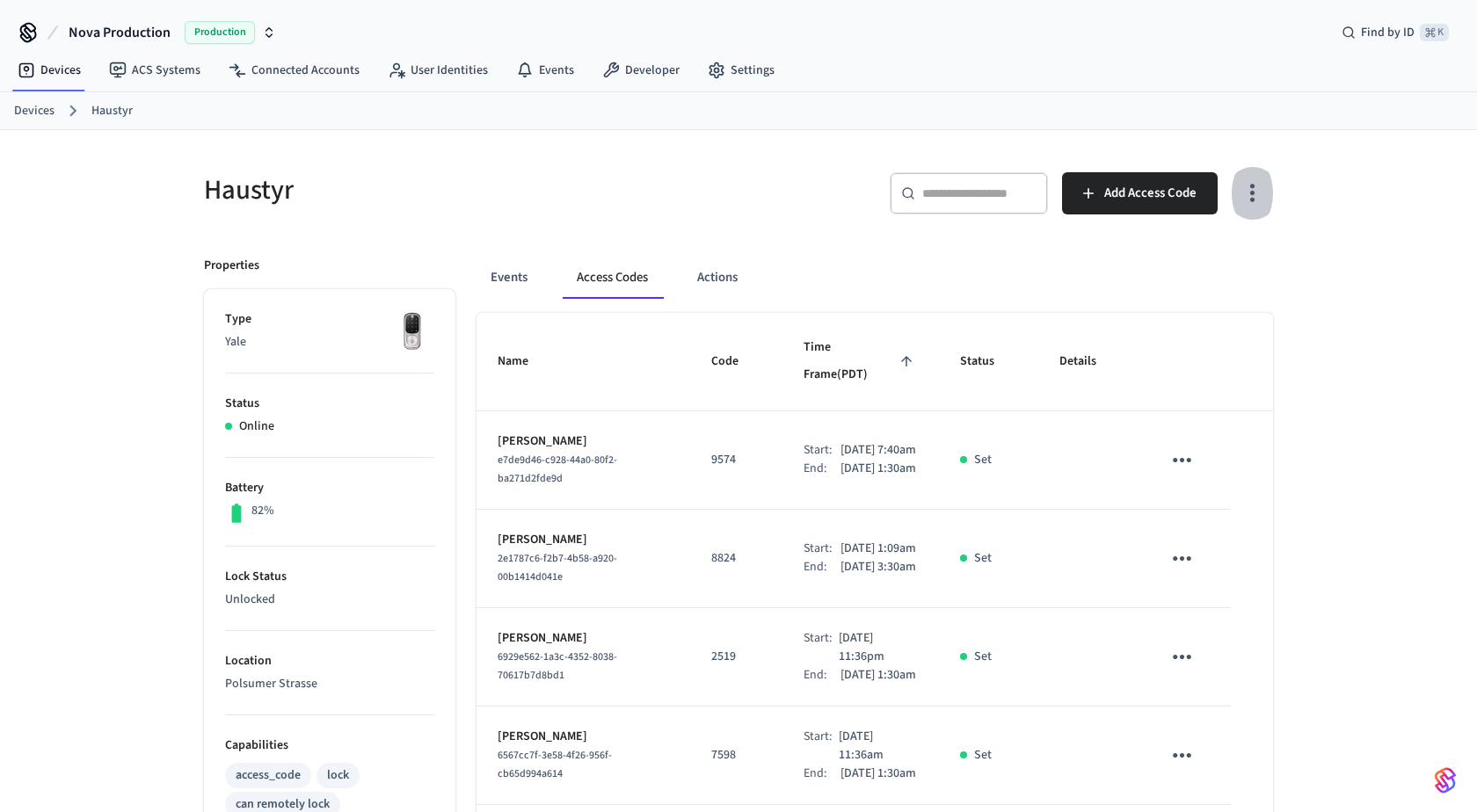
click at [1257, 188] on icon "button" at bounding box center [1252, 192] width 27 height 27
click at [1271, 292] on div "Show unmanaged access codes on device" at bounding box center [1139, 264] width 275 height 75
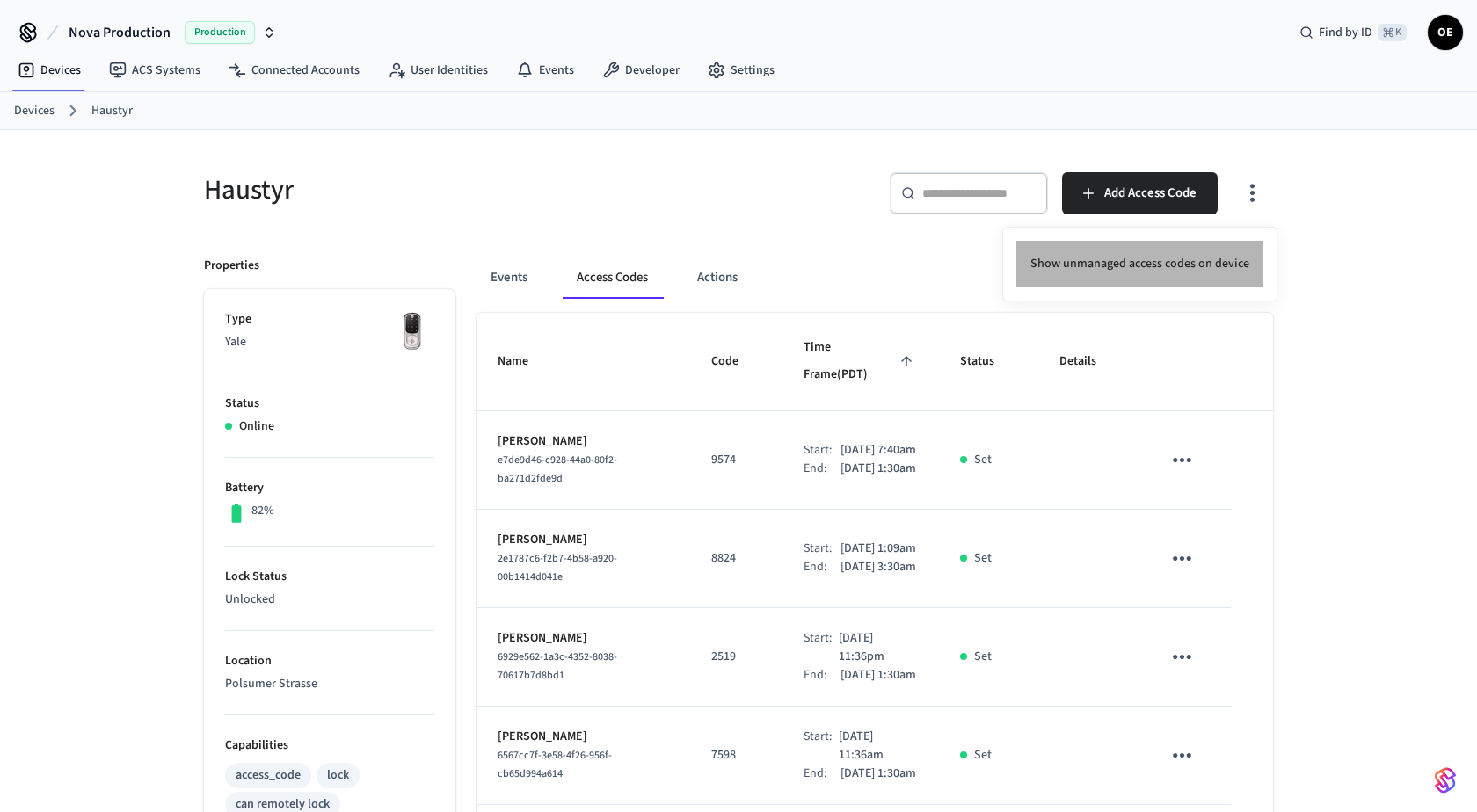
click at [1228, 265] on li "Show unmanaged access codes on device" at bounding box center [1139, 264] width 247 height 47
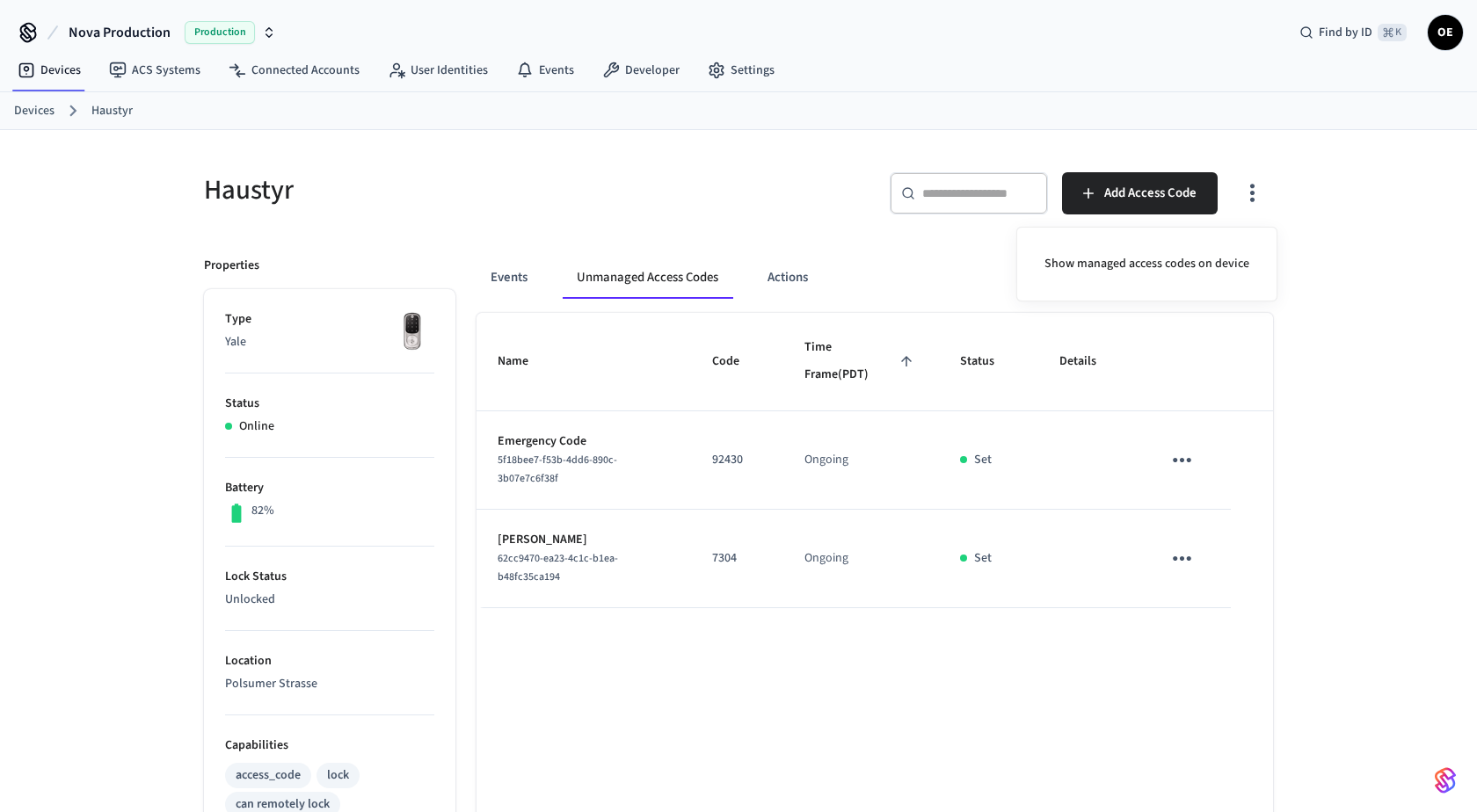
click at [1321, 271] on div at bounding box center [738, 406] width 1477 height 812
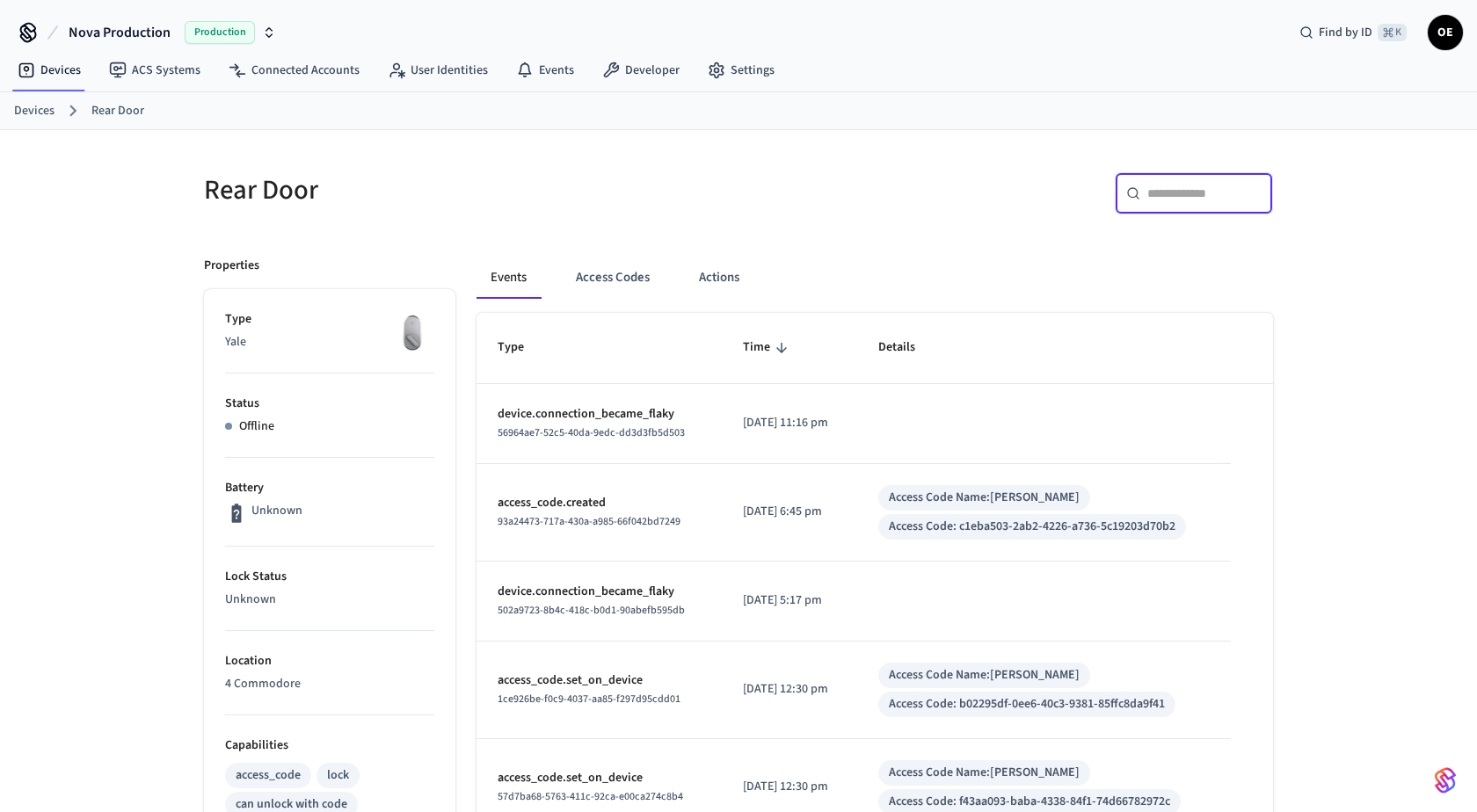
click at [1178, 193] on input "text" at bounding box center [1204, 193] width 114 height 18
click at [563, 288] on button "Access Codes" at bounding box center [612, 278] width 102 height 42
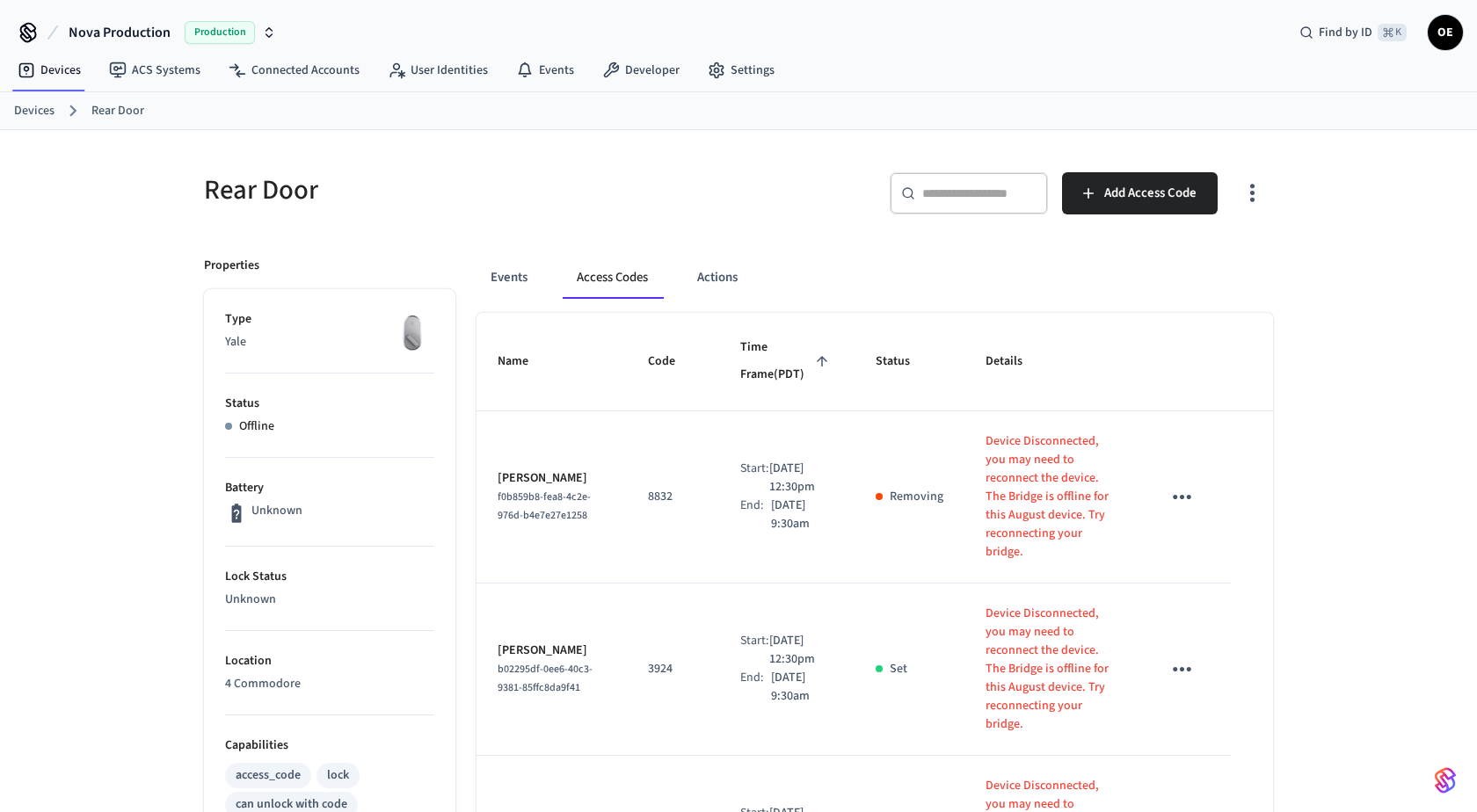
click at [970, 222] on div "​ ​" at bounding box center [969, 201] width 158 height 56
click at [968, 188] on input "text" at bounding box center [979, 193] width 114 height 18
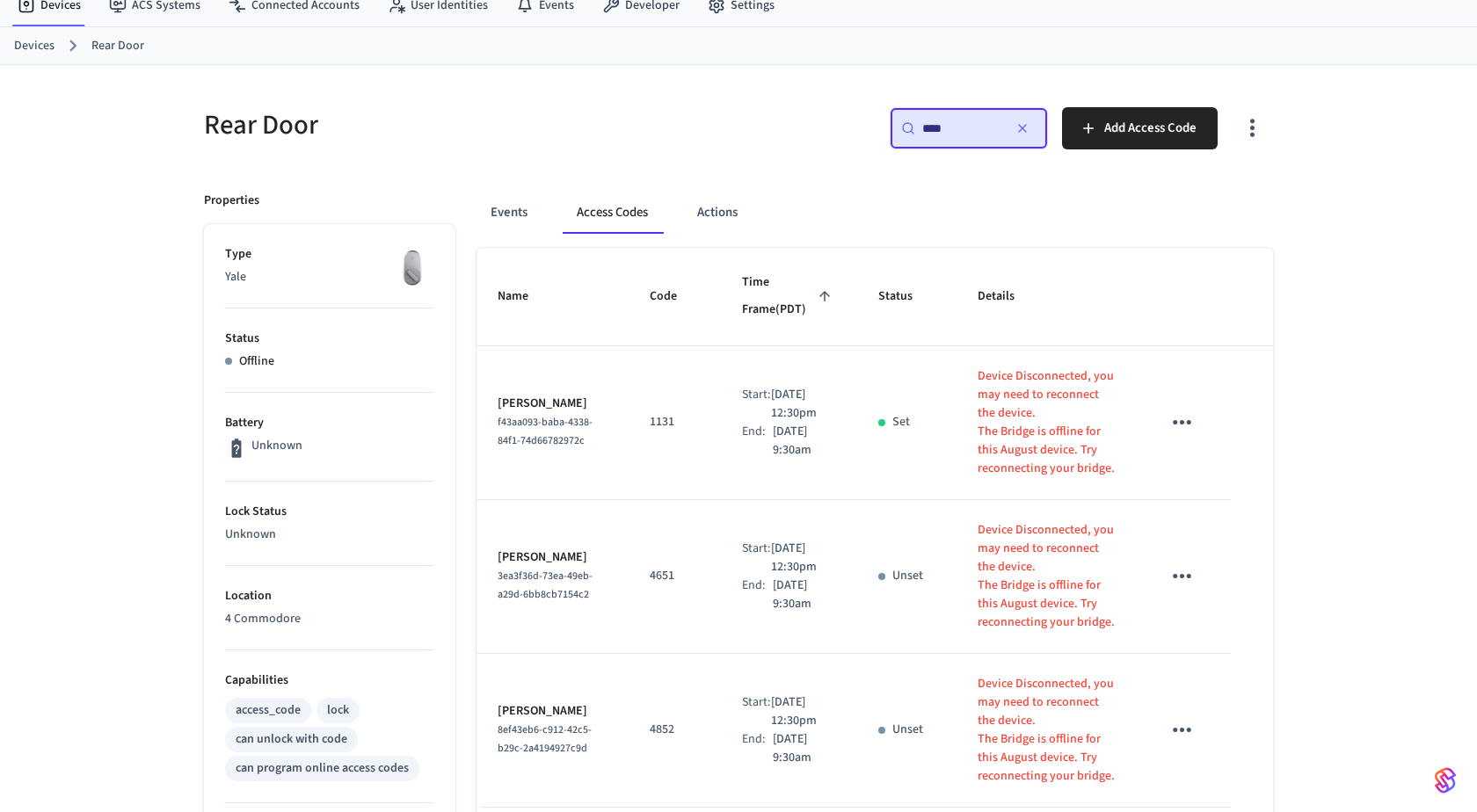
scroll to position [63, 0]
type input "****"
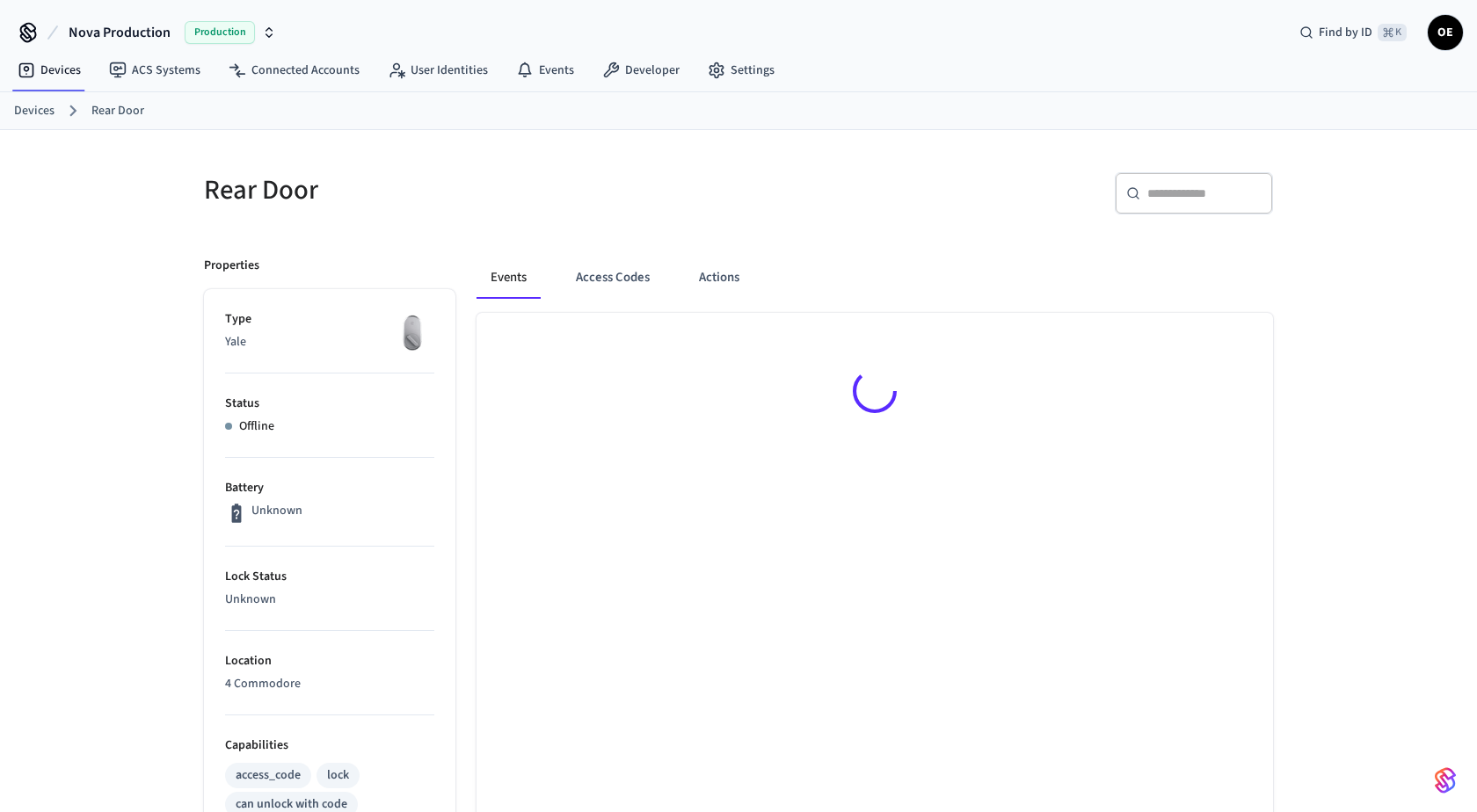
scroll to position [26, 0]
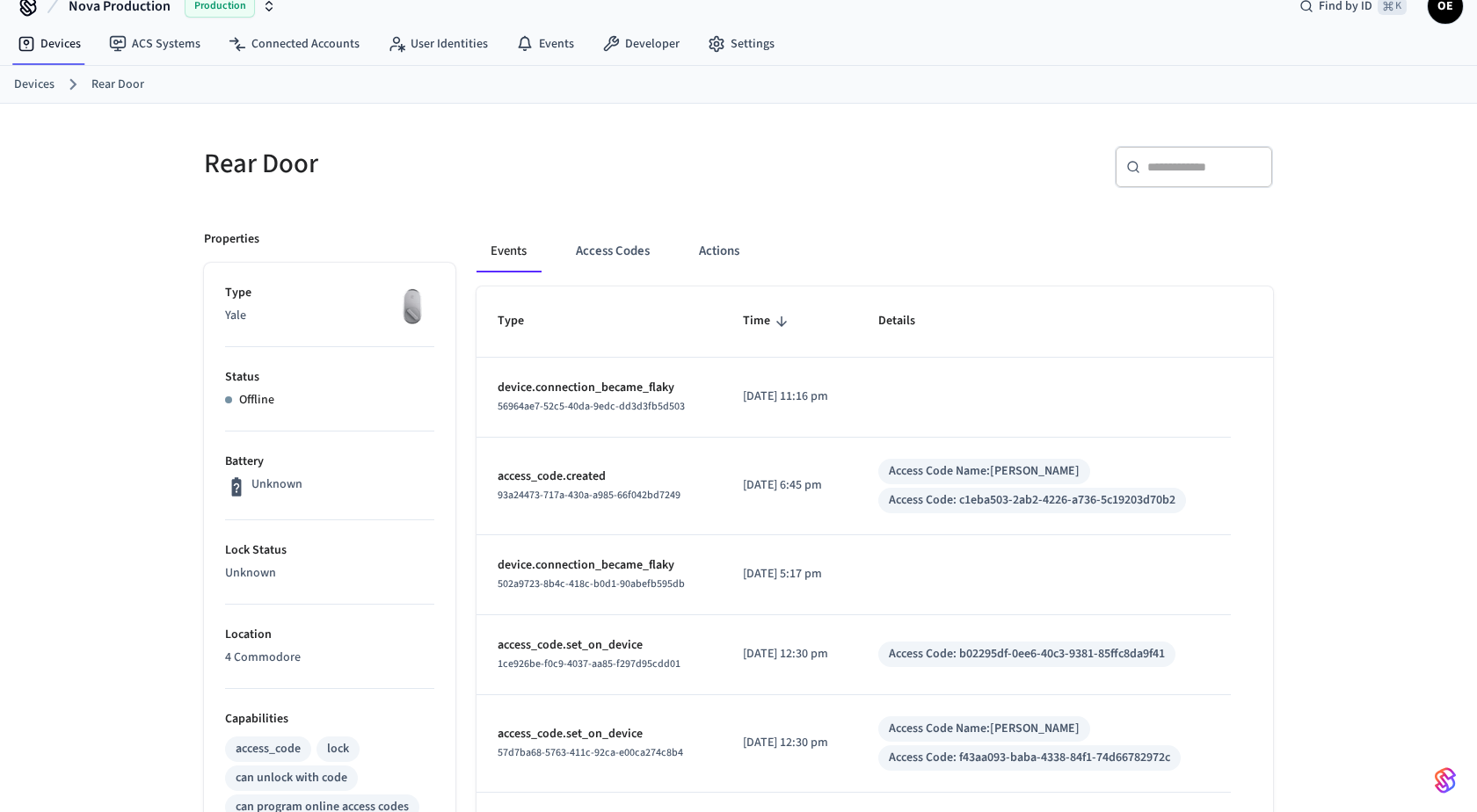
click at [666, 261] on div "Events Access Codes Actions" at bounding box center [874, 251] width 796 height 42
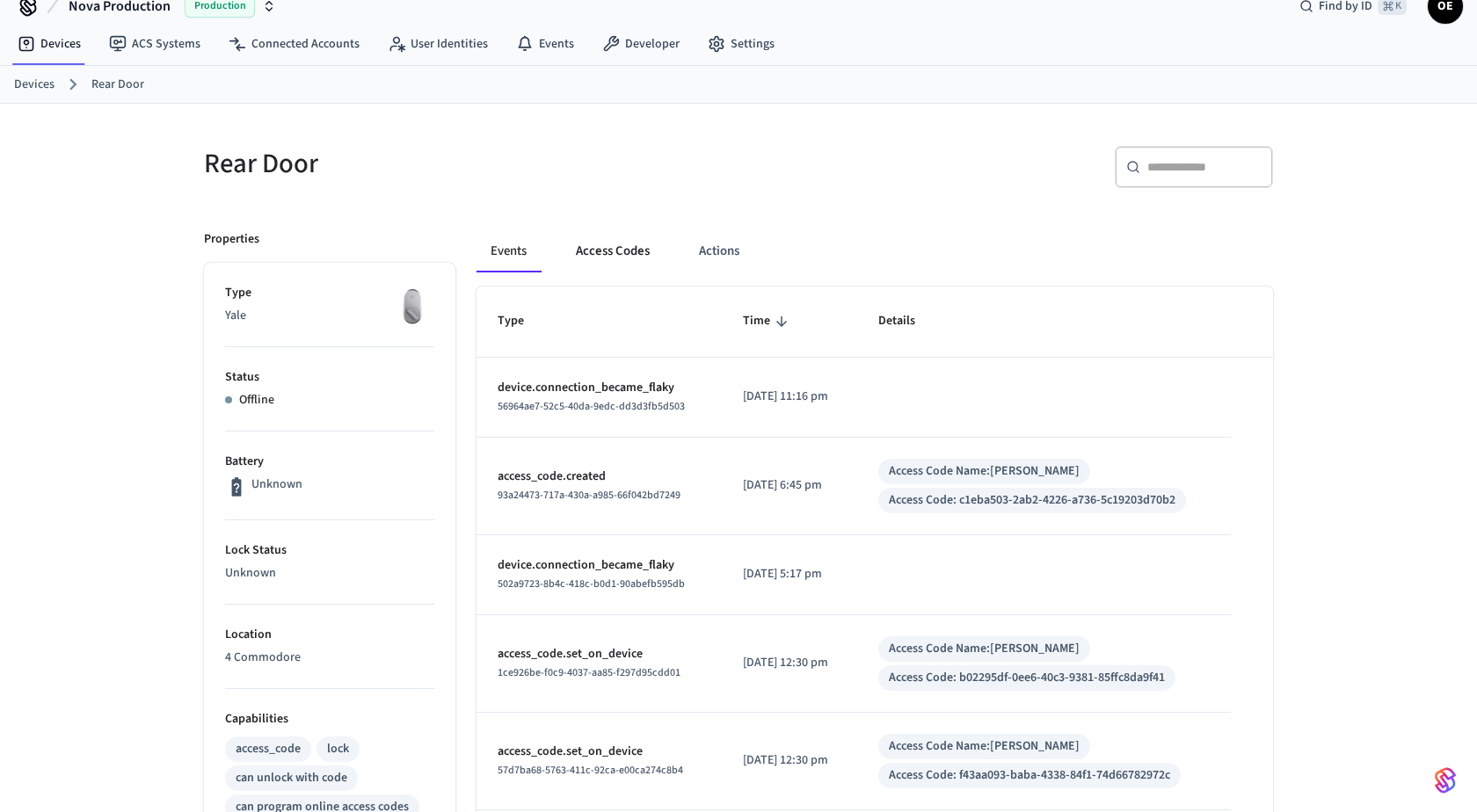
click at [645, 251] on button "Access Codes" at bounding box center [612, 251] width 102 height 42
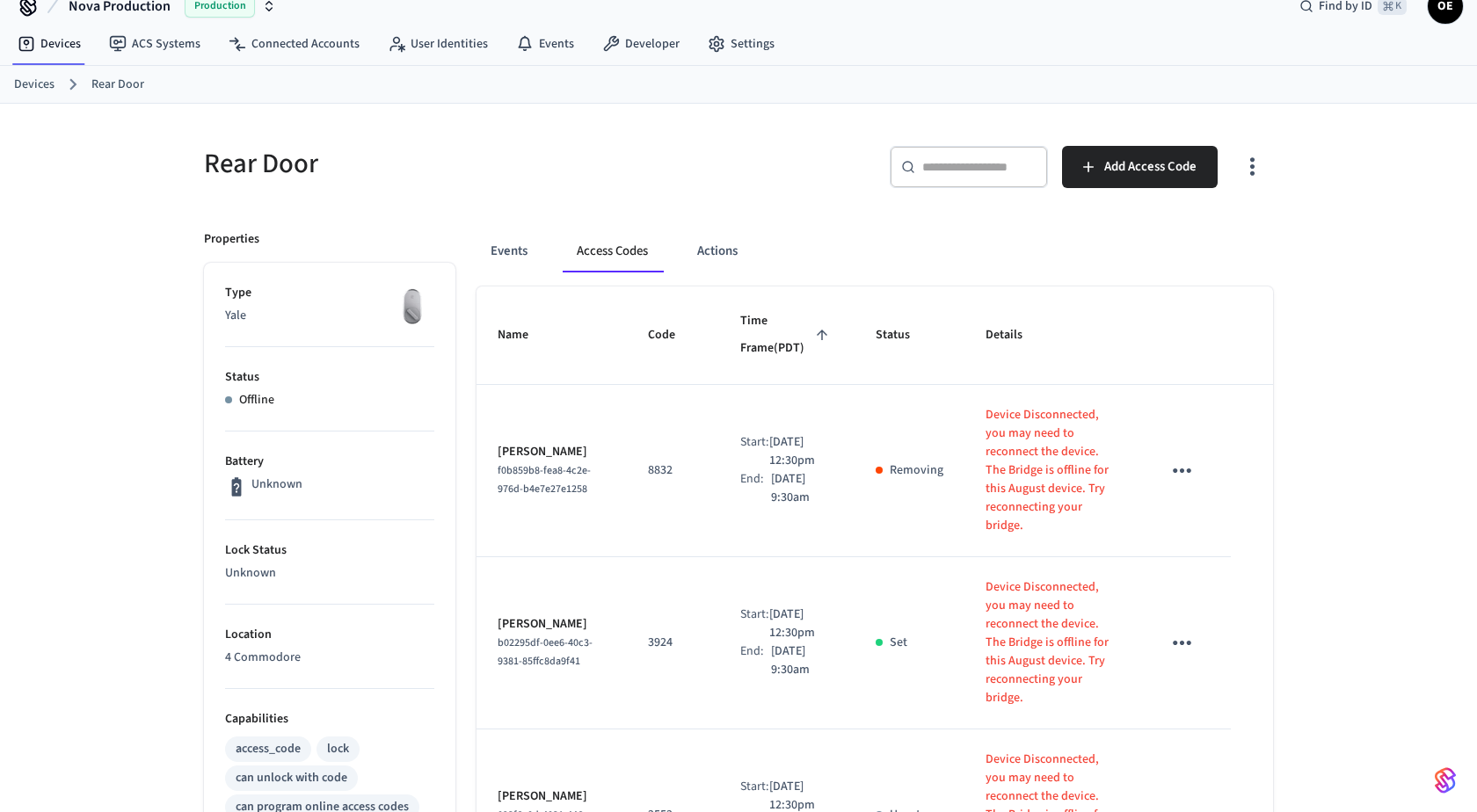
click at [981, 185] on div "​ ​" at bounding box center [969, 167] width 158 height 42
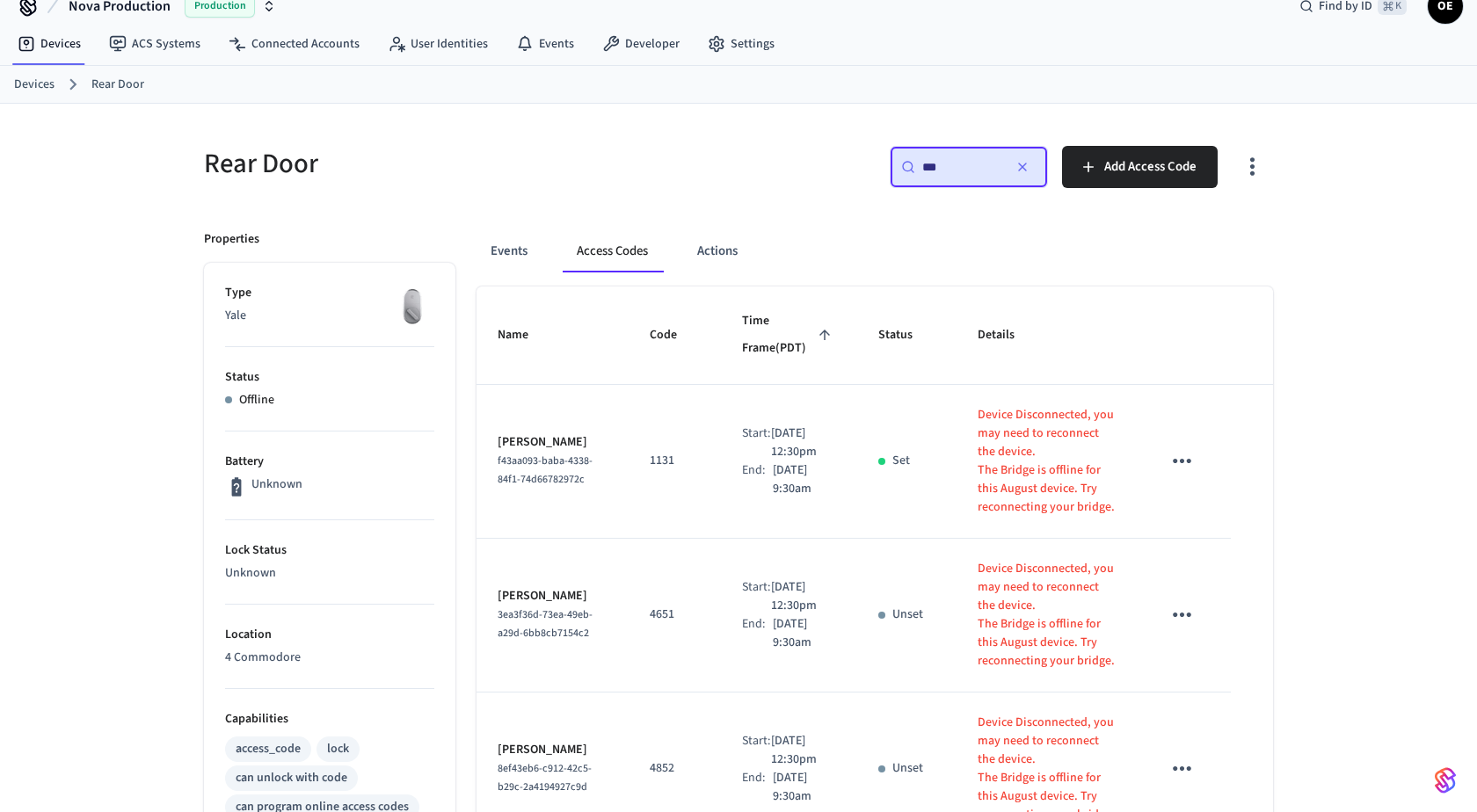
type input "****"
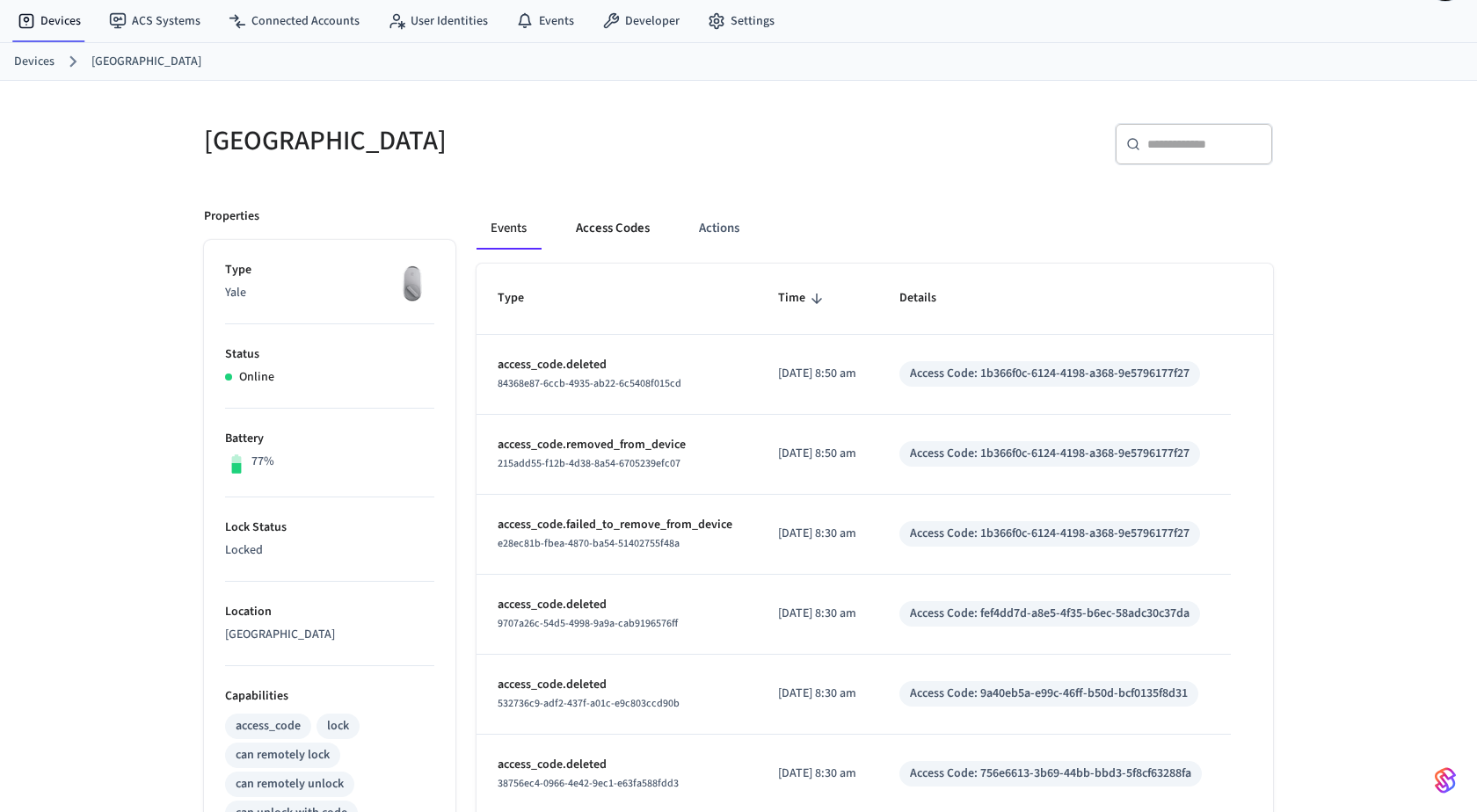
click at [639, 229] on button "Access Codes" at bounding box center [612, 228] width 102 height 42
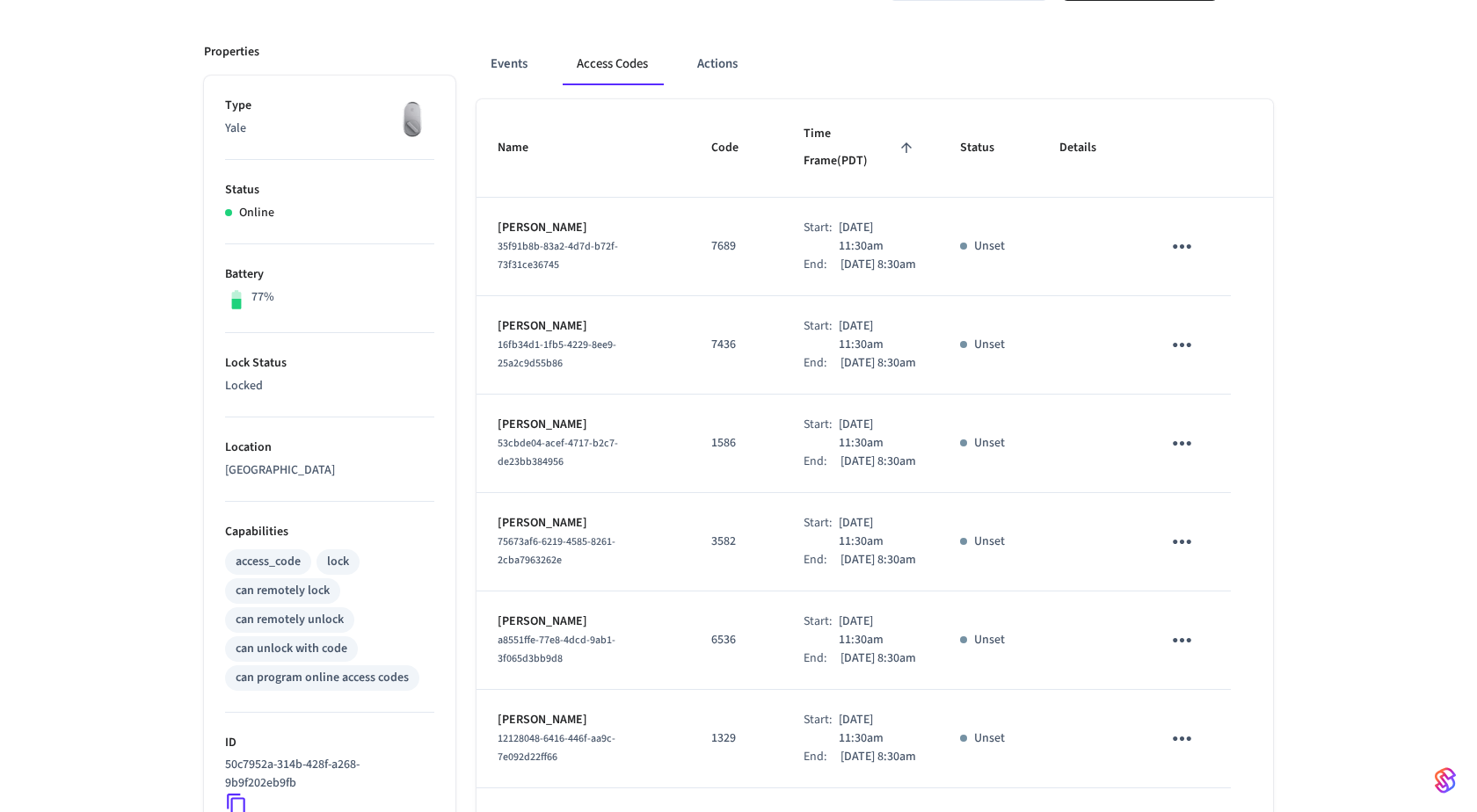
scroll to position [820, 0]
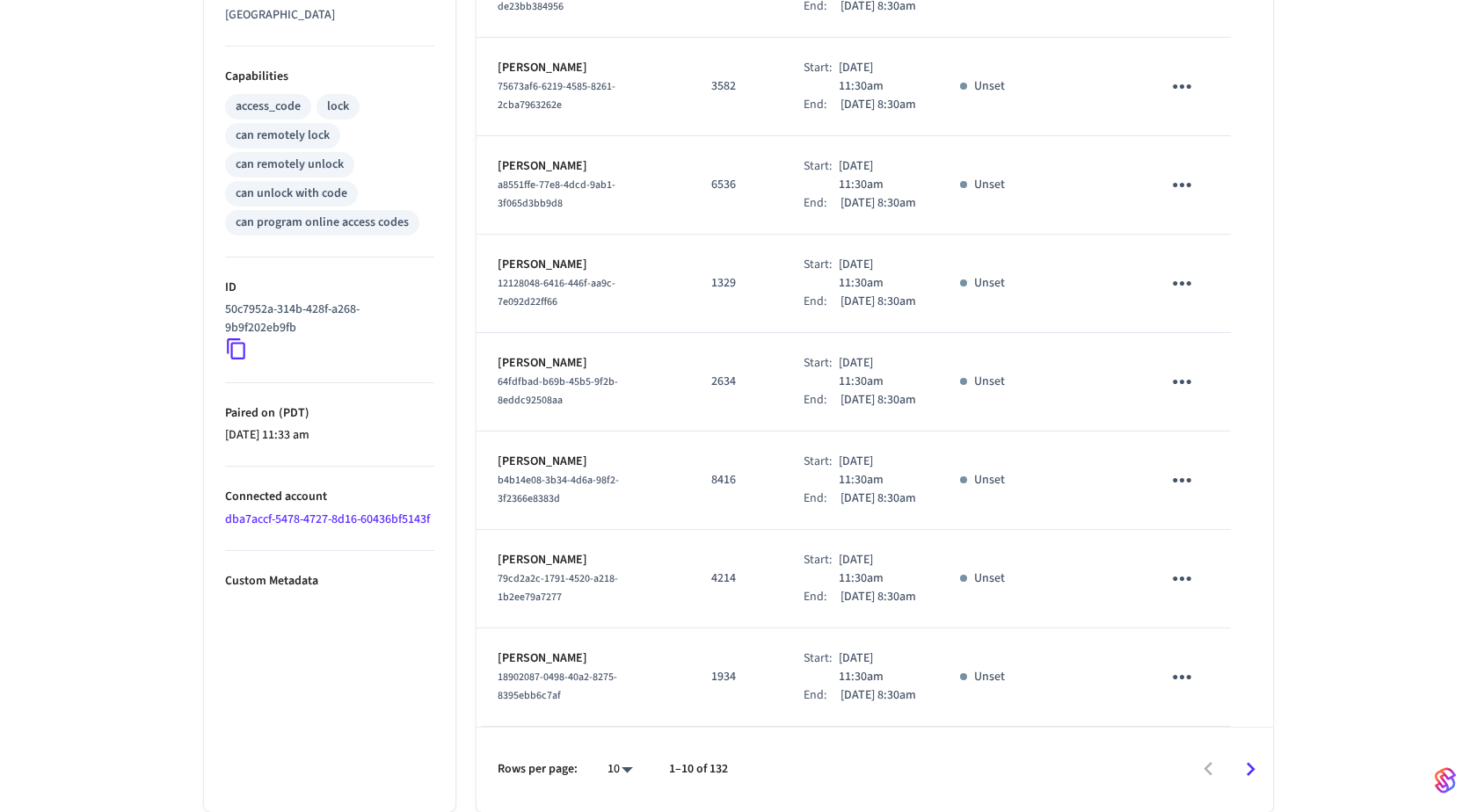
click at [1277, 788] on div "Downstairs Main House ​ ​ Add Access Code Properties Type Yale Status Online Ba…" at bounding box center [738, 147] width 1097 height 1330
click at [1242, 765] on icon "Go to next page" at bounding box center [1250, 769] width 27 height 27
click at [1250, 769] on icon "Go to next page" at bounding box center [1250, 769] width 27 height 27
click at [1263, 763] on icon "Go to next page" at bounding box center [1250, 769] width 27 height 27
click at [1241, 777] on icon "Go to next page" at bounding box center [1250, 769] width 27 height 27
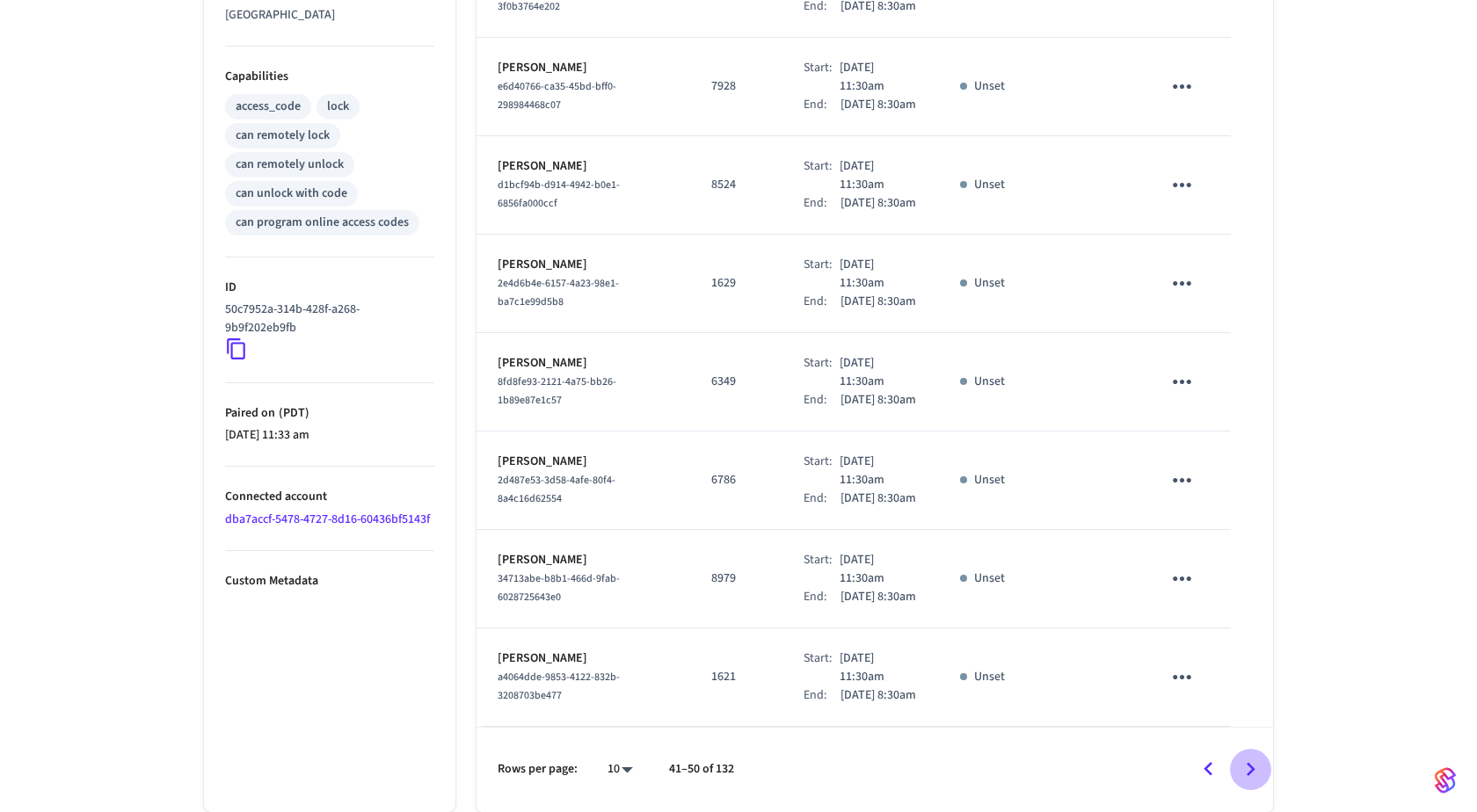
click at [1243, 776] on icon "Go to next page" at bounding box center [1250, 769] width 27 height 27
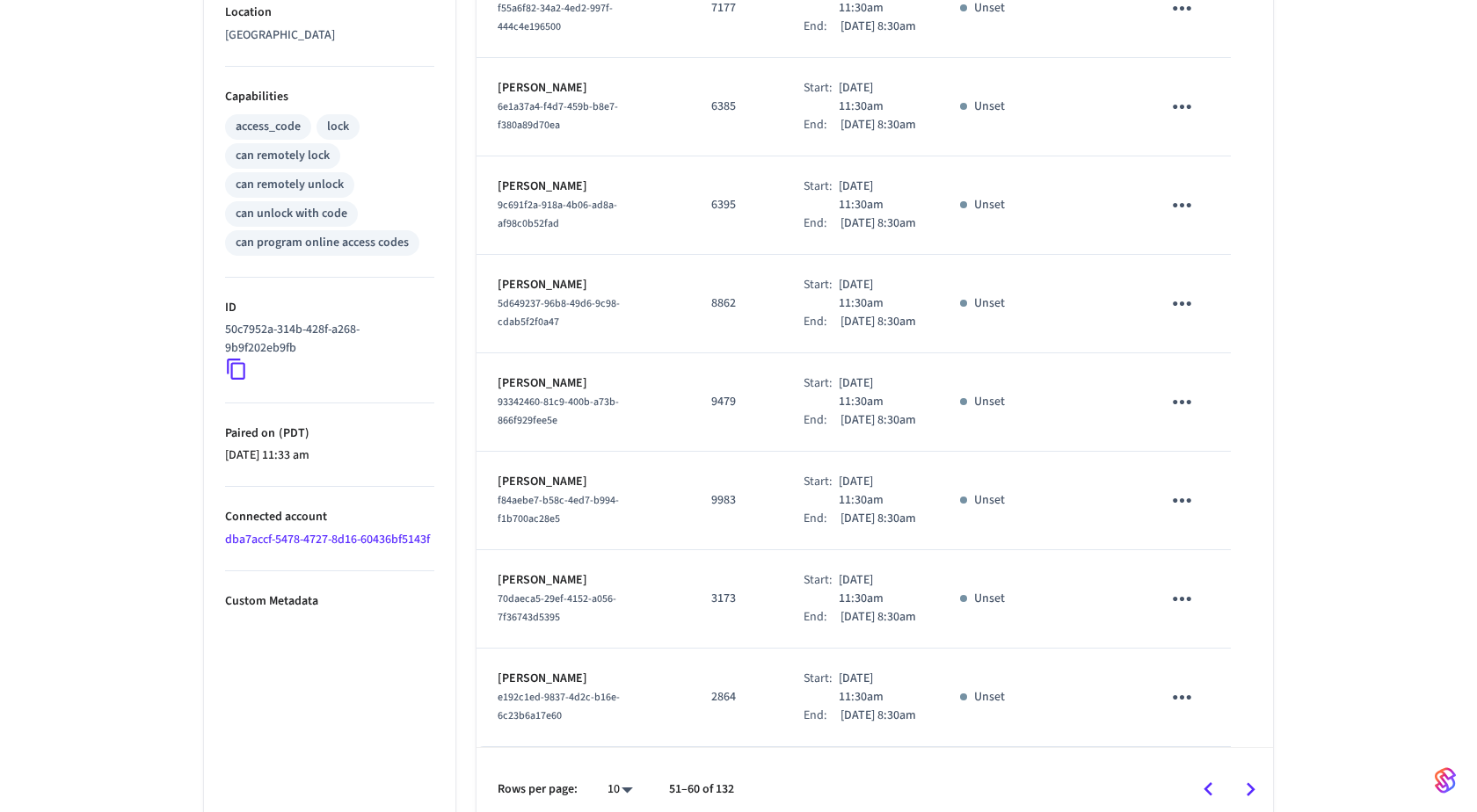
scroll to position [693, 0]
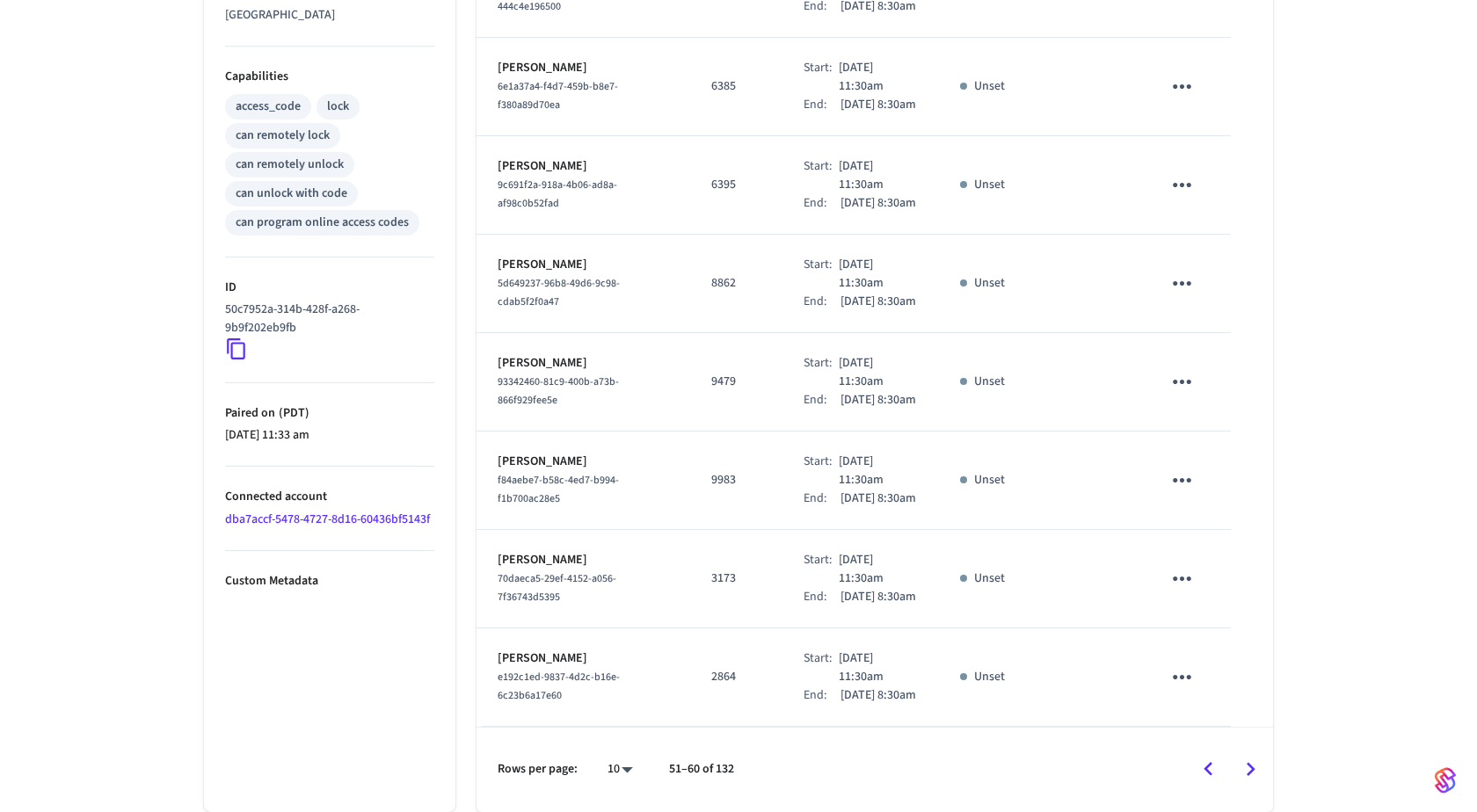
click at [363, 511] on link "dba7accf-5478-4727-8d16-60436bf5143f" at bounding box center [327, 519] width 204 height 18
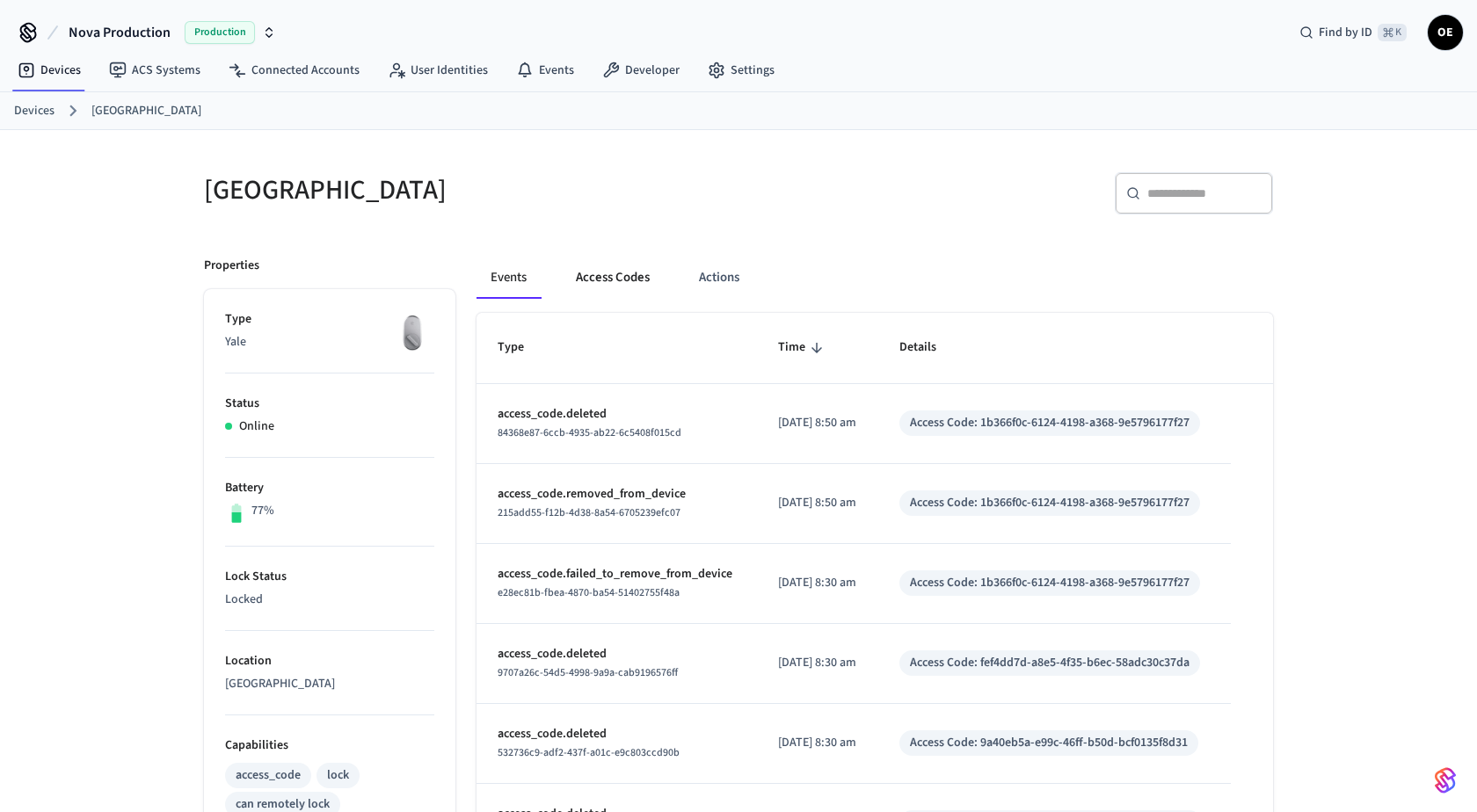
click at [627, 271] on button "Access Codes" at bounding box center [612, 278] width 102 height 42
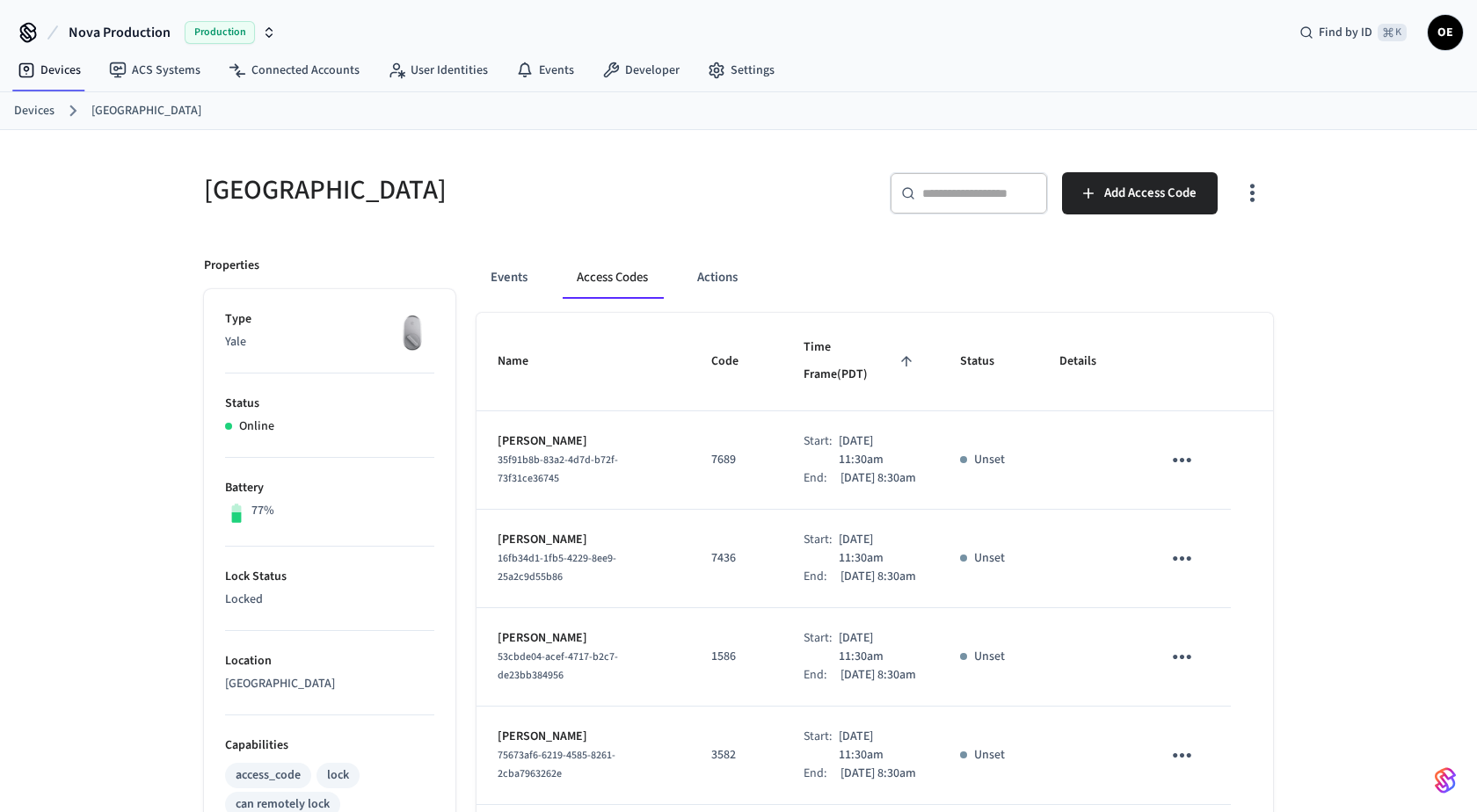
click at [1249, 190] on icon "button" at bounding box center [1252, 192] width 27 height 27
drag, startPoint x: 1228, startPoint y: 248, endPoint x: 1228, endPoint y: 264, distance: 16.0
click at [1228, 248] on li "Show unmanaged access codes on device" at bounding box center [1139, 264] width 247 height 47
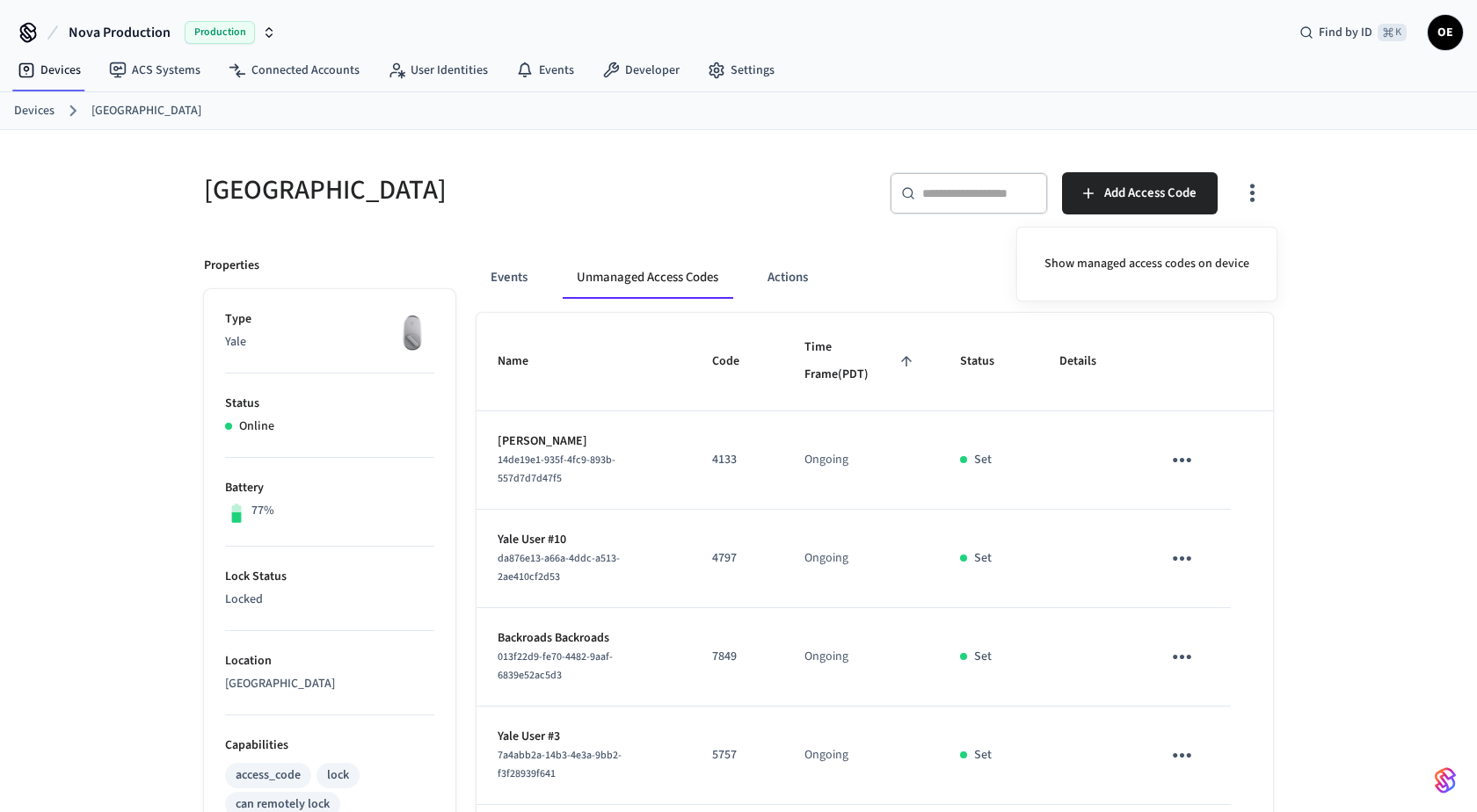
click at [1409, 429] on div at bounding box center [738, 406] width 1477 height 812
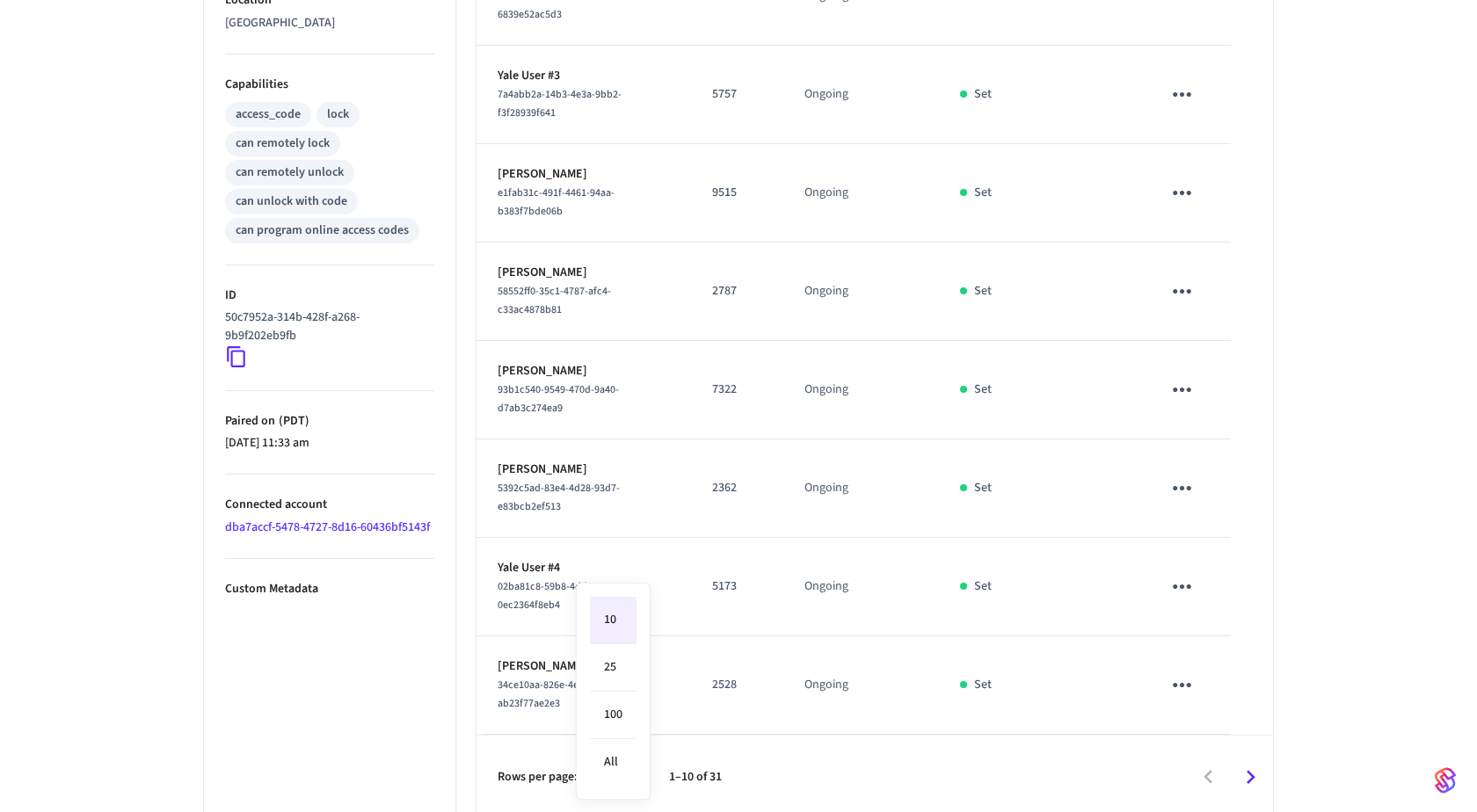
click at [621, 774] on body "Nova Production Production Find by ID ⌘ K OE Devices ACS Systems Connected Acco…" at bounding box center [738, 80] width 1477 height 1481
click at [619, 741] on li "All" at bounding box center [613, 762] width 47 height 47
type input "**"
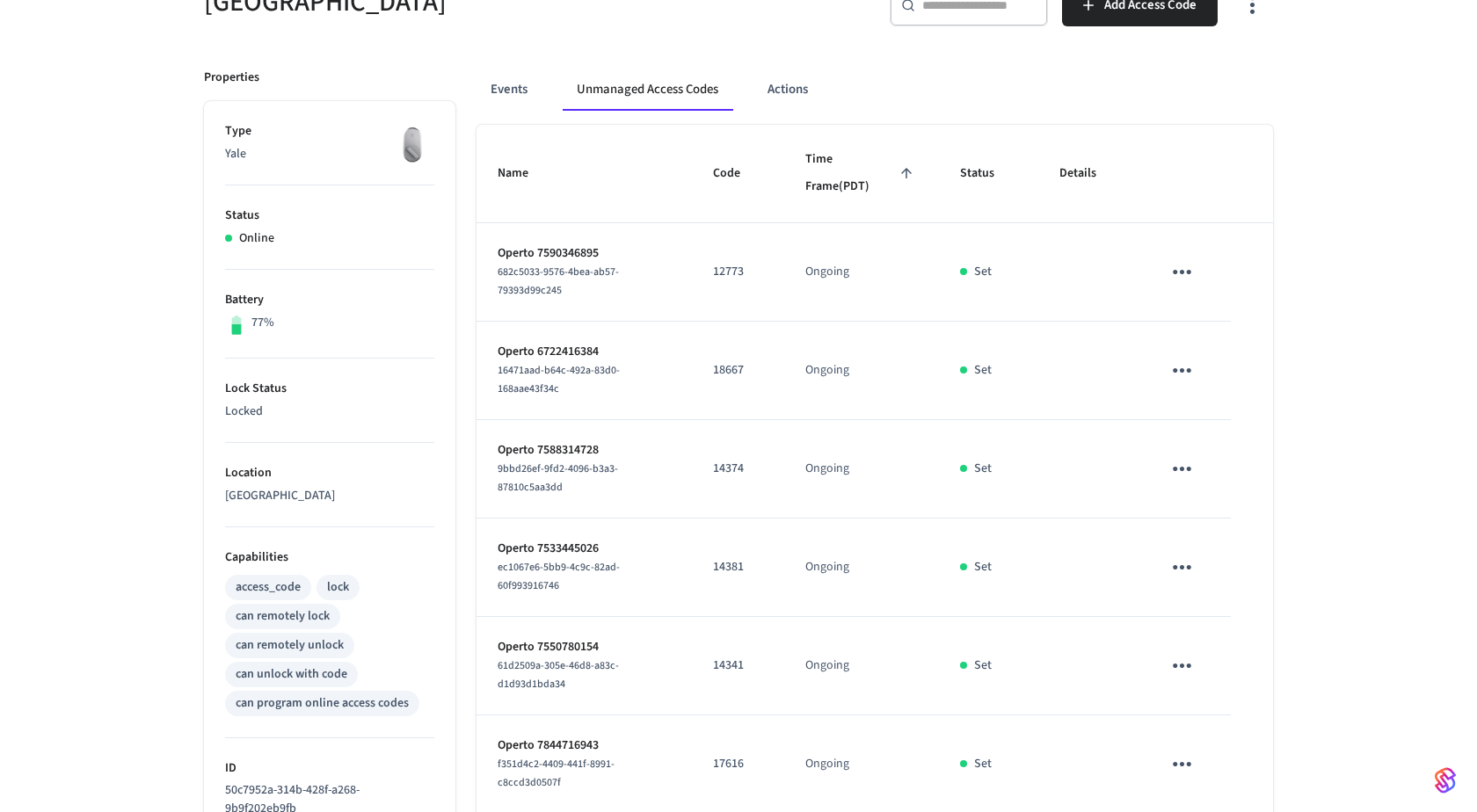
scroll to position [201, 0]
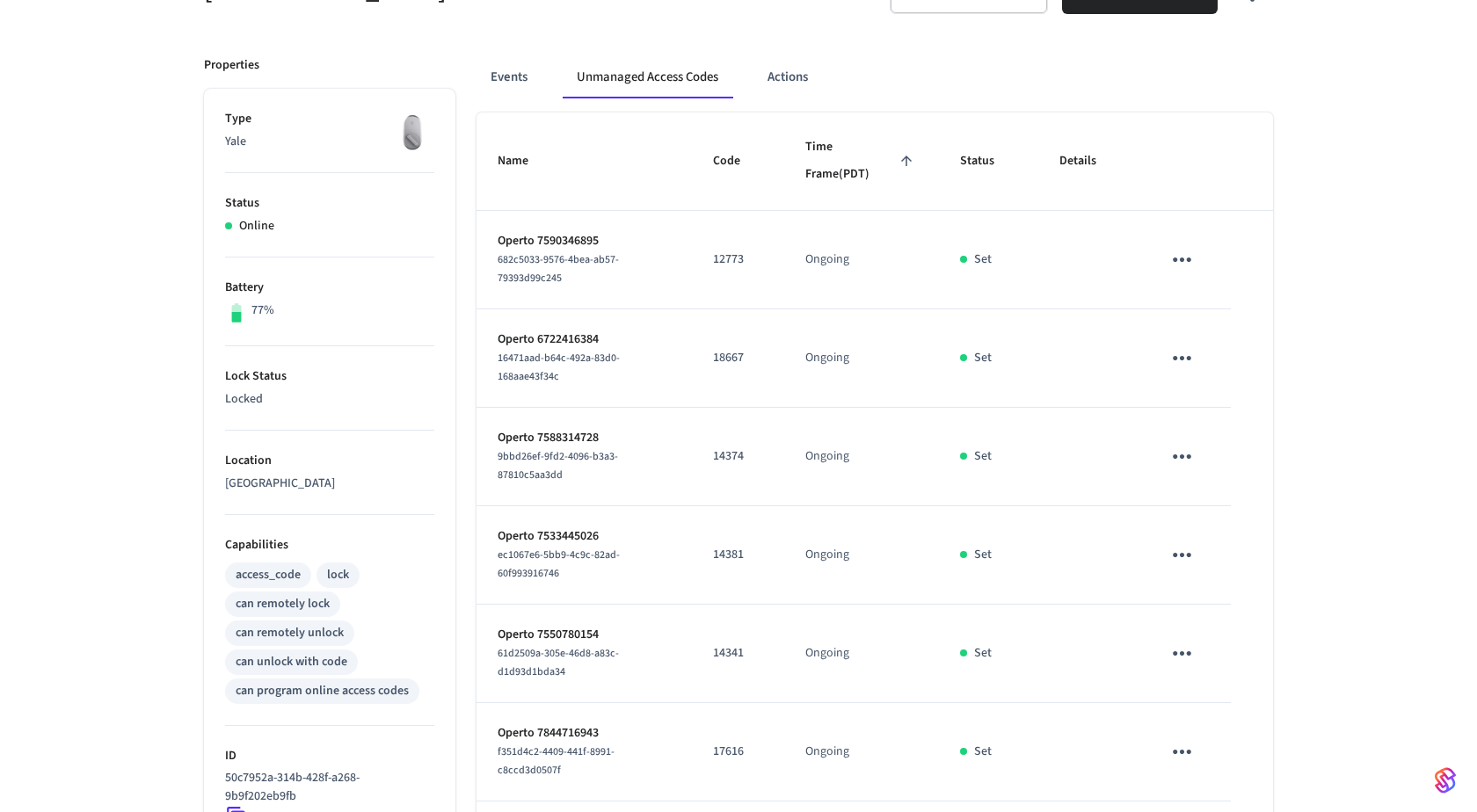
click at [725, 258] on p "12773" at bounding box center [737, 260] width 50 height 19
copy p "12773"
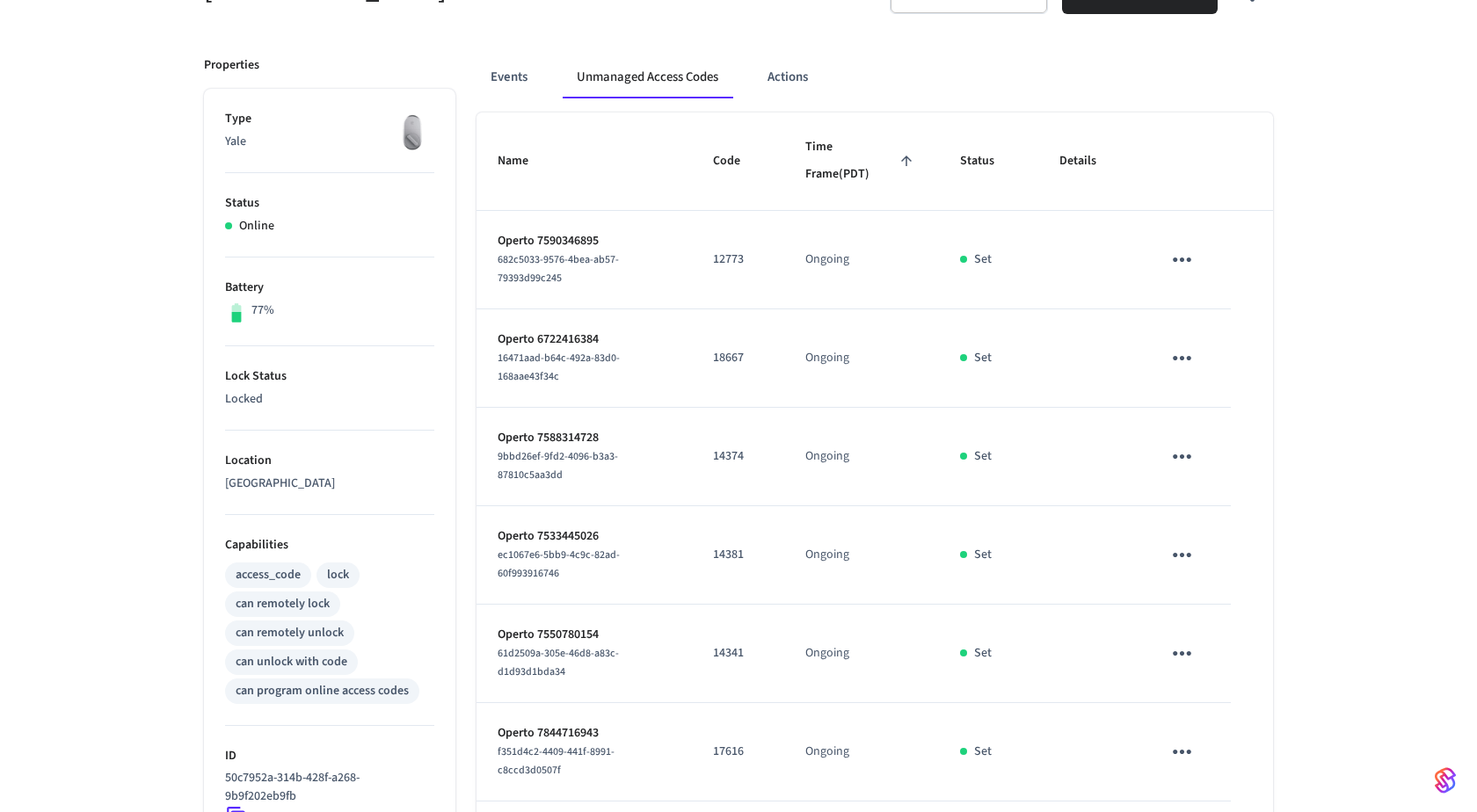
click at [1186, 266] on icon "sticky table" at bounding box center [1182, 259] width 27 height 27
click at [1208, 342] on li "Delete" at bounding box center [1260, 355] width 156 height 47
click at [720, 358] on p "18667" at bounding box center [737, 358] width 50 height 19
copy p "18667"
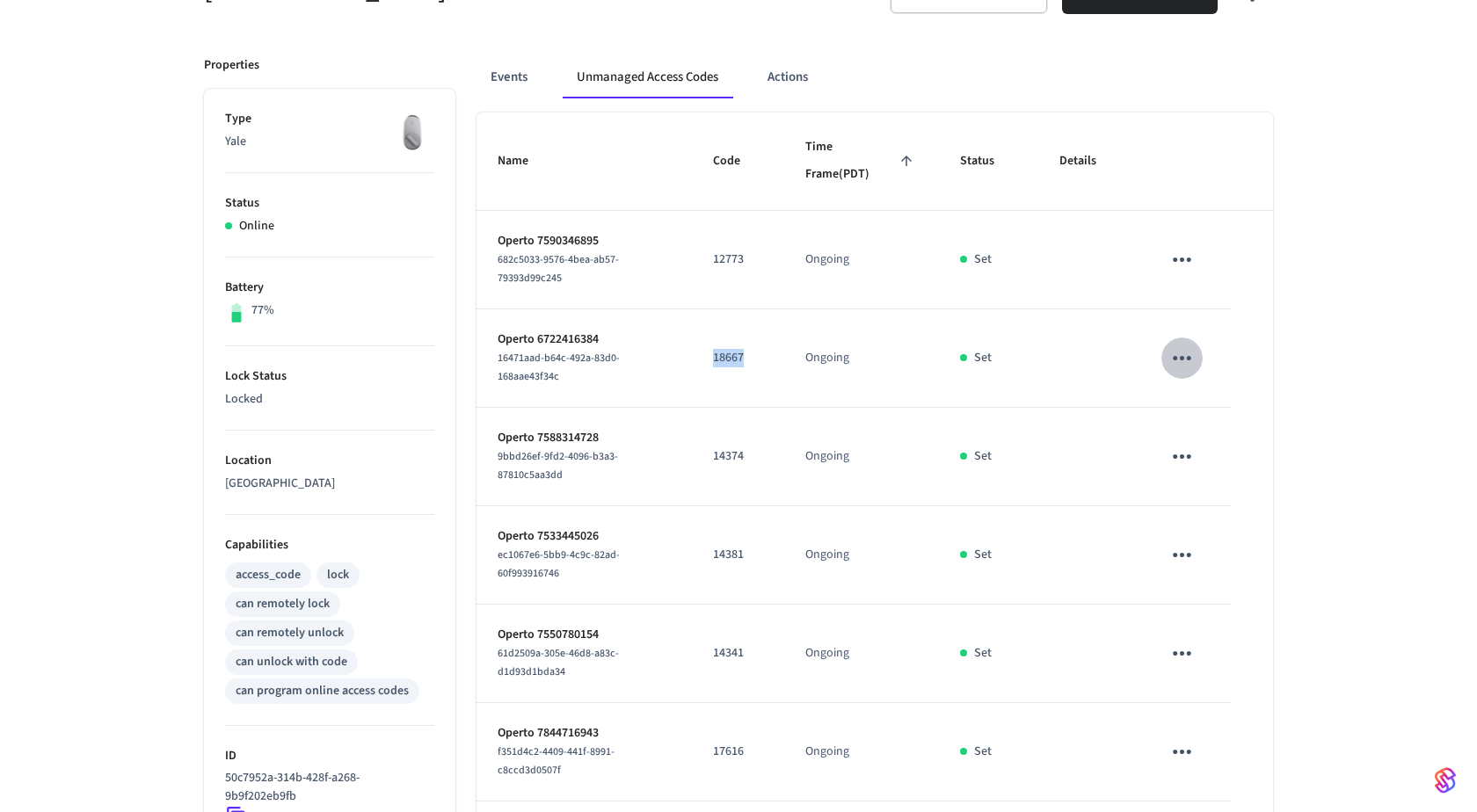
click at [1189, 358] on icon "sticky table" at bounding box center [1182, 357] width 27 height 27
click at [1228, 462] on li "Delete" at bounding box center [1260, 453] width 156 height 47
click at [733, 449] on p "14374" at bounding box center [737, 457] width 50 height 19
copy p "14374"
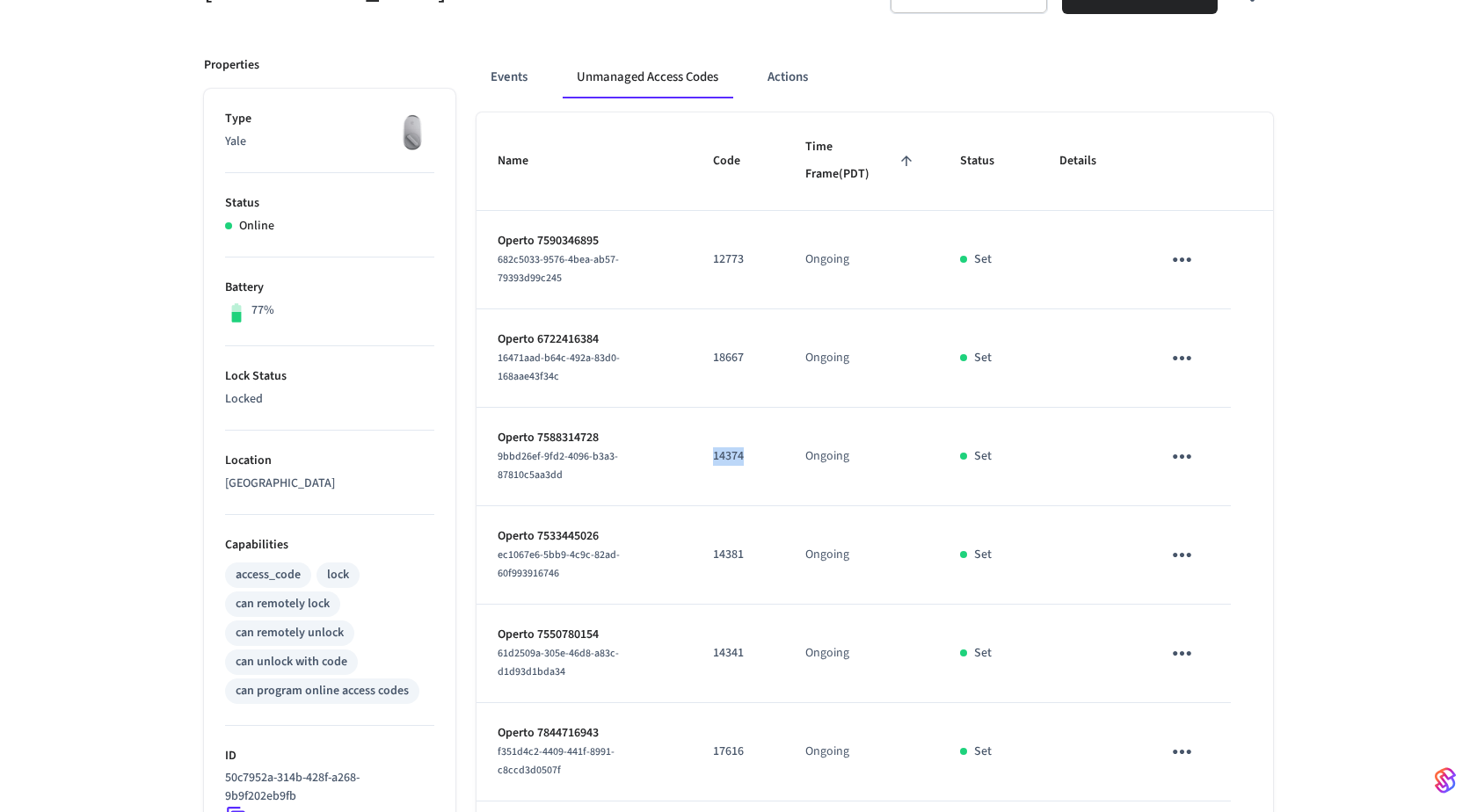
click at [1180, 457] on icon "sticky table" at bounding box center [1182, 456] width 27 height 27
click at [1223, 555] on li "Delete" at bounding box center [1260, 551] width 156 height 47
click at [711, 538] on td "14381" at bounding box center [738, 555] width 92 height 98
click at [727, 546] on p "14381" at bounding box center [737, 555] width 50 height 19
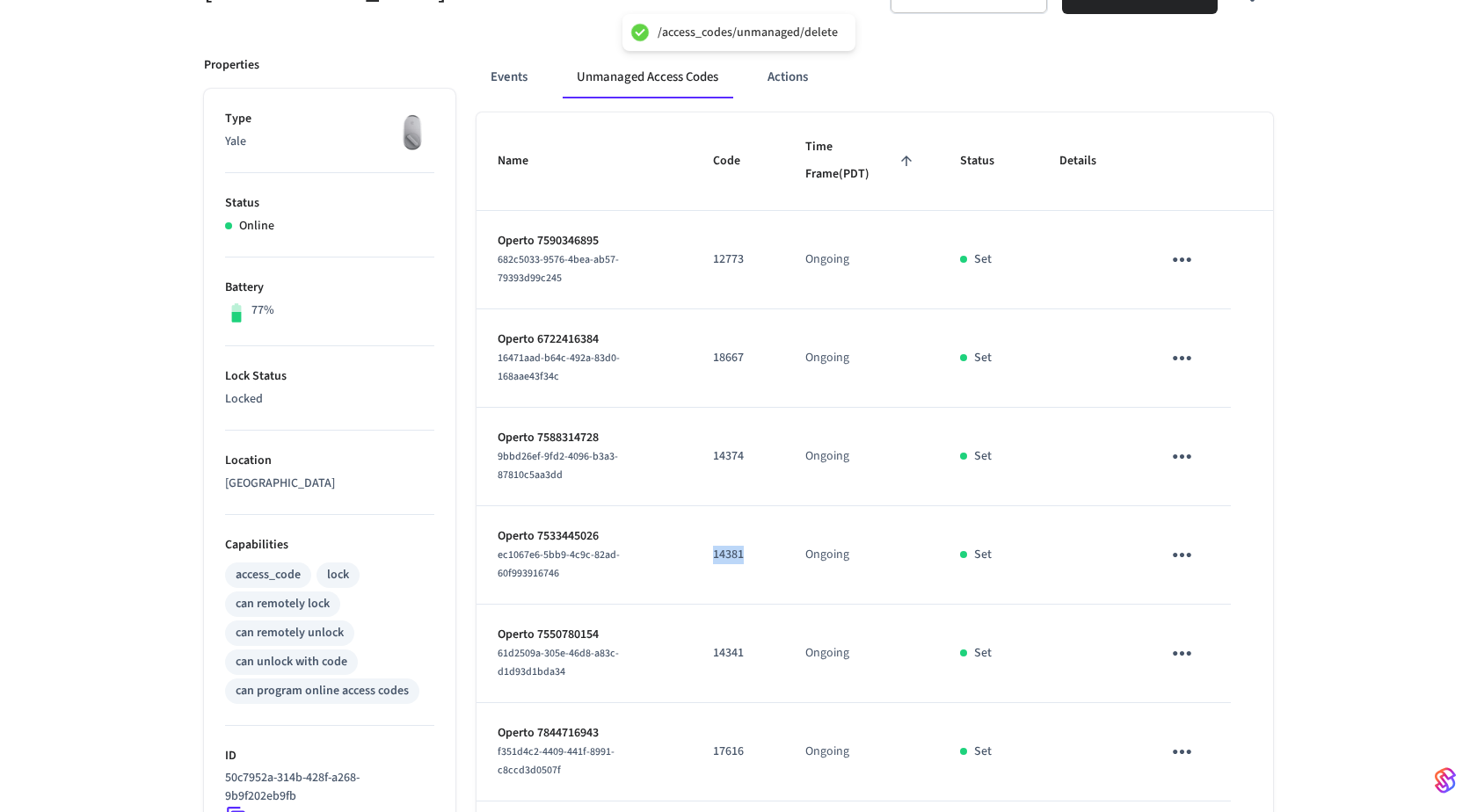
copy p "14381"
click at [1187, 553] on icon "sticky table" at bounding box center [1183, 555] width 19 height 5
click at [1242, 640] on li "Delete" at bounding box center [1265, 638] width 156 height 47
click at [728, 654] on p "14341" at bounding box center [737, 654] width 50 height 19
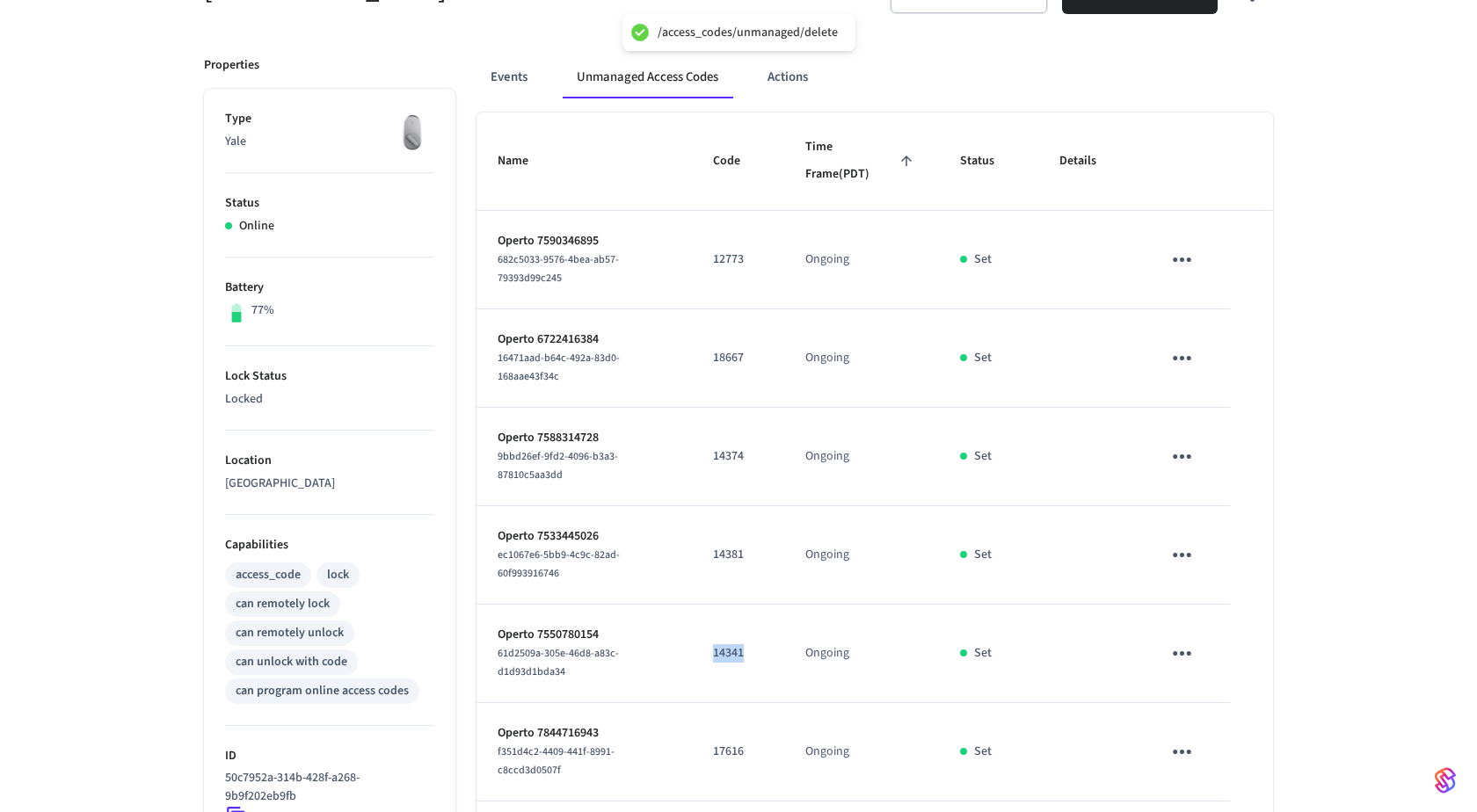
copy p "14341"
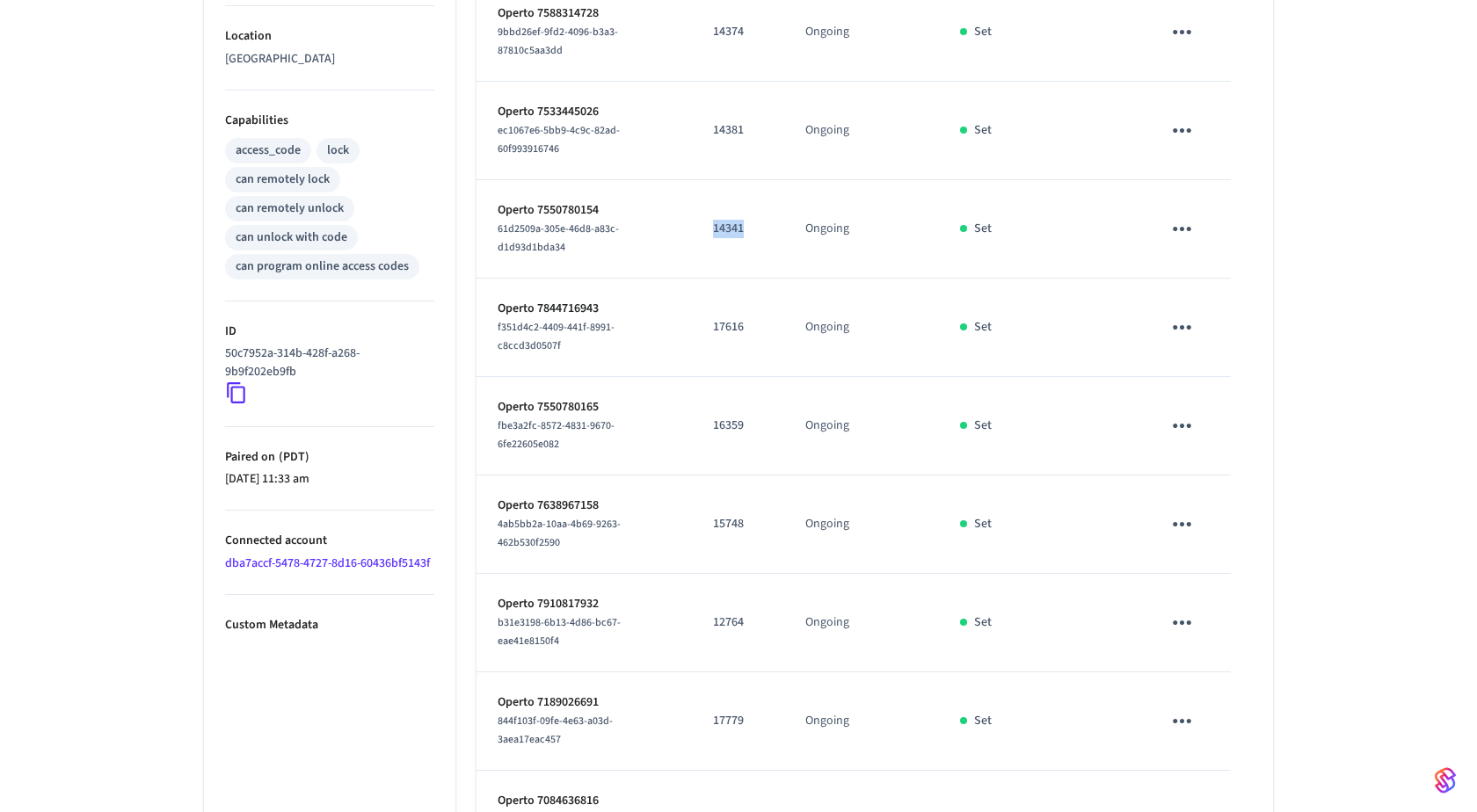
scroll to position [639, 0]
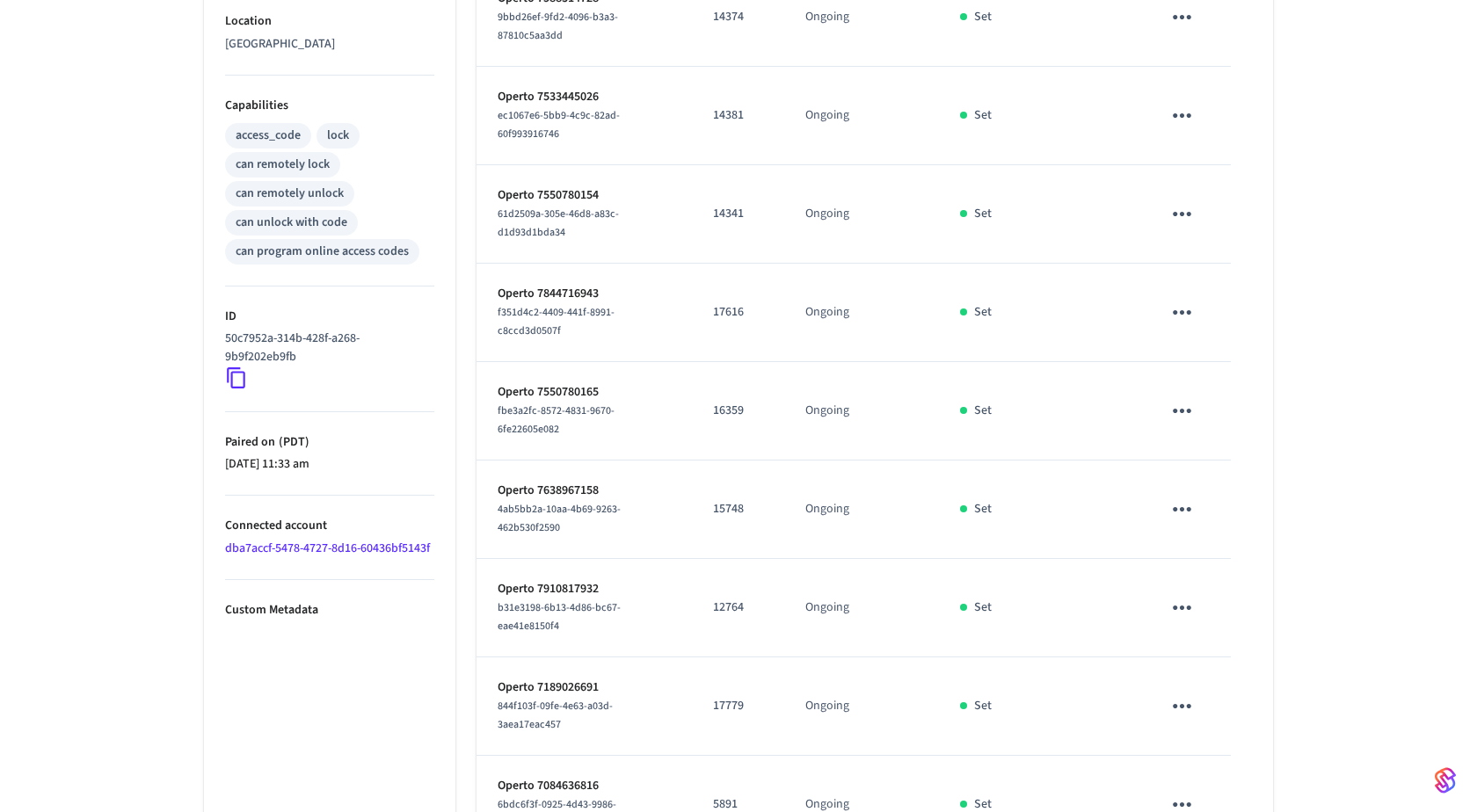
click at [741, 306] on p "17616" at bounding box center [737, 312] width 50 height 19
copy p "17616"
click at [1188, 316] on icon "sticky table" at bounding box center [1182, 312] width 27 height 27
click at [1216, 404] on li "Delete" at bounding box center [1260, 406] width 156 height 47
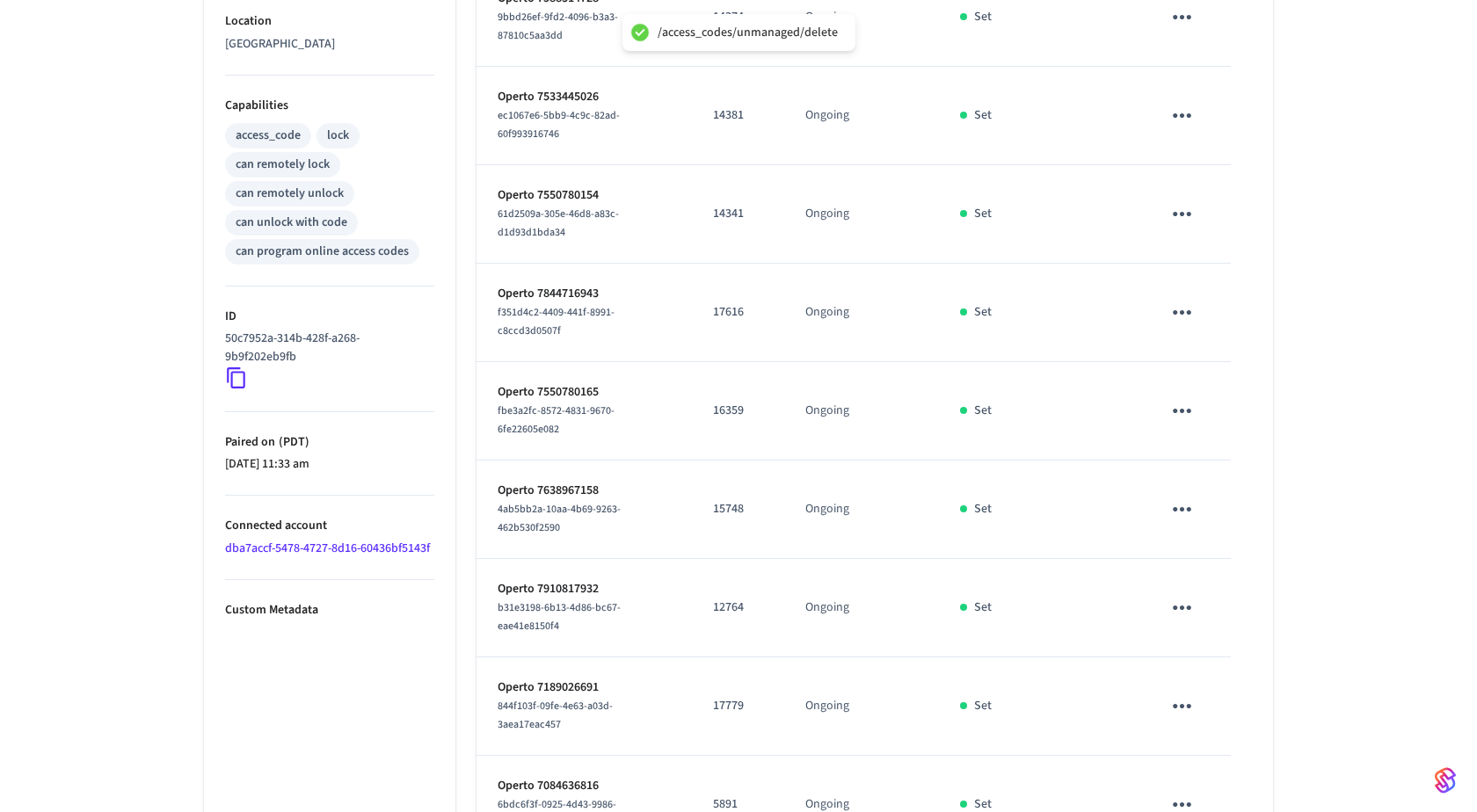
click at [1207, 225] on td "sticky table" at bounding box center [1185, 214] width 91 height 98
click at [1194, 214] on icon "sticky table" at bounding box center [1182, 214] width 27 height 27
click at [1228, 302] on li "Delete" at bounding box center [1260, 308] width 156 height 47
click at [702, 403] on td "16359" at bounding box center [738, 411] width 92 height 98
click at [1168, 102] on icon "sticky table" at bounding box center [1182, 115] width 27 height 27
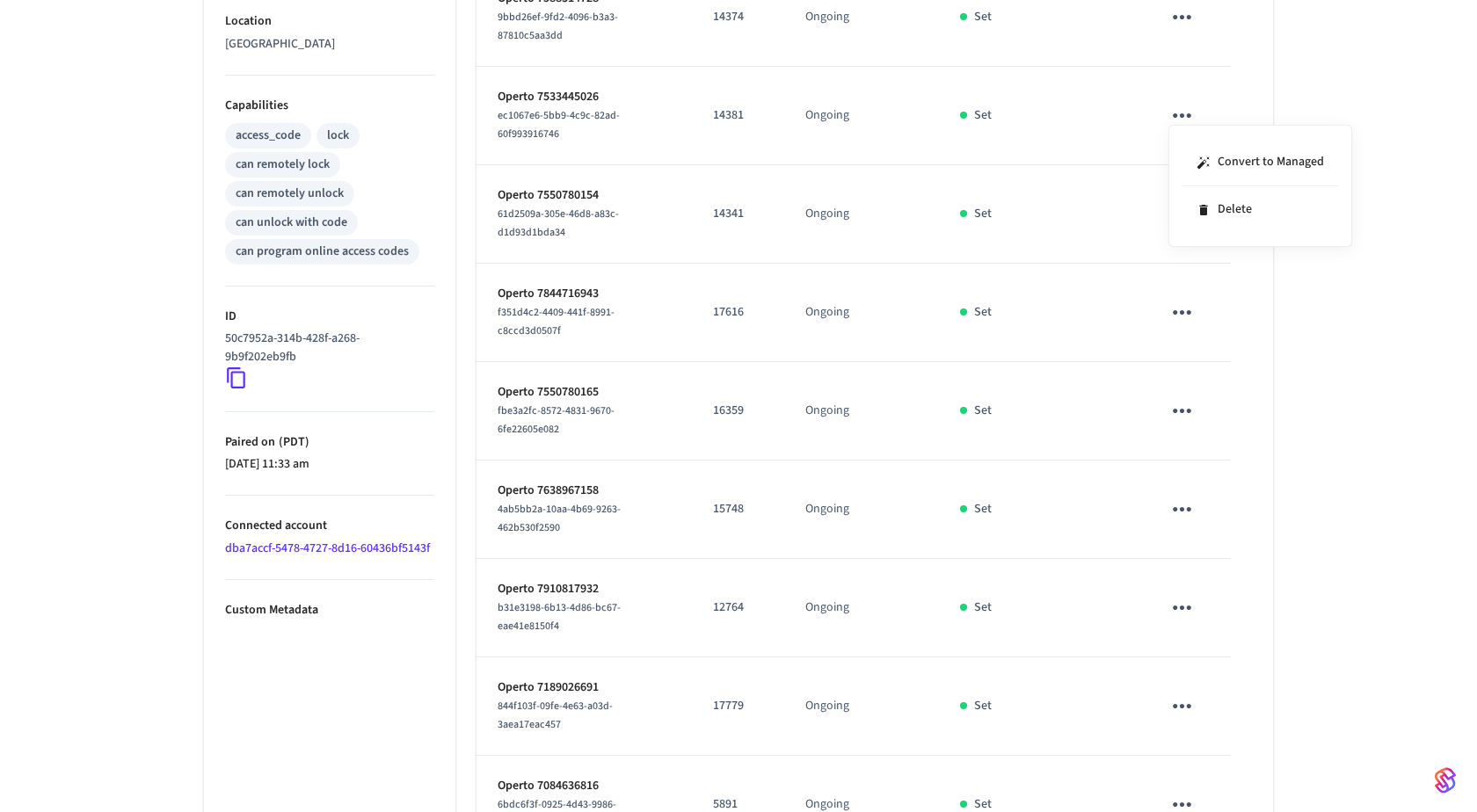
click at [1243, 233] on div "Convert to Managed Delete" at bounding box center [1260, 186] width 184 height 122
click at [1253, 212] on li "Delete" at bounding box center [1260, 210] width 156 height 47
click at [723, 401] on p "16359" at bounding box center [737, 411] width 50 height 19
copy p "16359"
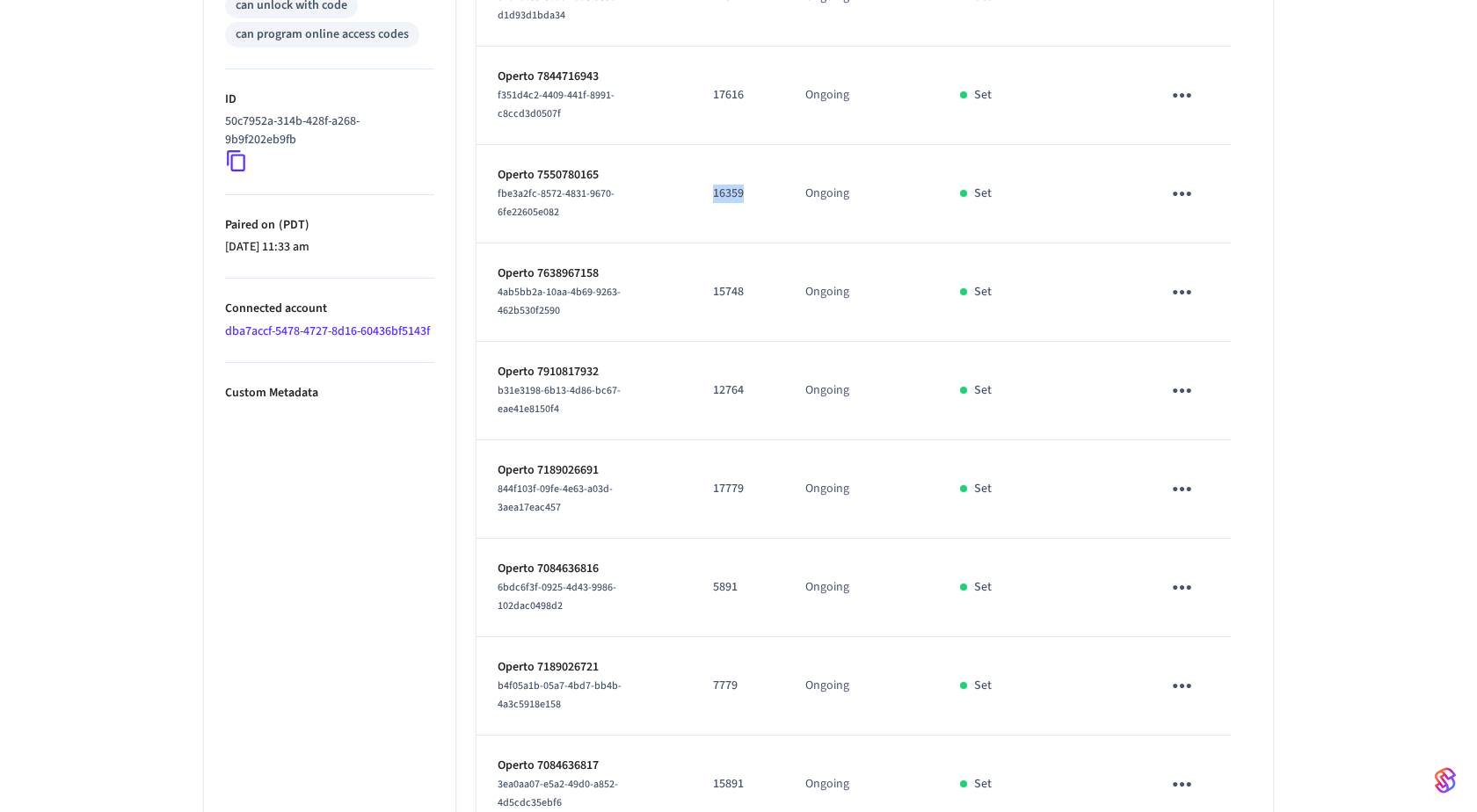
scroll to position [865, 0]
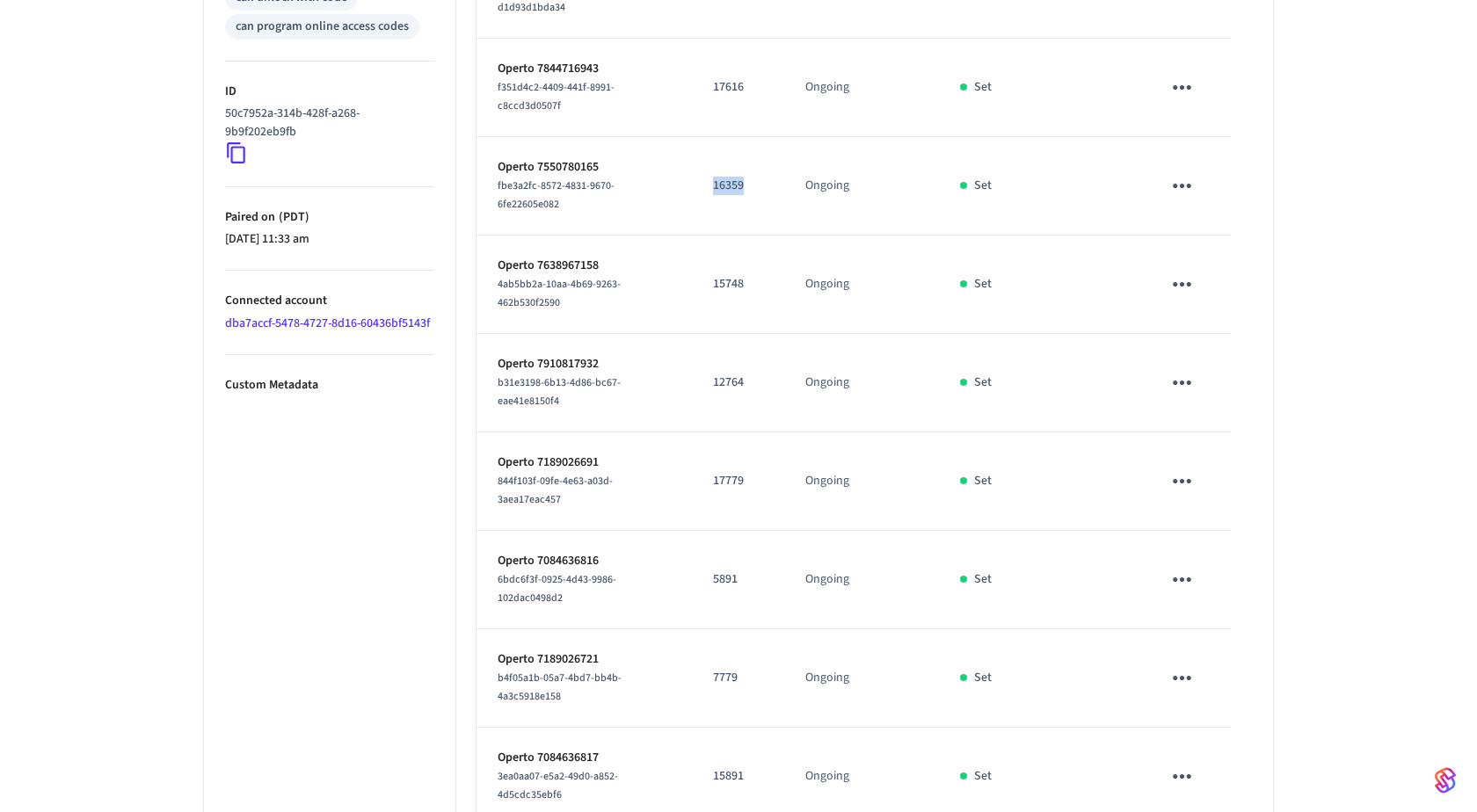
click at [1183, 187] on icon "sticky table" at bounding box center [1182, 186] width 27 height 27
click at [1223, 279] on li "Delete" at bounding box center [1260, 279] width 156 height 47
click at [718, 275] on p "15748" at bounding box center [737, 284] width 50 height 19
copy p "15748"
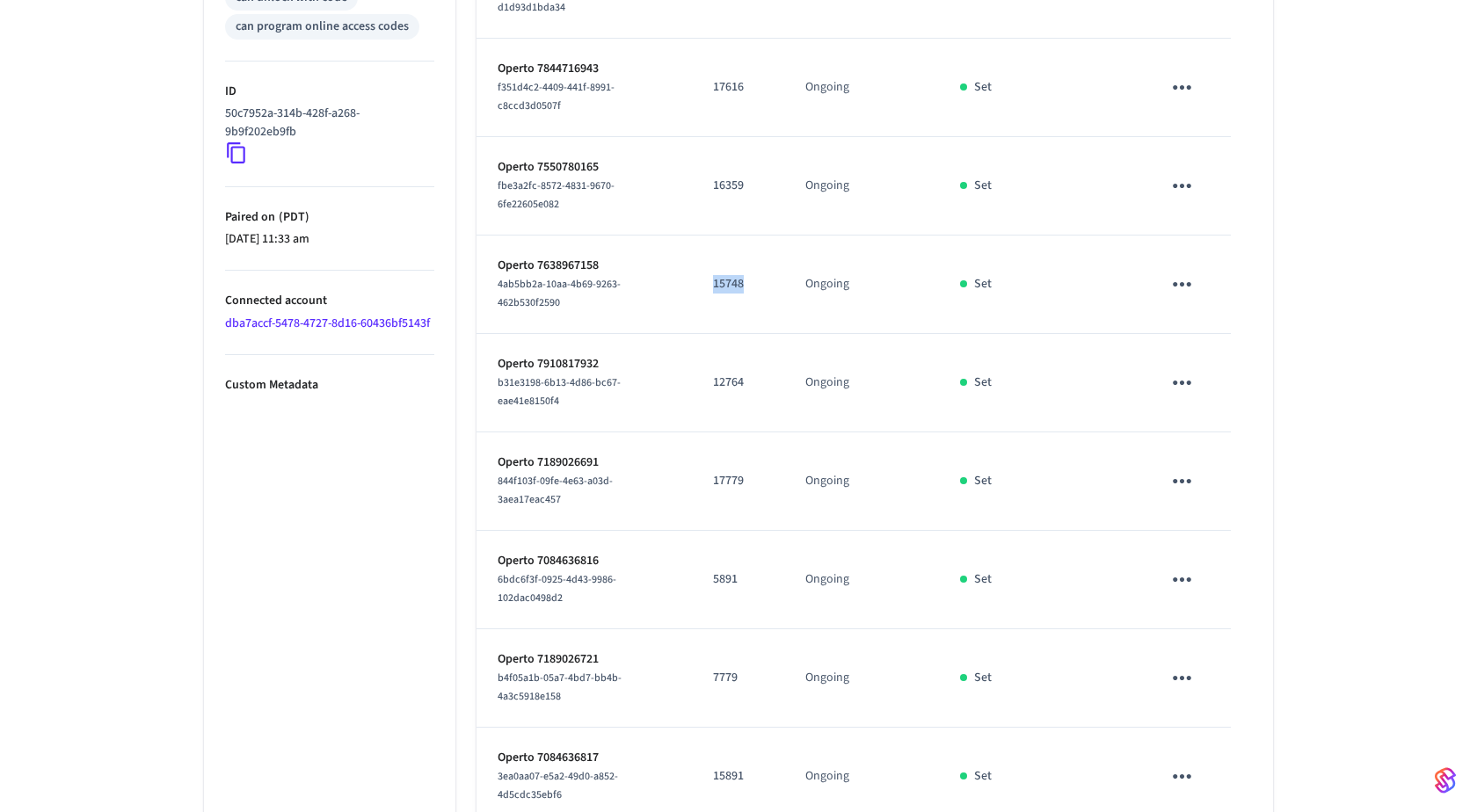
click at [1189, 282] on icon "sticky table" at bounding box center [1183, 284] width 19 height 5
click at [1198, 365] on li "Delete" at bounding box center [1265, 367] width 156 height 47
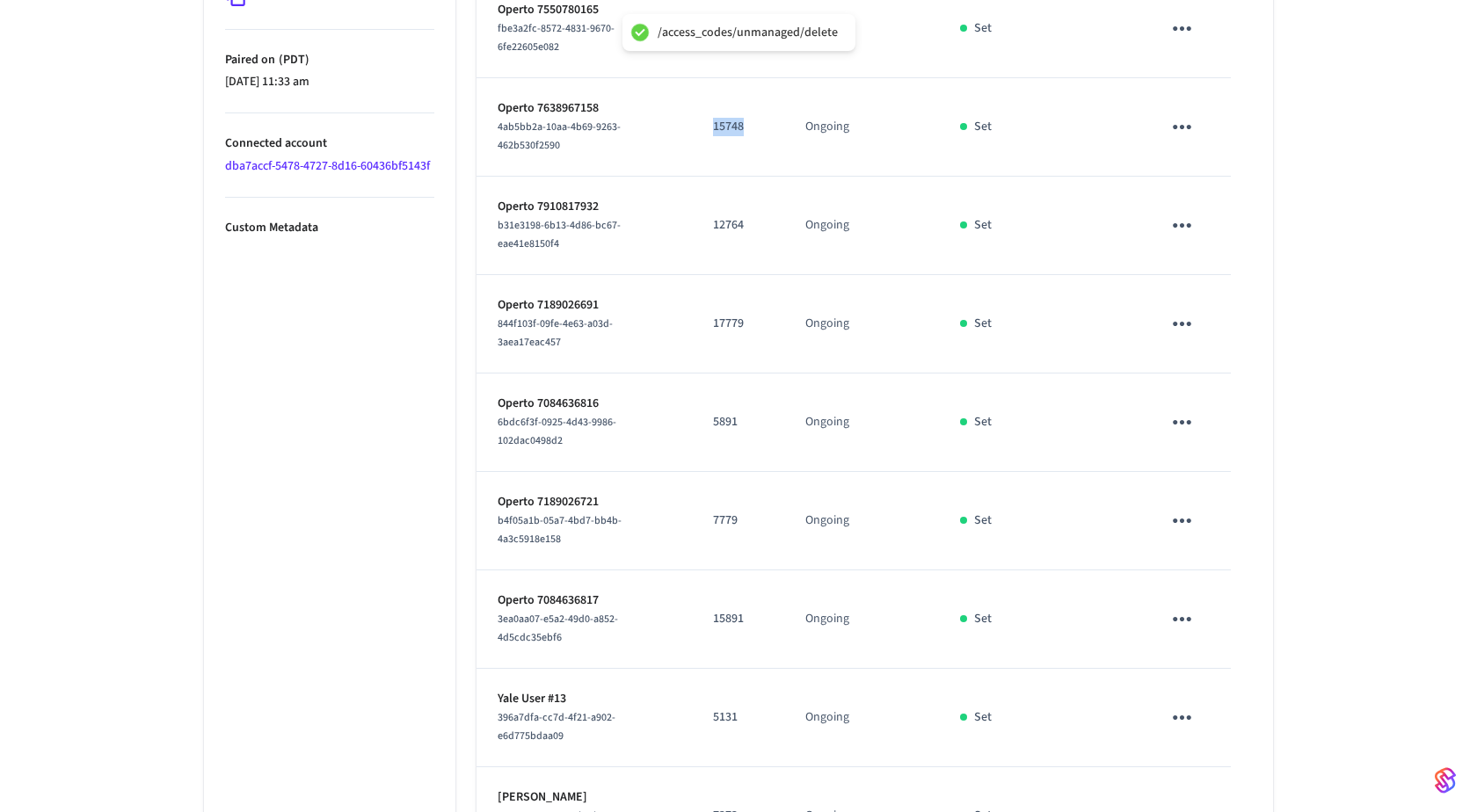
scroll to position [1023, 0]
click at [723, 218] on p "12764" at bounding box center [737, 225] width 50 height 19
copy p "12764"
click at [1173, 214] on icon "sticky table" at bounding box center [1182, 224] width 27 height 27
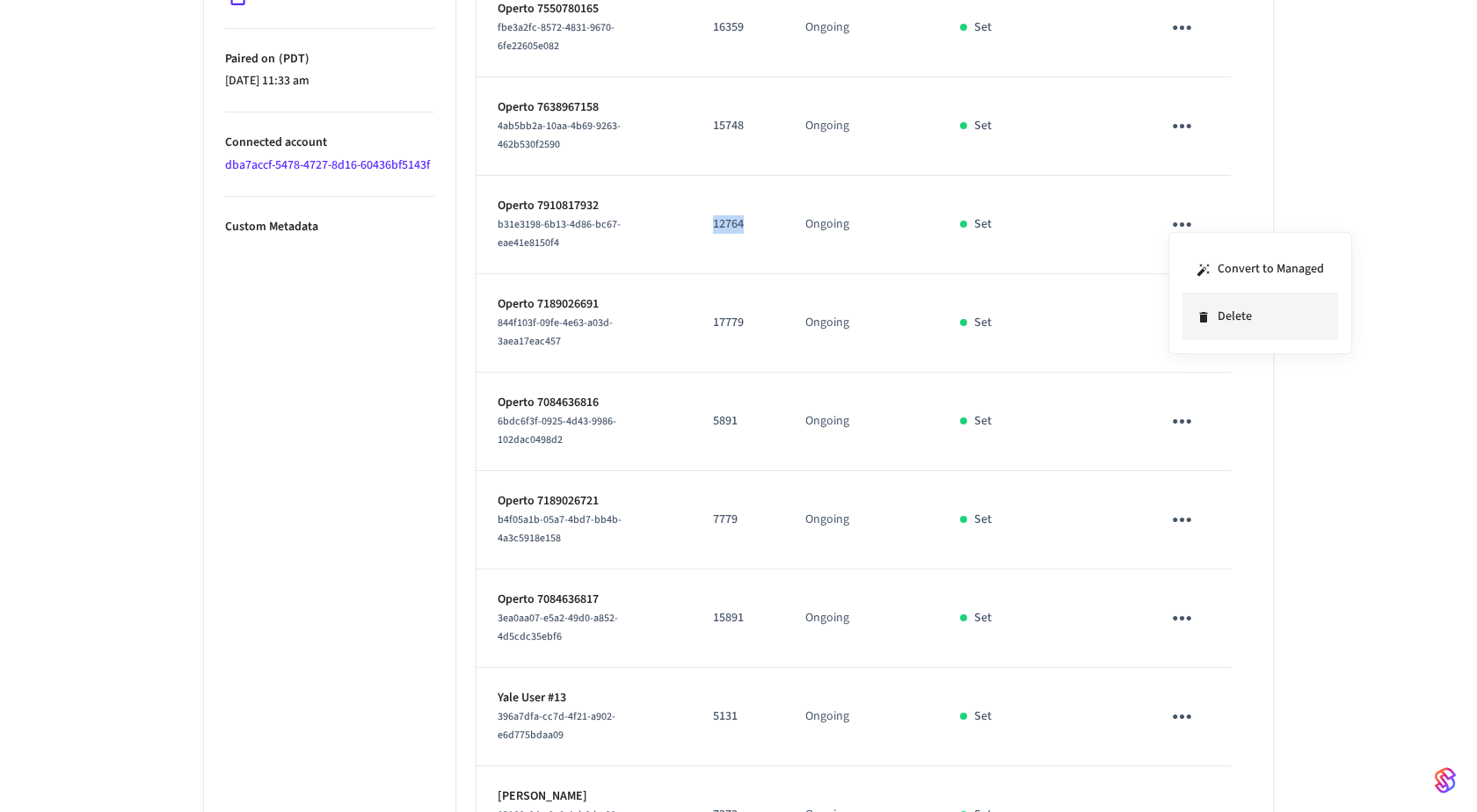
click at [1214, 323] on li "Delete" at bounding box center [1260, 317] width 156 height 47
click at [731, 317] on p "17779" at bounding box center [737, 323] width 50 height 19
copy p "17779"
click at [1182, 313] on icon "sticky table" at bounding box center [1182, 323] width 27 height 27
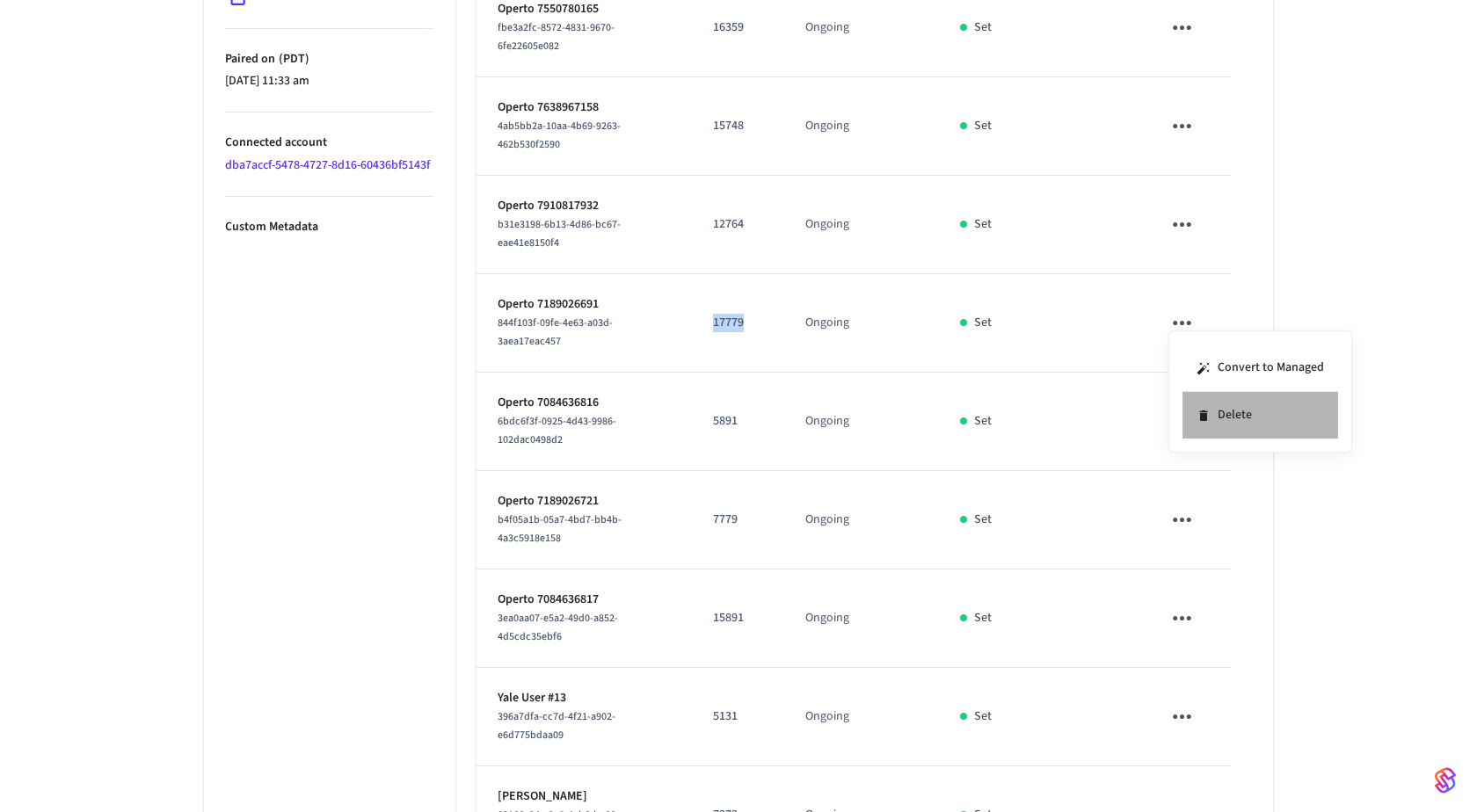
click at [1240, 429] on li "Delete" at bounding box center [1260, 415] width 156 height 47
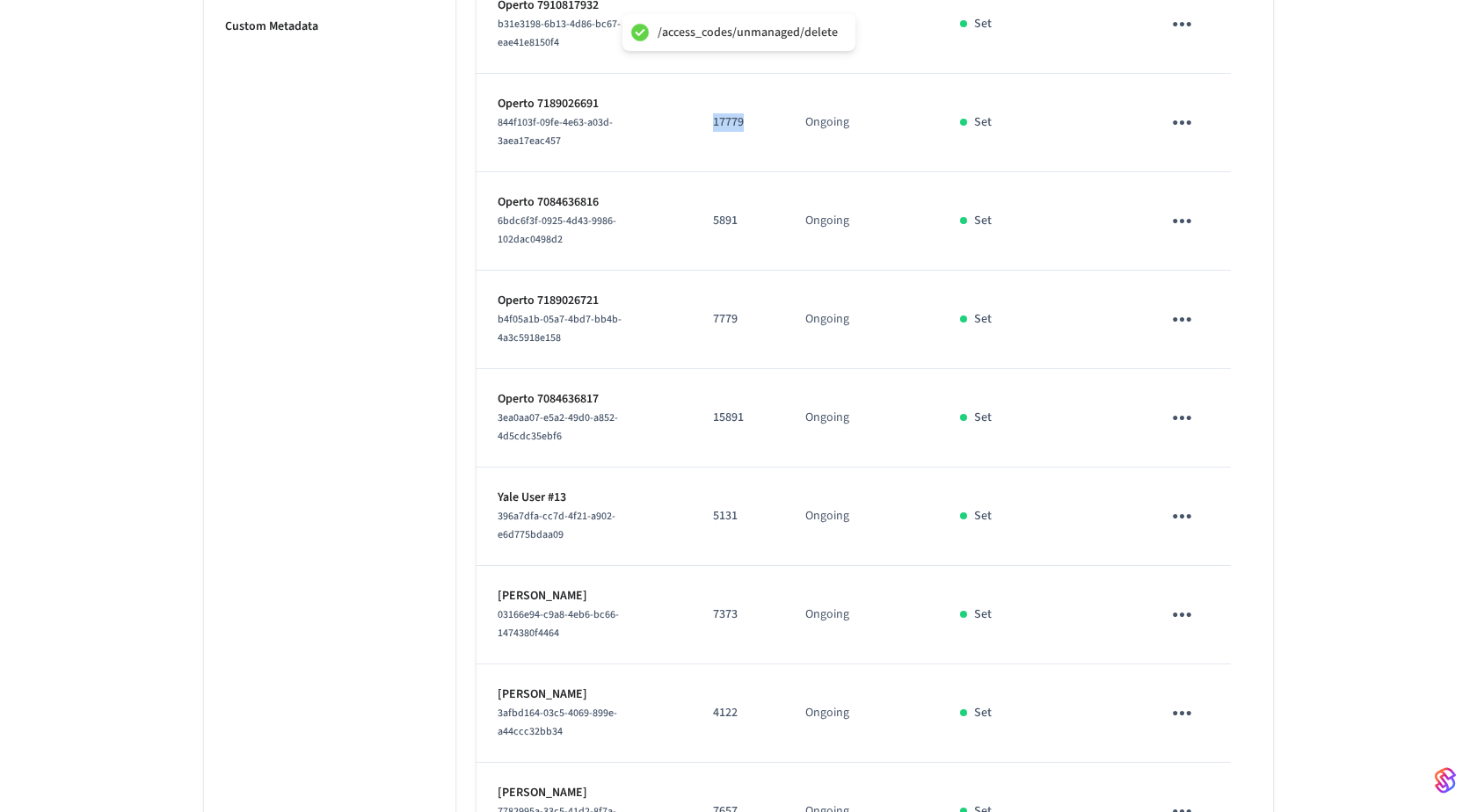
scroll to position [1243, 0]
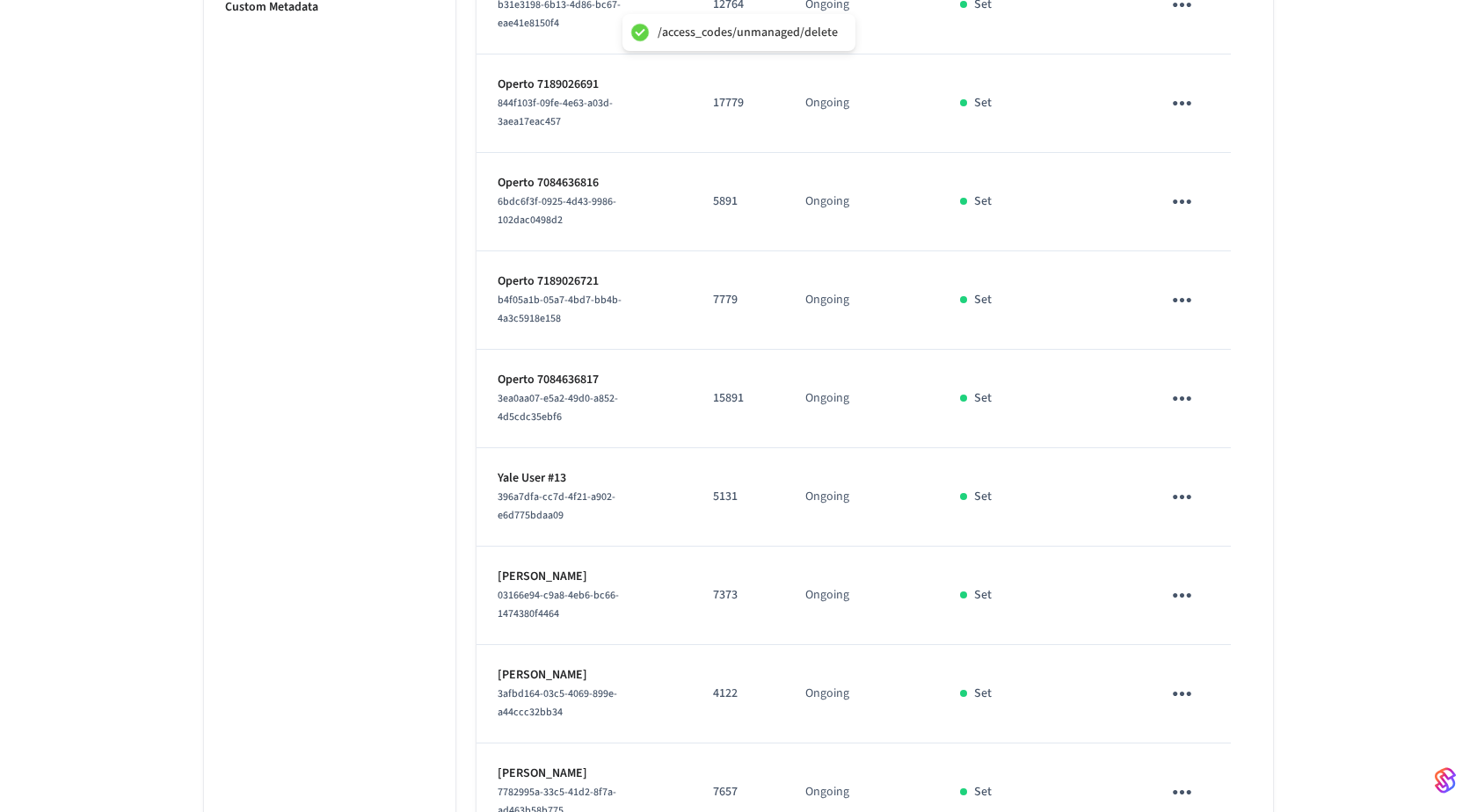
click at [729, 194] on p "5891" at bounding box center [737, 202] width 50 height 19
click at [1197, 196] on button "sticky table" at bounding box center [1182, 202] width 41 height 41
click at [1204, 302] on li "Delete" at bounding box center [1253, 301] width 156 height 47
click at [734, 302] on p "7779" at bounding box center [737, 300] width 50 height 19
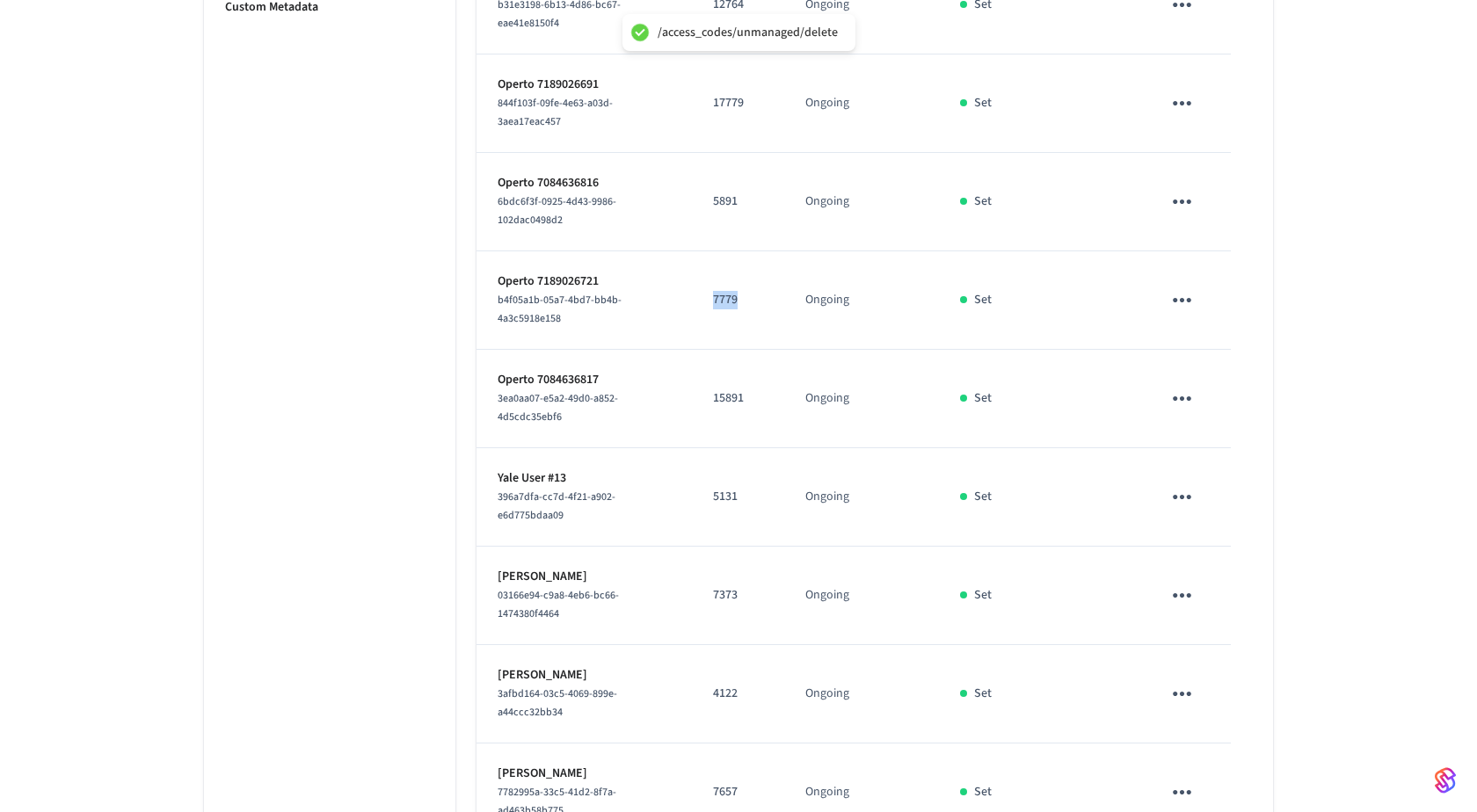
click at [734, 302] on p "7779" at bounding box center [737, 300] width 50 height 19
click at [1176, 302] on icon "sticky table" at bounding box center [1182, 300] width 27 height 27
click at [1250, 400] on li "Delete" at bounding box center [1260, 392] width 156 height 47
click at [710, 383] on td "15891" at bounding box center [738, 398] width 92 height 98
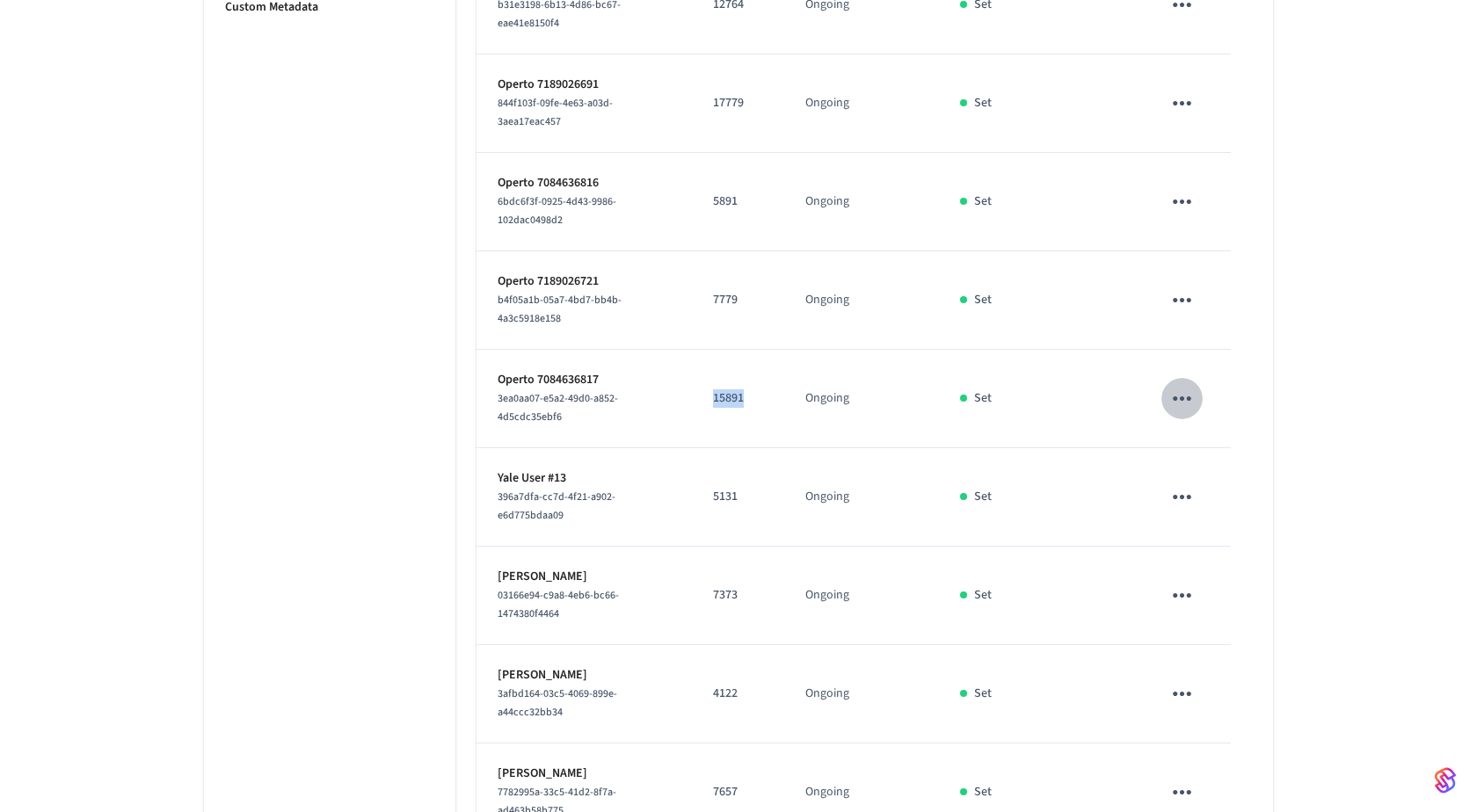
click at [1169, 386] on icon "sticky table" at bounding box center [1182, 398] width 27 height 27
click at [1251, 499] on li "Delete" at bounding box center [1260, 490] width 156 height 47
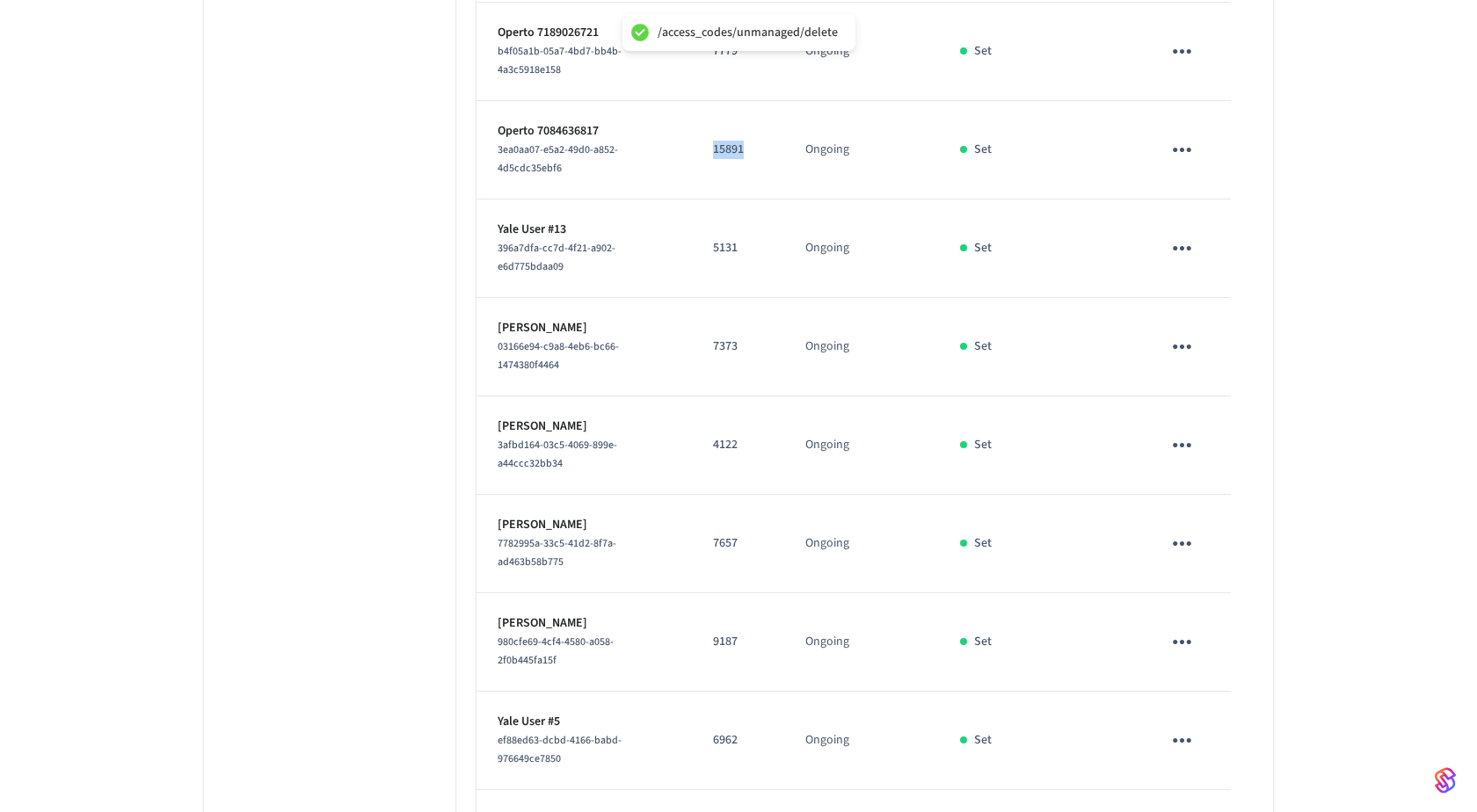
scroll to position [1525, 0]
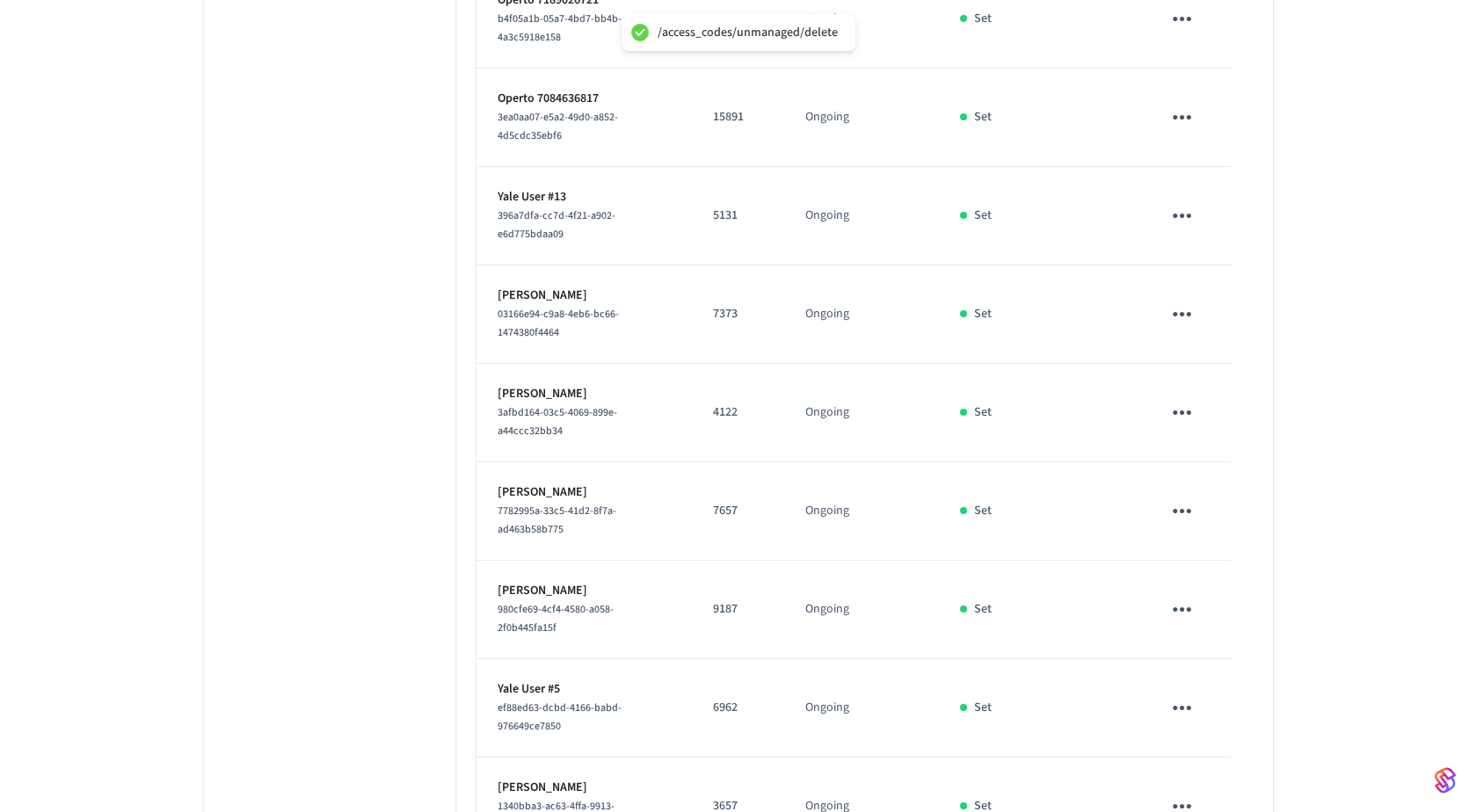
click at [724, 307] on p "7373" at bounding box center [737, 314] width 50 height 19
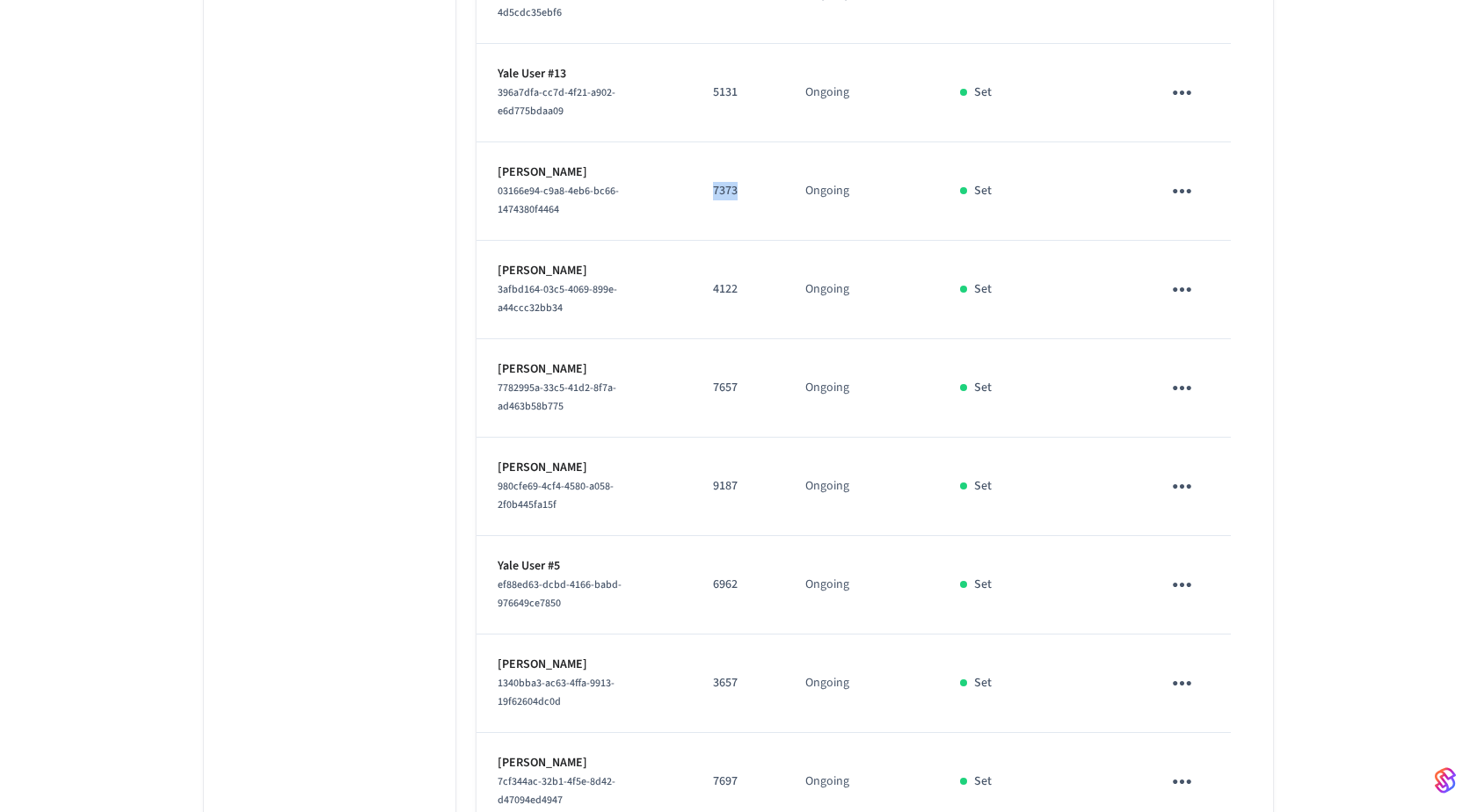
scroll to position [2693, 0]
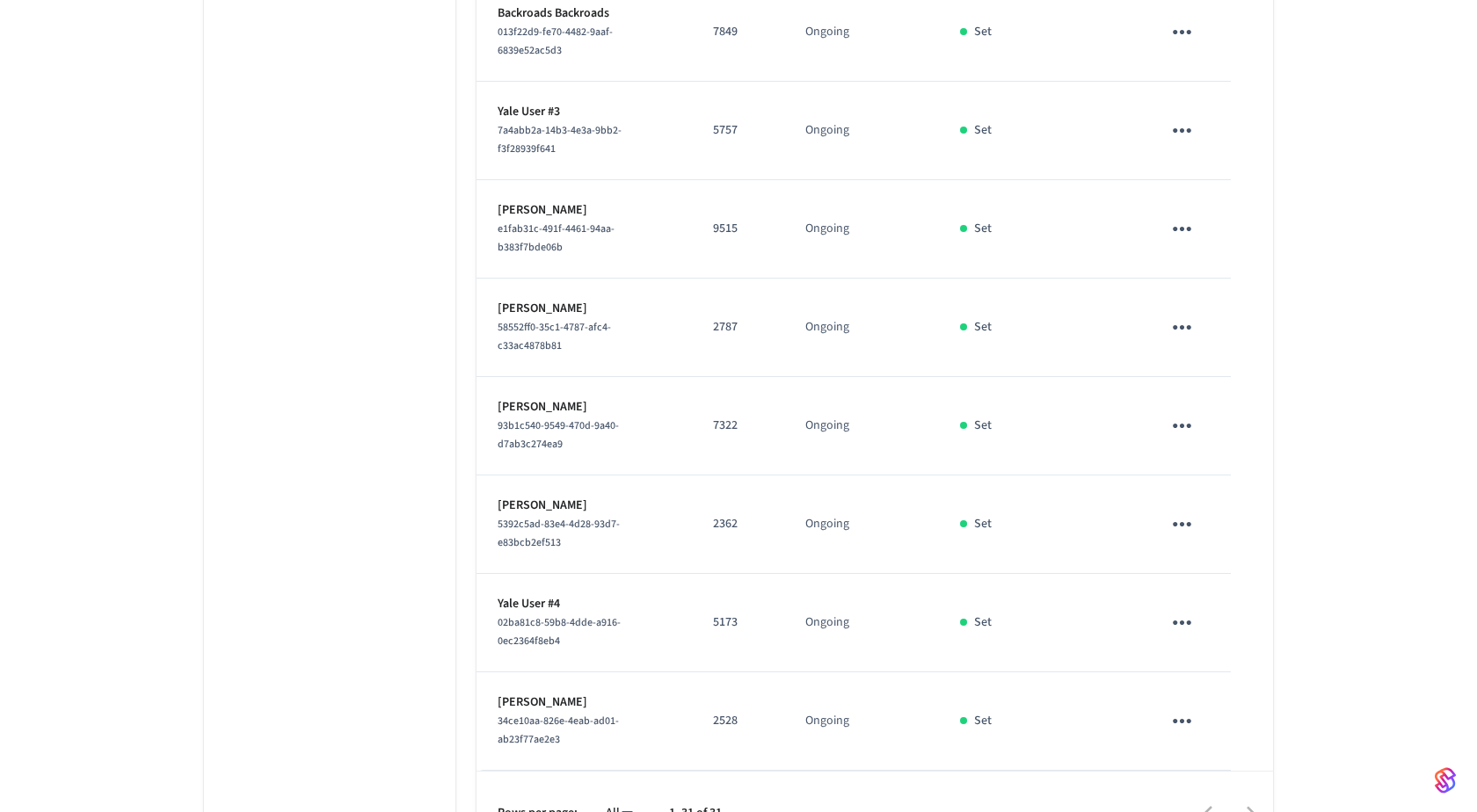
click at [734, 694] on td "2528" at bounding box center [738, 721] width 92 height 98
click at [734, 712] on p "2528" at bounding box center [737, 721] width 50 height 19
click at [723, 613] on p "5173" at bounding box center [737, 623] width 50 height 19
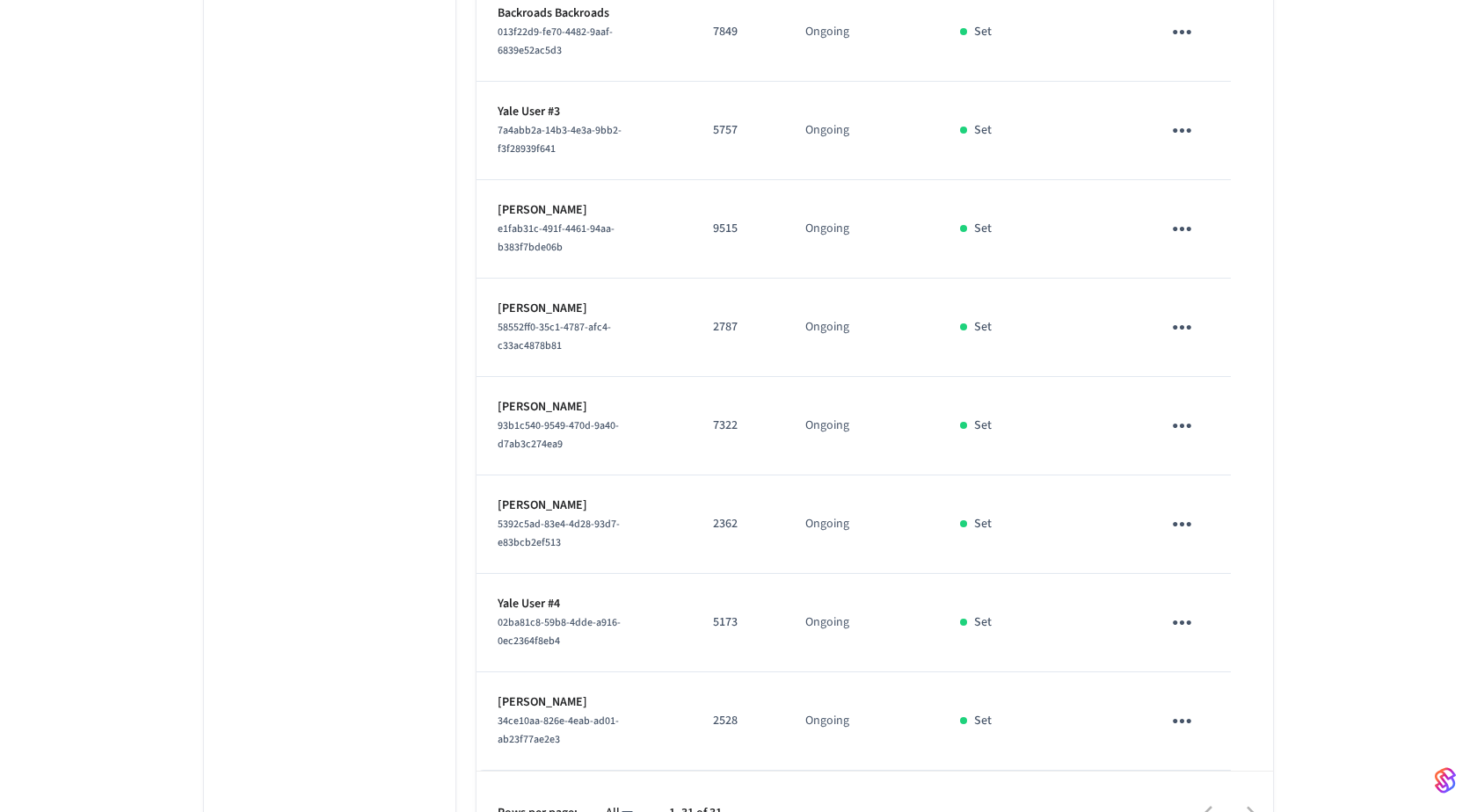
click at [717, 515] on p "2362" at bounding box center [737, 524] width 50 height 19
click at [736, 416] on p "7322" at bounding box center [737, 426] width 50 height 19
click at [732, 318] on p "2787" at bounding box center [737, 327] width 50 height 19
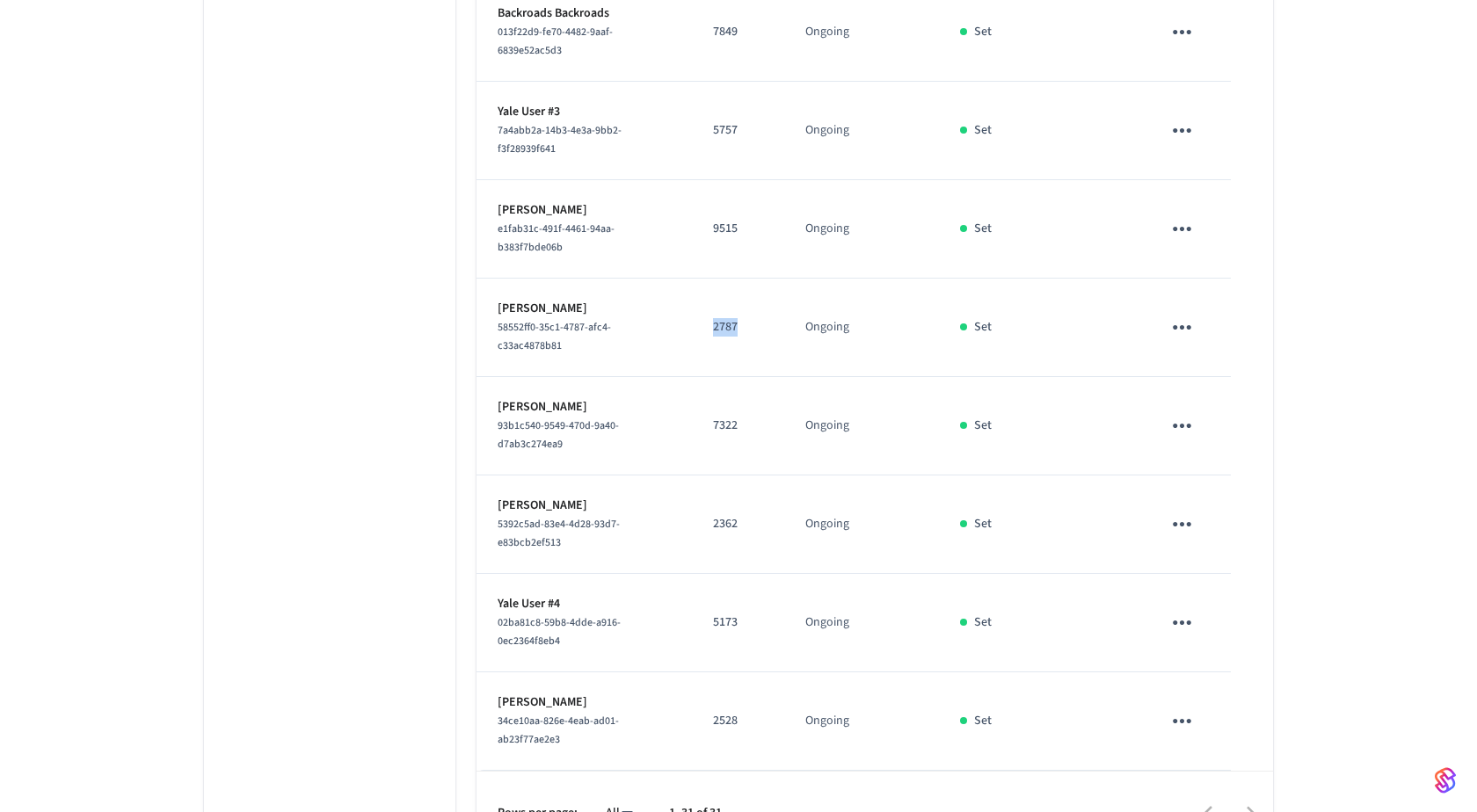
click at [732, 318] on p "2787" at bounding box center [737, 327] width 50 height 19
click at [730, 219] on p "9515" at bounding box center [737, 229] width 50 height 19
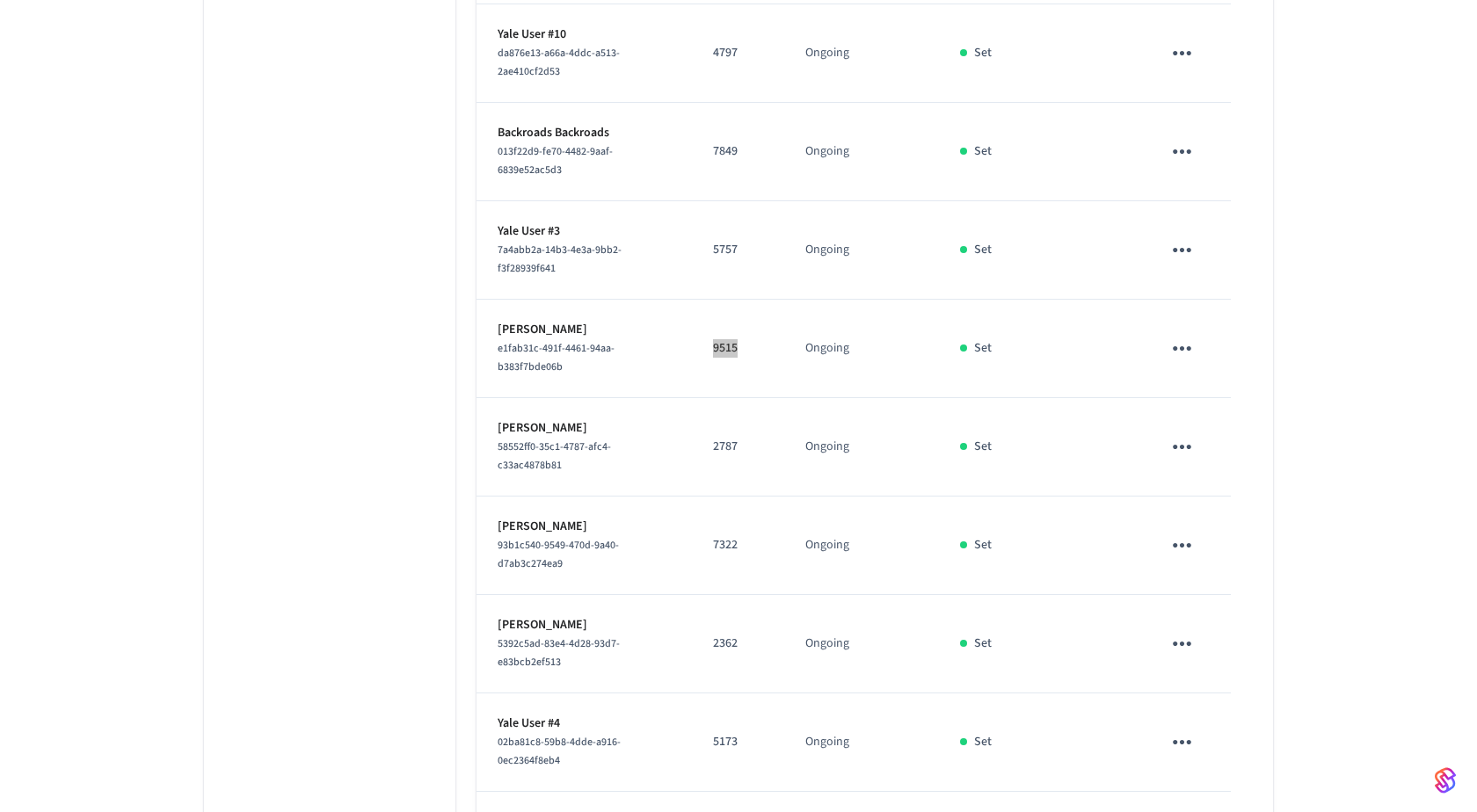
scroll to position [2534, 0]
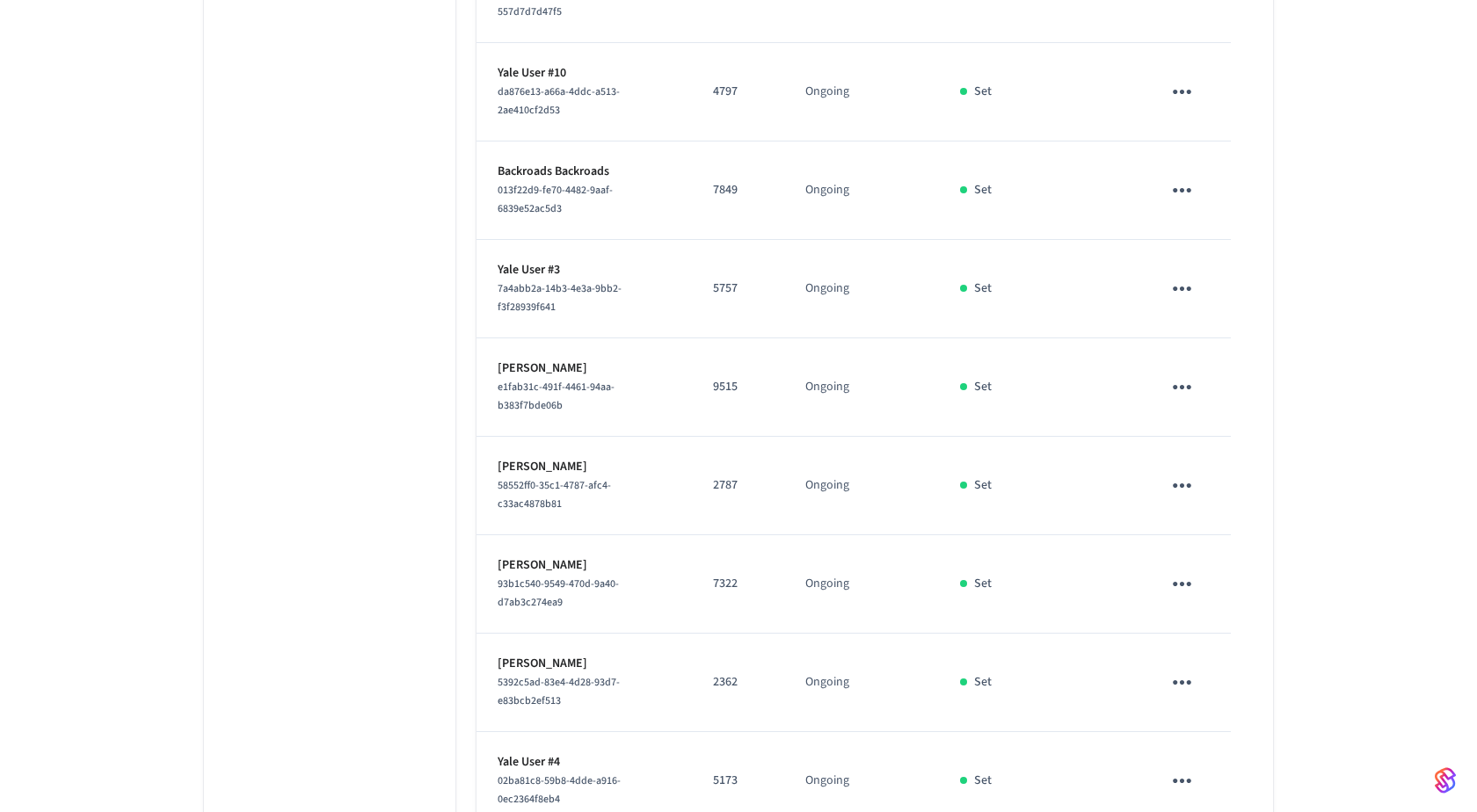
click at [725, 279] on p "5757" at bounding box center [737, 289] width 50 height 19
click at [737, 181] on p "7849" at bounding box center [737, 190] width 50 height 19
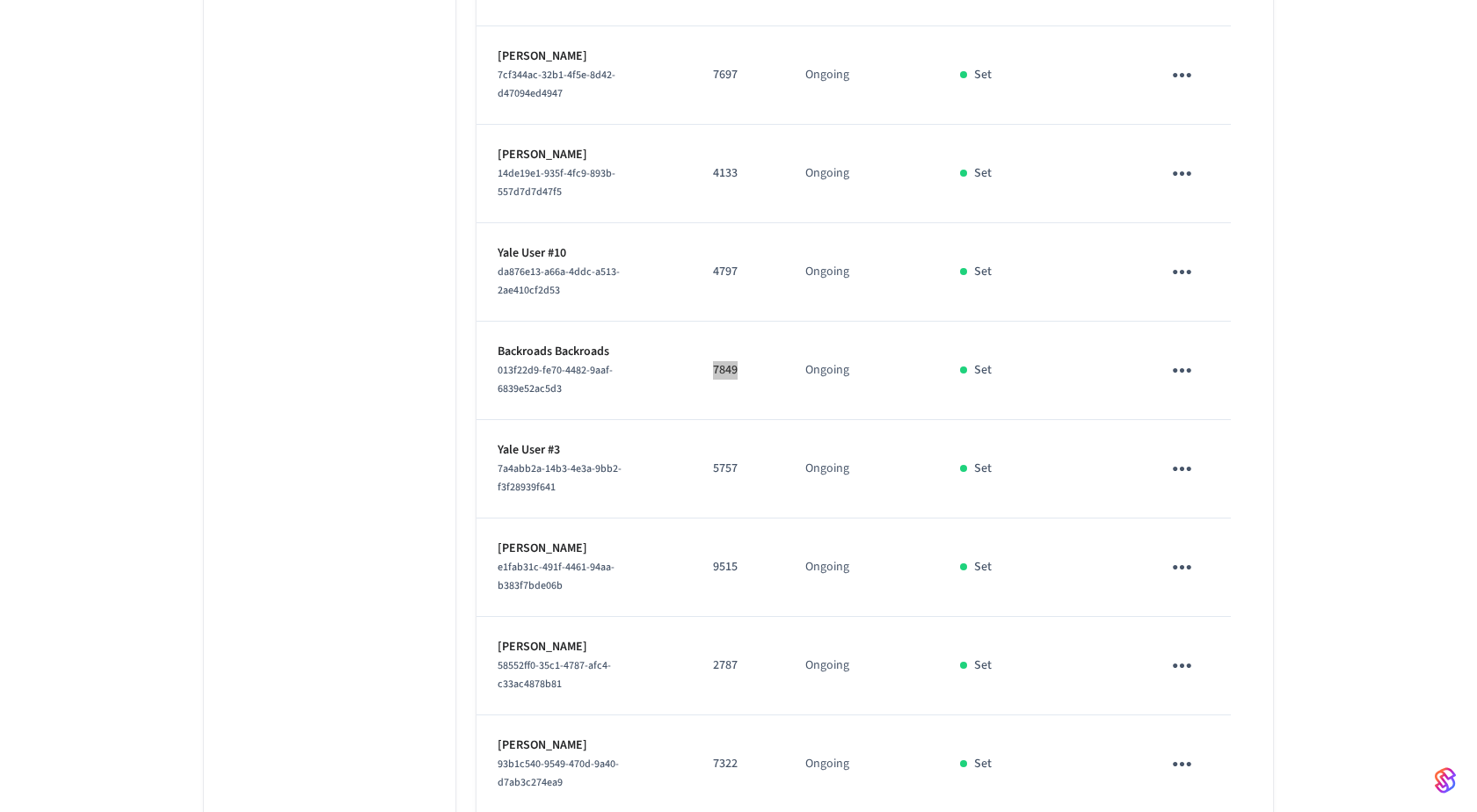
scroll to position [2329, 0]
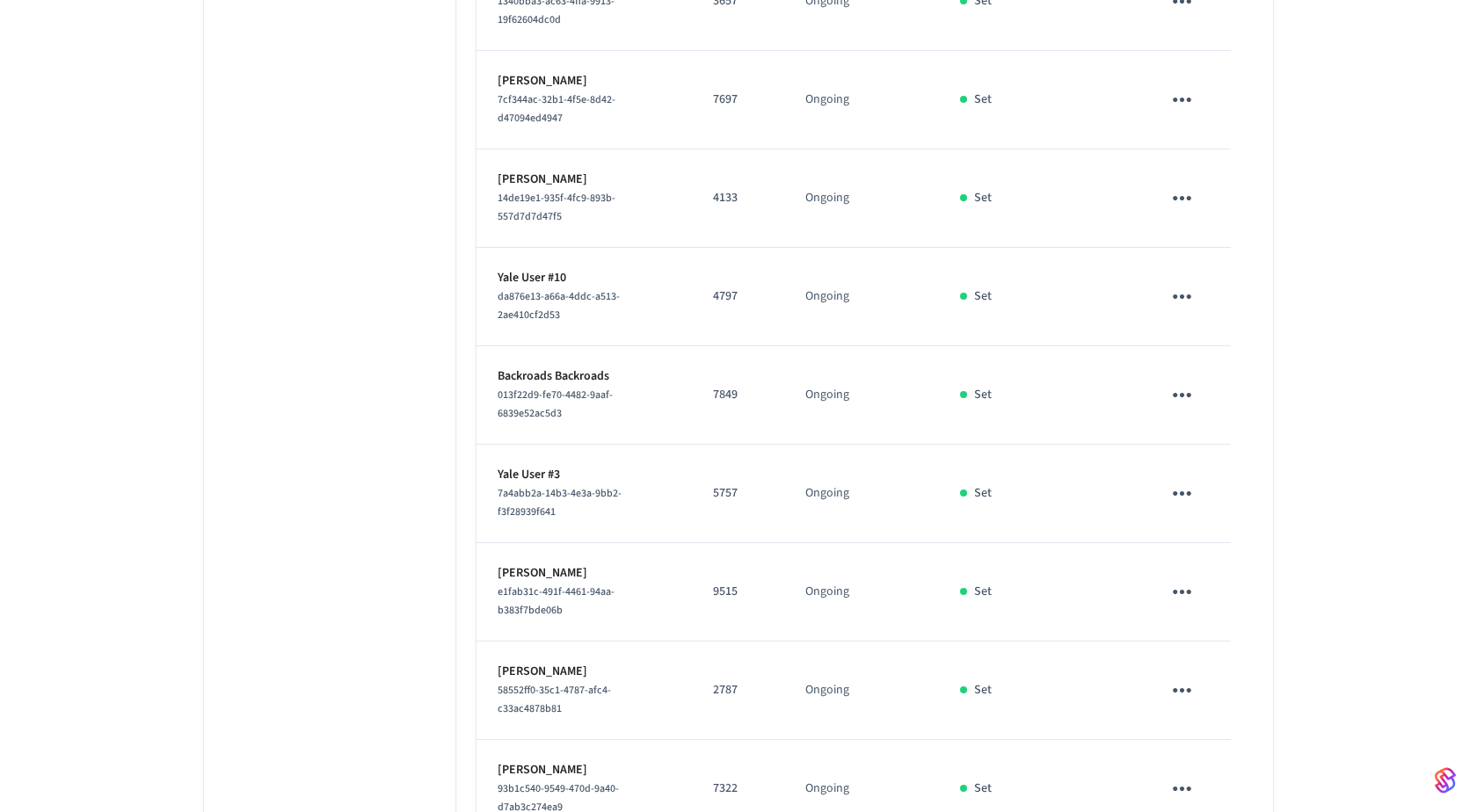
click at [729, 288] on p "4797" at bounding box center [737, 297] width 50 height 19
click at [724, 189] on p "4133" at bounding box center [737, 199] width 50 height 19
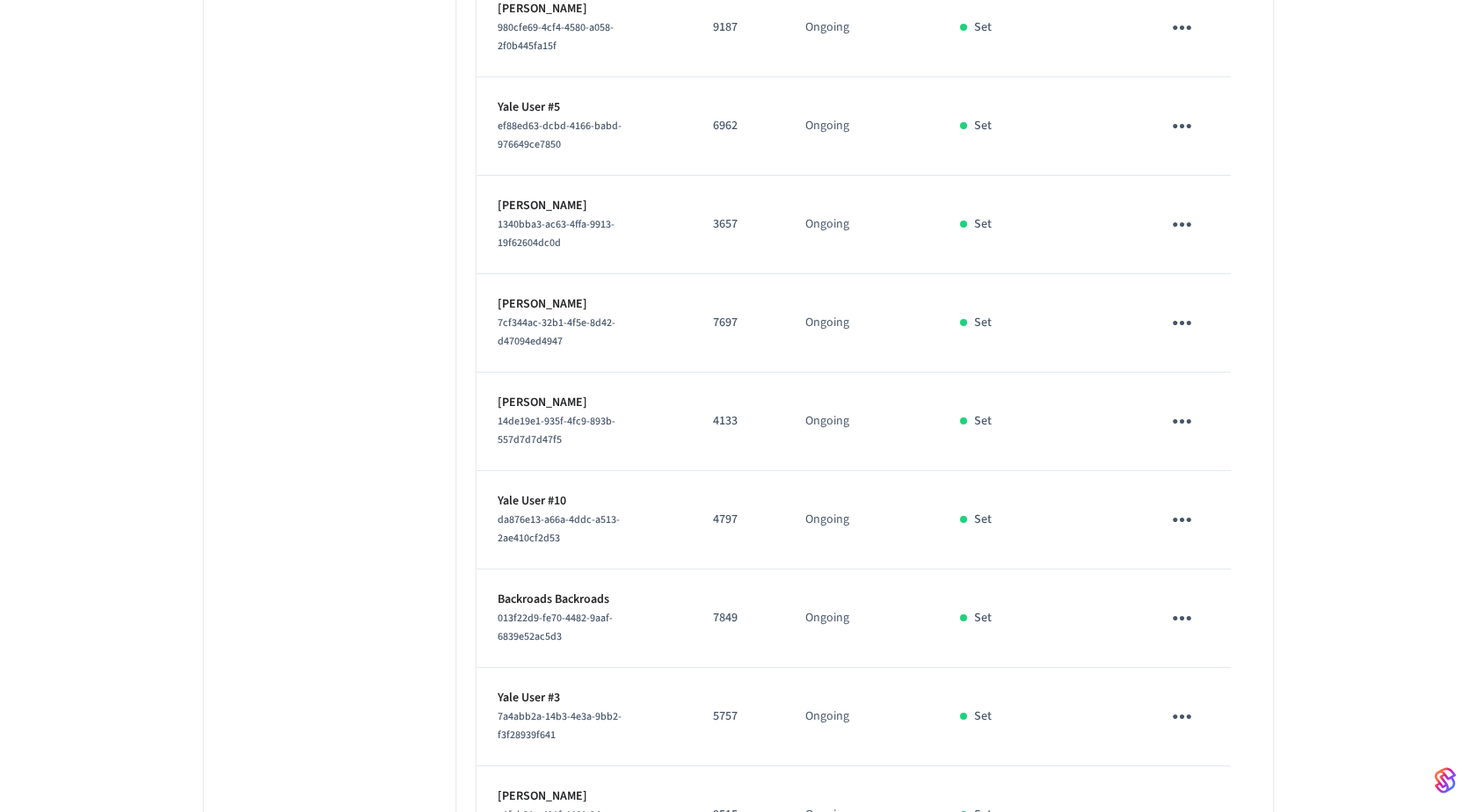
click at [739, 314] on p "7697" at bounding box center [737, 323] width 50 height 19
click at [738, 314] on p "7697" at bounding box center [737, 323] width 50 height 19
click at [734, 314] on p "7697" at bounding box center [737, 323] width 50 height 19
click at [740, 216] on p "3657" at bounding box center [737, 225] width 50 height 19
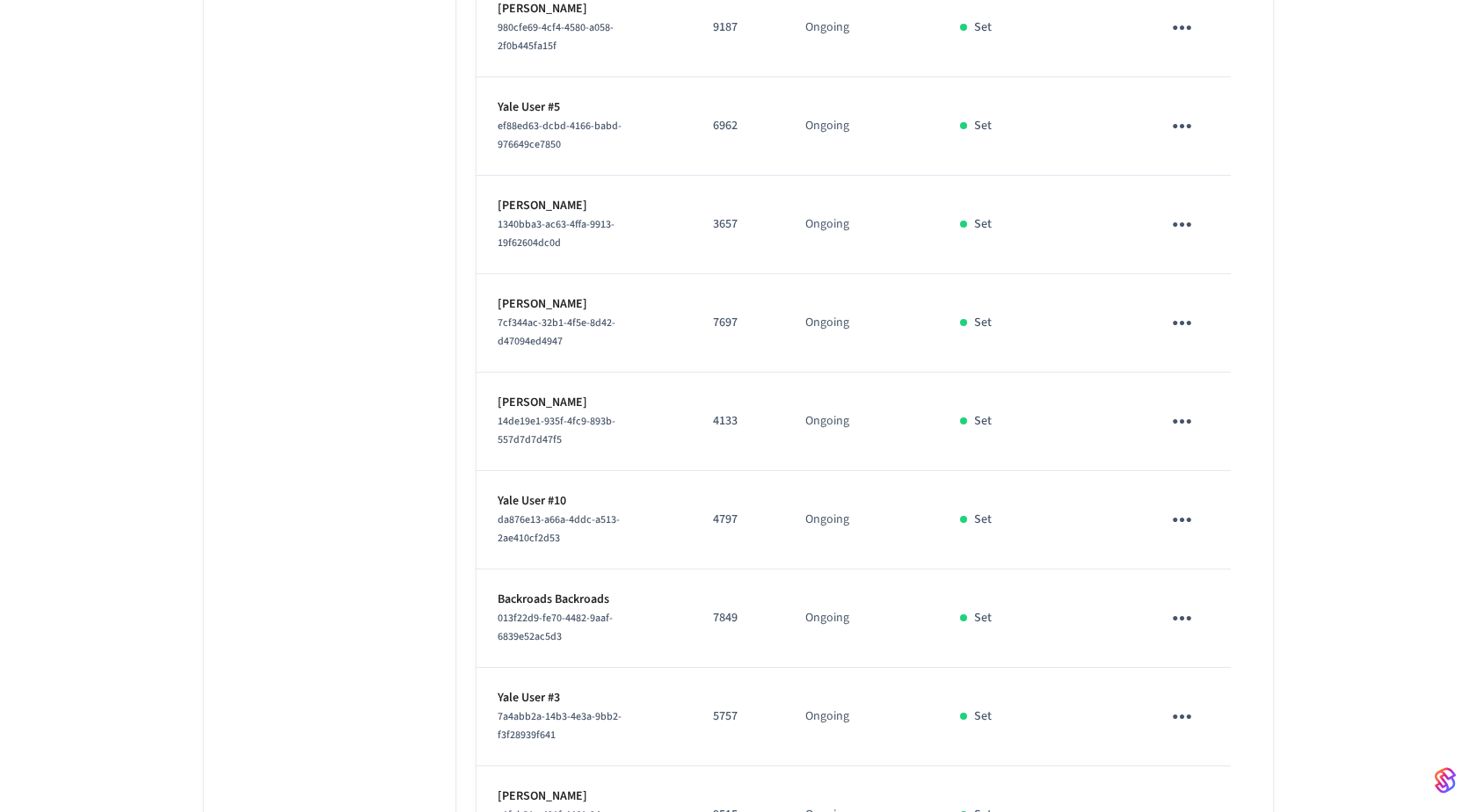
click at [732, 216] on p "3657" at bounding box center [737, 225] width 50 height 19
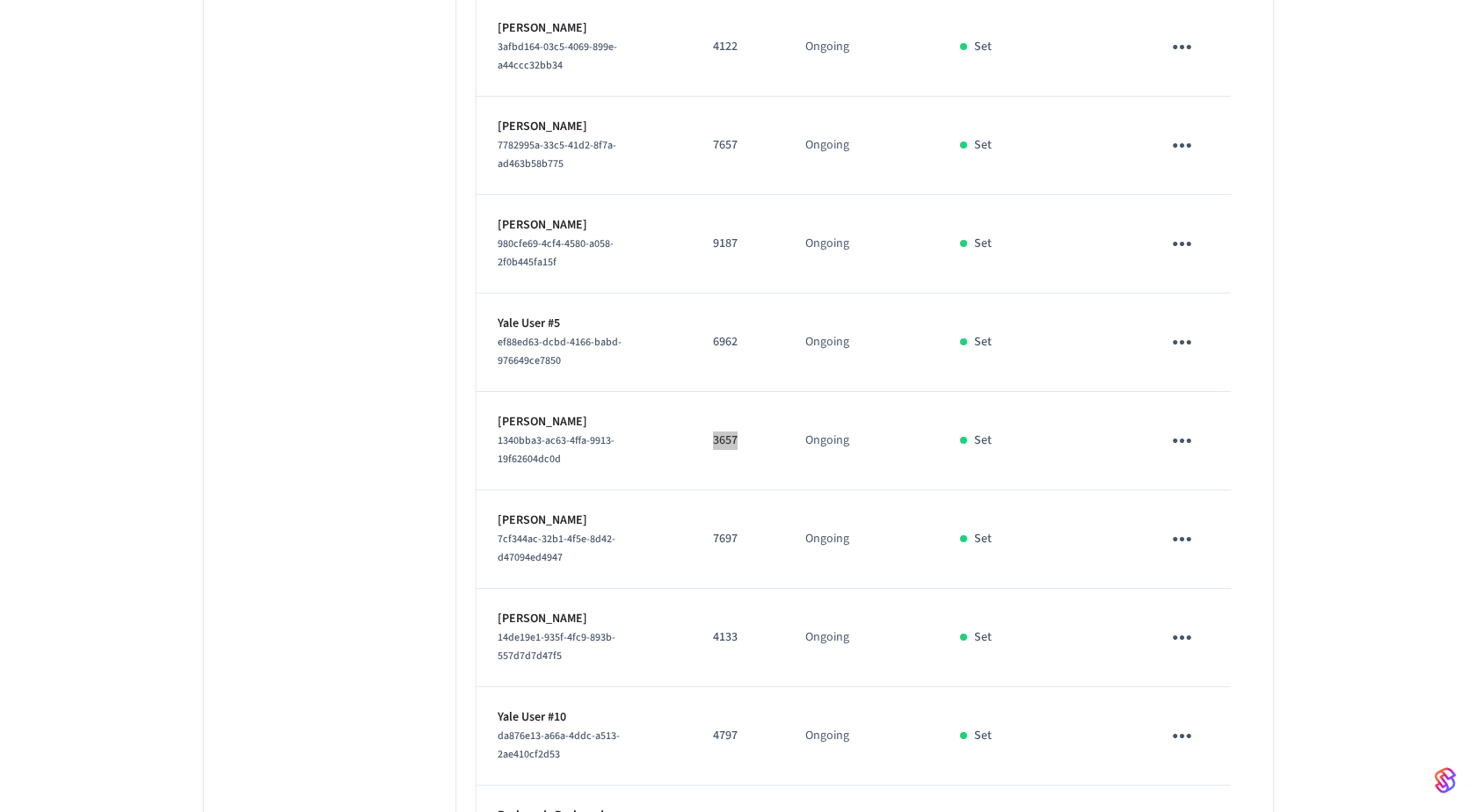
scroll to position [1877, 0]
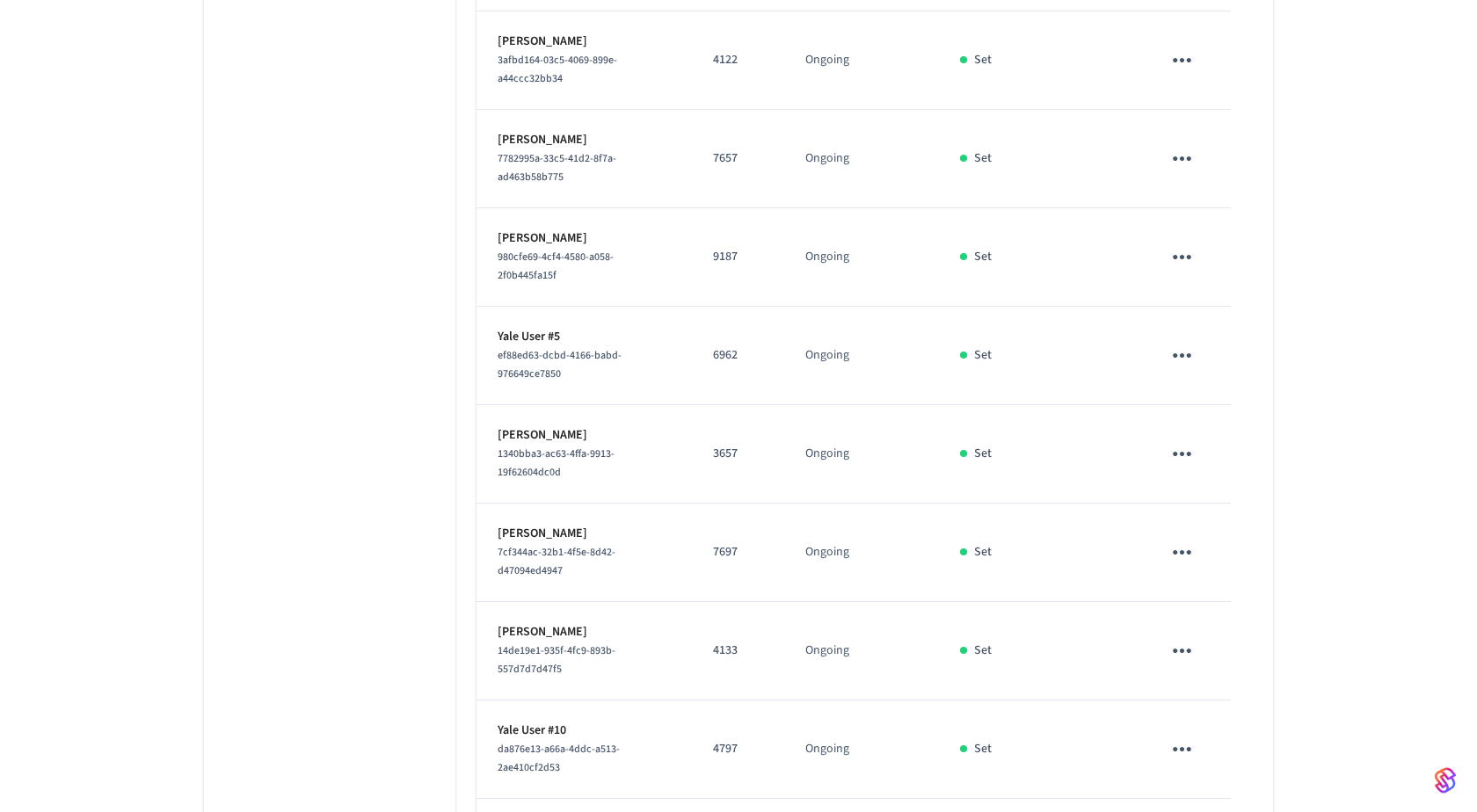
click at [723, 346] on p "6962" at bounding box center [737, 355] width 50 height 19
click at [737, 248] on p "9187" at bounding box center [737, 257] width 50 height 19
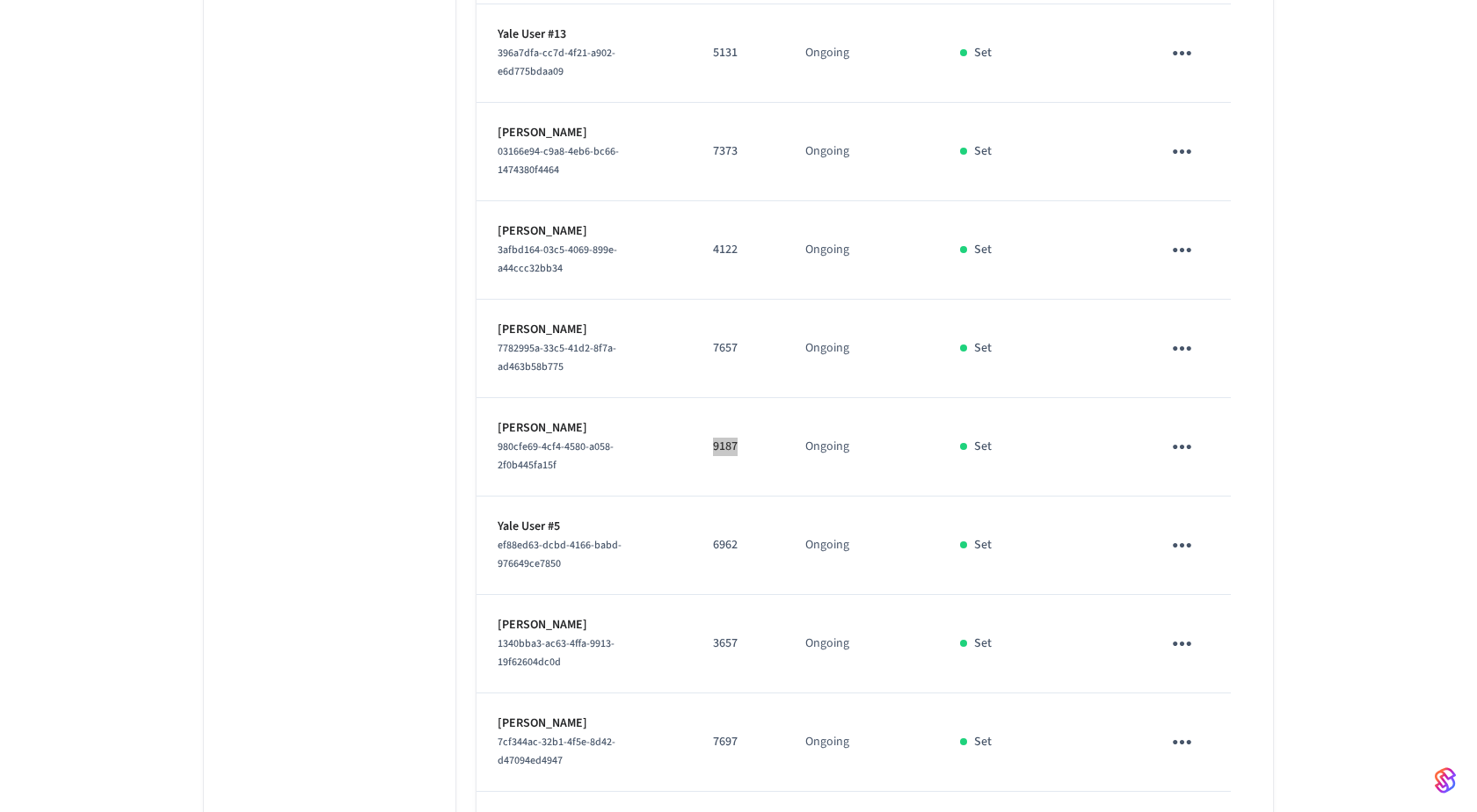
scroll to position [1685, 0]
click at [728, 341] on p "7657" at bounding box center [737, 351] width 50 height 19
click at [723, 233] on td "4122" at bounding box center [738, 252] width 92 height 98
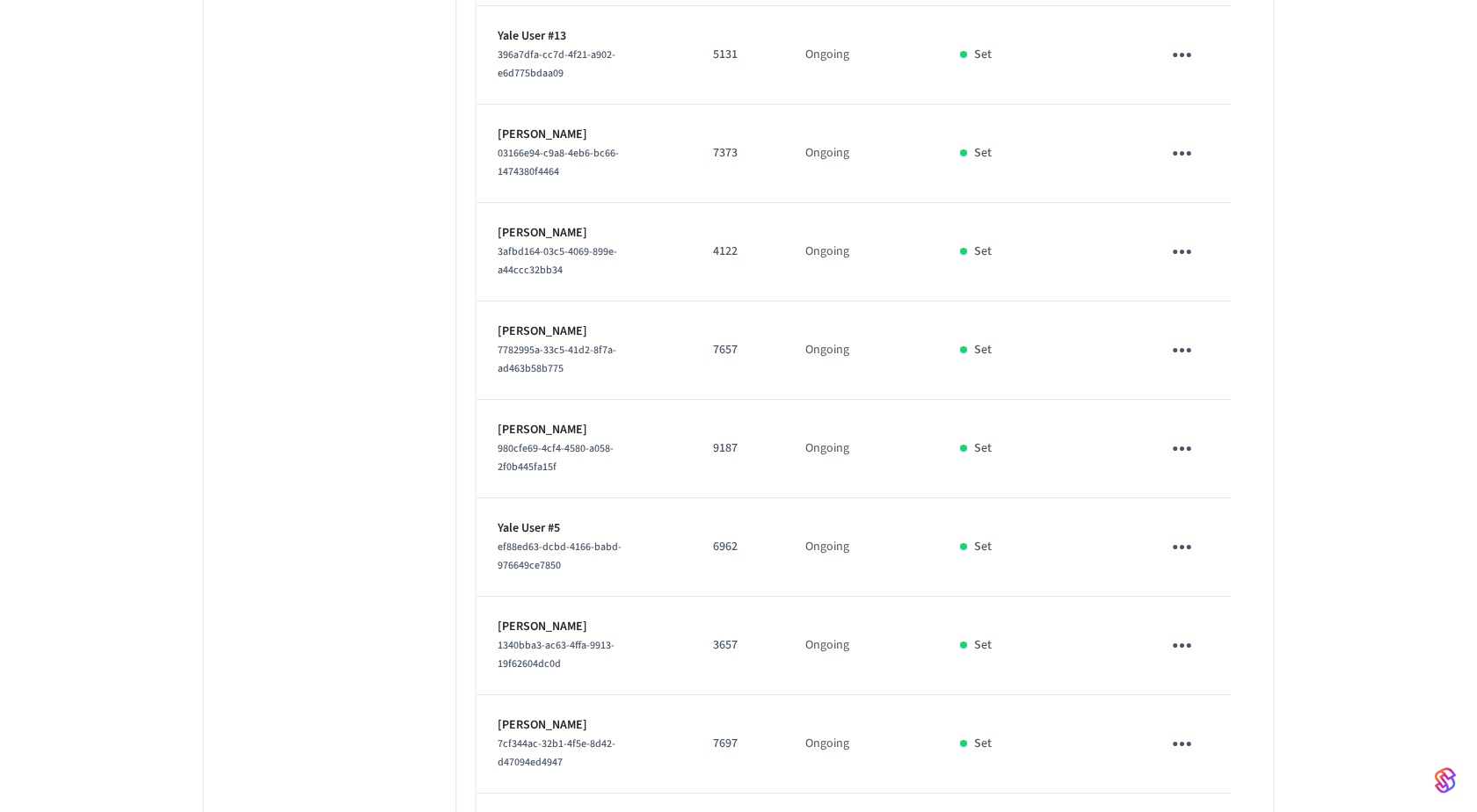
click at [724, 148] on p "7373" at bounding box center [737, 154] width 50 height 19
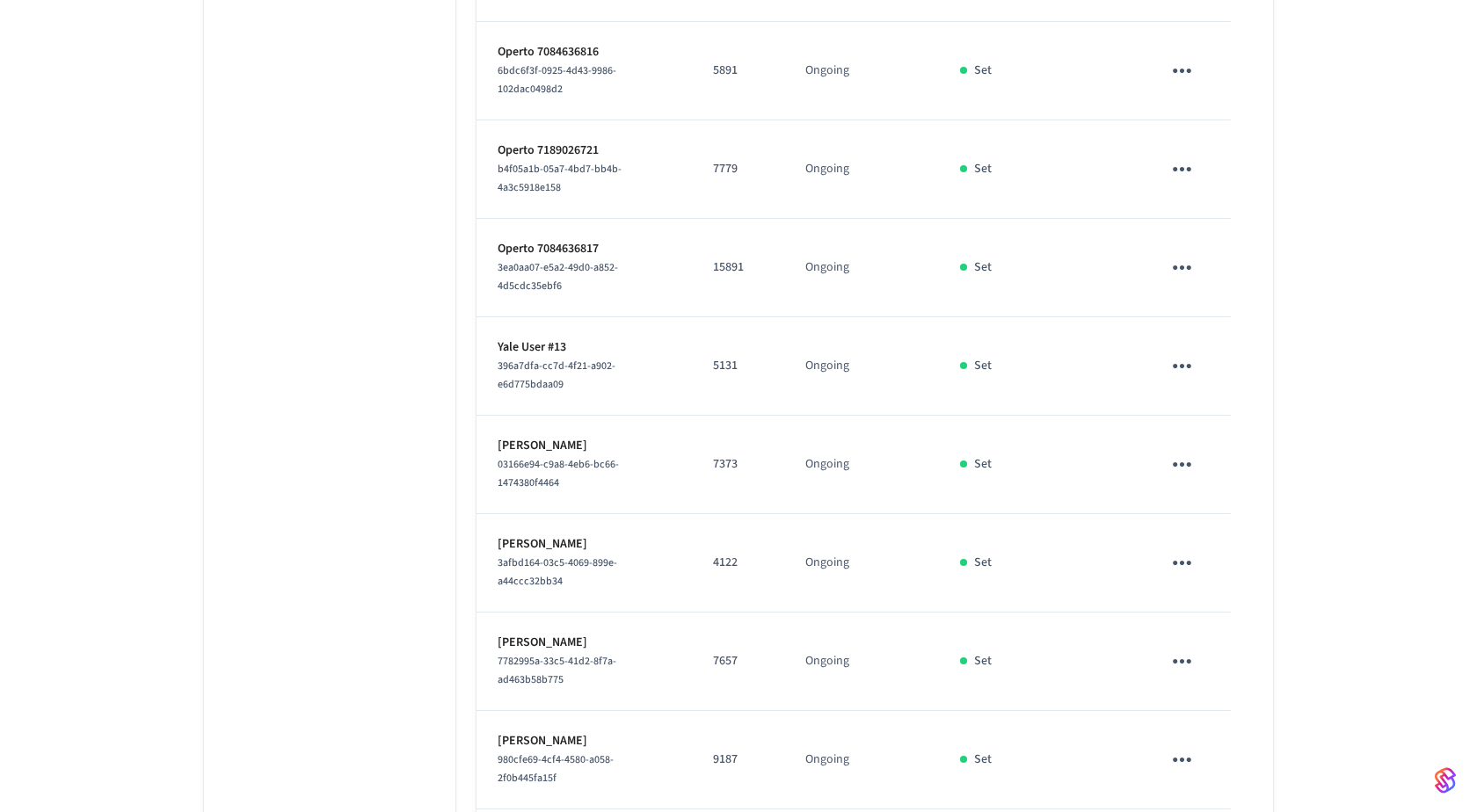
click at [735, 344] on td "5131" at bounding box center [738, 366] width 92 height 98
click at [728, 264] on p "15891" at bounding box center [737, 268] width 50 height 19
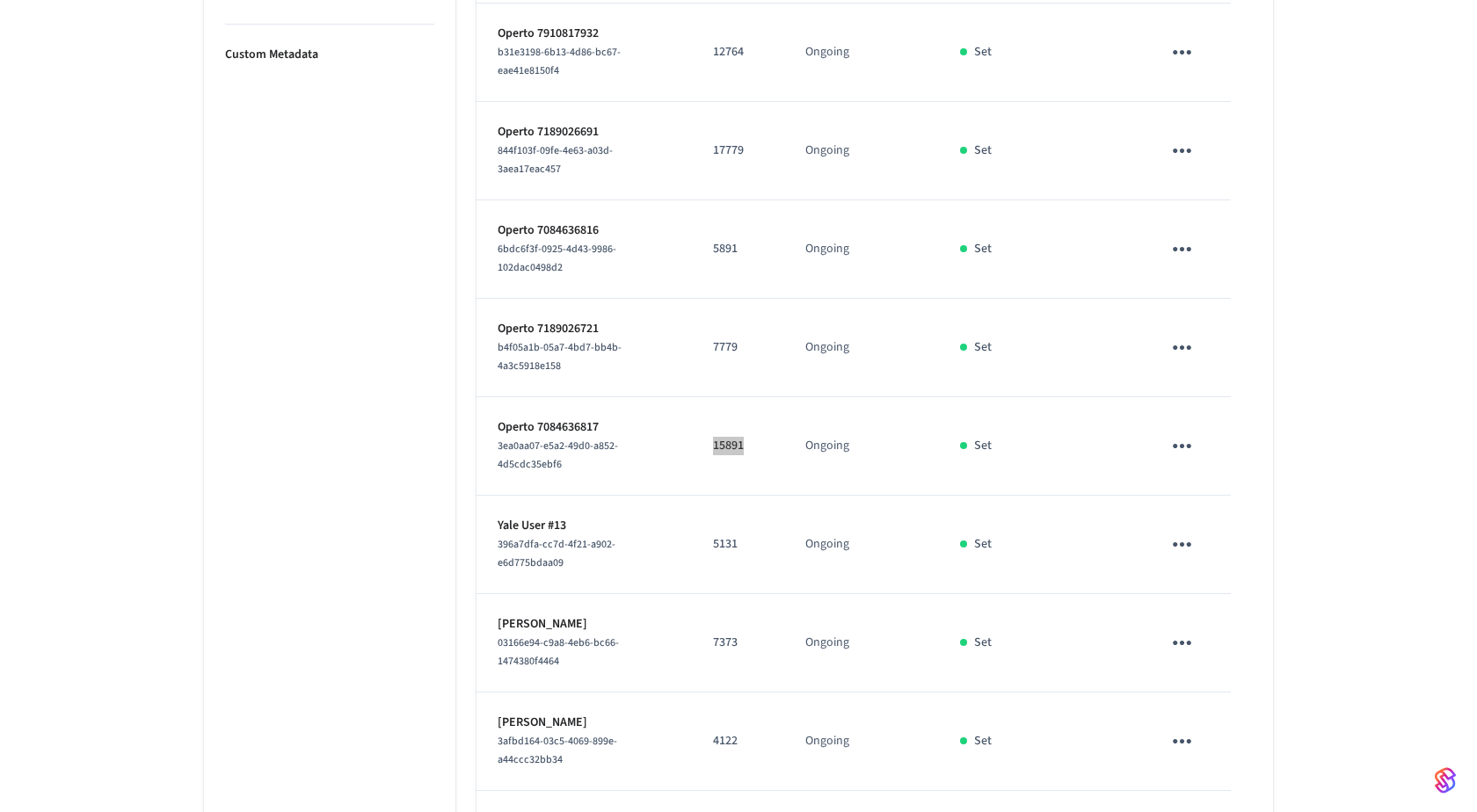
scroll to position [1169, 0]
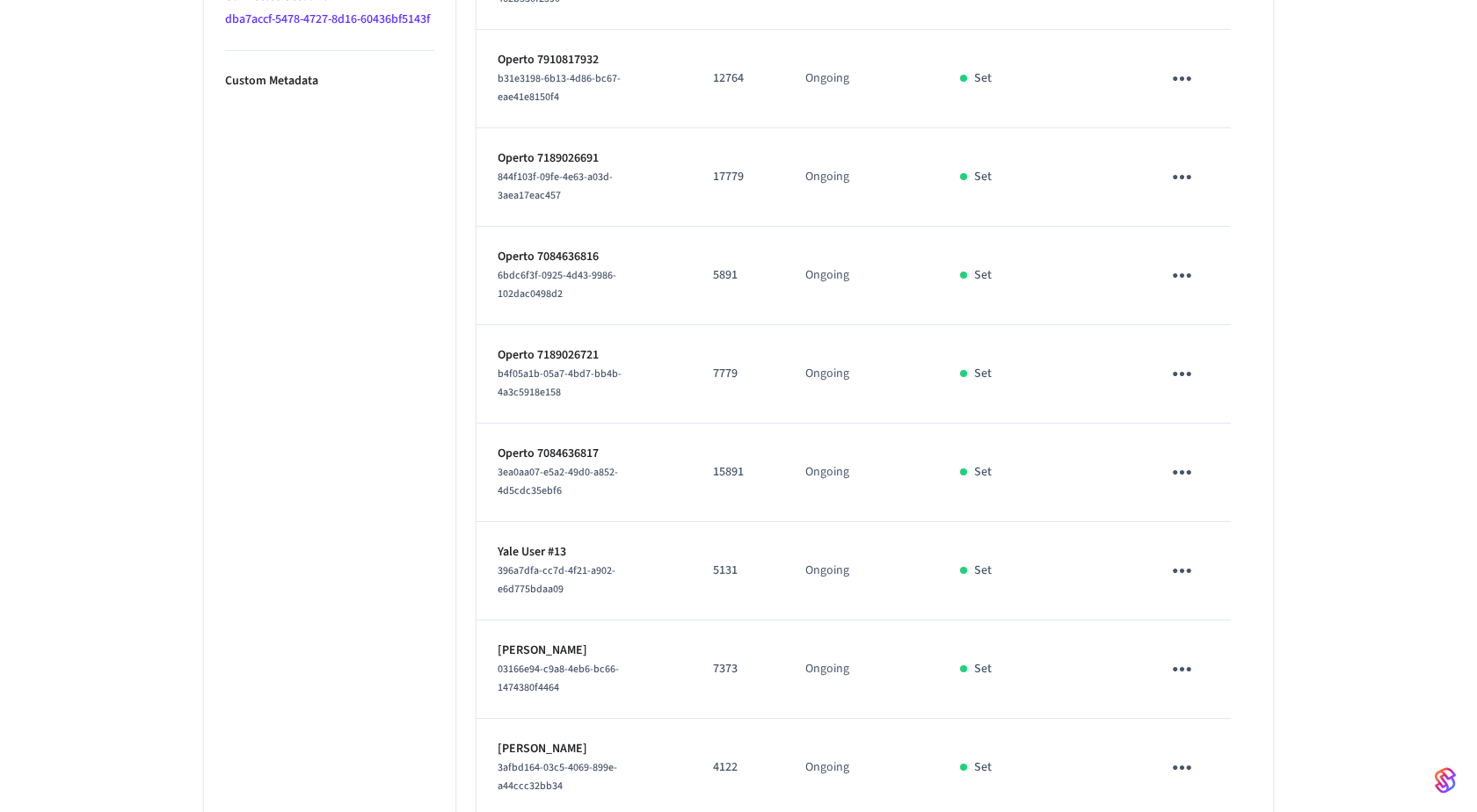
click at [731, 368] on p "7779" at bounding box center [737, 374] width 50 height 19
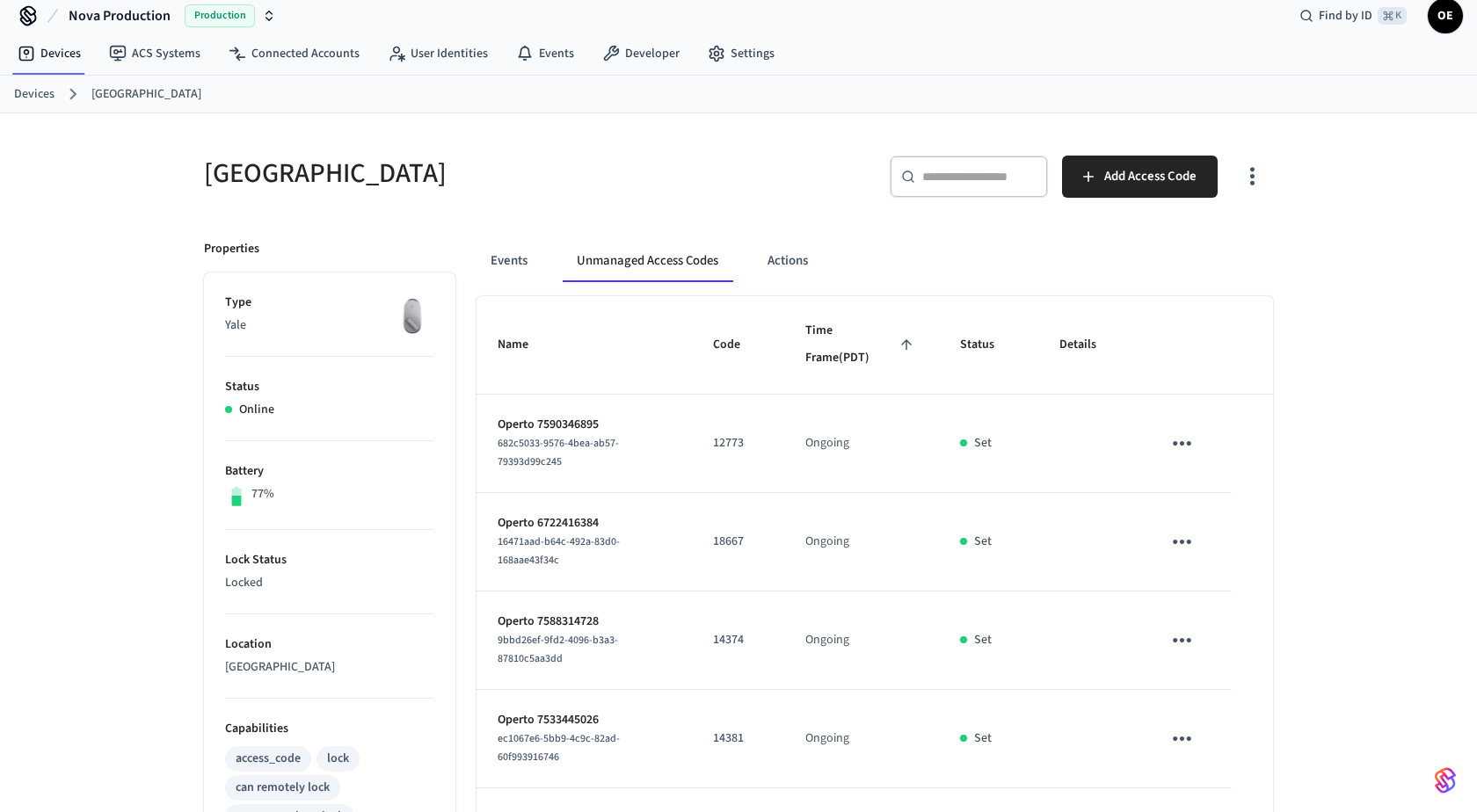
scroll to position [0, 0]
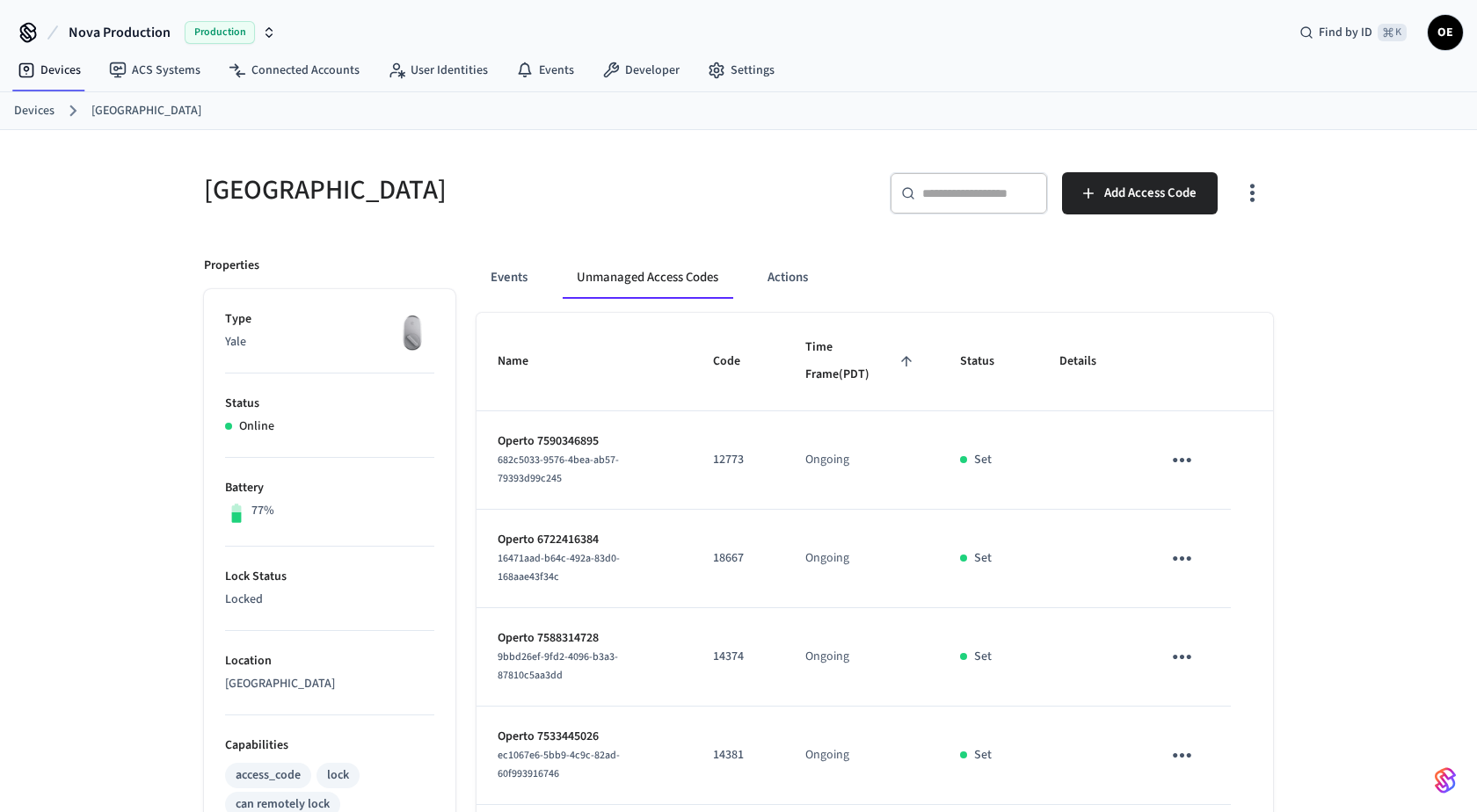
click at [1270, 194] on button "button" at bounding box center [1252, 193] width 41 height 70
click at [1229, 256] on li "Show managed access codes on device" at bounding box center [1147, 264] width 233 height 47
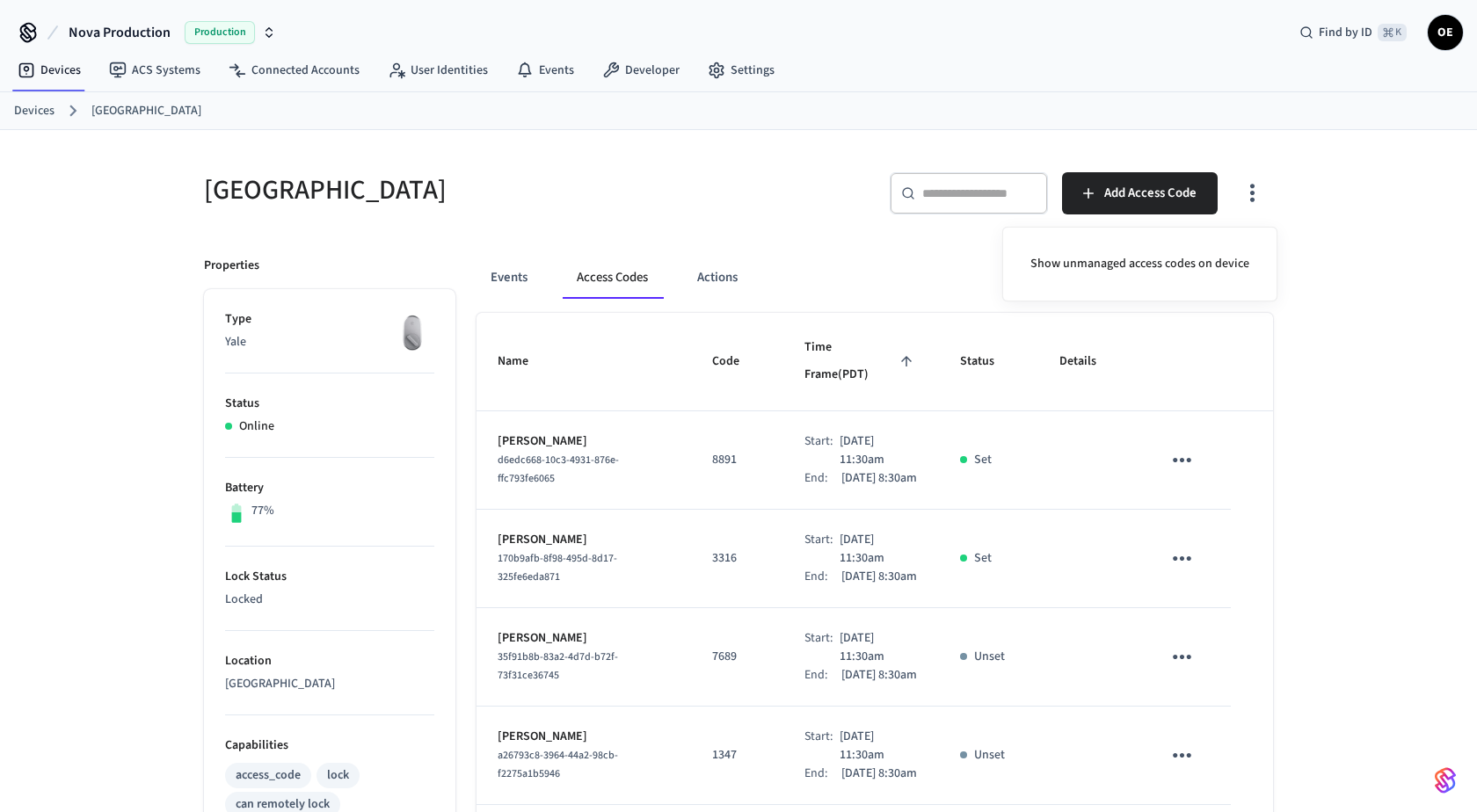
click at [1318, 457] on div at bounding box center [738, 406] width 1477 height 812
click at [506, 293] on button "Events" at bounding box center [508, 278] width 65 height 42
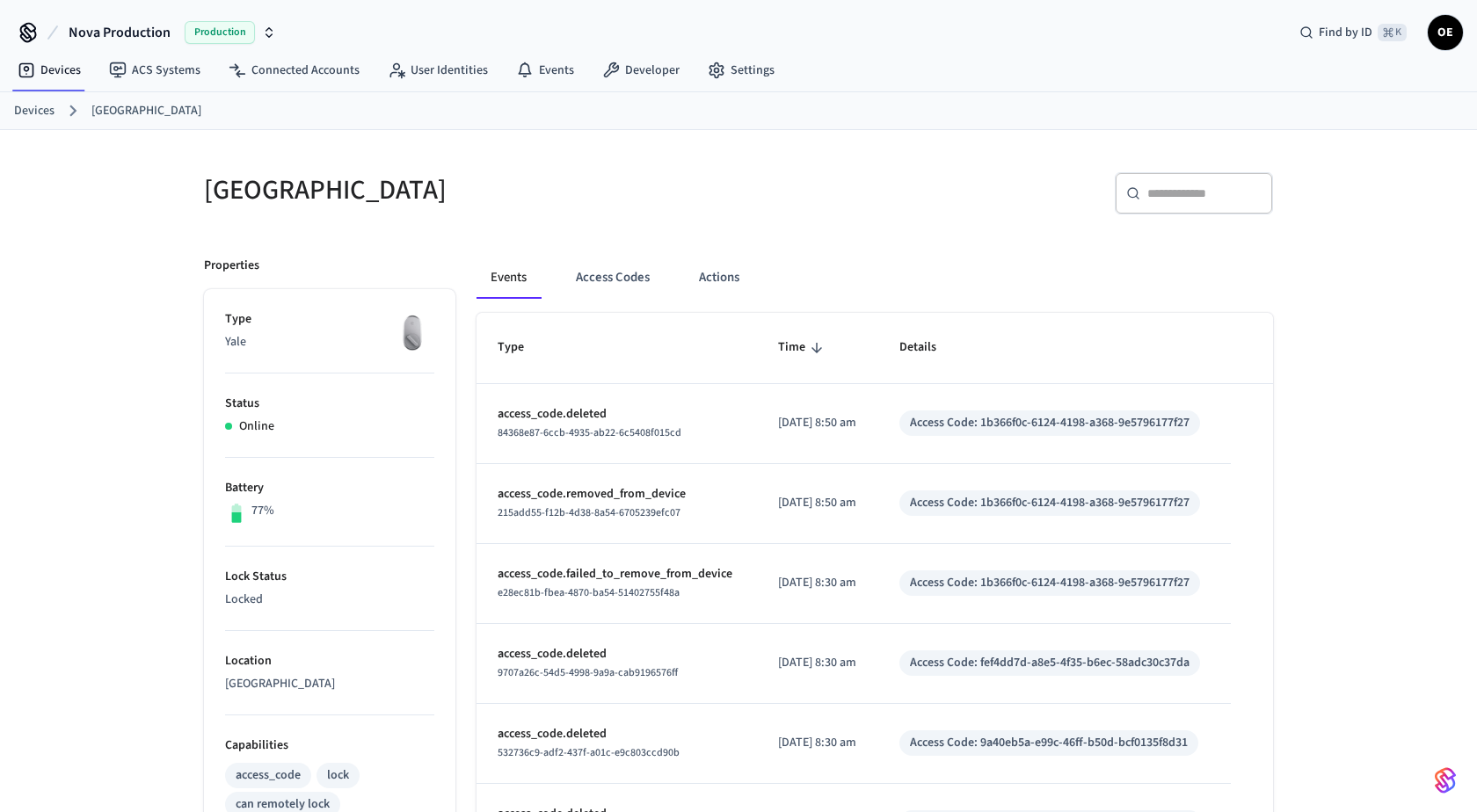
click at [1174, 206] on div "​ ​" at bounding box center [1194, 193] width 158 height 42
paste input "**********"
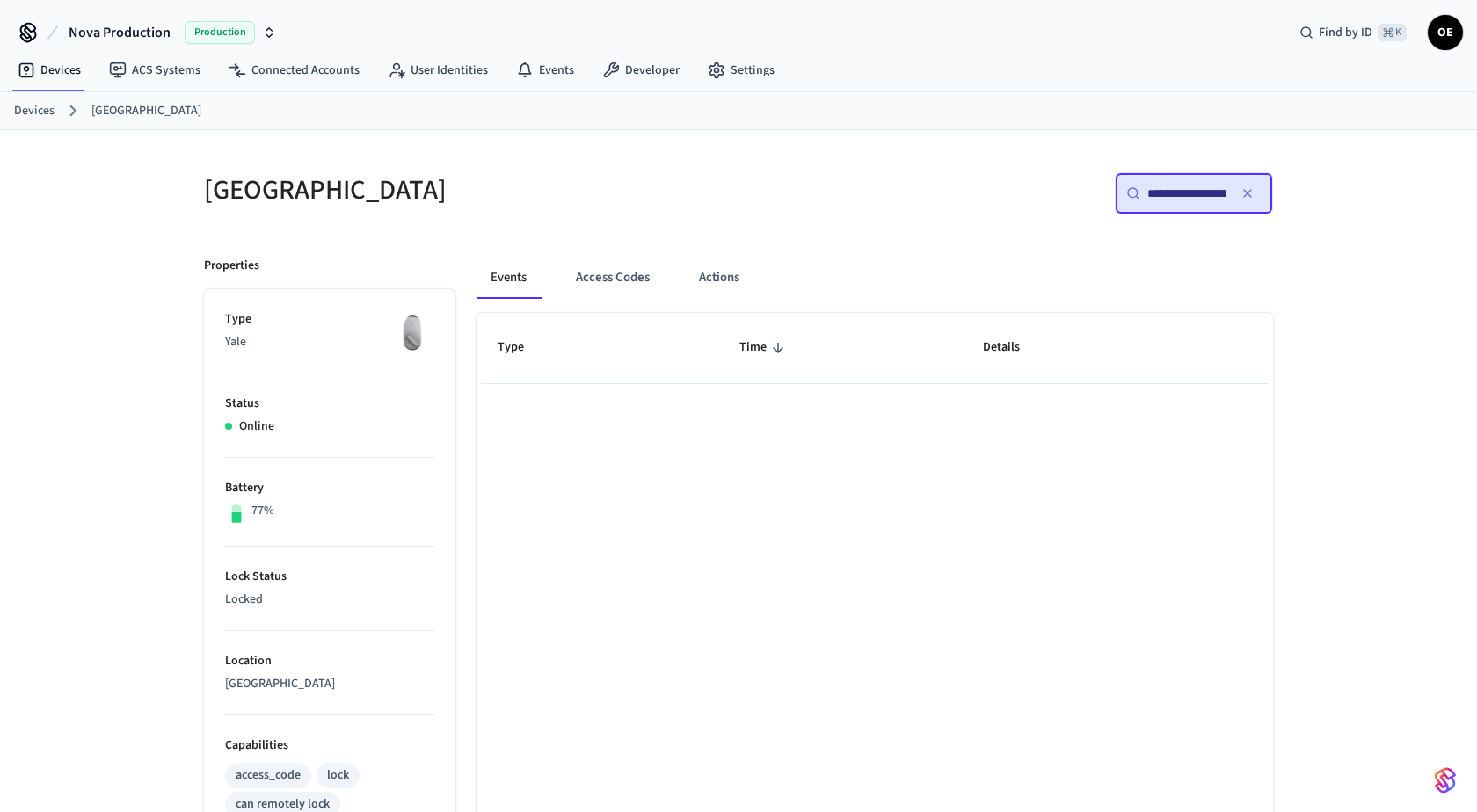
scroll to position [0, 128]
type input "**********"
click at [1251, 202] on button "button" at bounding box center [1248, 193] width 28 height 28
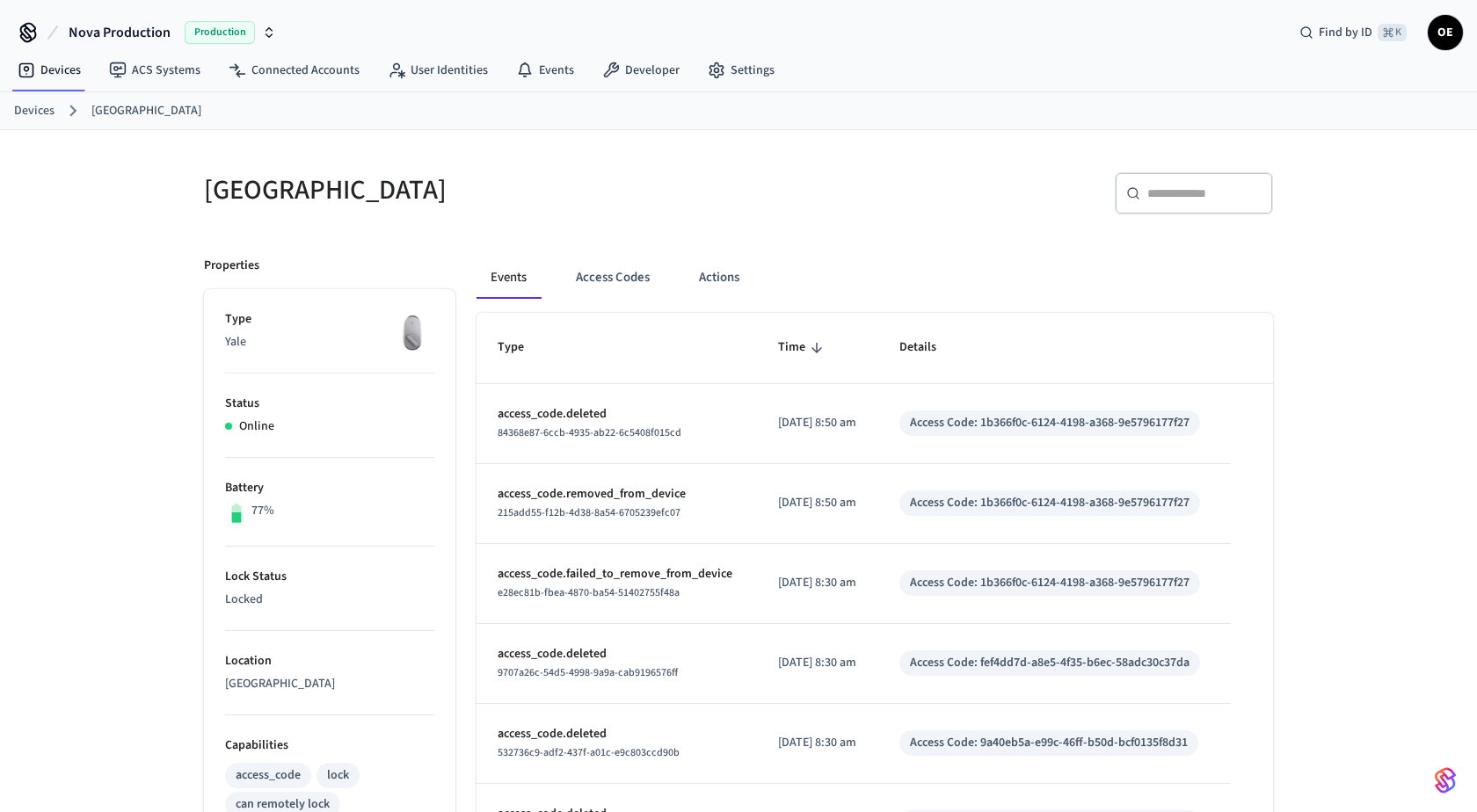
click at [742, 203] on div "​ ​" at bounding box center [1000, 189] width 545 height 77
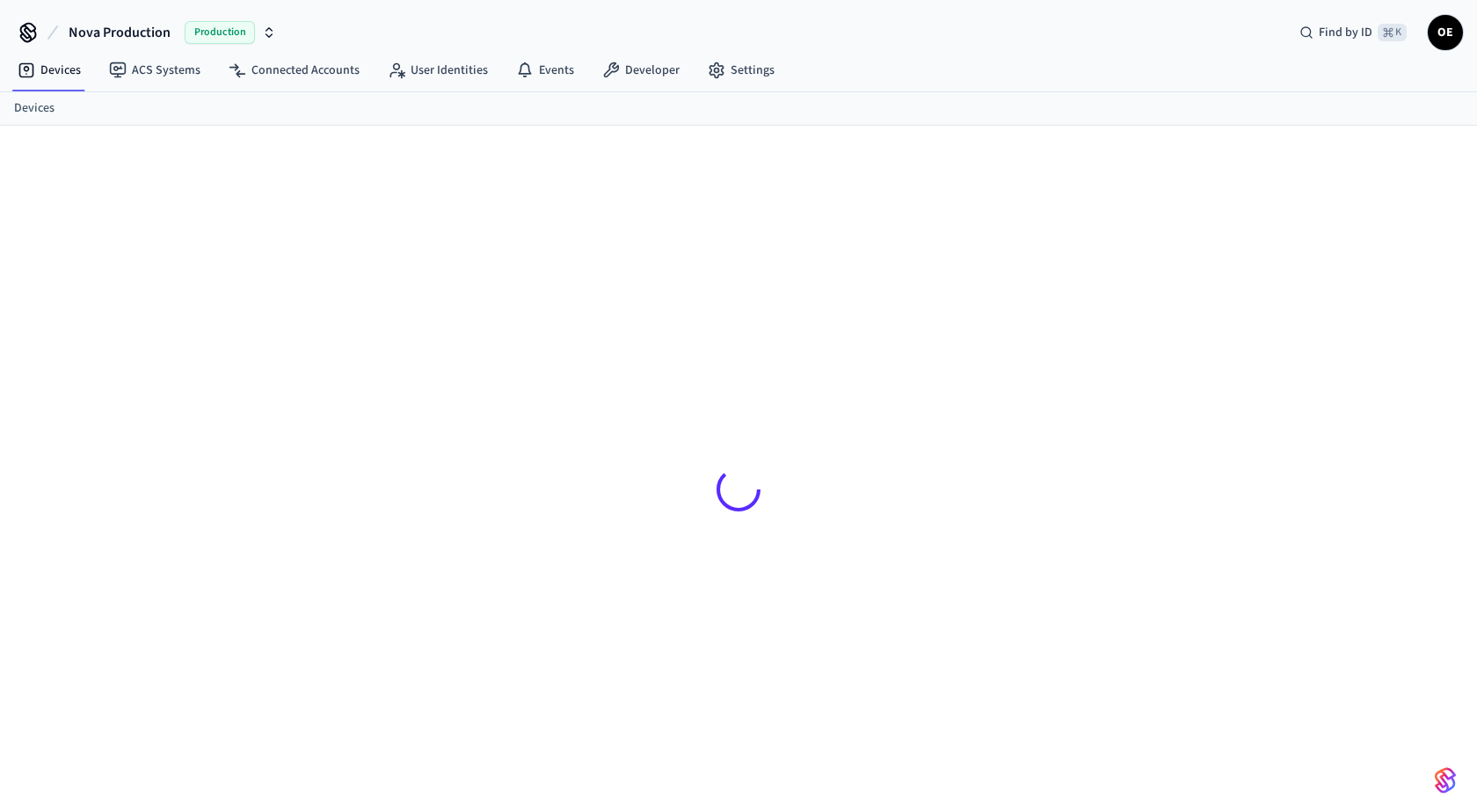
scroll to position [22, 0]
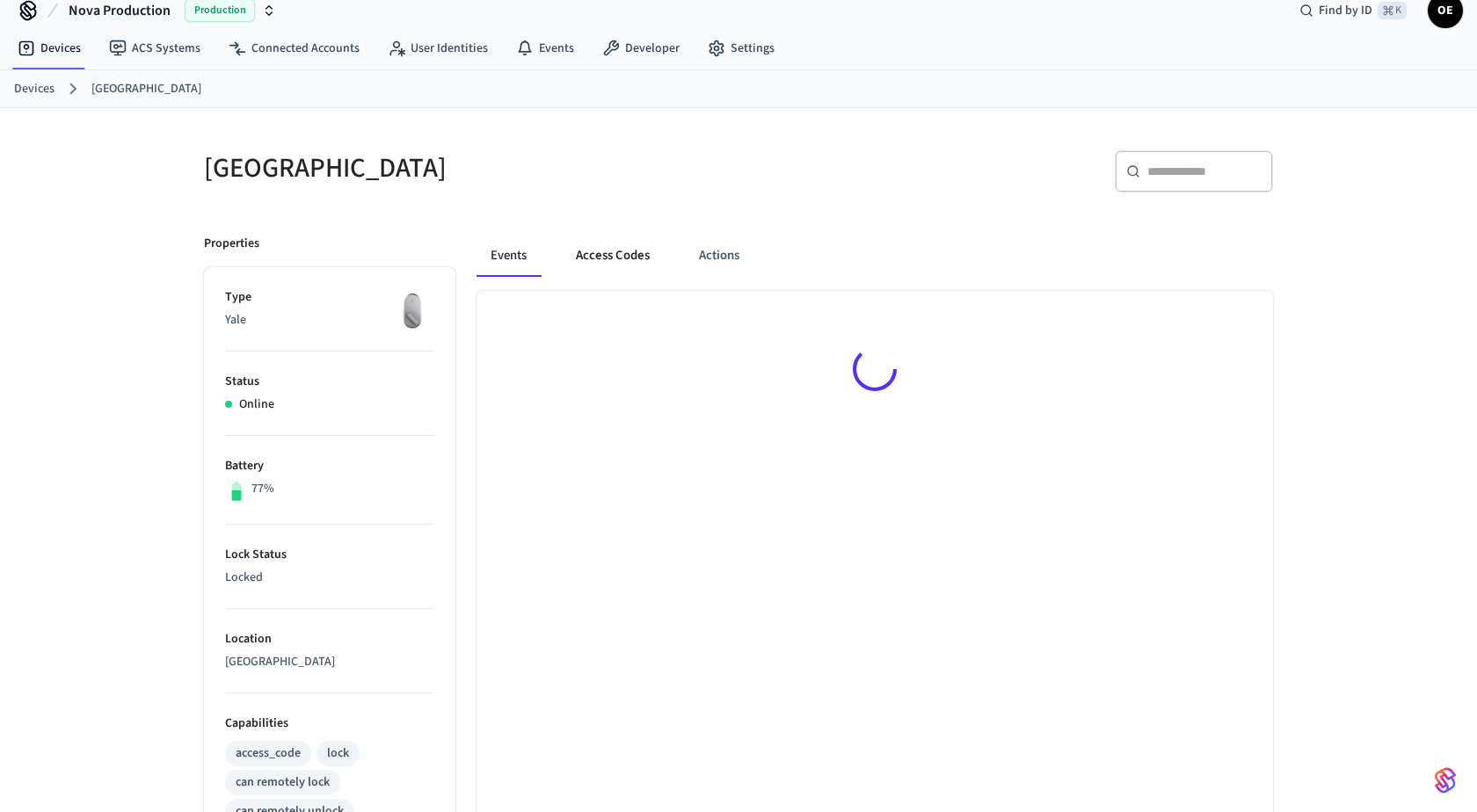
click at [611, 268] on button "Access Codes" at bounding box center [612, 255] width 102 height 42
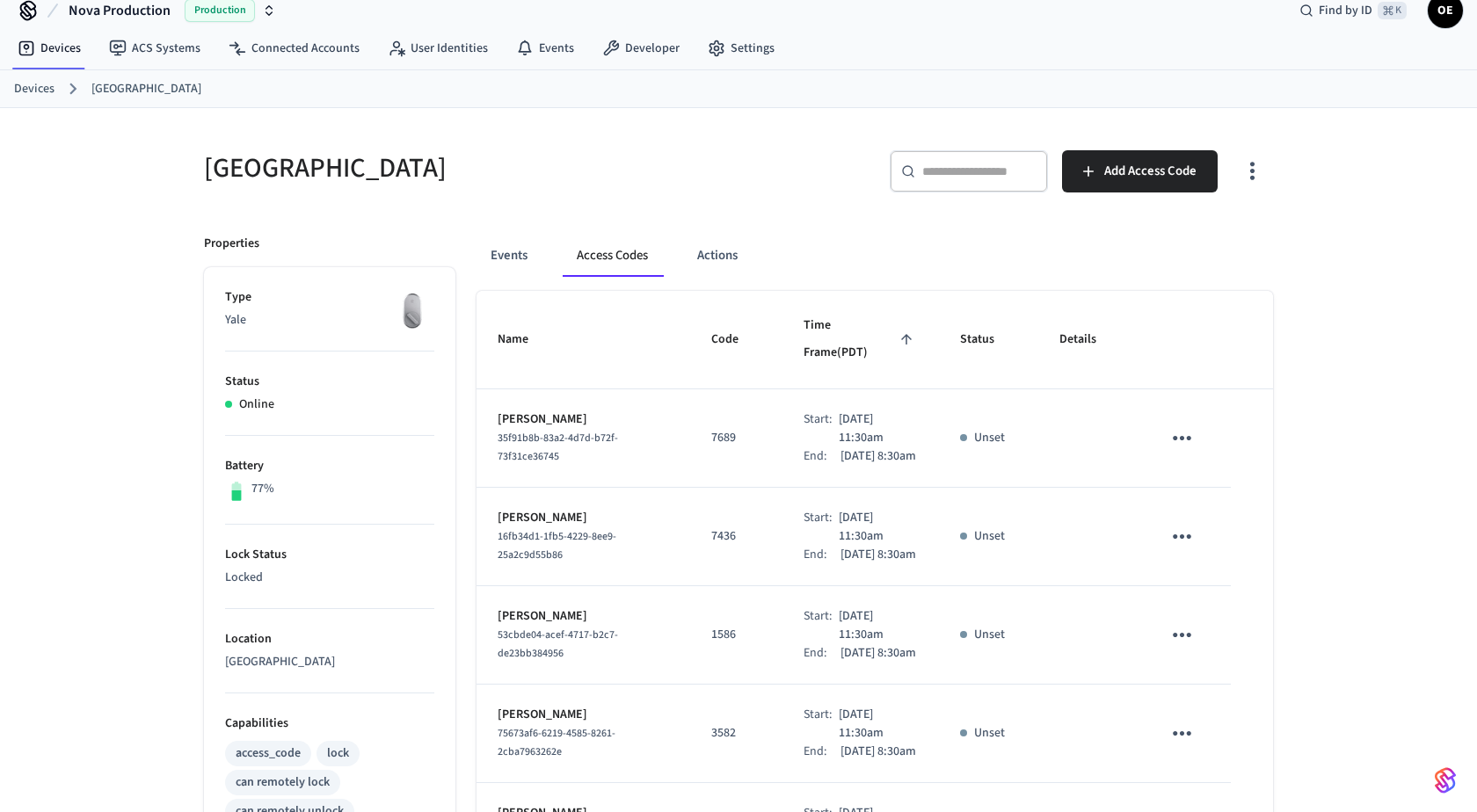
click at [909, 177] on div "​ ​" at bounding box center [969, 171] width 158 height 42
paste input "*****"
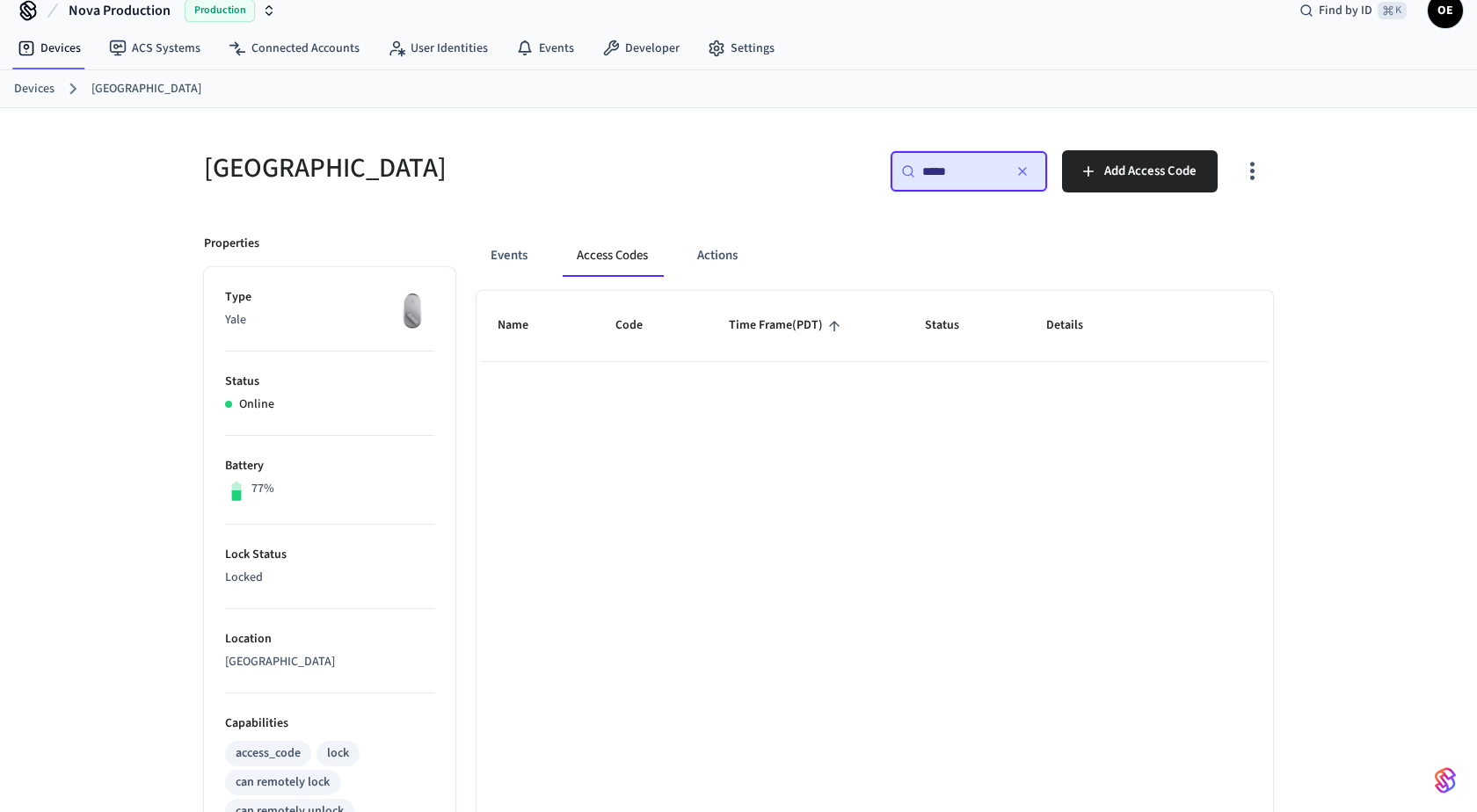
type input "*****"
click at [989, 168] on input "*****" at bounding box center [961, 171] width 79 height 18
click at [1007, 158] on div "​ ***** ​" at bounding box center [969, 171] width 158 height 42
click at [1017, 181] on button "button" at bounding box center [1022, 172] width 28 height 28
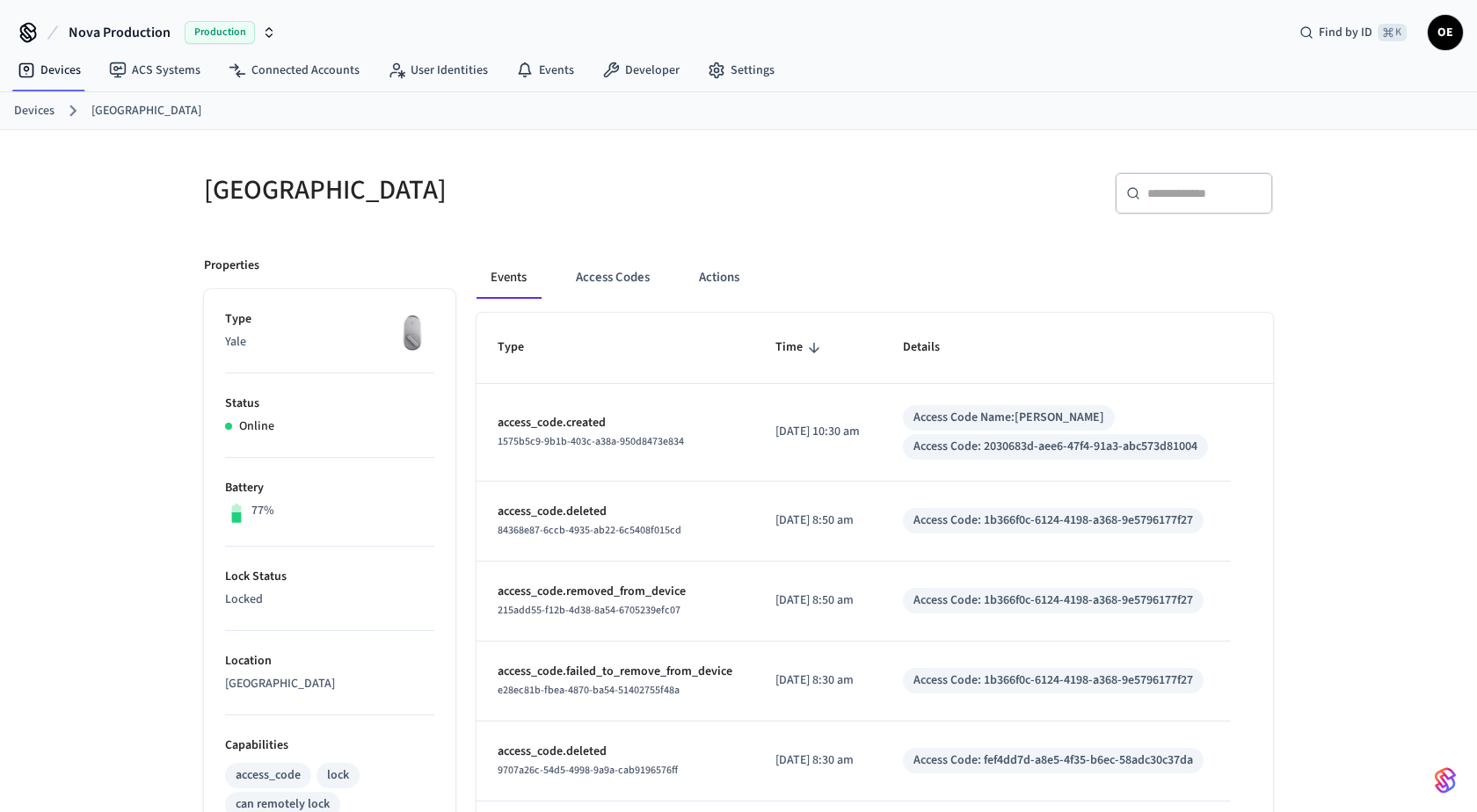
click at [619, 299] on div "Events Access Codes Actions" at bounding box center [874, 285] width 796 height 56
click at [625, 293] on button "Access Codes" at bounding box center [612, 278] width 102 height 42
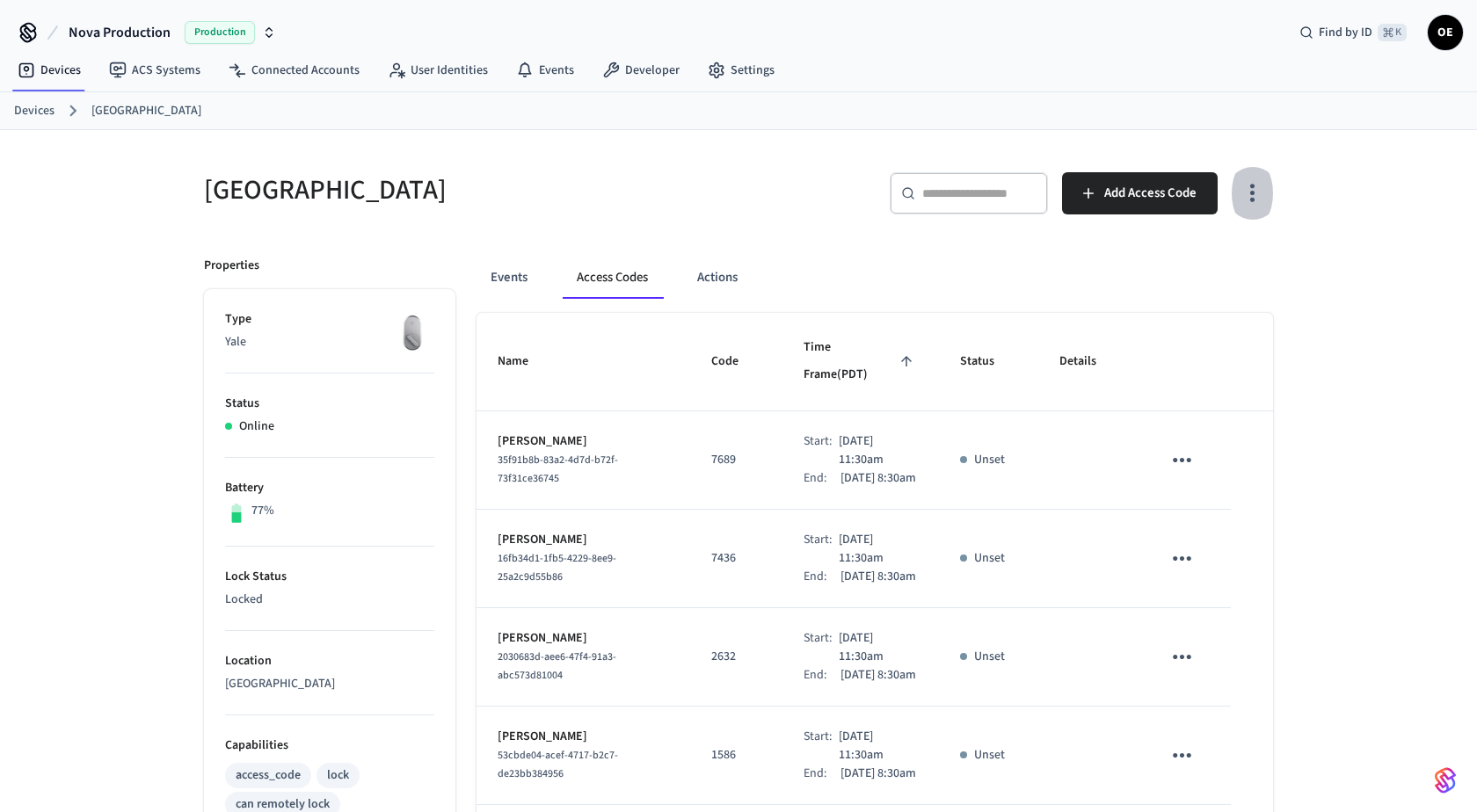
click at [1236, 193] on button "button" at bounding box center [1252, 193] width 41 height 70
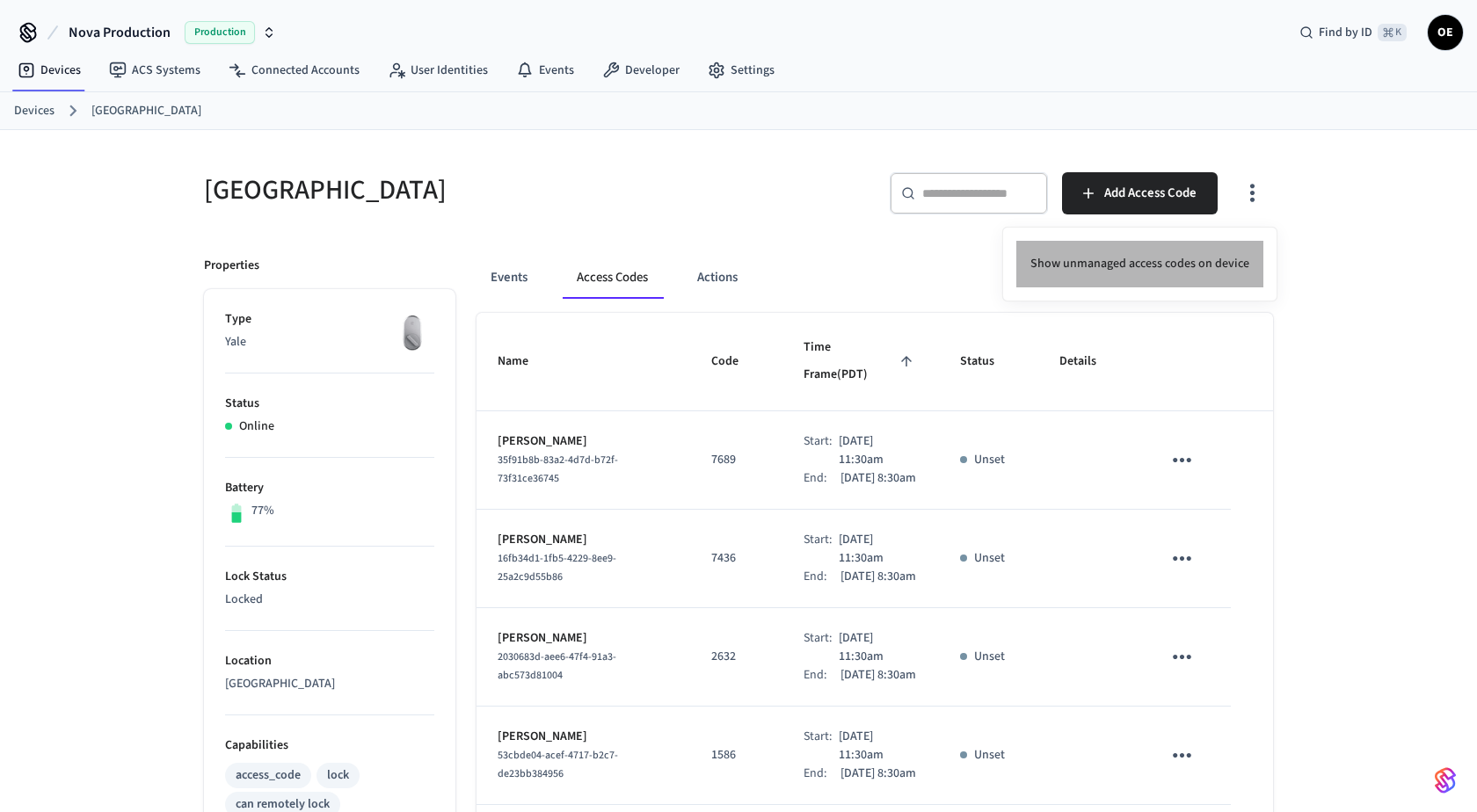
click at [1232, 259] on li "Show unmanaged access codes on device" at bounding box center [1139, 264] width 247 height 47
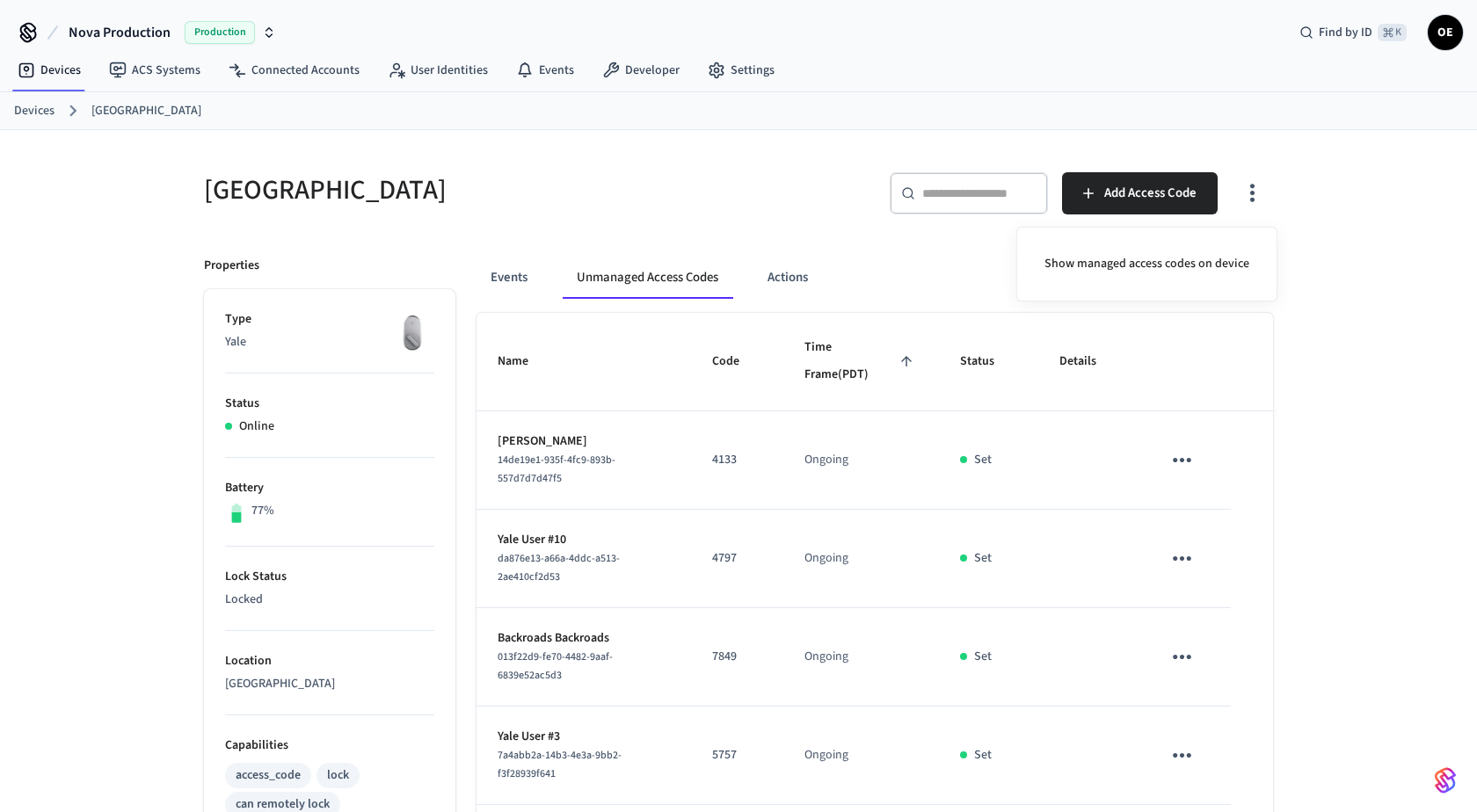
click at [1396, 414] on div at bounding box center [738, 406] width 1477 height 812
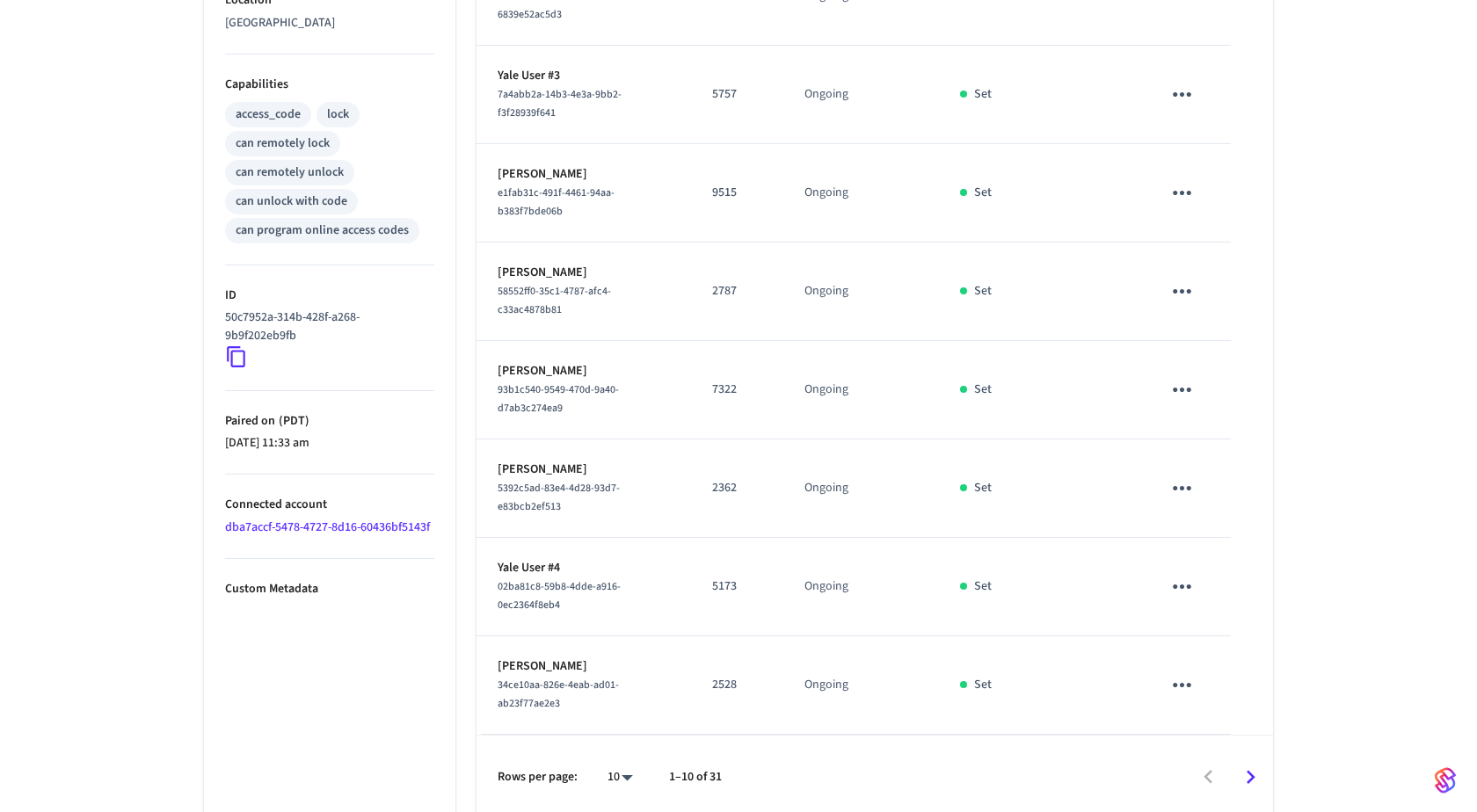
scroll to position [661, 0]
click at [607, 775] on body "Nova Production Production Find by ID ⌘ K OE Devices ACS Systems Connected Acco…" at bounding box center [738, 80] width 1477 height 1481
click at [619, 763] on li "All" at bounding box center [613, 762] width 47 height 47
type input "**"
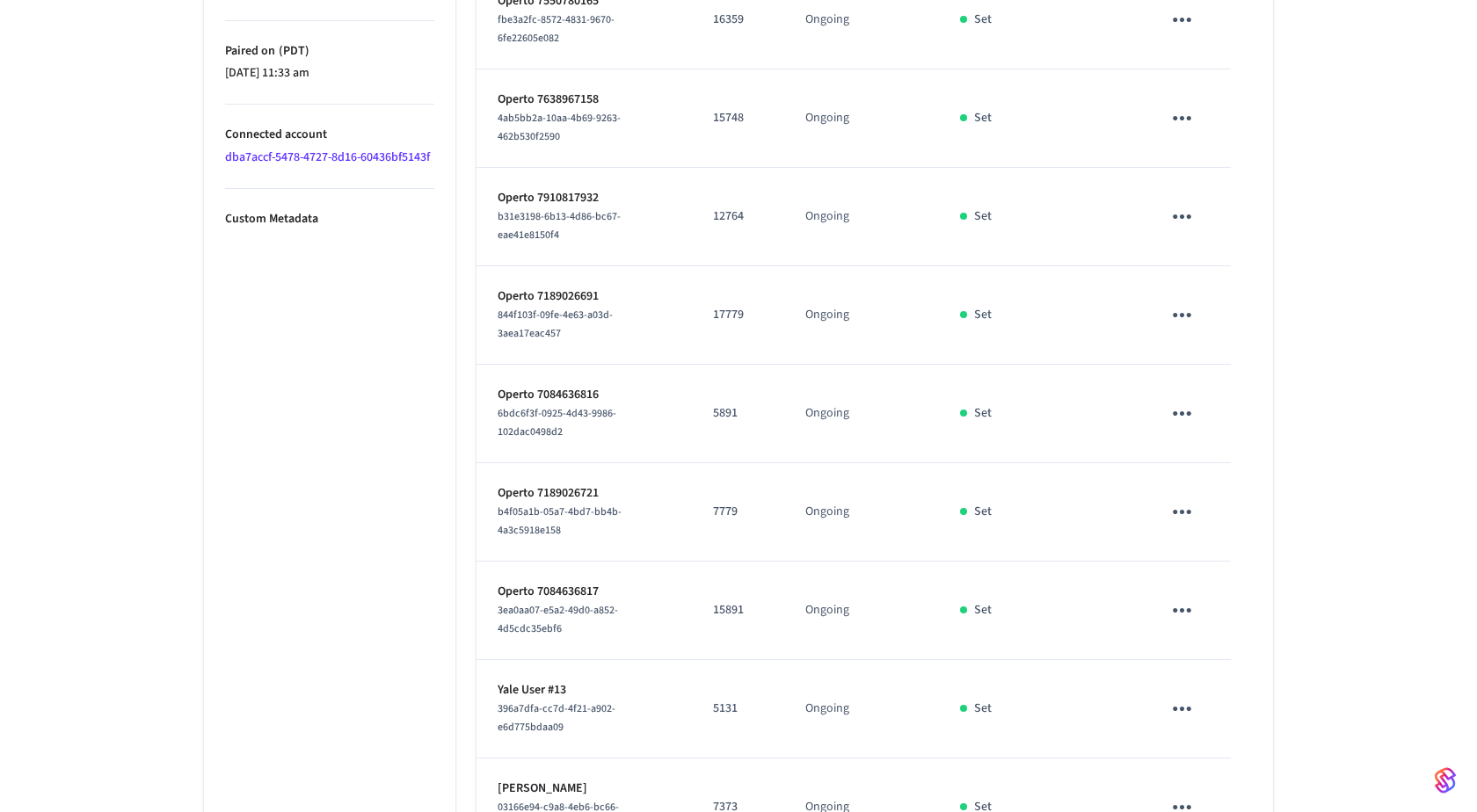
scroll to position [0, 0]
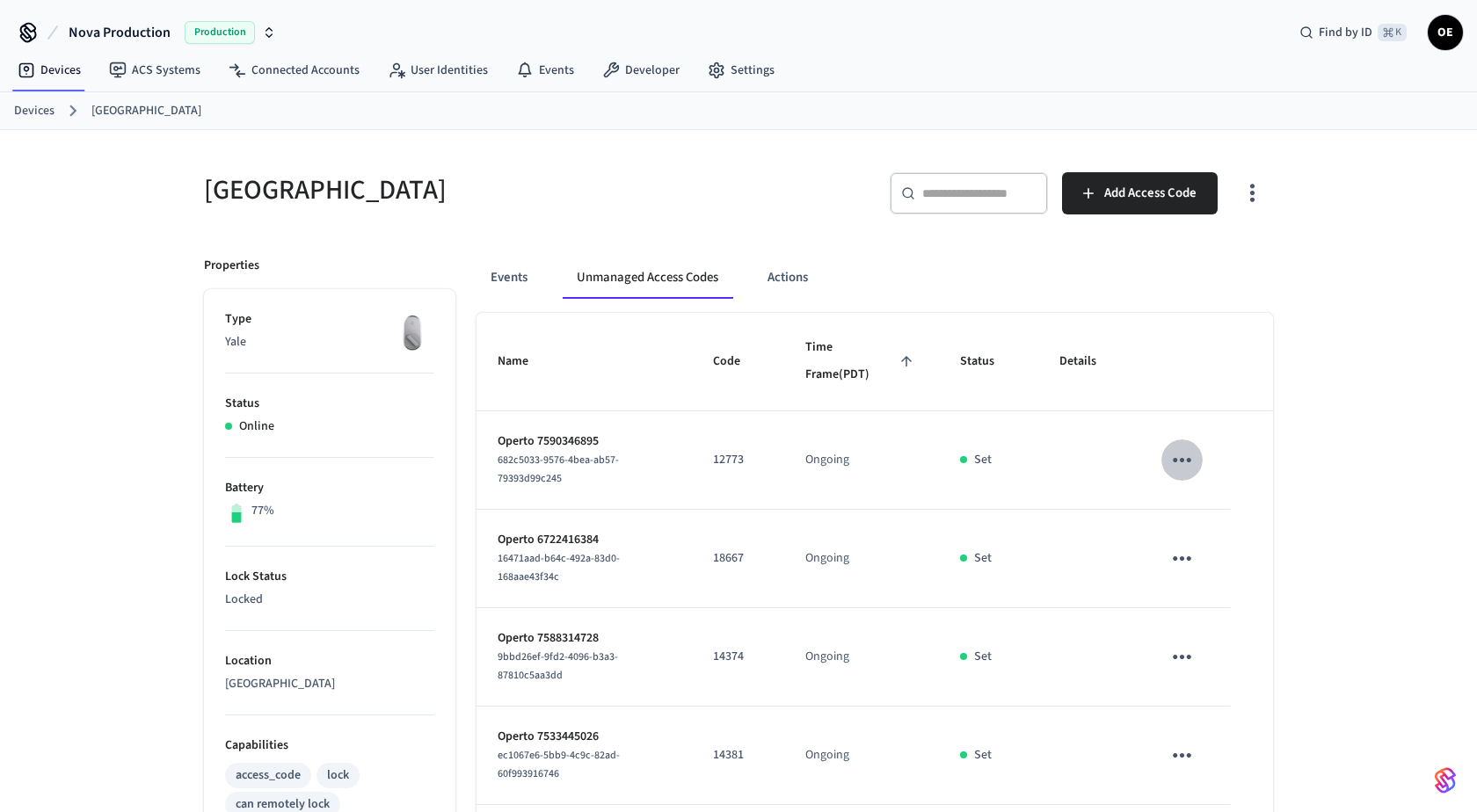
click at [1195, 463] on icon "sticky table" at bounding box center [1182, 459] width 27 height 27
click at [1208, 546] on li "Delete" at bounding box center [1260, 557] width 156 height 47
click at [1188, 561] on icon "sticky table" at bounding box center [1182, 558] width 27 height 27
click at [1217, 656] on li "Delete" at bounding box center [1260, 654] width 156 height 47
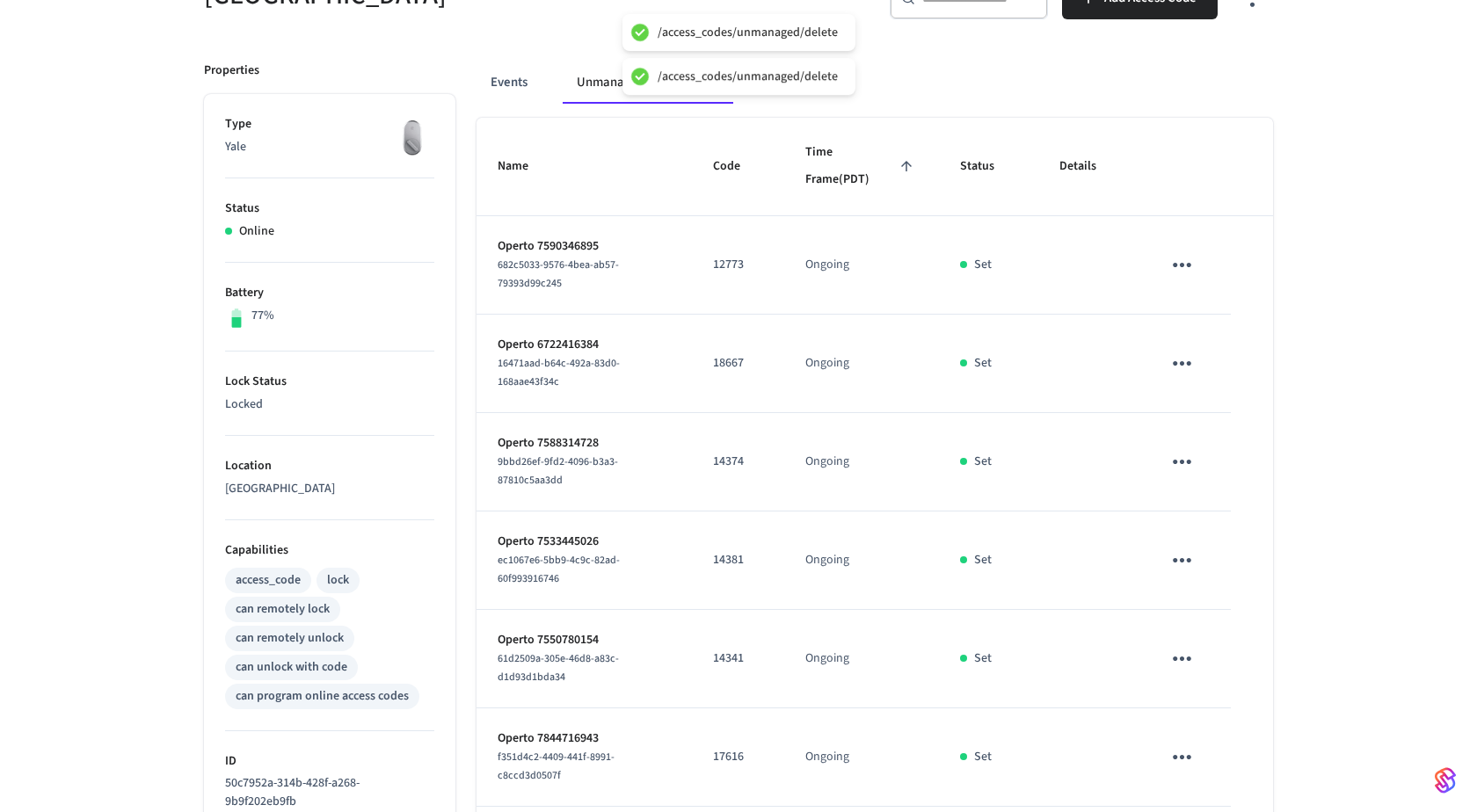
scroll to position [366, 0]
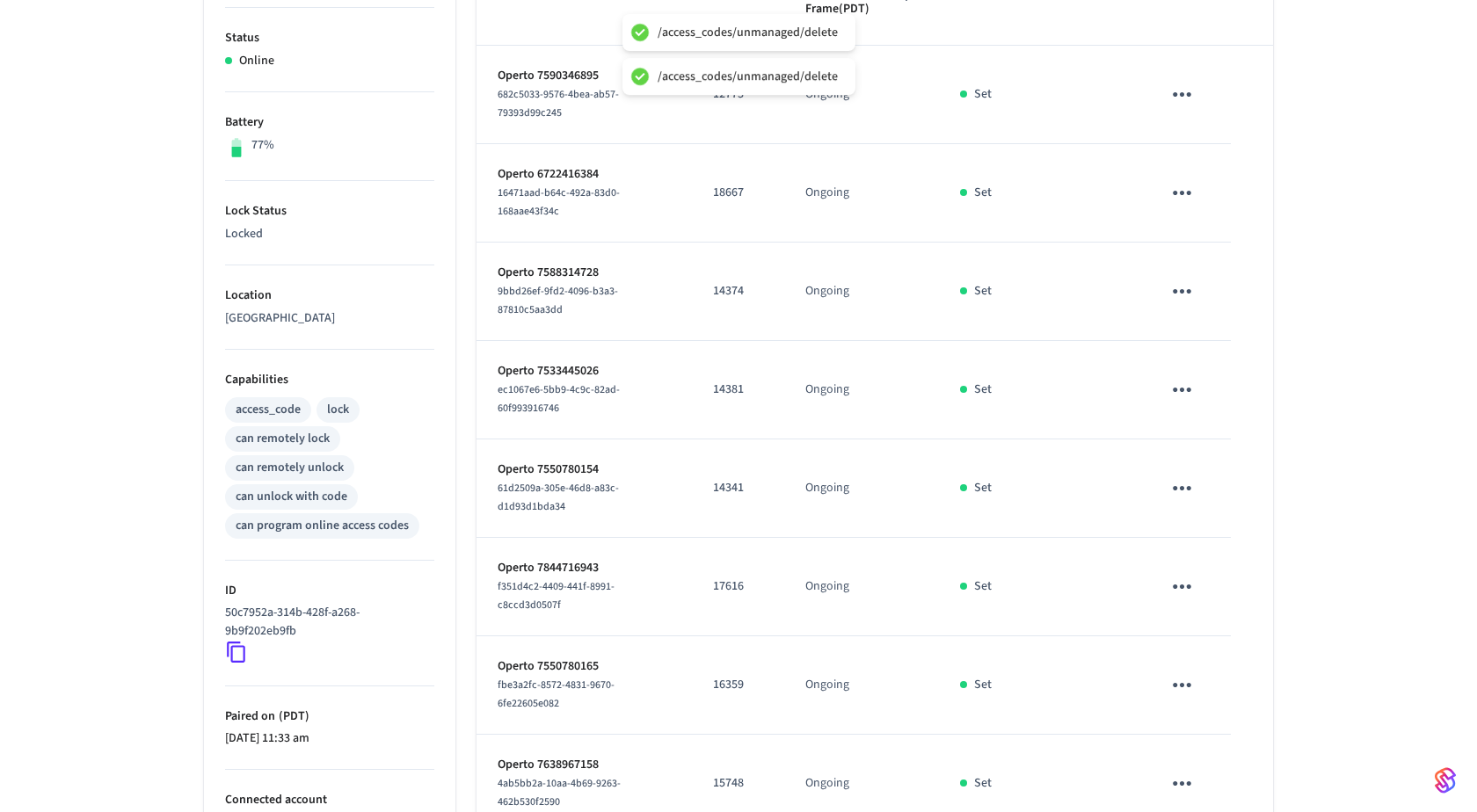
click at [1177, 271] on button "sticky table" at bounding box center [1182, 292] width 41 height 41
click at [1207, 393] on li "Delete" at bounding box center [1253, 394] width 156 height 47
click at [1178, 396] on icon "sticky table" at bounding box center [1182, 389] width 27 height 27
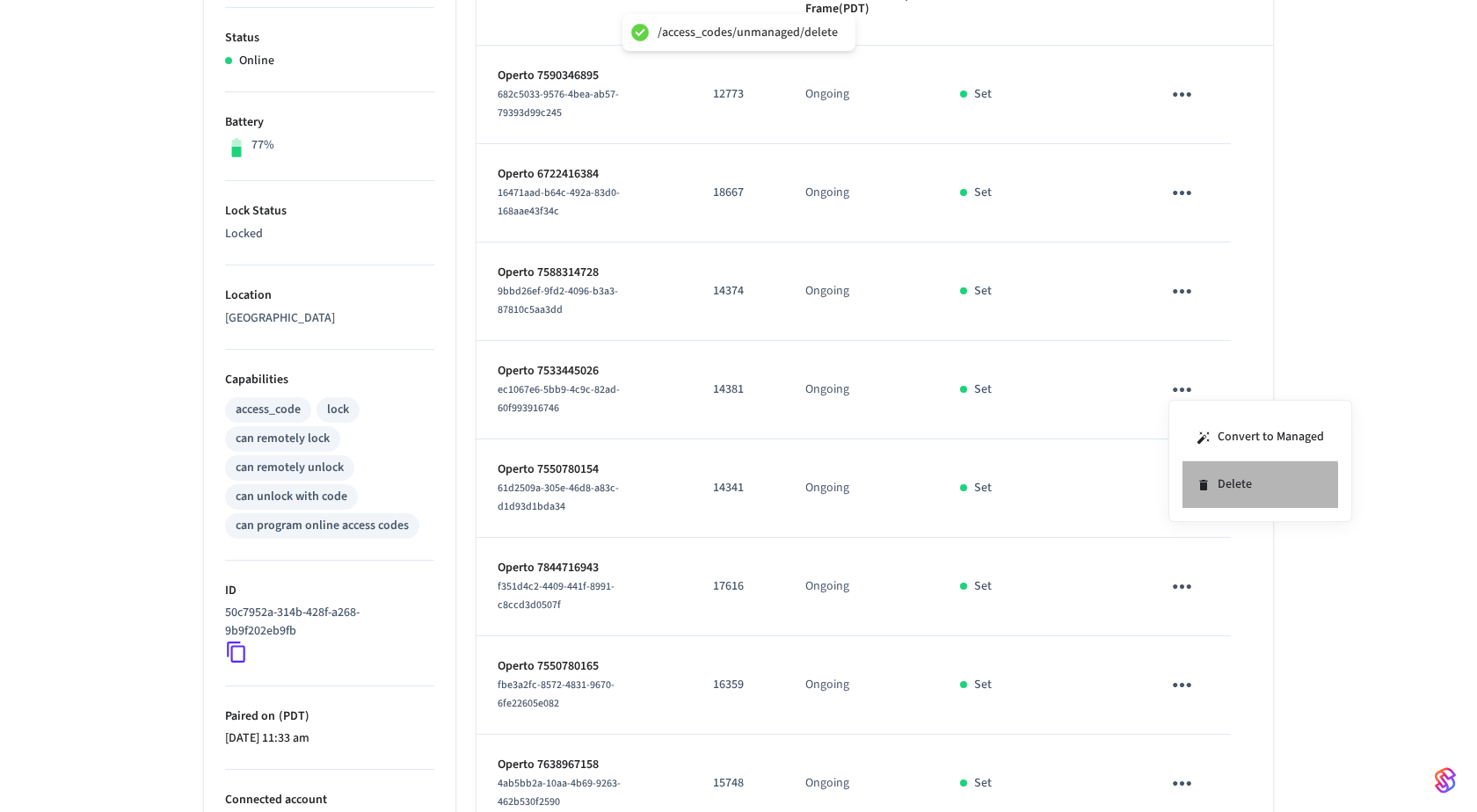
click at [1197, 486] on icon at bounding box center [1203, 485] width 14 height 14
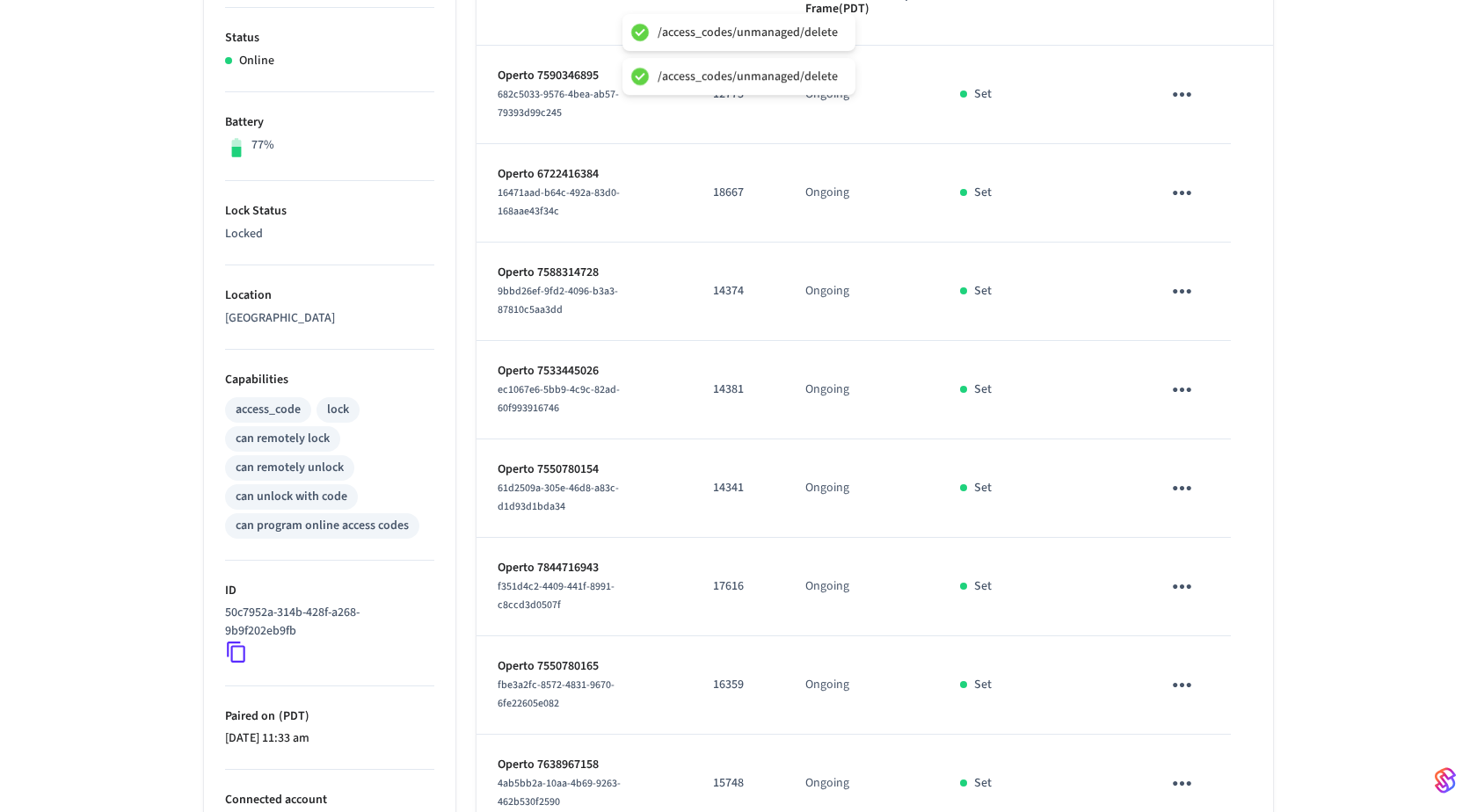
click at [1191, 484] on icon "sticky table" at bounding box center [1182, 488] width 27 height 27
click at [1224, 579] on li "Delete" at bounding box center [1260, 582] width 156 height 47
click at [1189, 593] on icon "sticky table" at bounding box center [1182, 586] width 27 height 27
click at [1224, 694] on li "Delete" at bounding box center [1260, 681] width 156 height 47
click at [1160, 665] on td "sticky table" at bounding box center [1185, 685] width 91 height 98
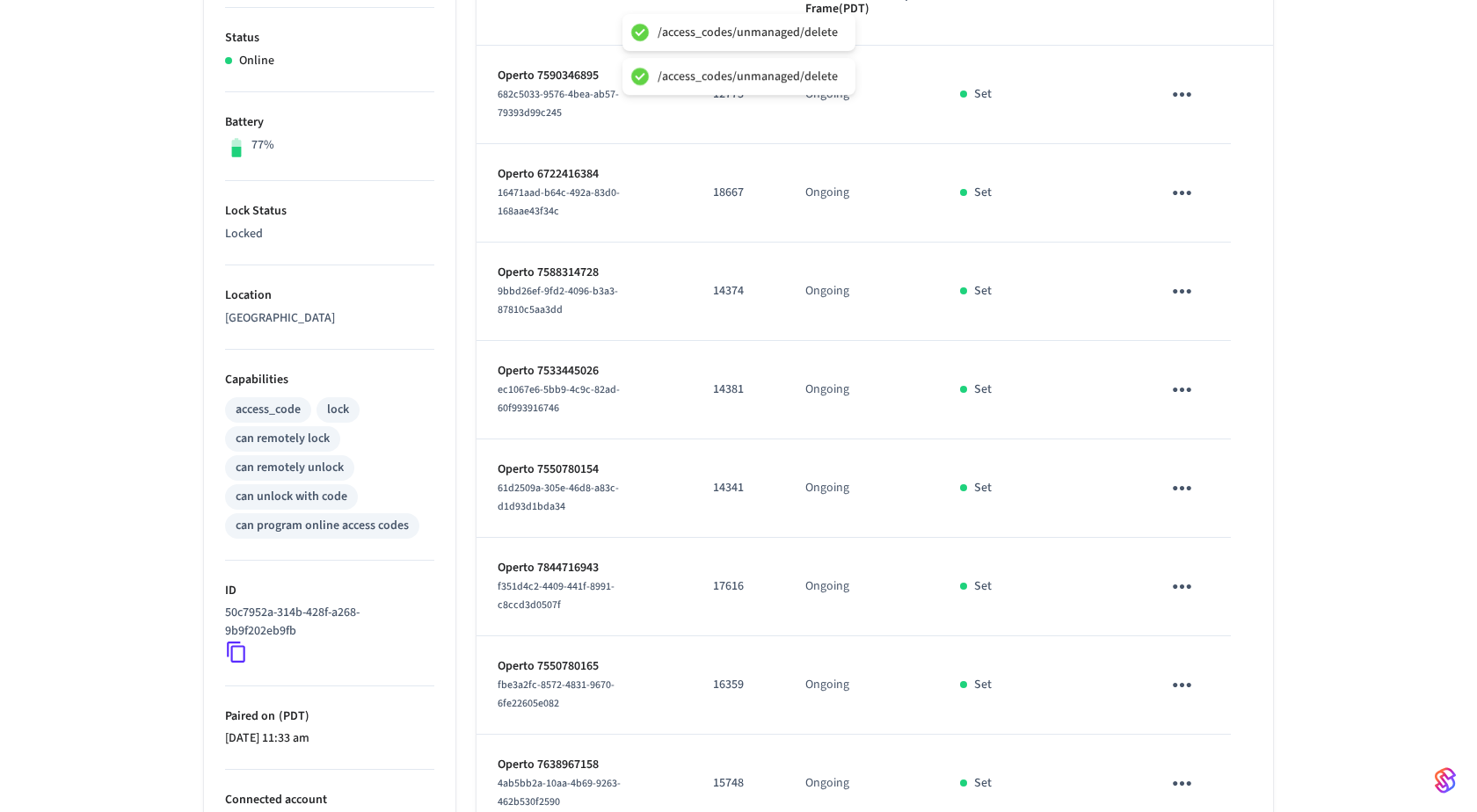
click at [1176, 684] on icon "sticky table" at bounding box center [1182, 684] width 27 height 27
click at [1202, 749] on li "Delete" at bounding box center [1260, 761] width 156 height 47
click at [1183, 770] on icon "sticky table" at bounding box center [1182, 783] width 27 height 27
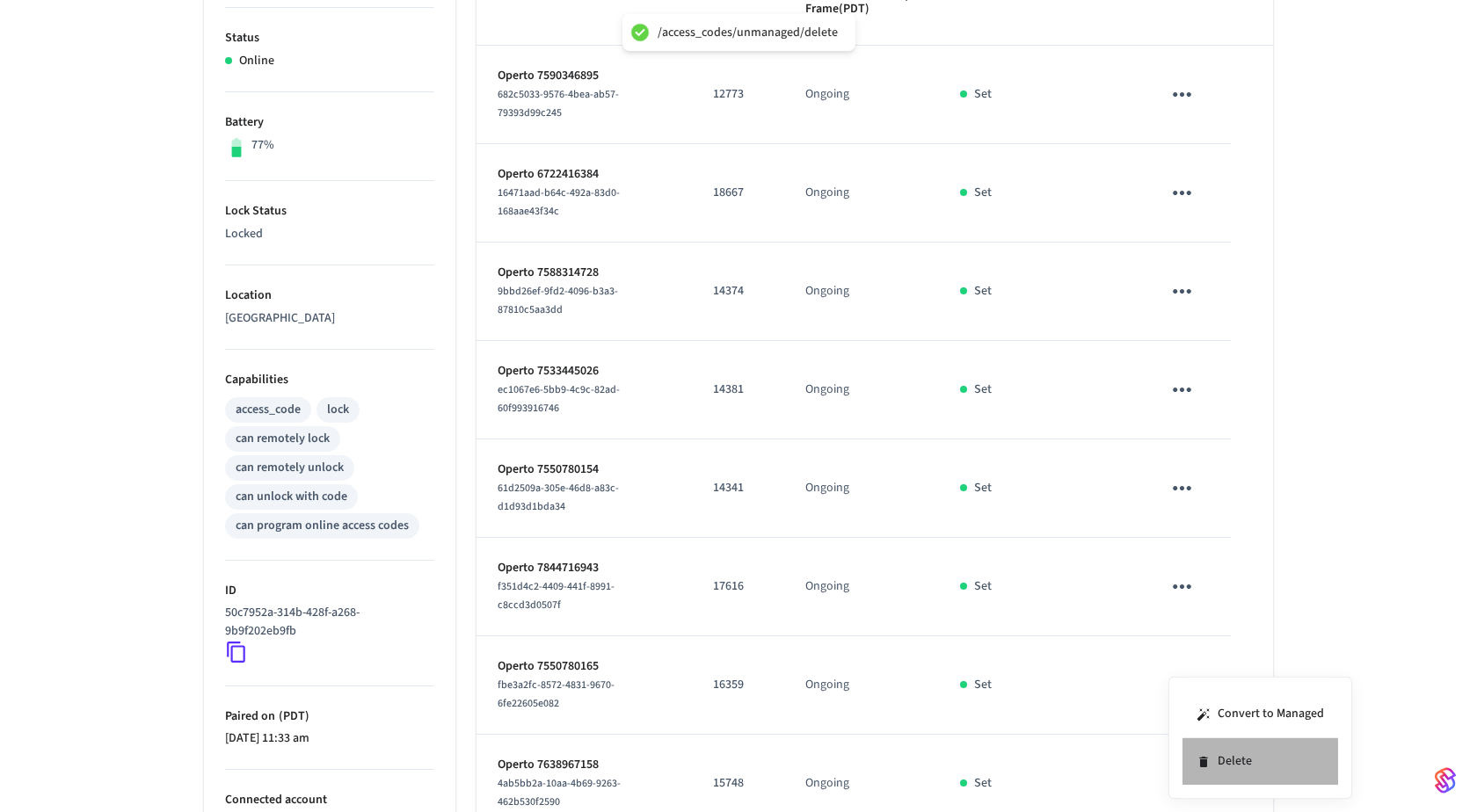
click at [1217, 768] on li "Delete" at bounding box center [1260, 761] width 156 height 47
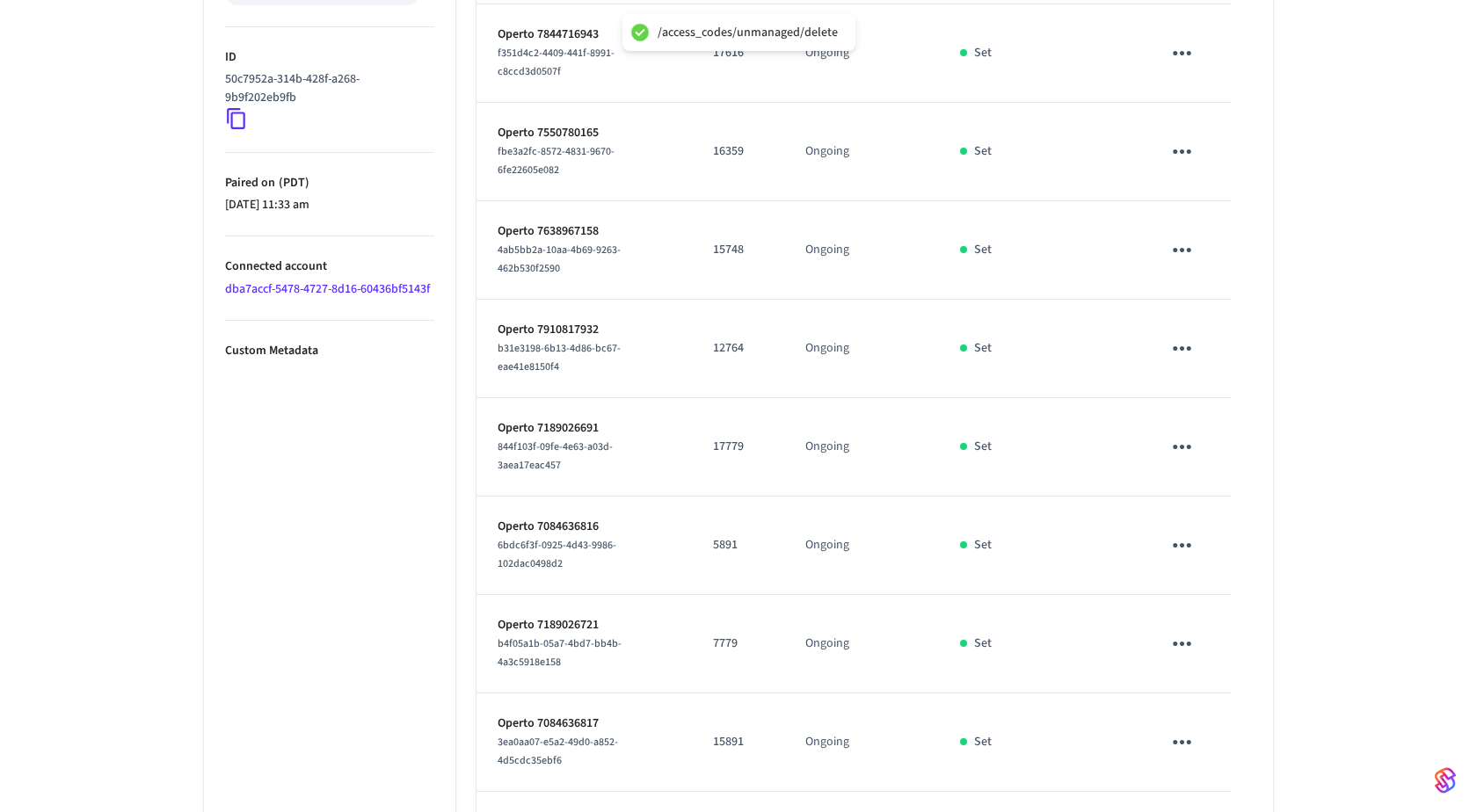
scroll to position [928, 0]
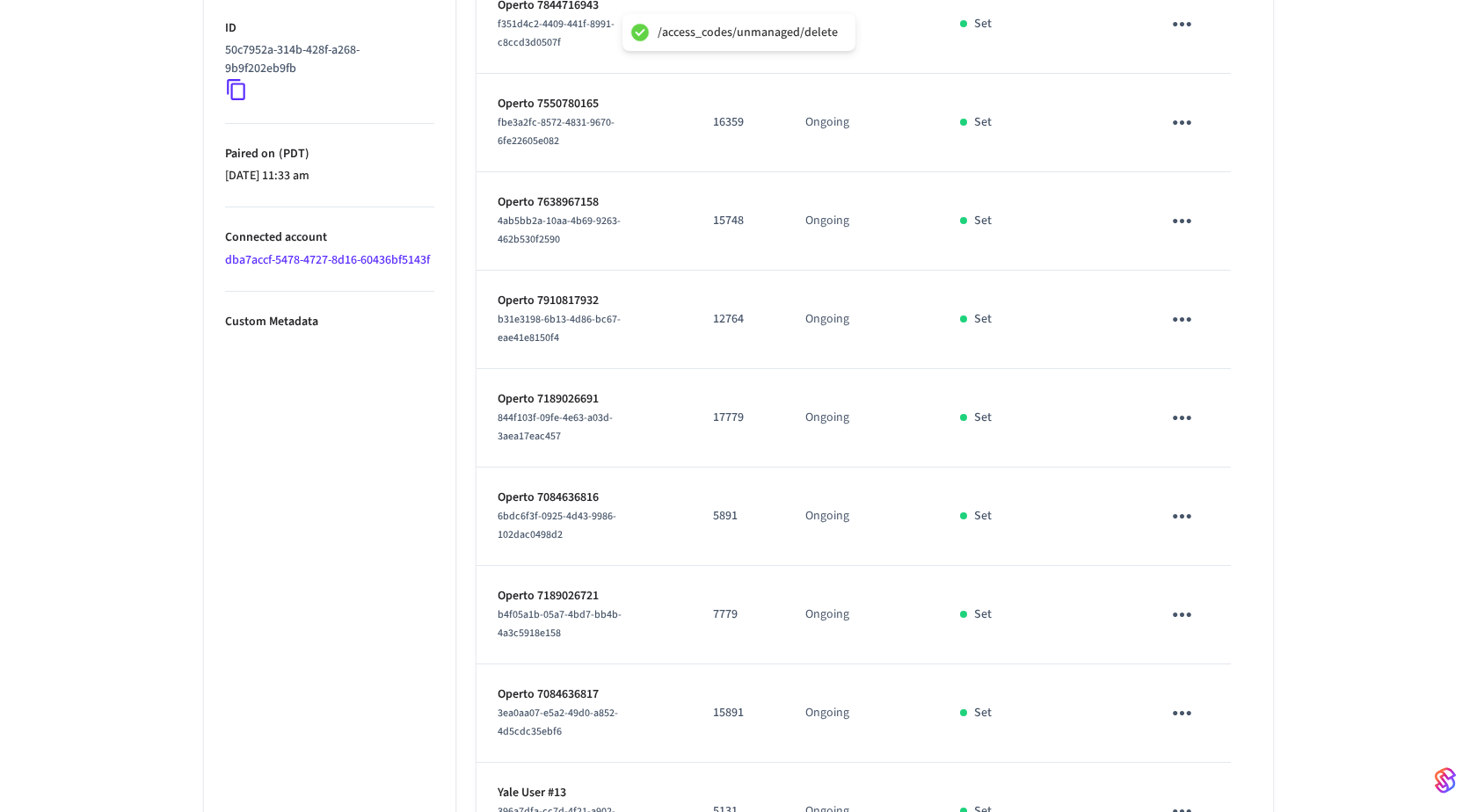
click at [1179, 306] on icon "sticky table" at bounding box center [1182, 319] width 27 height 27
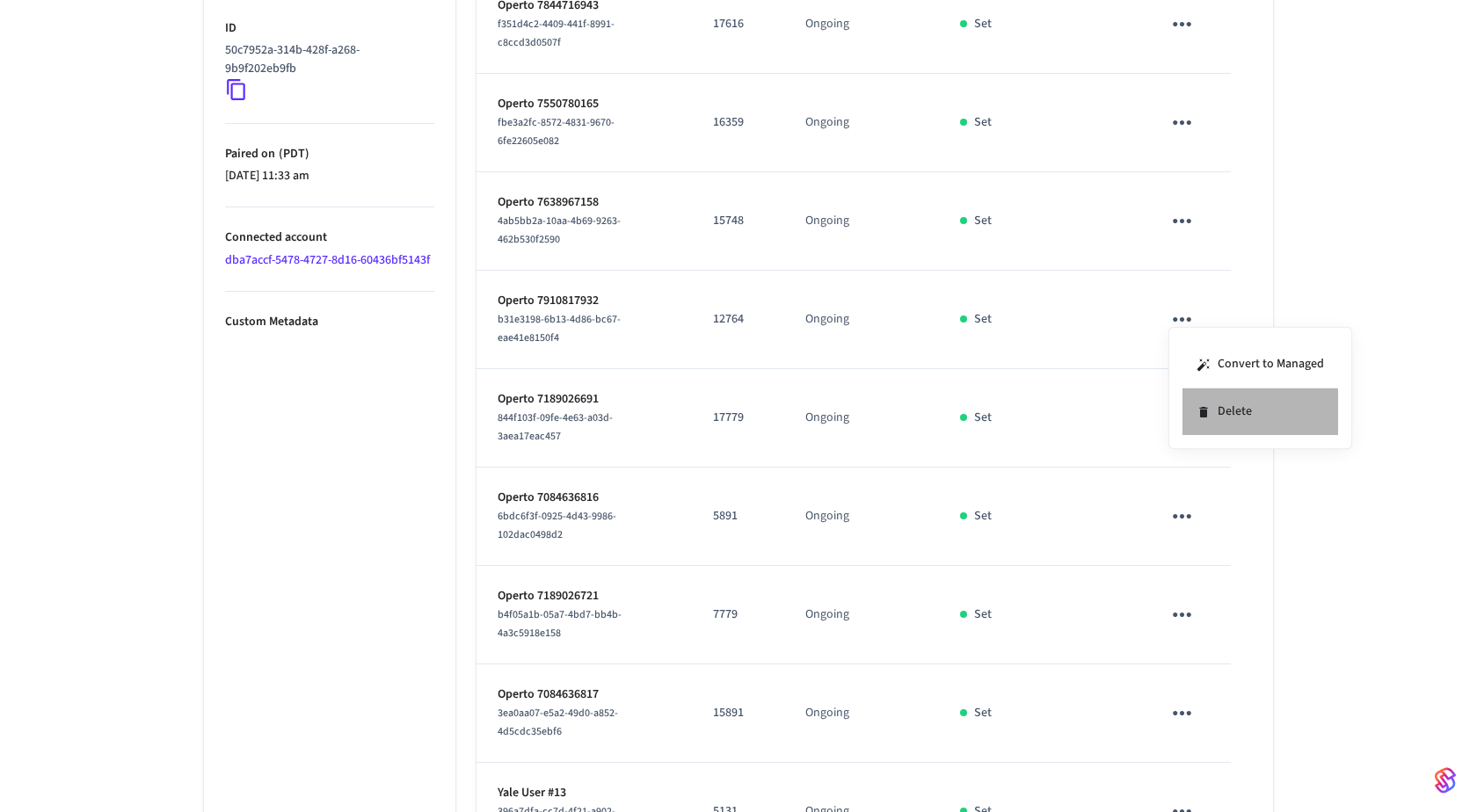
click at [1217, 418] on li "Delete" at bounding box center [1260, 412] width 156 height 47
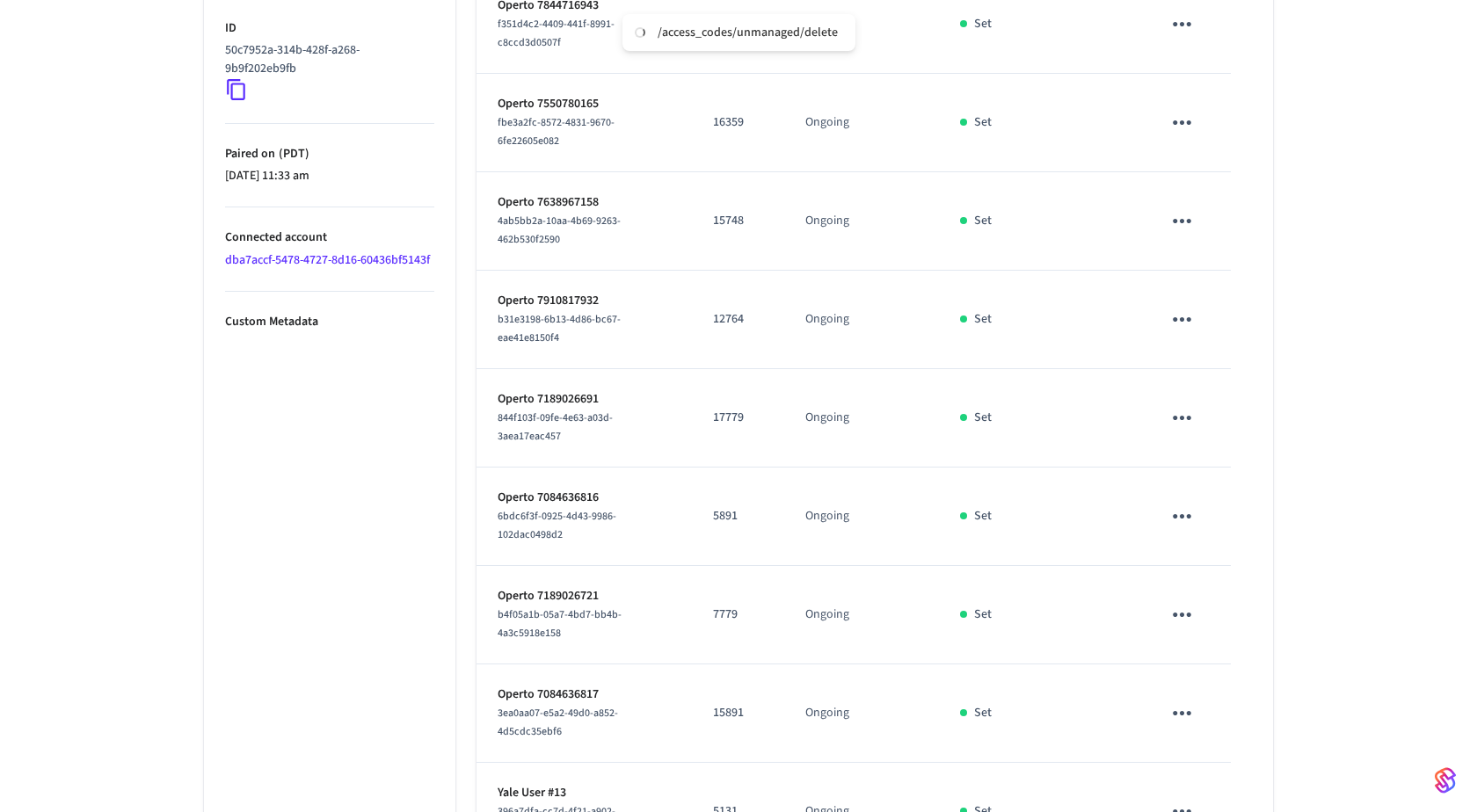
click at [1188, 418] on icon "sticky table" at bounding box center [1182, 417] width 27 height 27
click at [1218, 514] on li "Delete" at bounding box center [1260, 510] width 156 height 47
click at [1176, 513] on icon "sticky table" at bounding box center [1182, 516] width 27 height 27
click at [1202, 594] on li "Delete" at bounding box center [1260, 608] width 156 height 47
click at [1188, 601] on icon "sticky table" at bounding box center [1182, 614] width 27 height 27
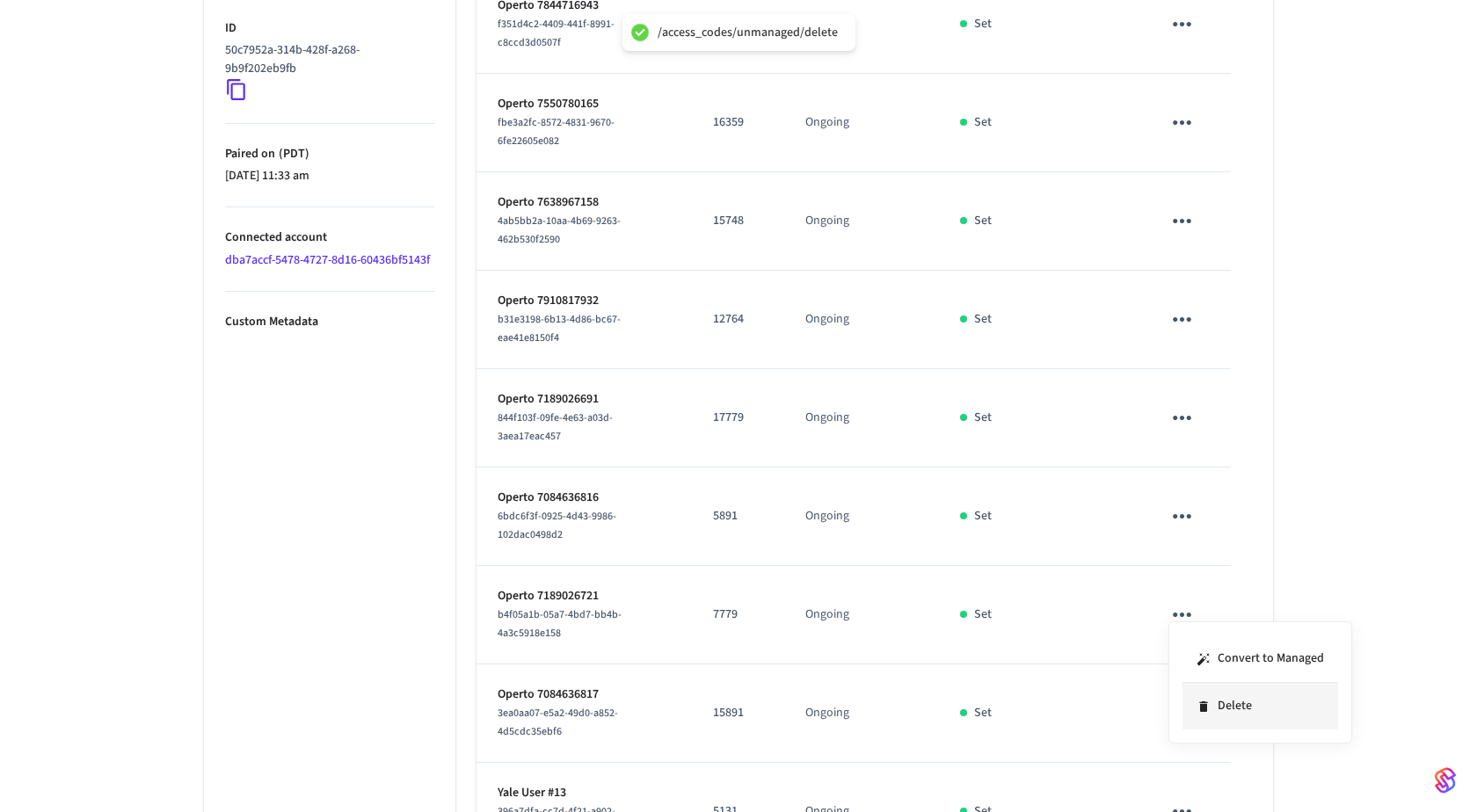
click at [1225, 692] on li "Delete" at bounding box center [1260, 706] width 156 height 47
click at [1193, 713] on icon "sticky table" at bounding box center [1182, 713] width 27 height 27
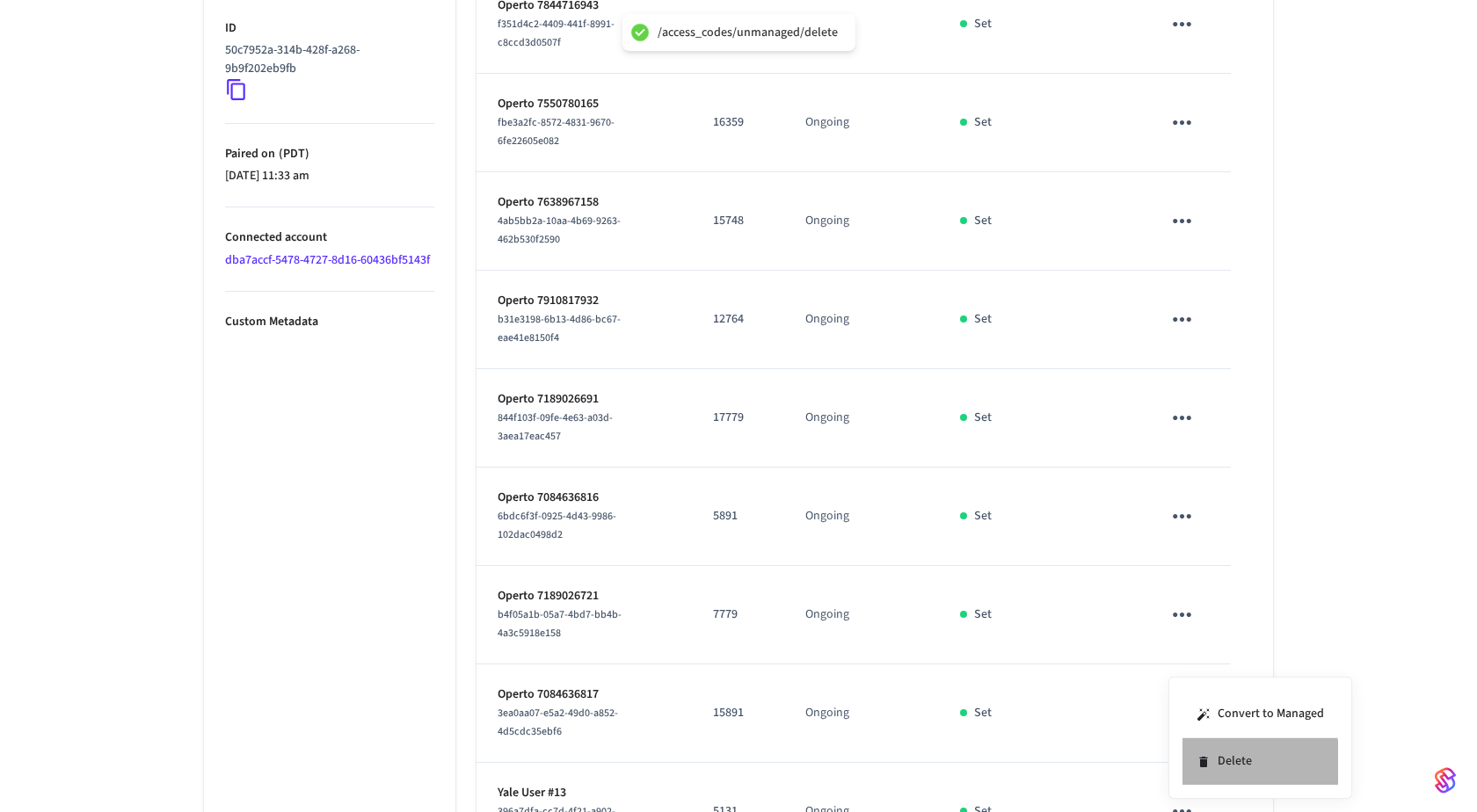
click at [1227, 772] on li "Delete" at bounding box center [1260, 761] width 156 height 47
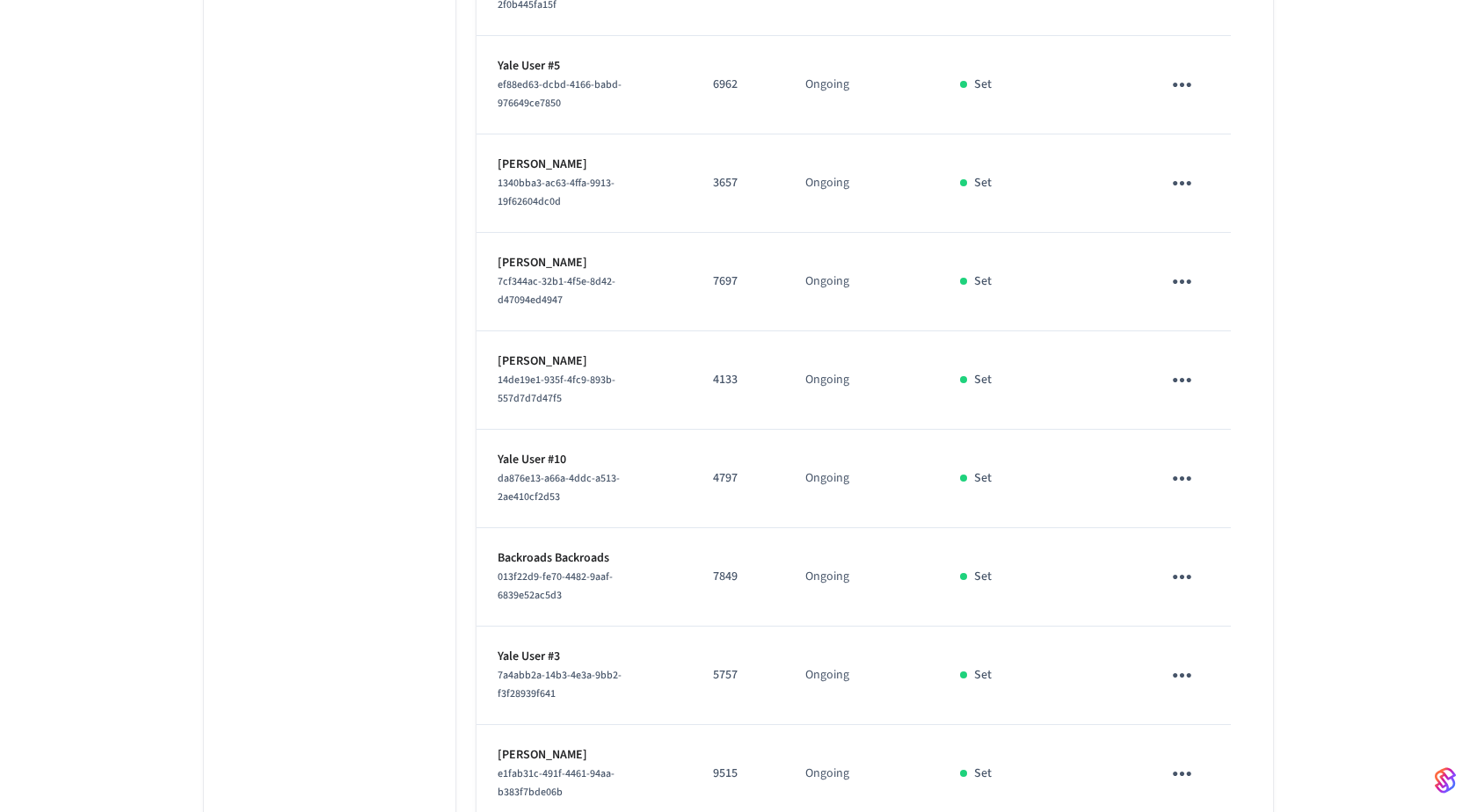
scroll to position [2693, 0]
